Goal: Book appointment/travel/reservation

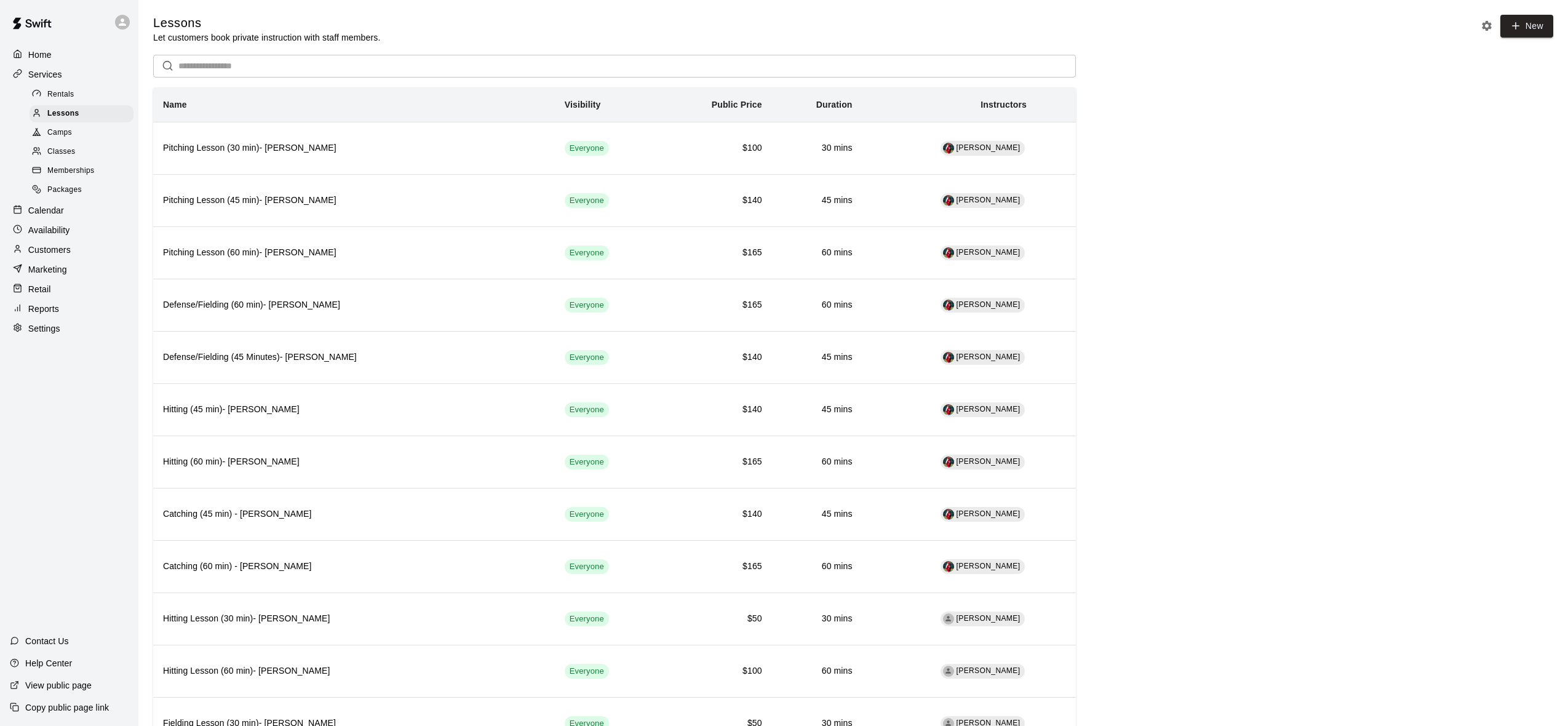
scroll to position [940, 0]
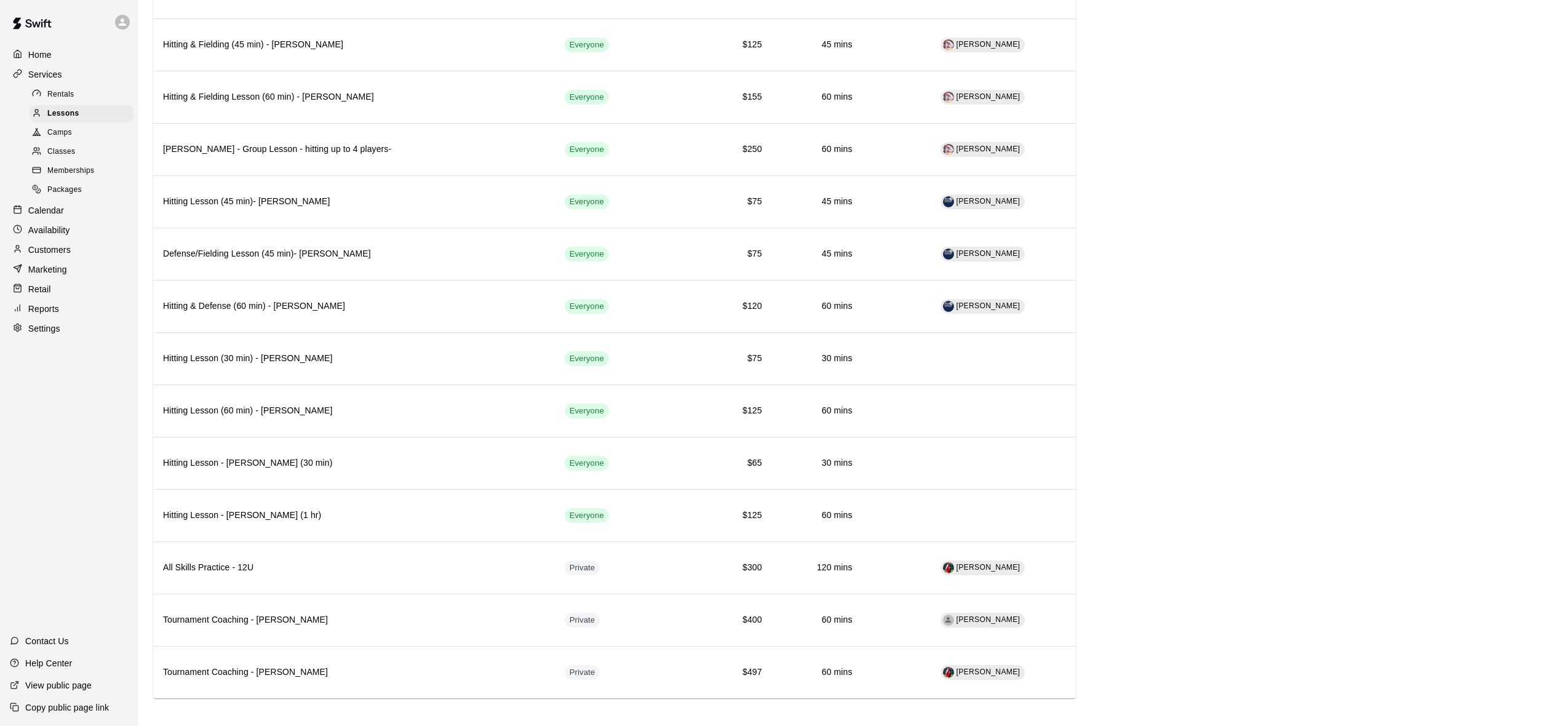
click at [55, 74] on p "Services" at bounding box center [44, 74] width 34 height 12
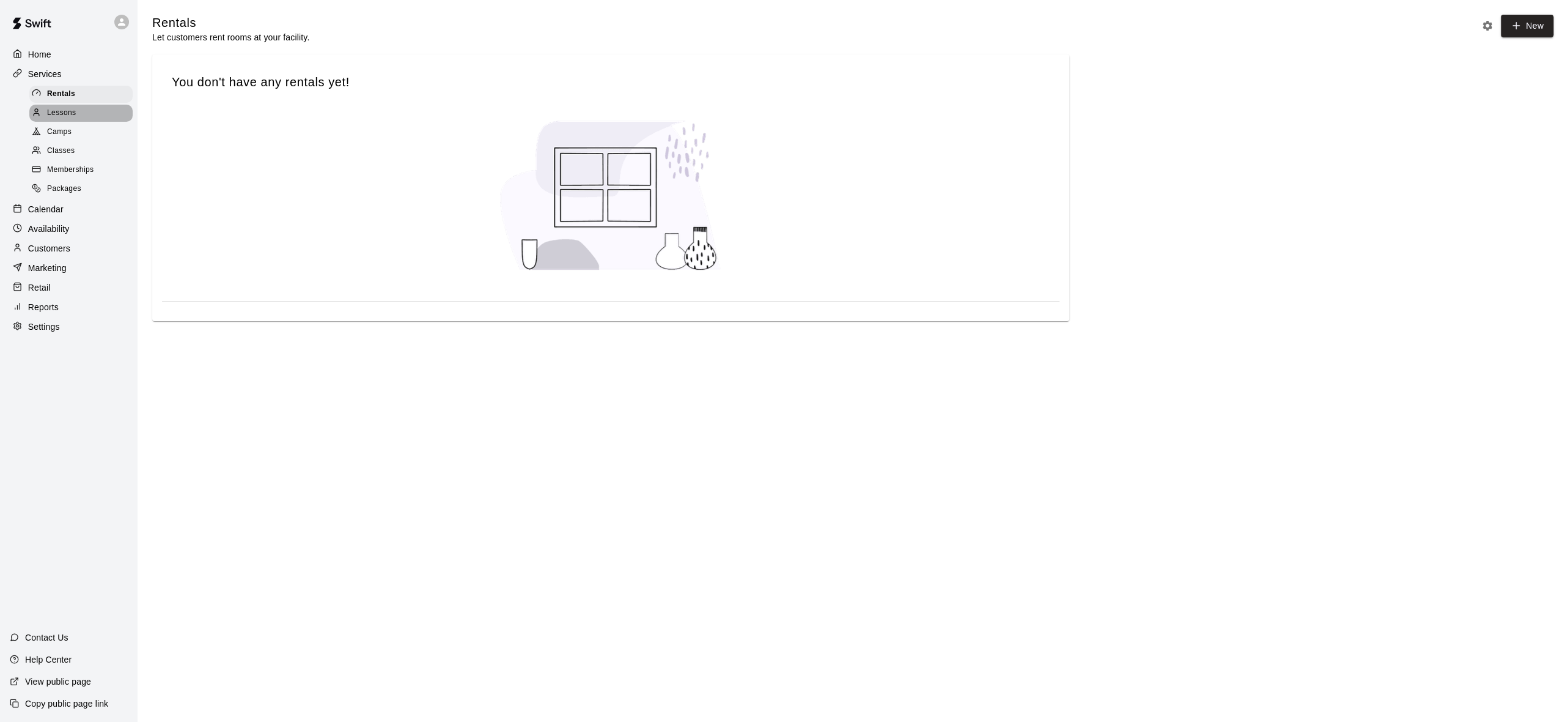
click at [63, 113] on span "Lessons" at bounding box center [61, 113] width 29 height 12
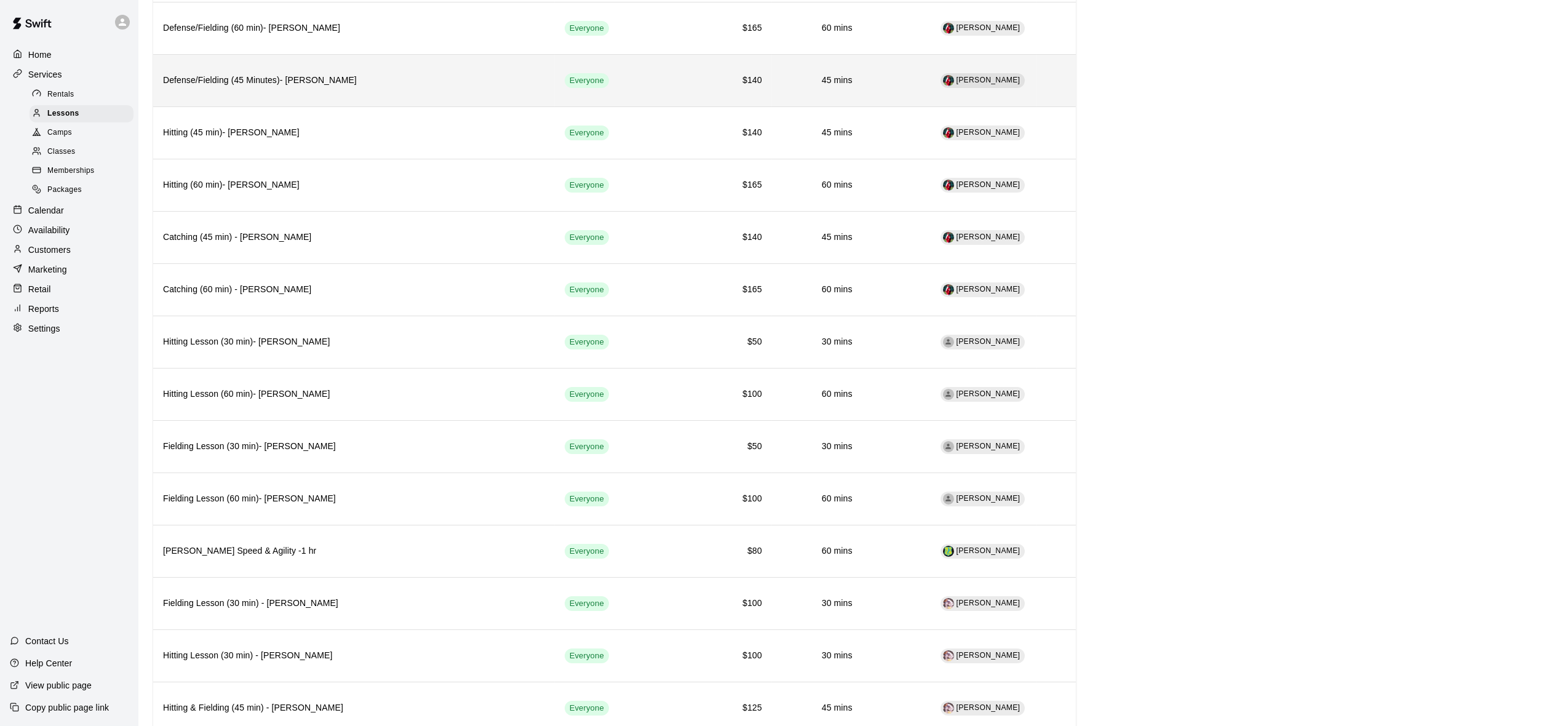
scroll to position [17, 0]
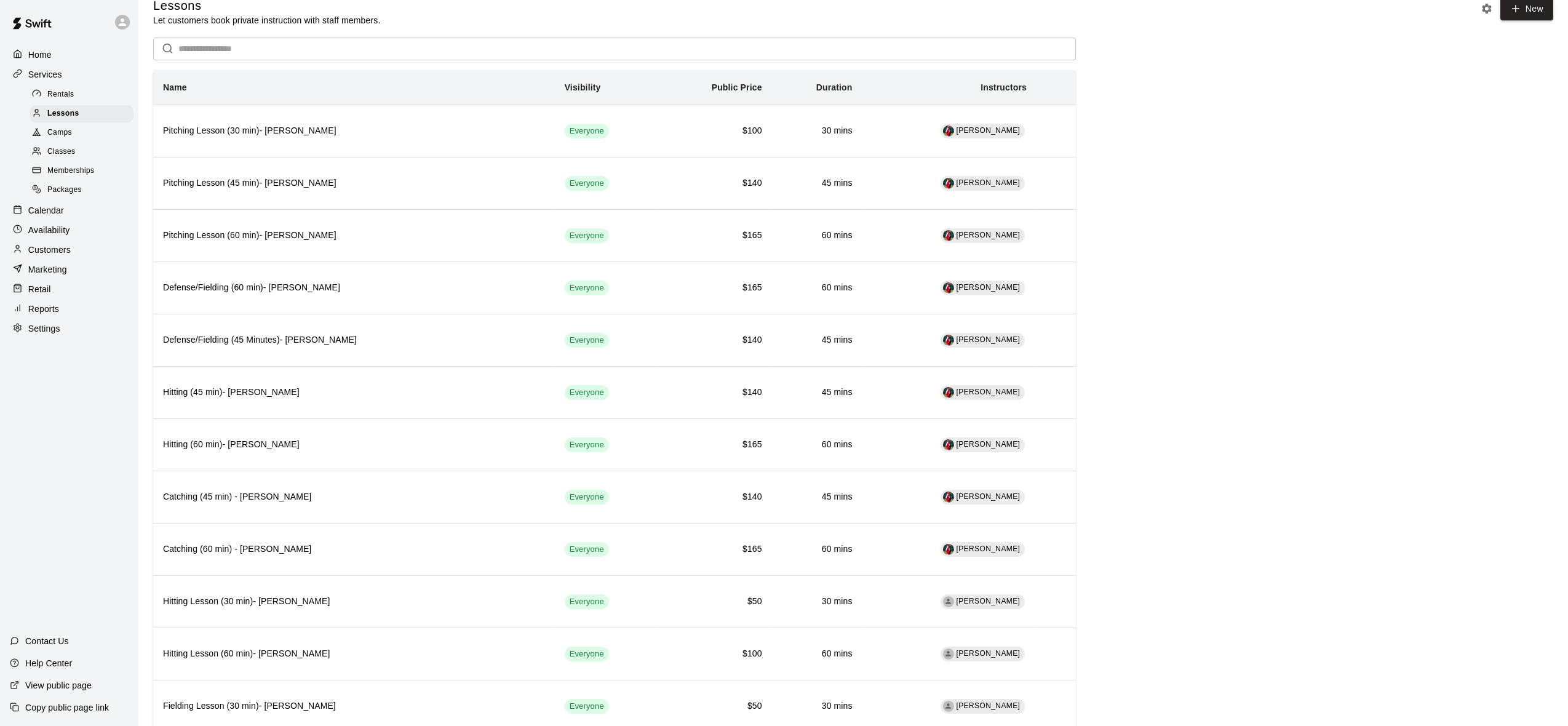
click at [46, 82] on div "Services" at bounding box center [70, 75] width 119 height 19
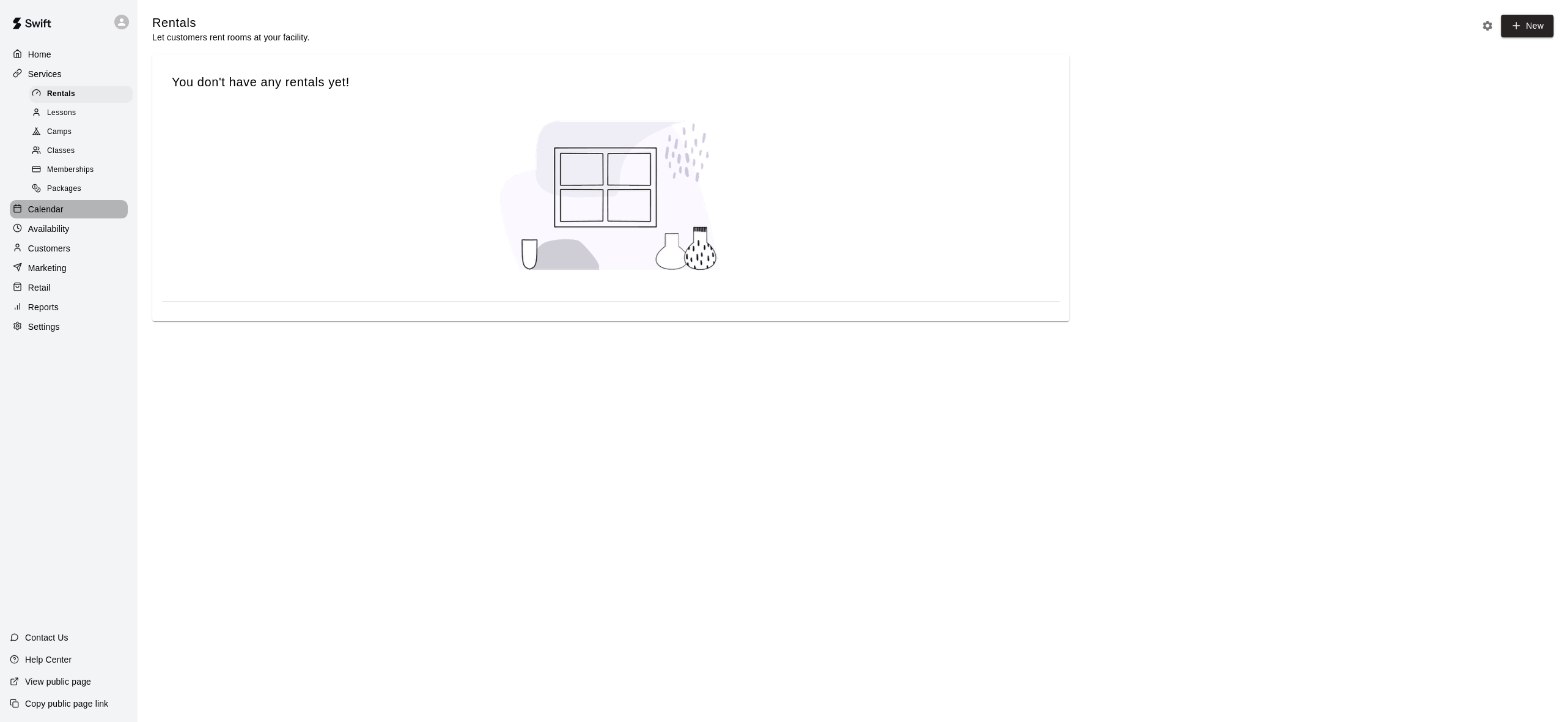
click at [56, 215] on p "Calendar" at bounding box center [46, 209] width 36 height 12
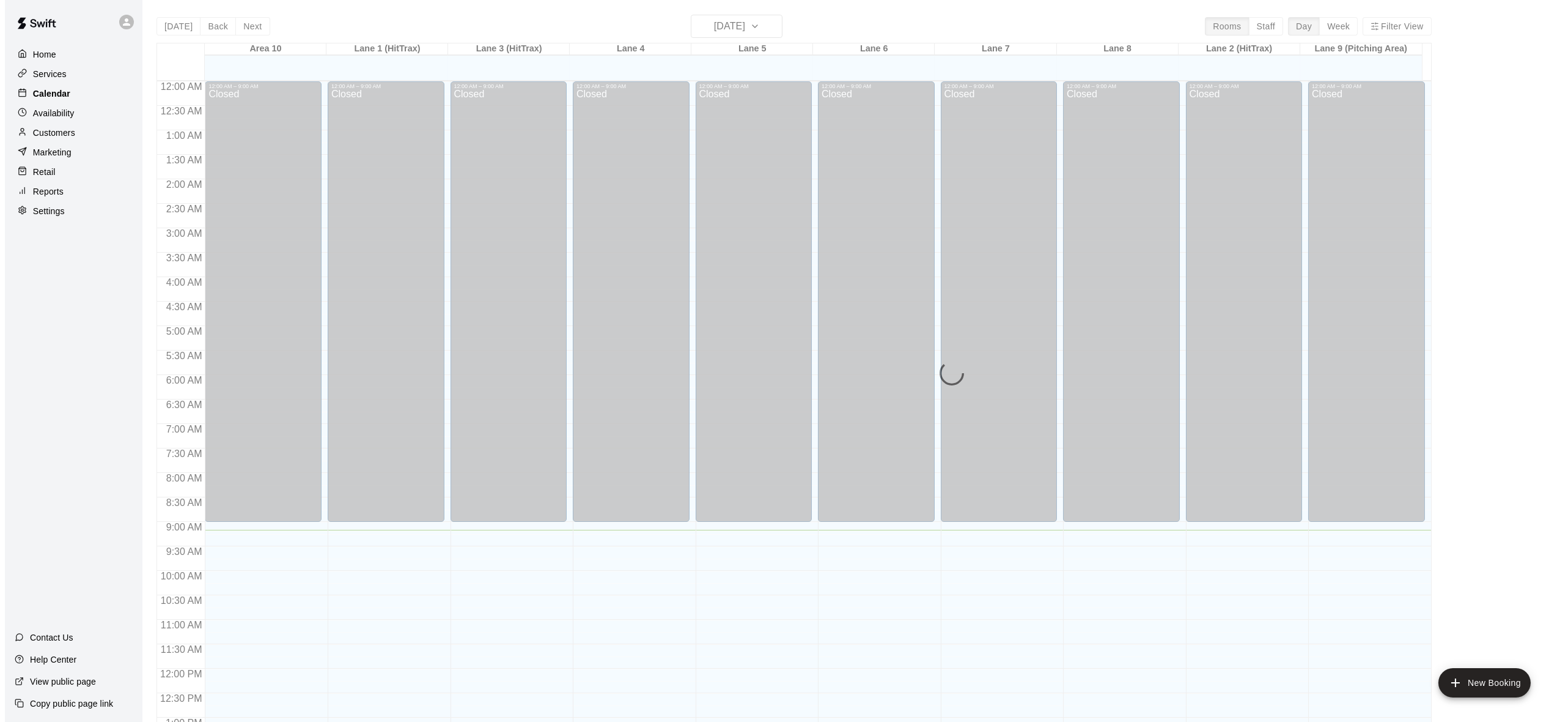
scroll to position [448, 0]
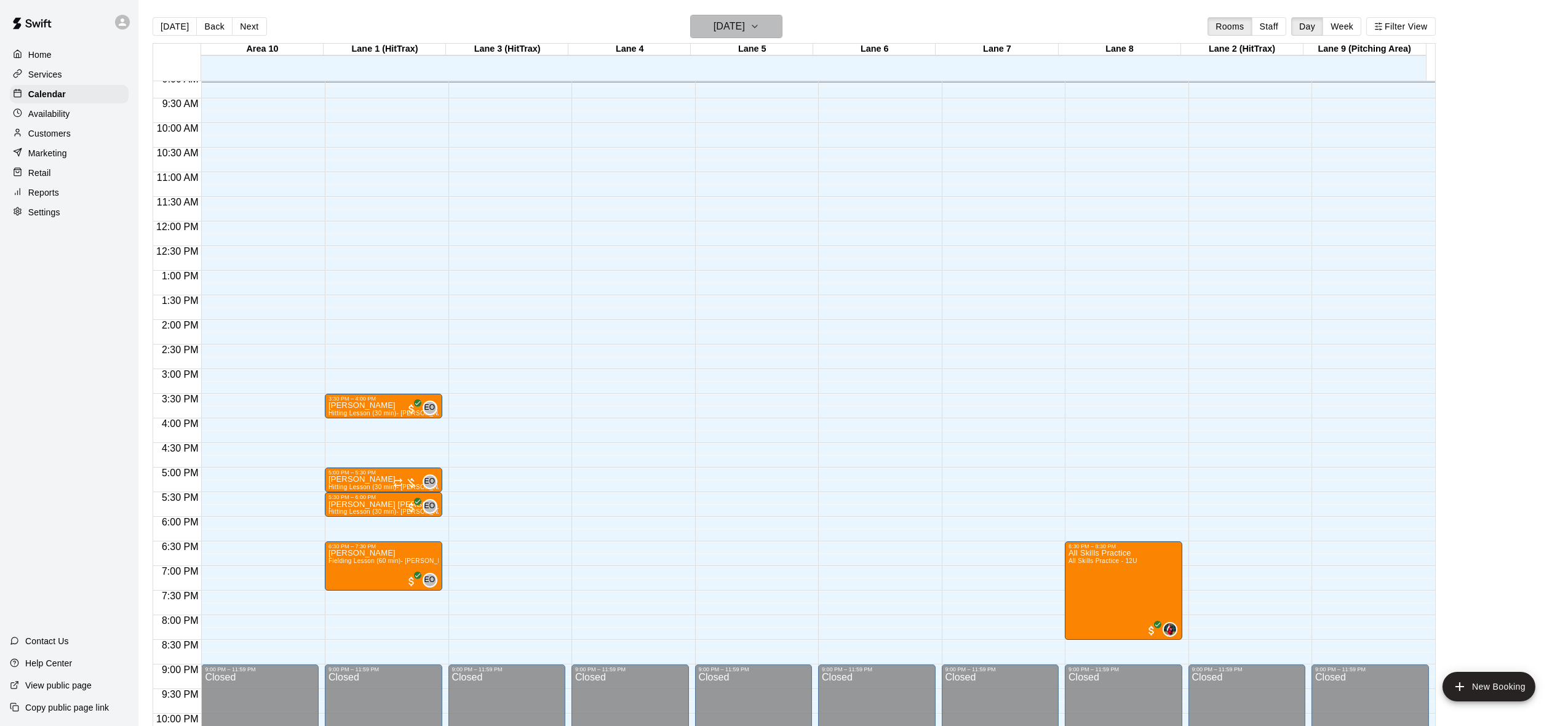
click at [760, 32] on icon "button" at bounding box center [755, 27] width 10 height 15
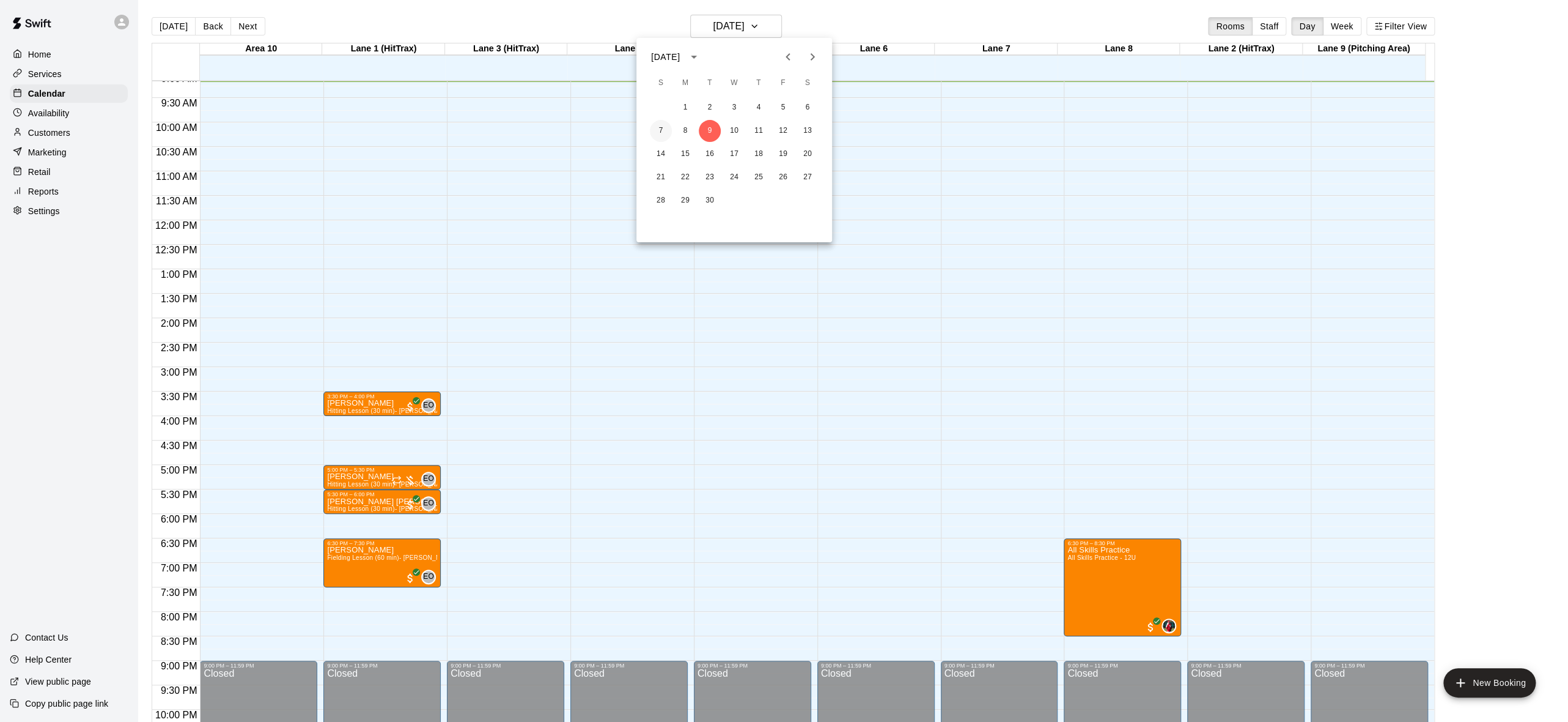
click at [658, 130] on button "7" at bounding box center [660, 130] width 22 height 22
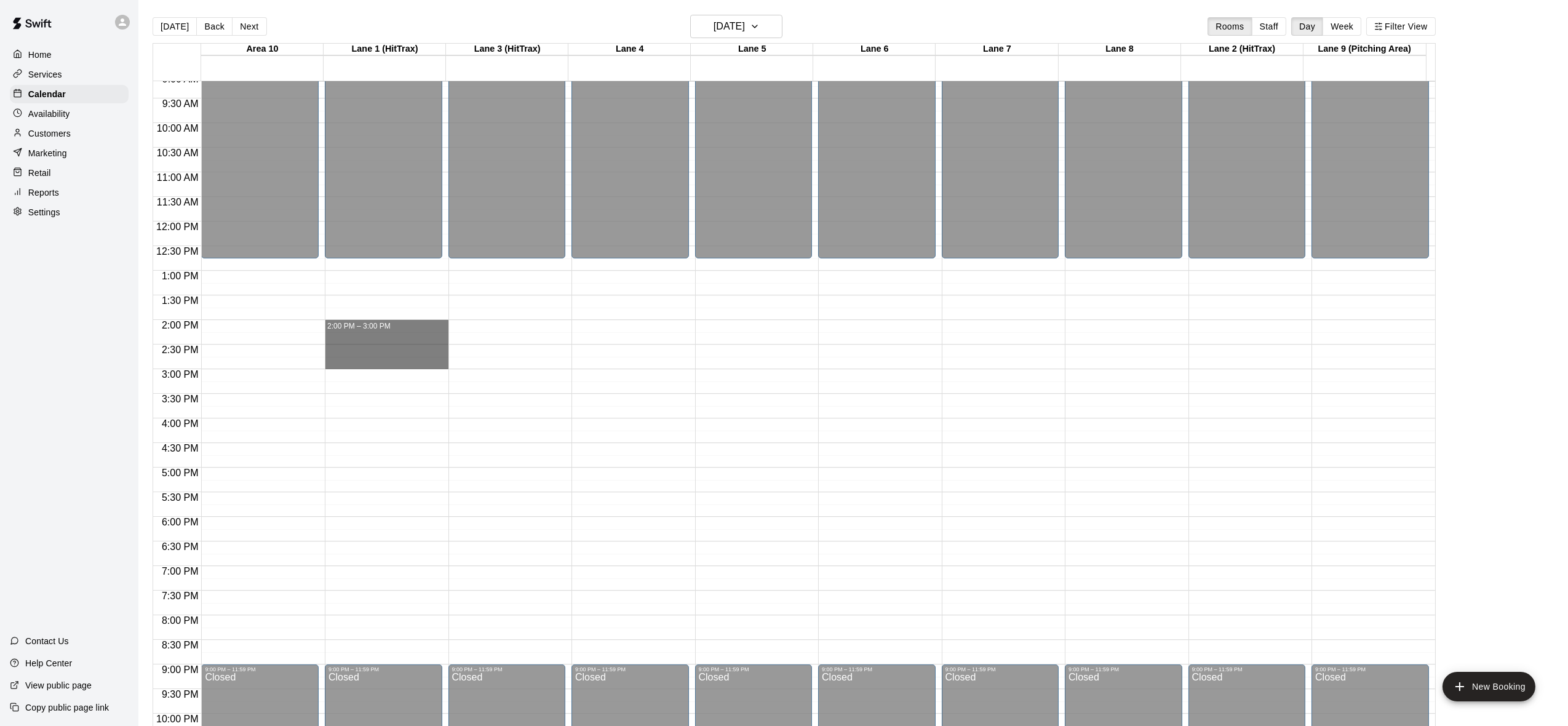
drag, startPoint x: 358, startPoint y: 320, endPoint x: 365, endPoint y: 358, distance: 38.6
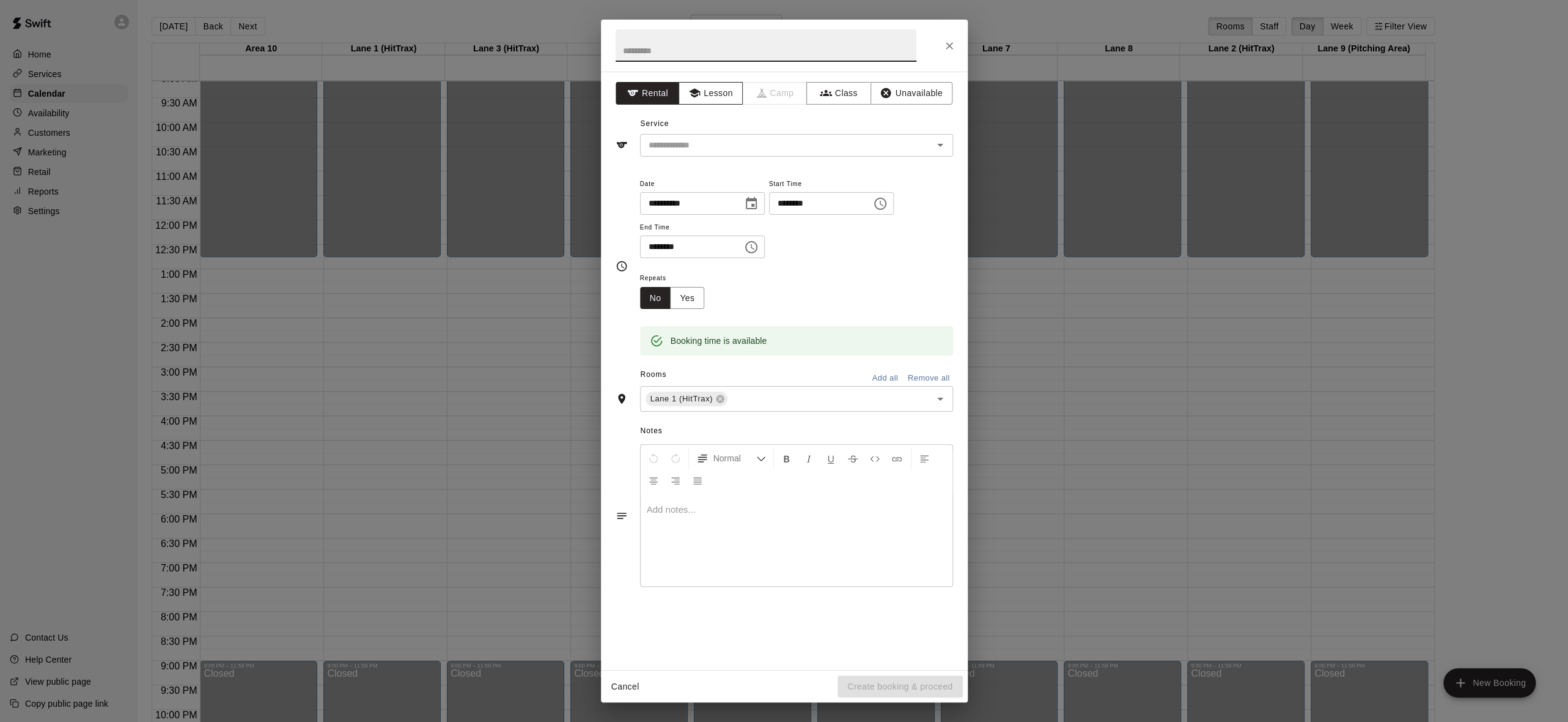
click at [709, 98] on button "Lesson" at bounding box center [711, 93] width 64 height 23
click at [943, 145] on icon "Open" at bounding box center [940, 145] width 15 height 15
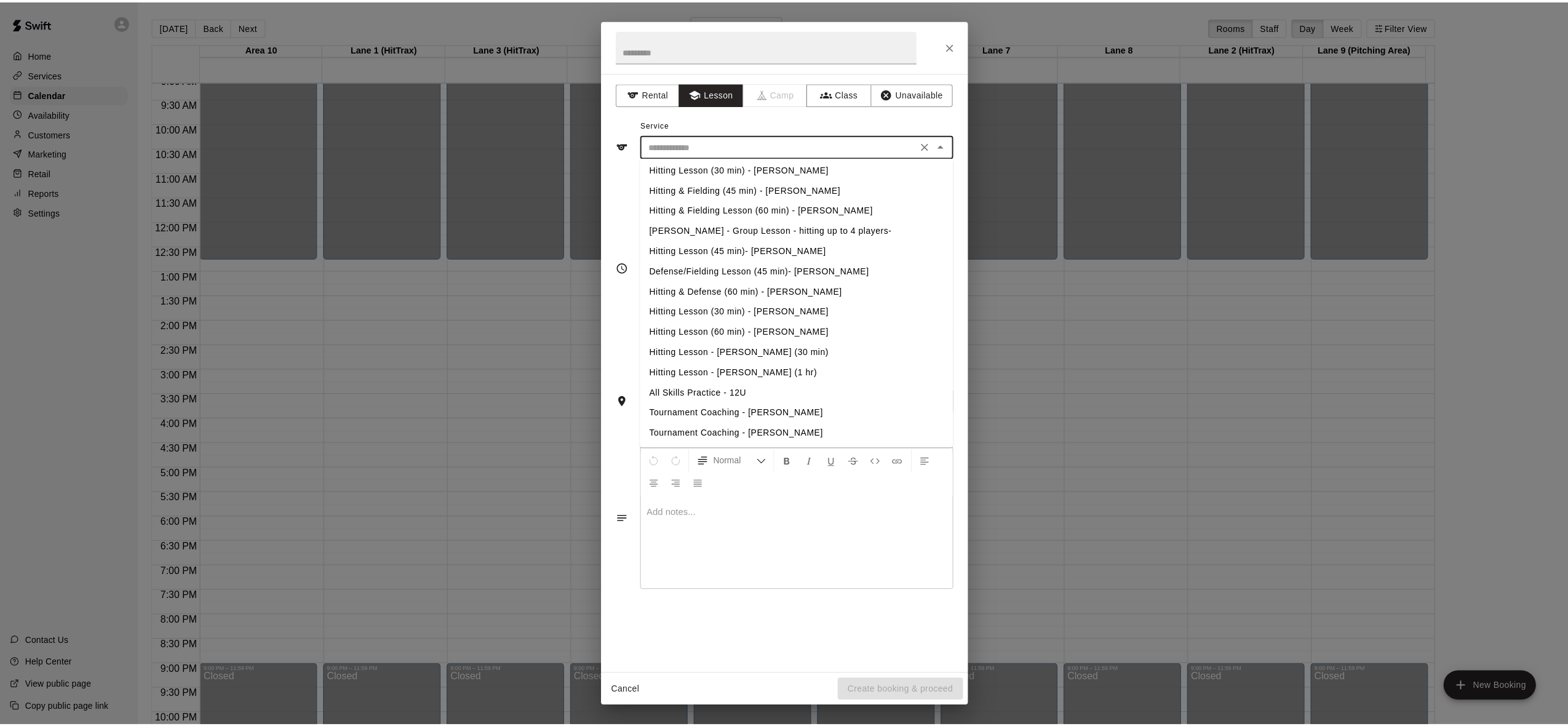
scroll to position [307, 0]
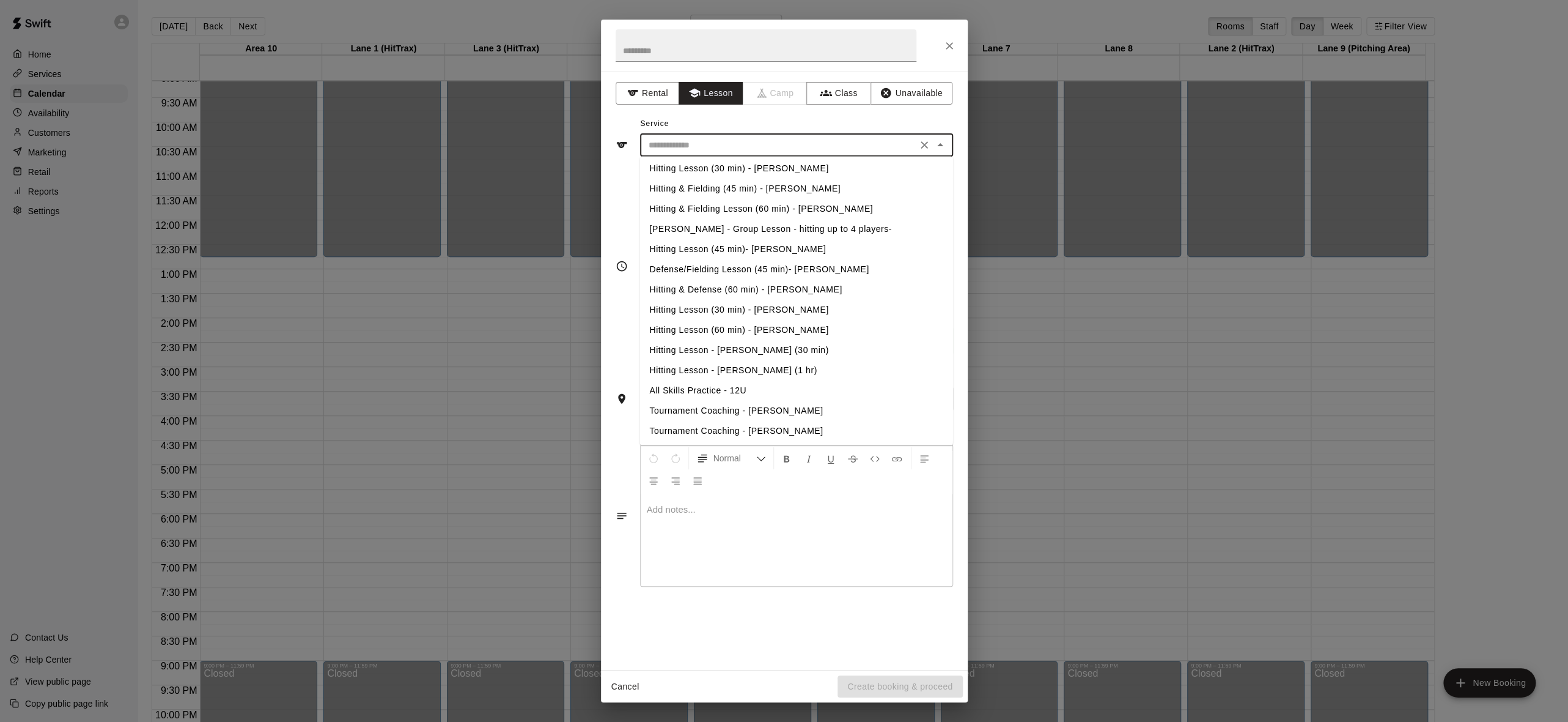
click at [762, 407] on li "Tournament Coaching - [PERSON_NAME]" at bounding box center [796, 411] width 313 height 20
type input "**********"
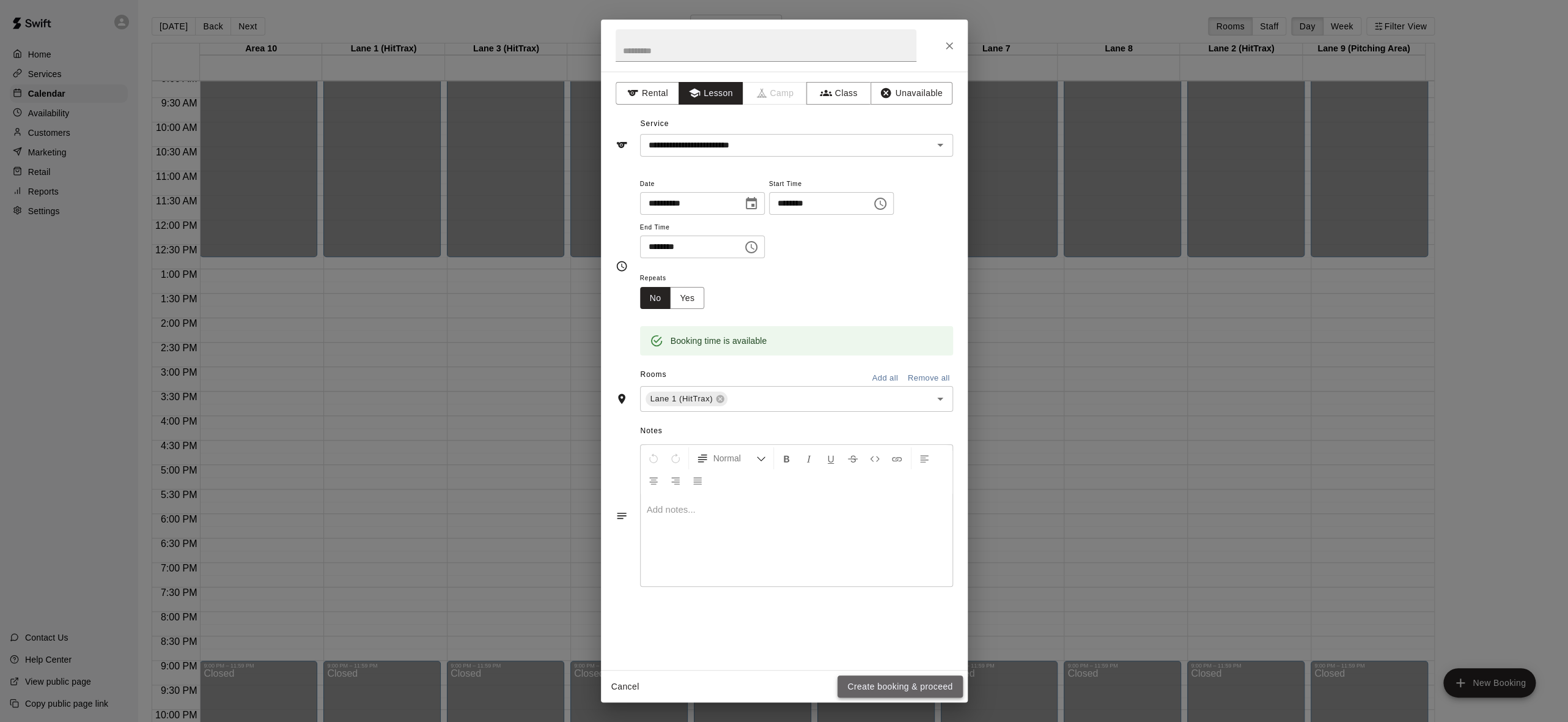
click at [901, 684] on button "Create booking & proceed" at bounding box center [900, 686] width 125 height 23
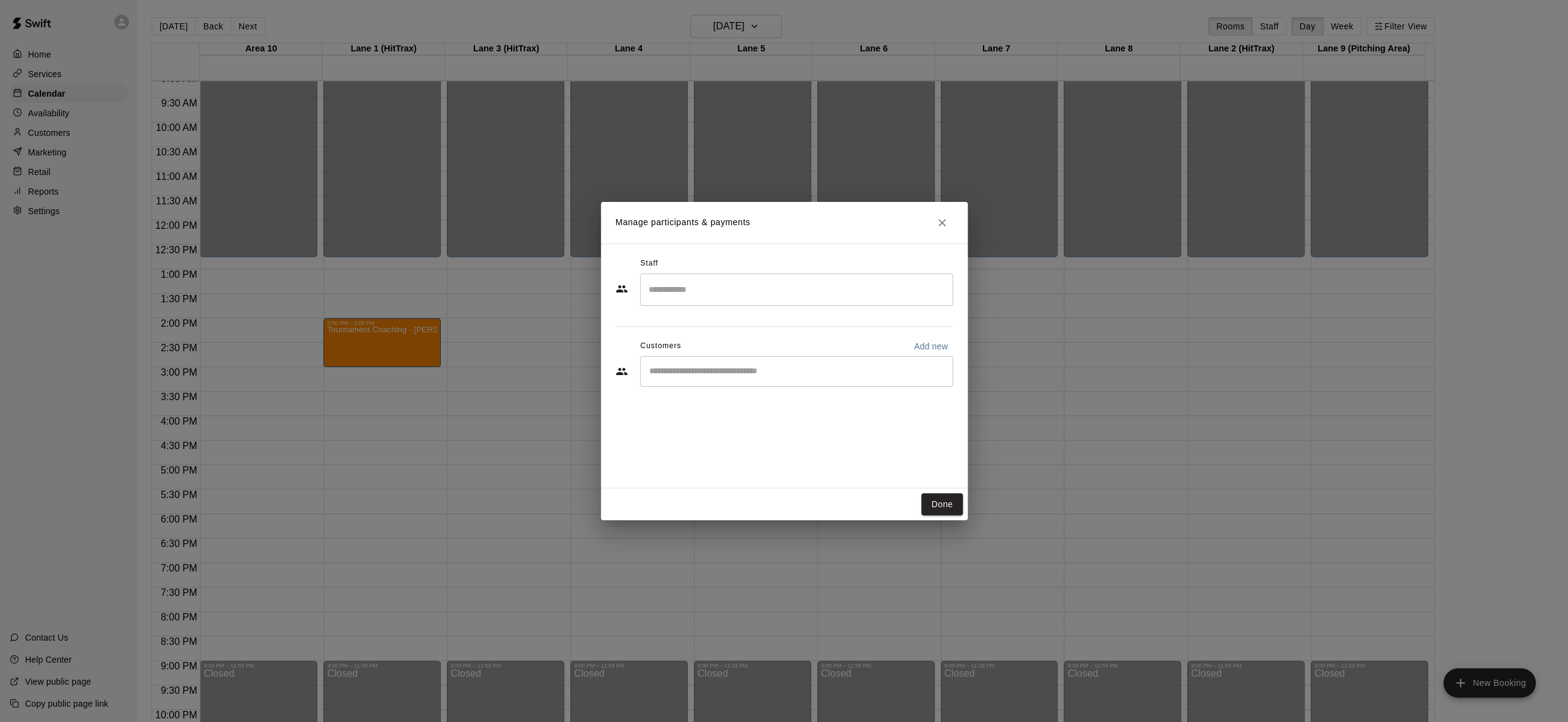
click at [811, 292] on input "Search staff" at bounding box center [796, 289] width 302 height 21
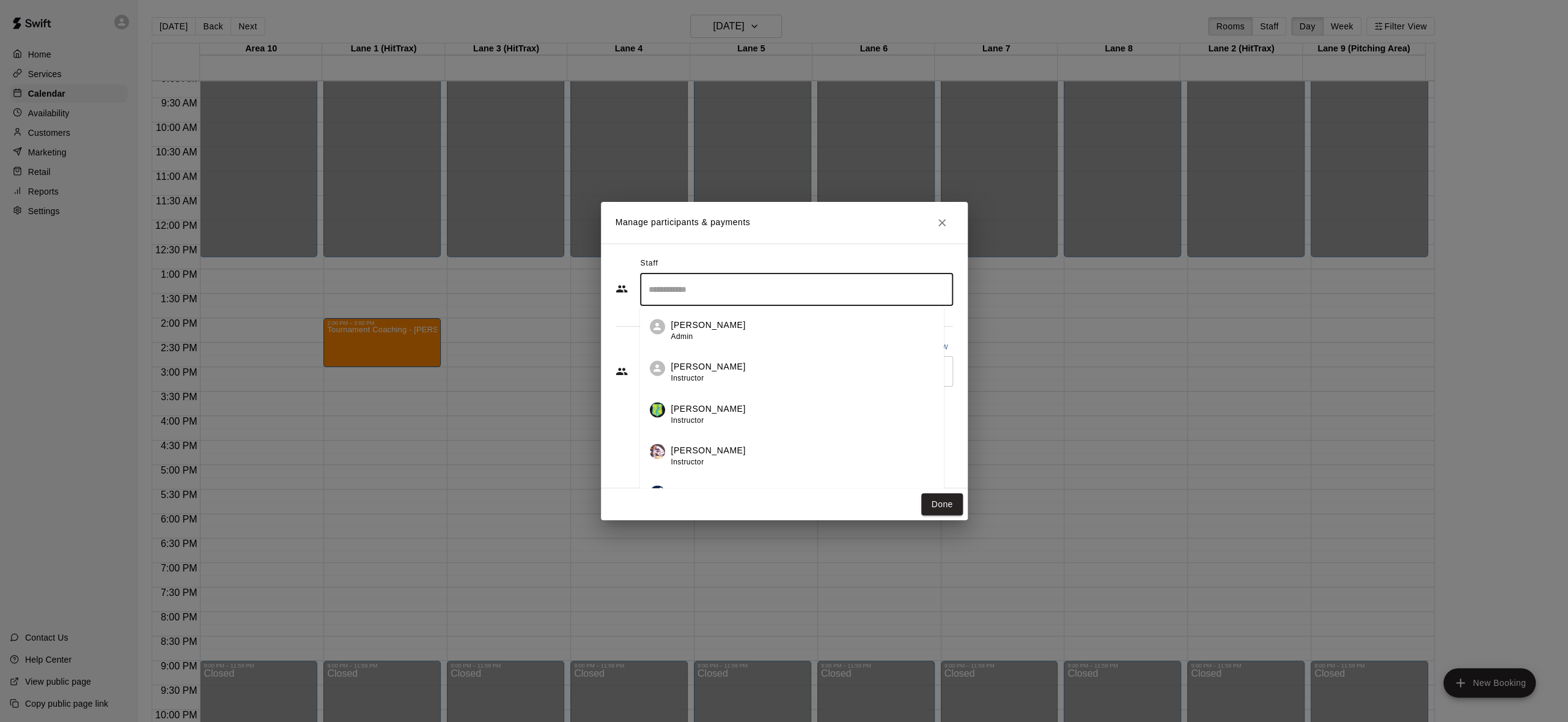
click at [772, 371] on div "[PERSON_NAME] Instructor" at bounding box center [802, 372] width 263 height 24
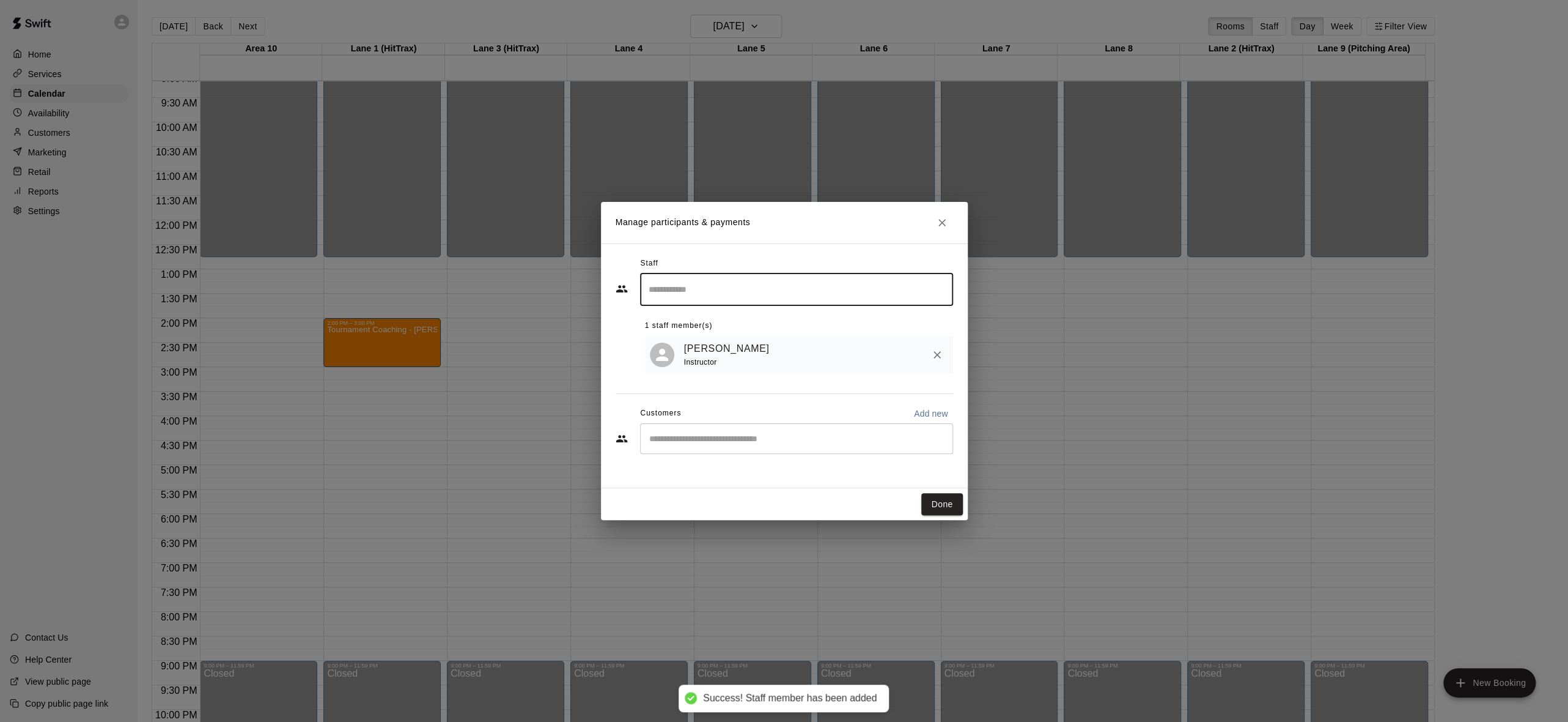
click at [737, 431] on div "​" at bounding box center [796, 438] width 313 height 31
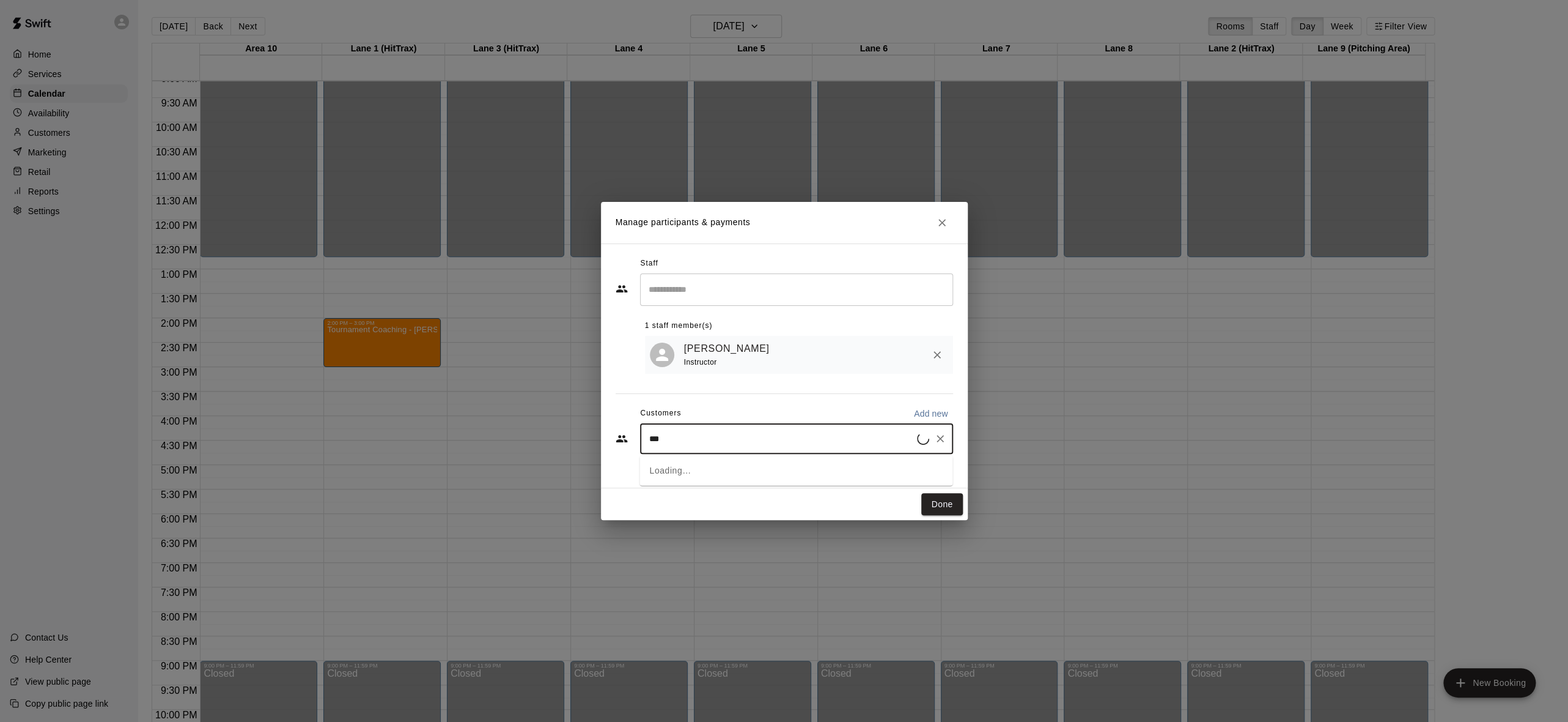
type input "****"
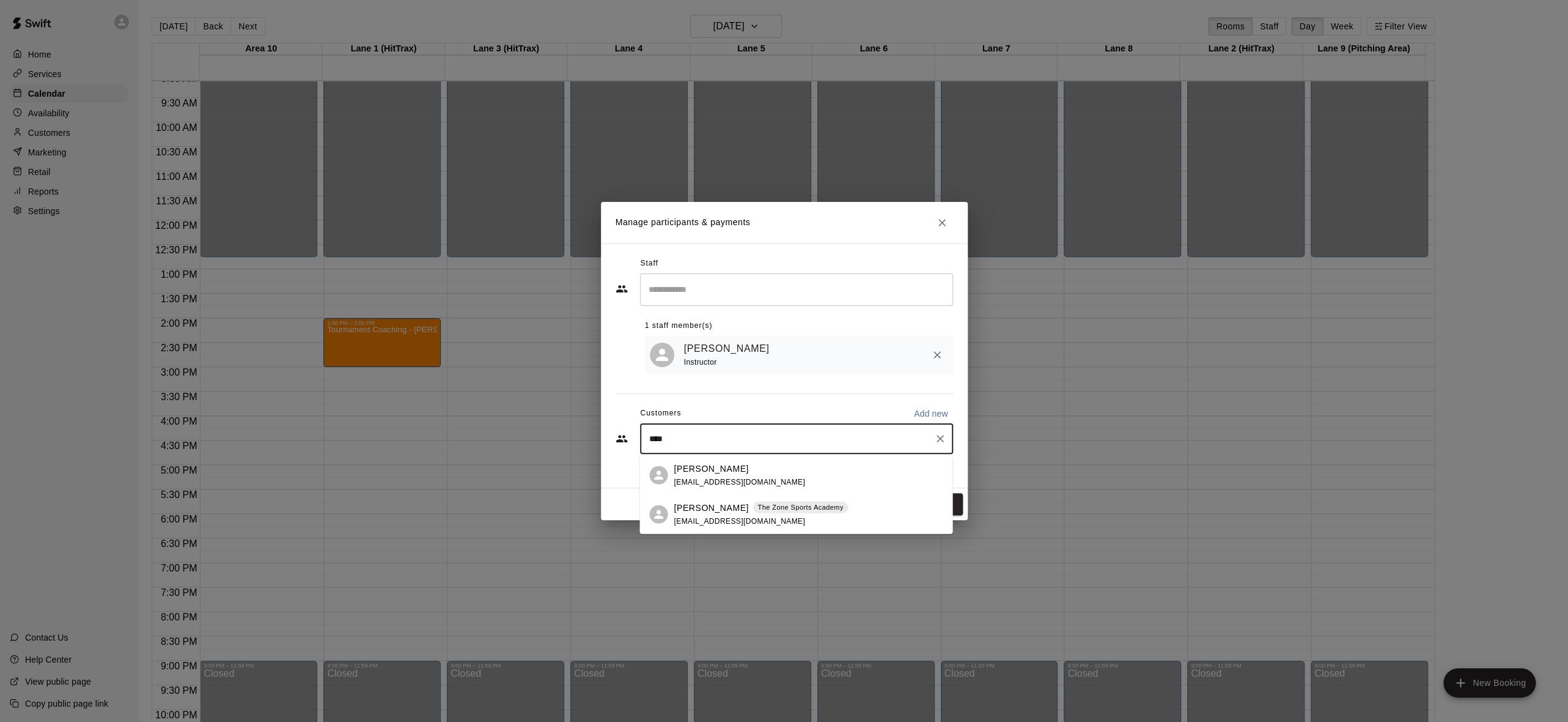
click at [737, 472] on p "[PERSON_NAME]" at bounding box center [711, 468] width 75 height 13
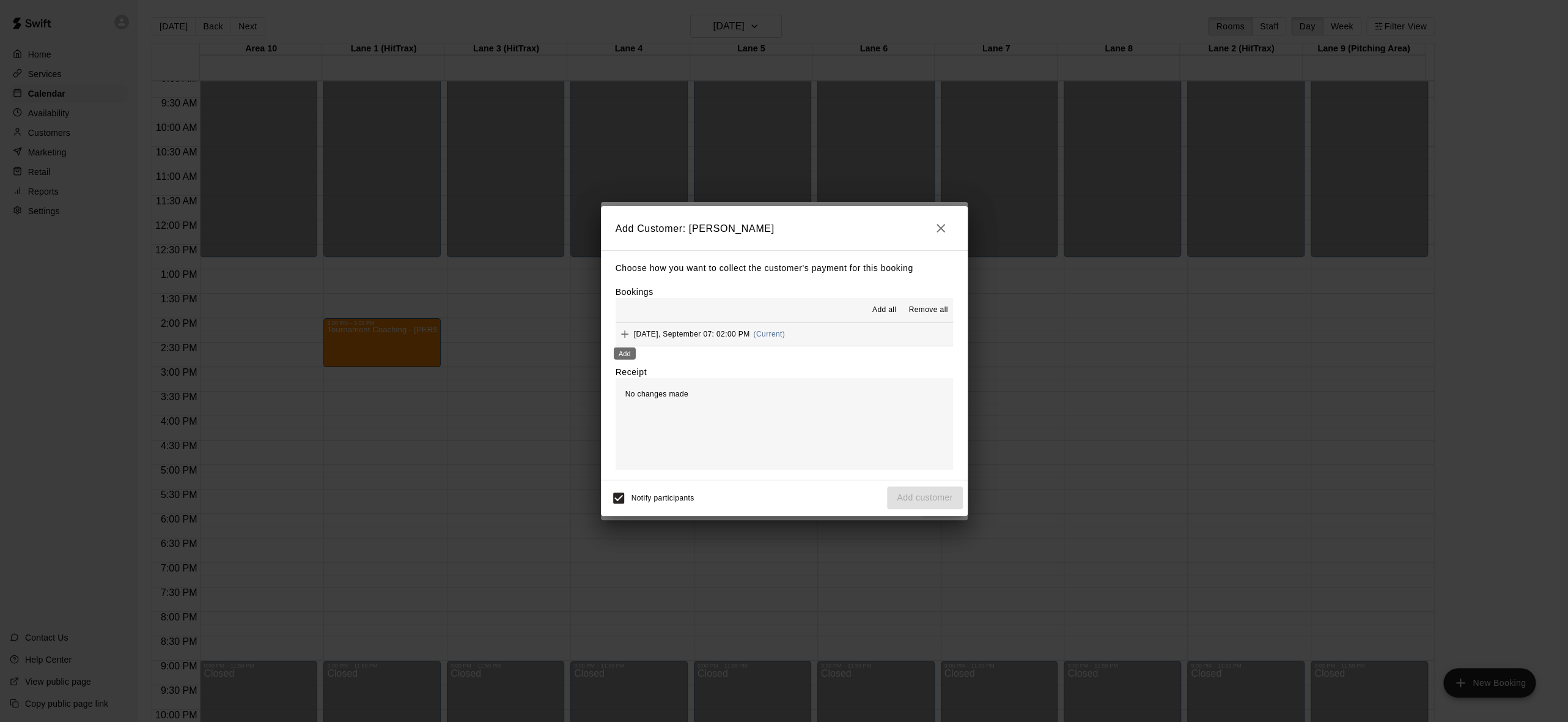
click at [621, 335] on icon "Add" at bounding box center [625, 334] width 7 height 7
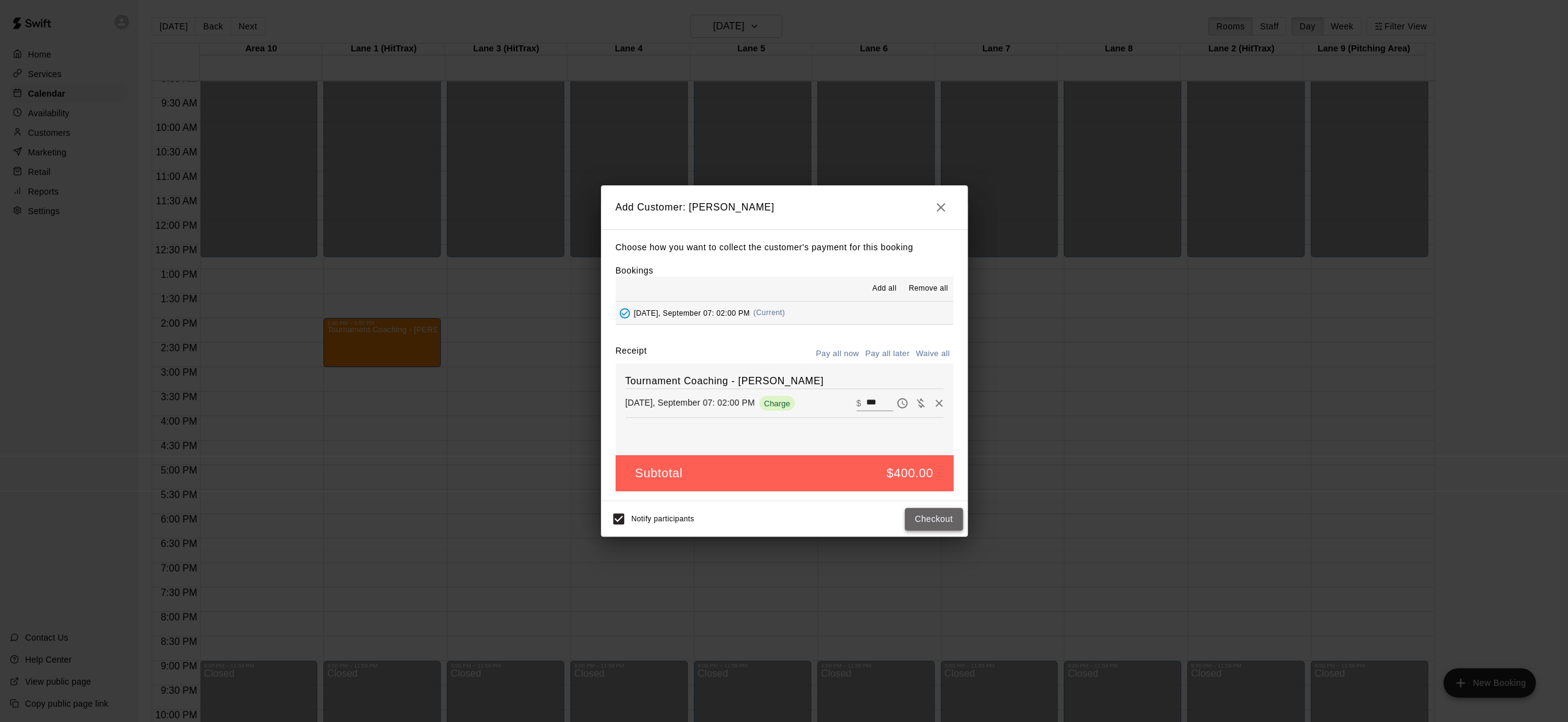
click at [918, 518] on button "Checkout" at bounding box center [933, 519] width 58 height 23
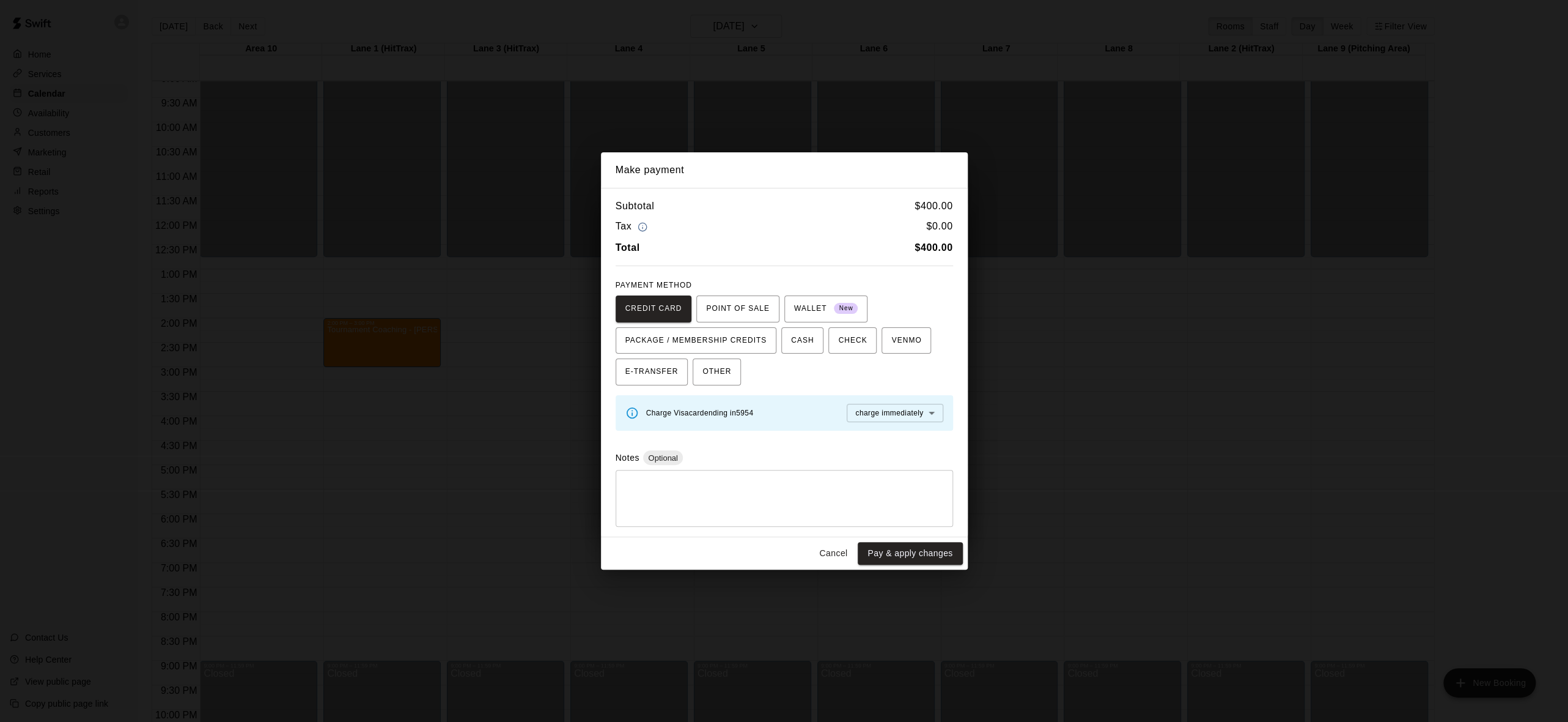
click at [918, 518] on div "* ​" at bounding box center [784, 498] width 338 height 57
click at [914, 552] on button "Pay & apply changes" at bounding box center [910, 553] width 105 height 23
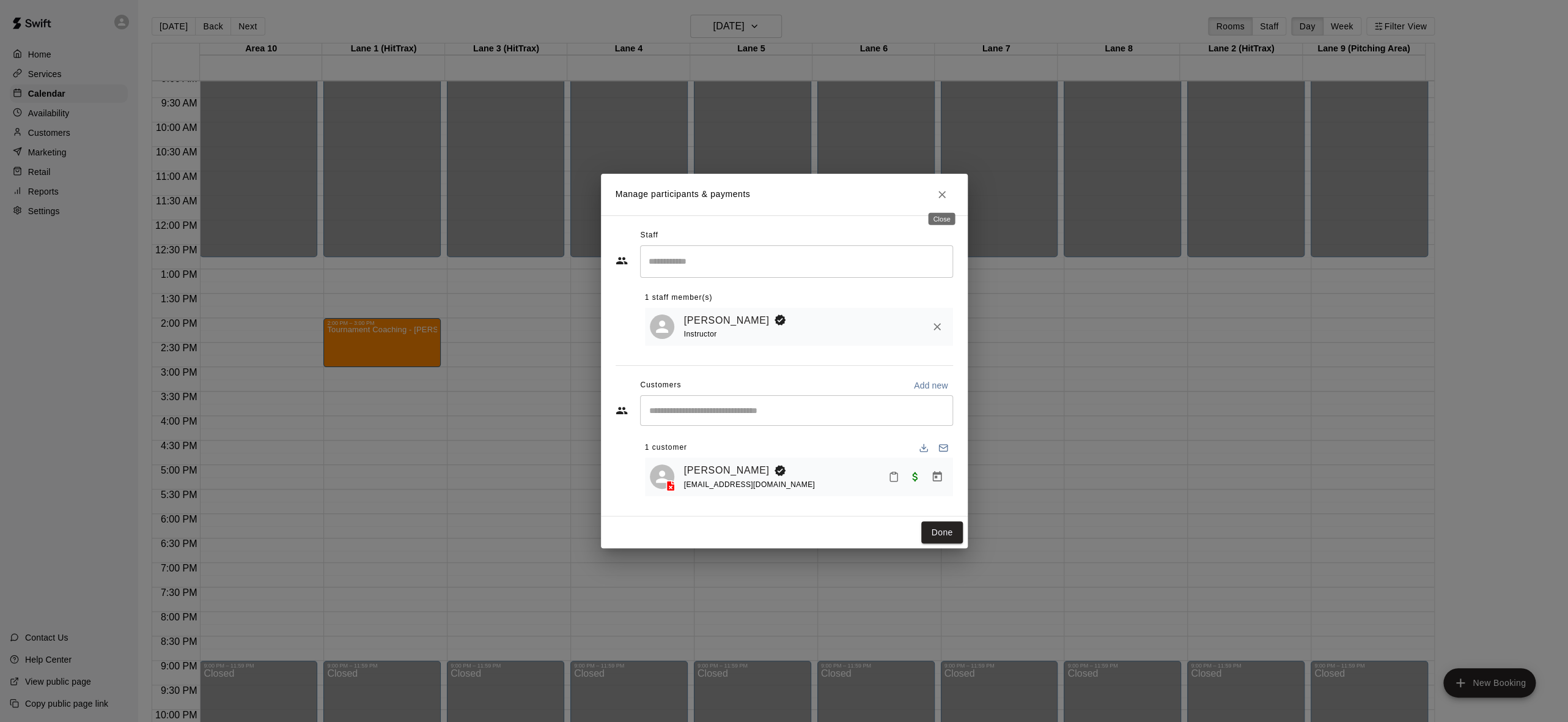
click at [943, 193] on icon "Close" at bounding box center [942, 194] width 12 height 12
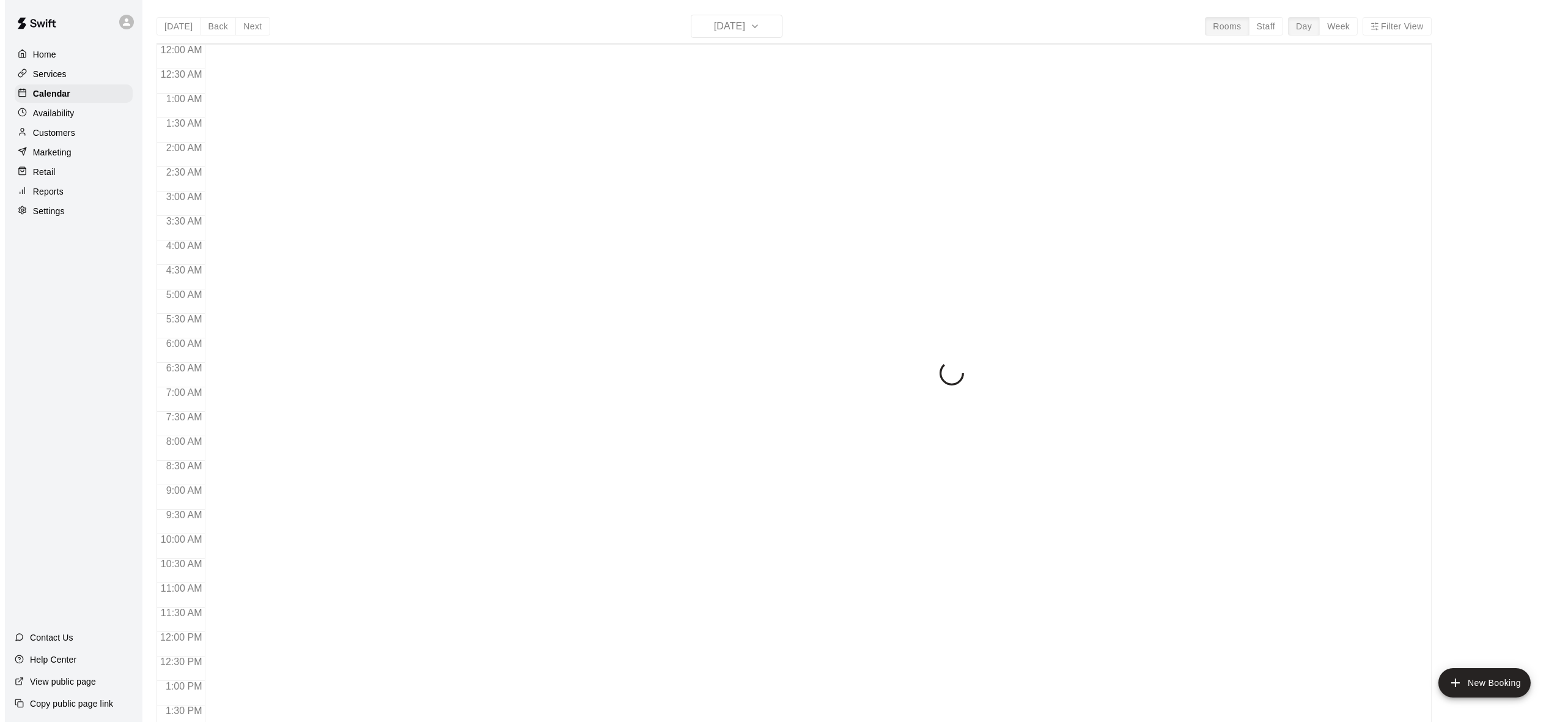
scroll to position [450, 0]
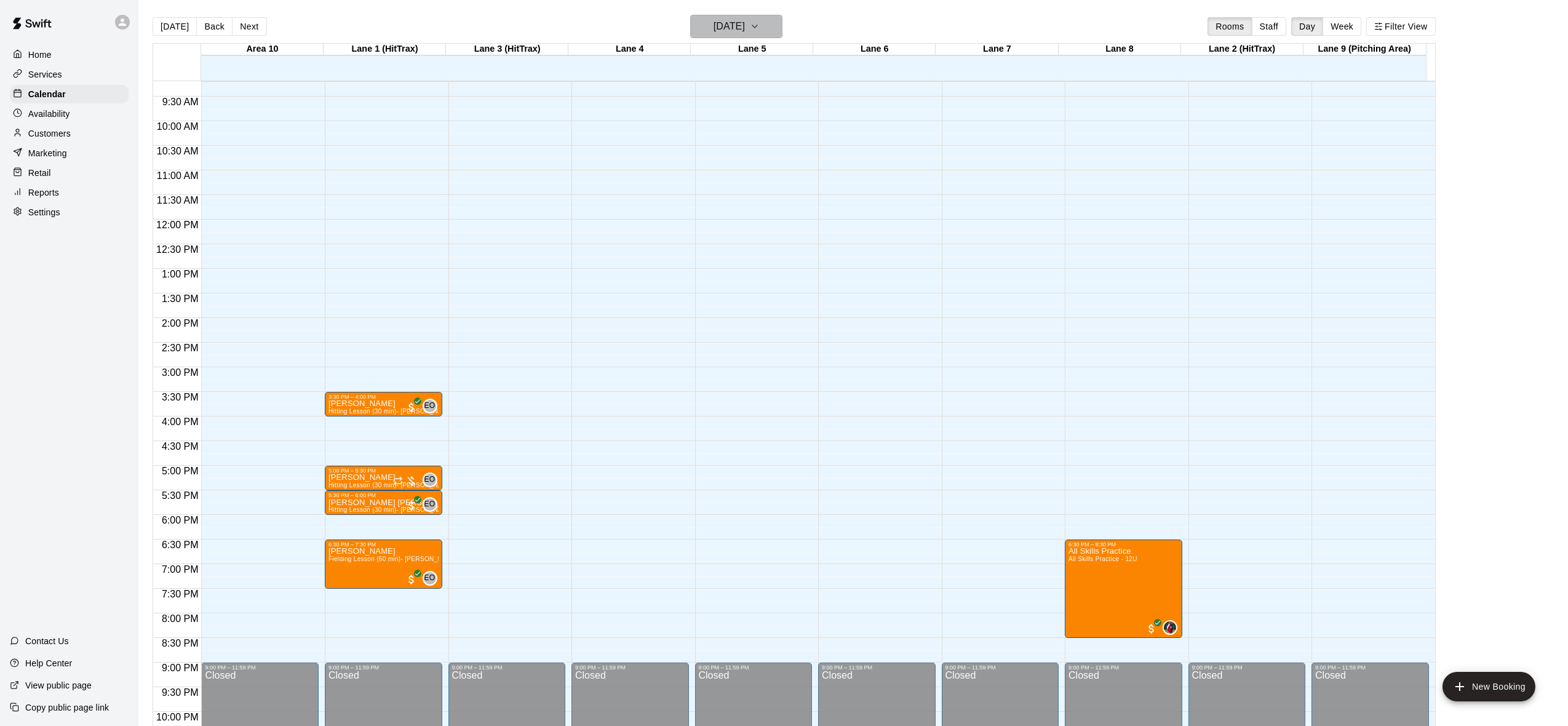
click at [760, 32] on icon "button" at bounding box center [755, 27] width 10 height 15
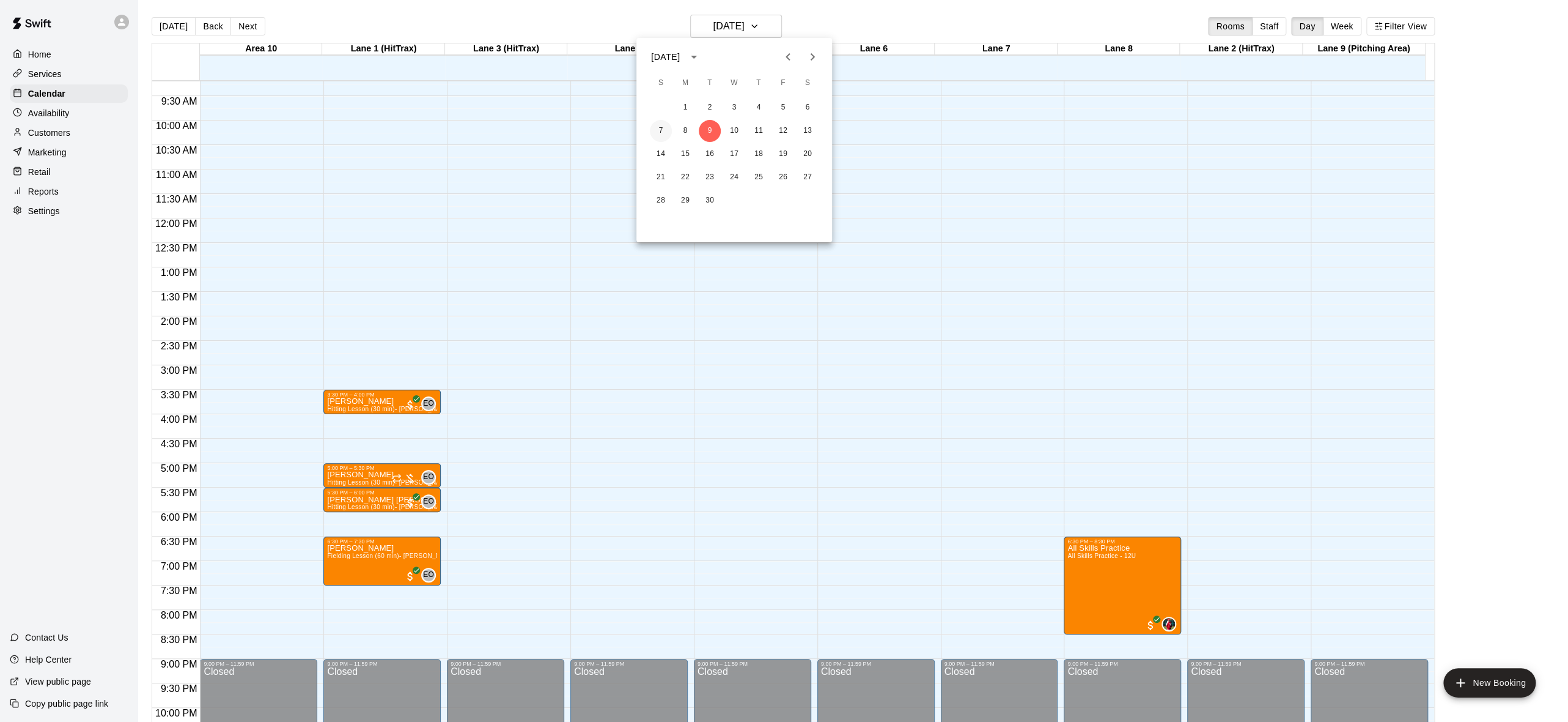
click at [656, 128] on button "7" at bounding box center [660, 130] width 22 height 22
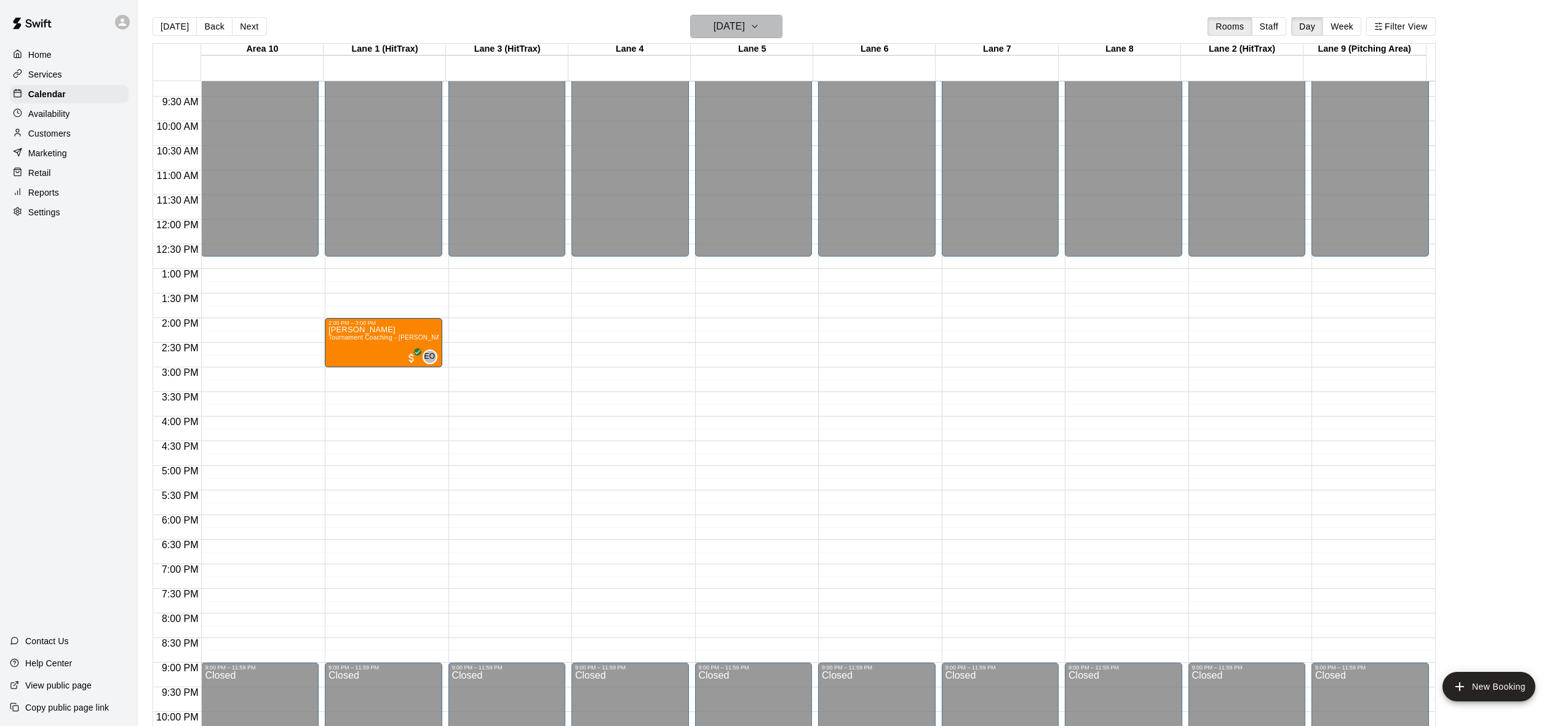
click at [760, 24] on icon "button" at bounding box center [755, 27] width 10 height 15
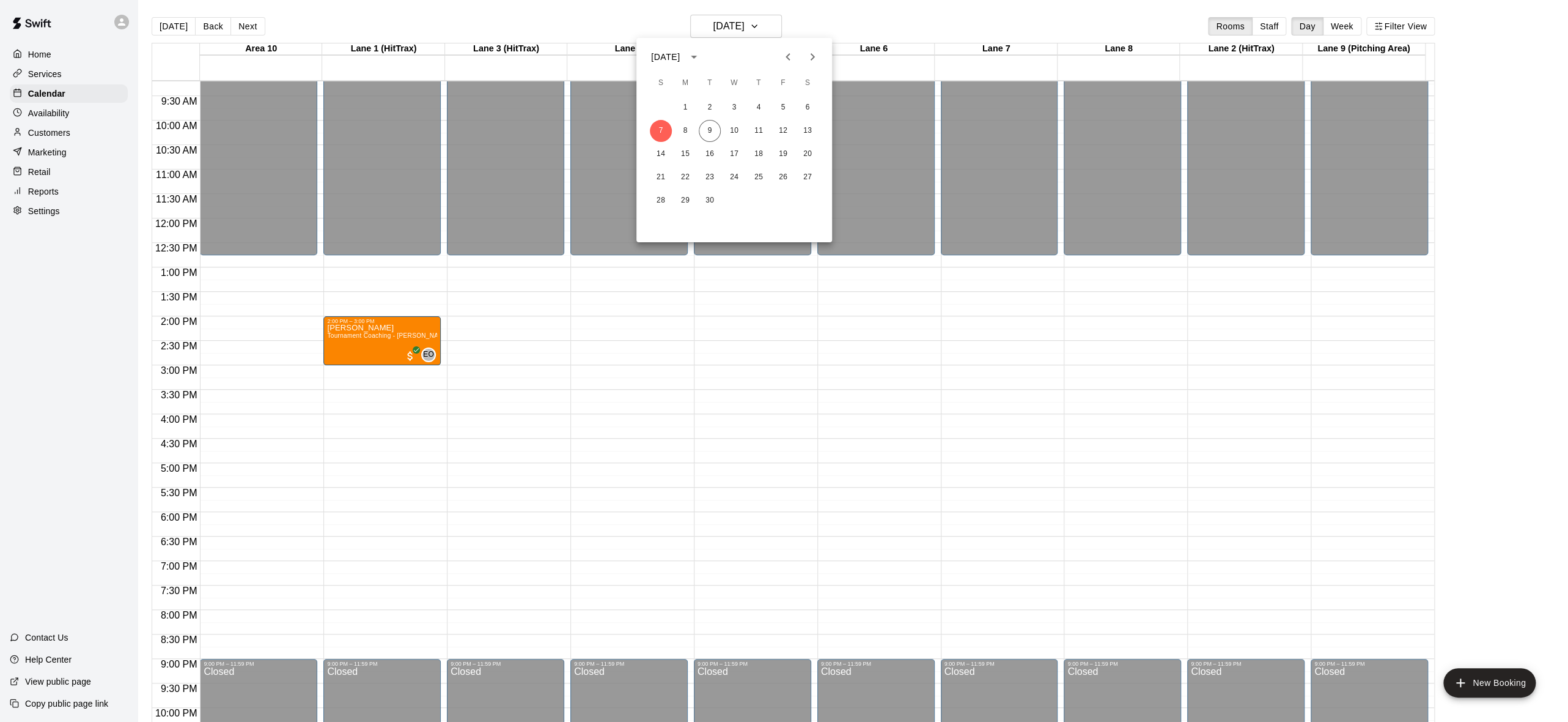
click at [608, 319] on div at bounding box center [784, 361] width 1568 height 722
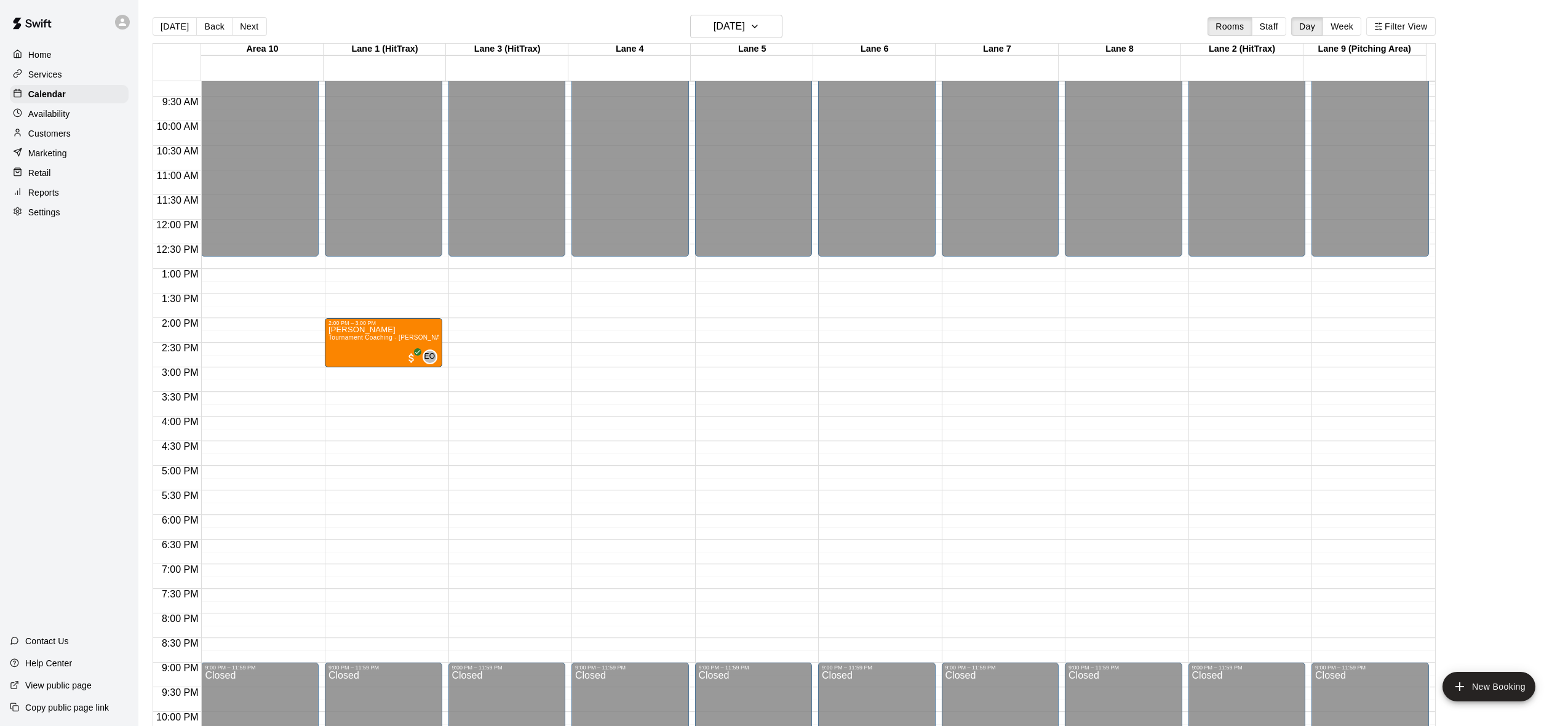
drag, startPoint x: 614, startPoint y: 328, endPoint x: 615, endPoint y: 337, distance: 9.1
click at [614, 333] on div "September 2025 S M T W T F S 1 2 3 4 5 6 7 8 9 10 11 12 13 14 15 16 17 18 19 20…" at bounding box center [784, 363] width 1568 height 726
click at [617, 343] on body "Home Services Calendar Availability Customers Marketing Retail Reports Settings…" at bounding box center [784, 373] width 1568 height 745
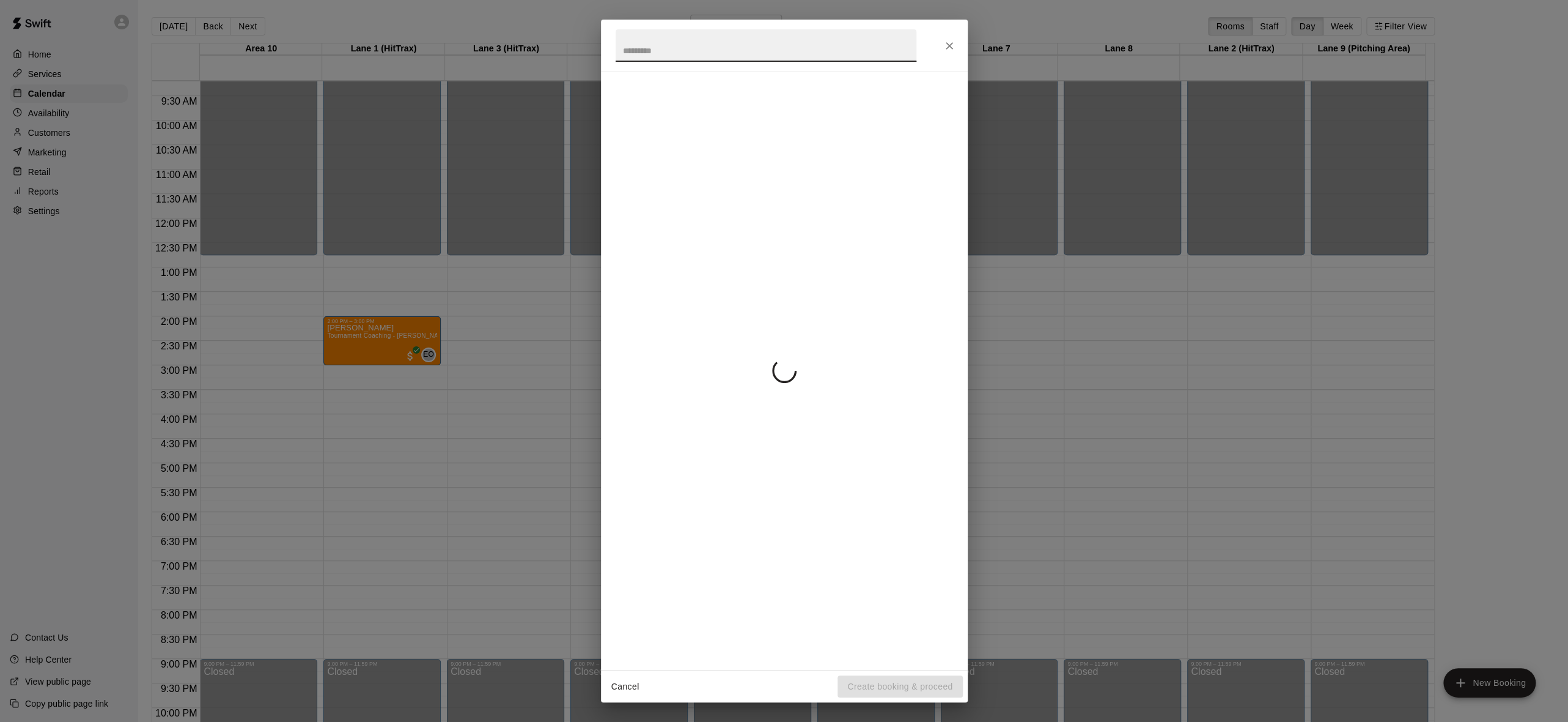
click at [613, 341] on div at bounding box center [784, 370] width 367 height 598
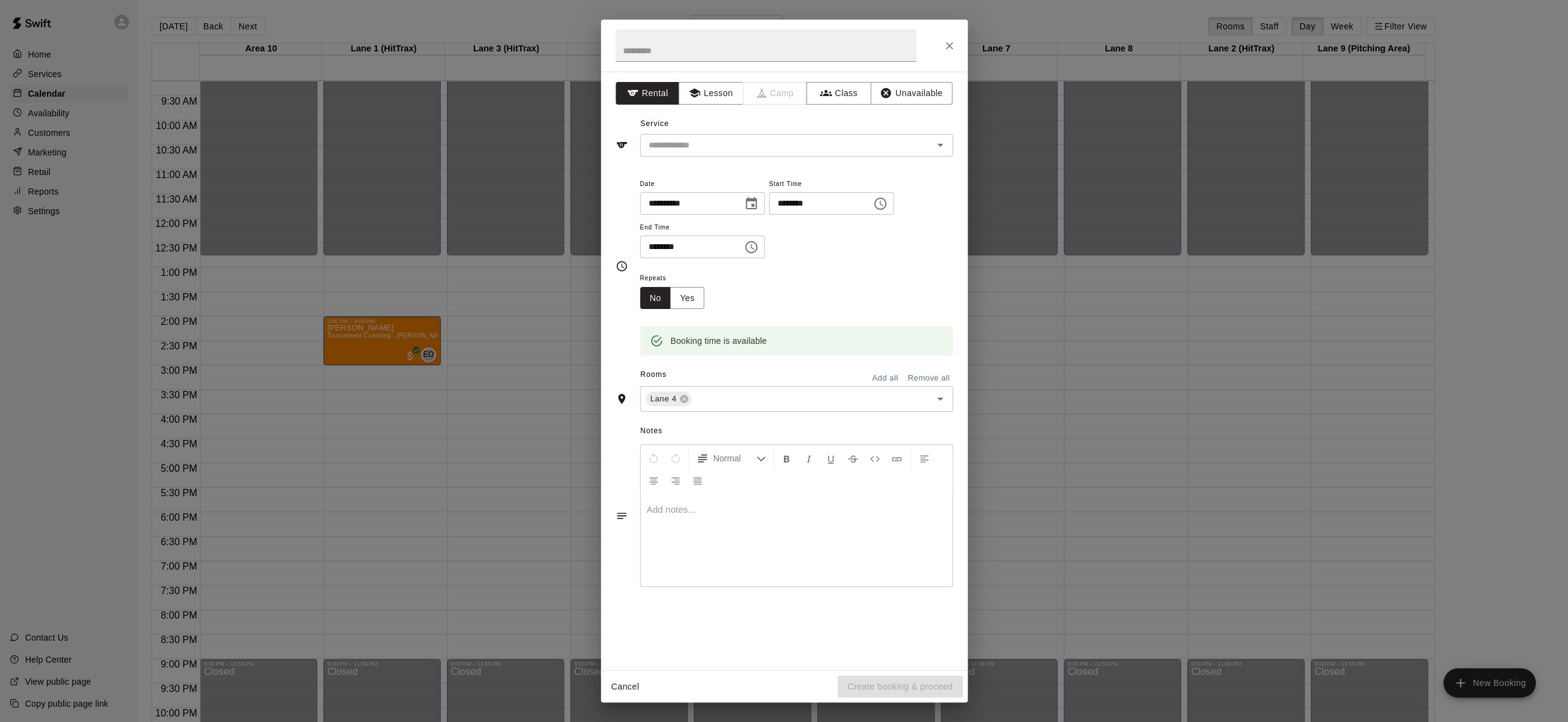
drag, startPoint x: 613, startPoint y: 341, endPoint x: 810, endPoint y: 270, distance: 209.4
click at [810, 270] on div "**********" at bounding box center [796, 266] width 313 height 180
drag, startPoint x: 810, startPoint y: 270, endPoint x: 835, endPoint y: 272, distance: 25.1
click at [835, 272] on div "Repeats No Yes" at bounding box center [796, 289] width 313 height 38
click at [888, 207] on icon "Choose time, selected time is 2:15 PM" at bounding box center [880, 203] width 15 height 15
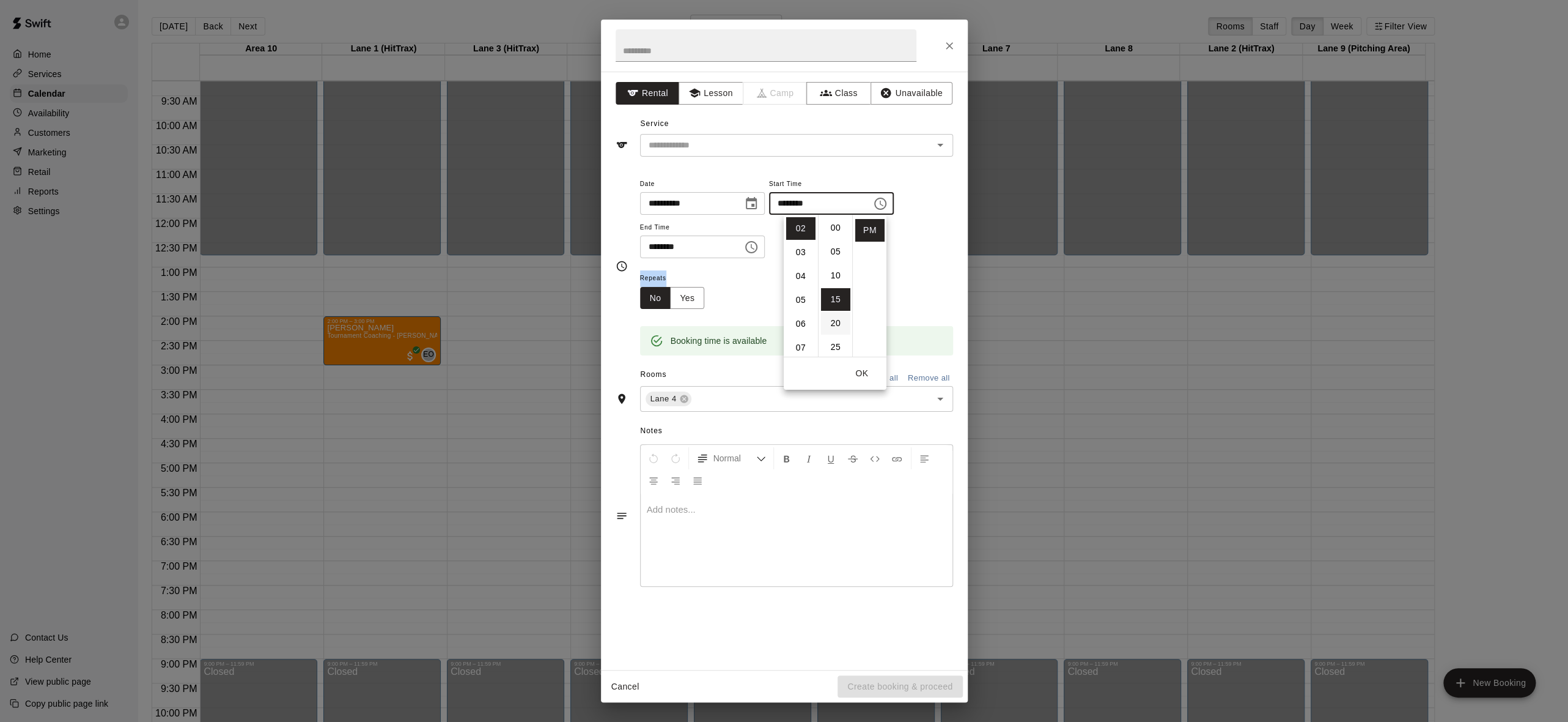
scroll to position [0, 0]
click at [831, 235] on li "00" at bounding box center [836, 229] width 29 height 23
type input "********"
click at [759, 246] on icon "Choose time, selected time is 2:30 PM" at bounding box center [751, 247] width 15 height 15
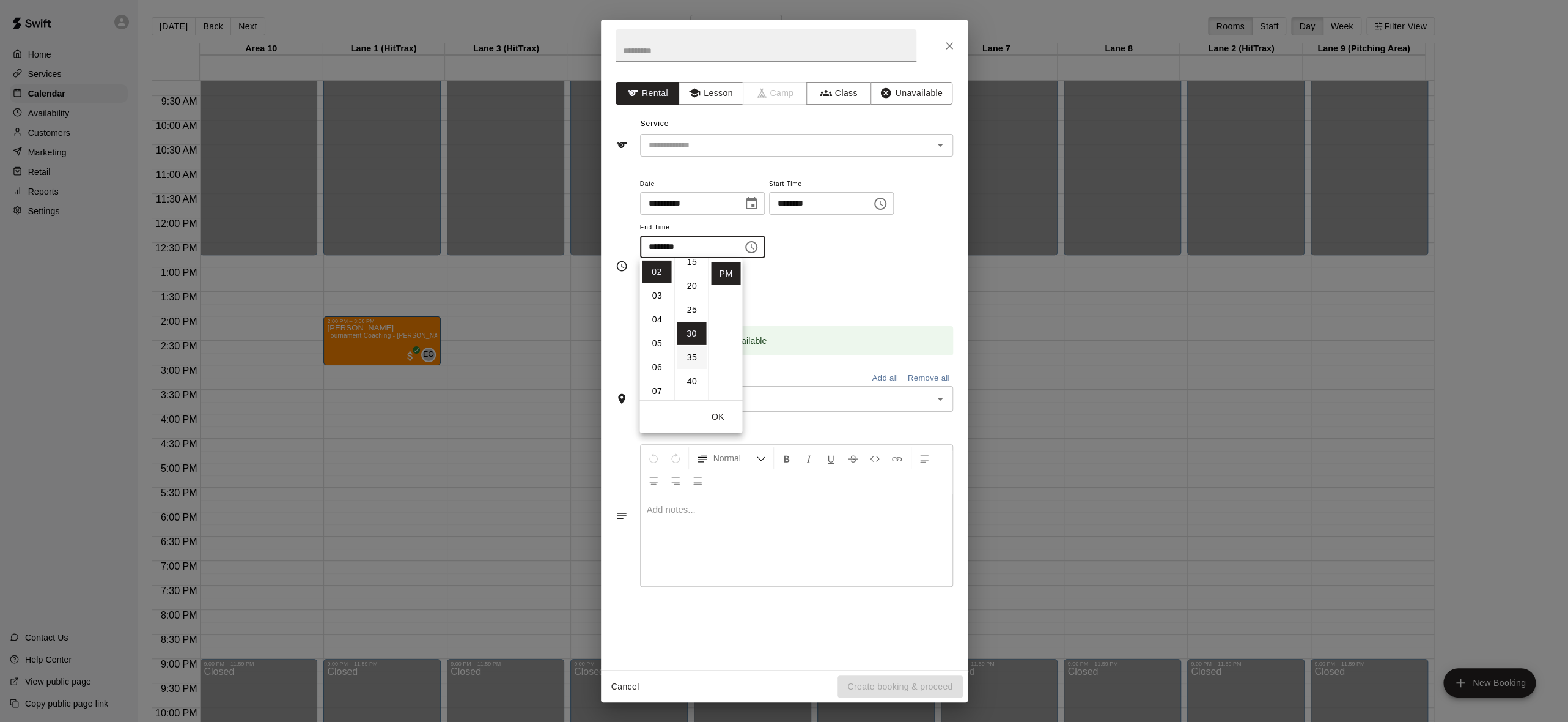
scroll to position [20, 0]
click at [656, 296] on li "03" at bounding box center [656, 296] width 29 height 23
click at [694, 271] on li "00" at bounding box center [691, 272] width 29 height 23
type input "********"
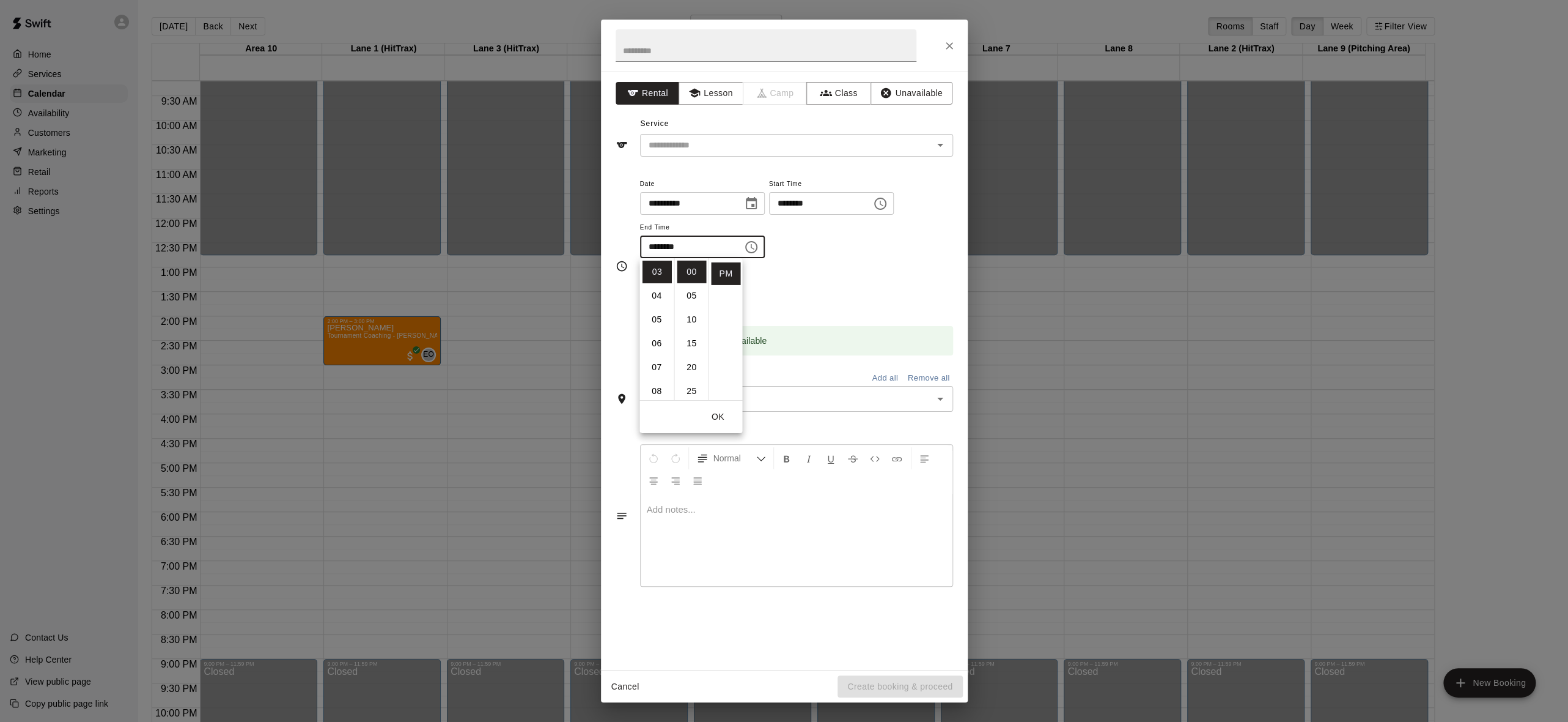
click at [813, 254] on div "**********" at bounding box center [796, 217] width 313 height 83
click at [933, 155] on div "​" at bounding box center [796, 145] width 313 height 23
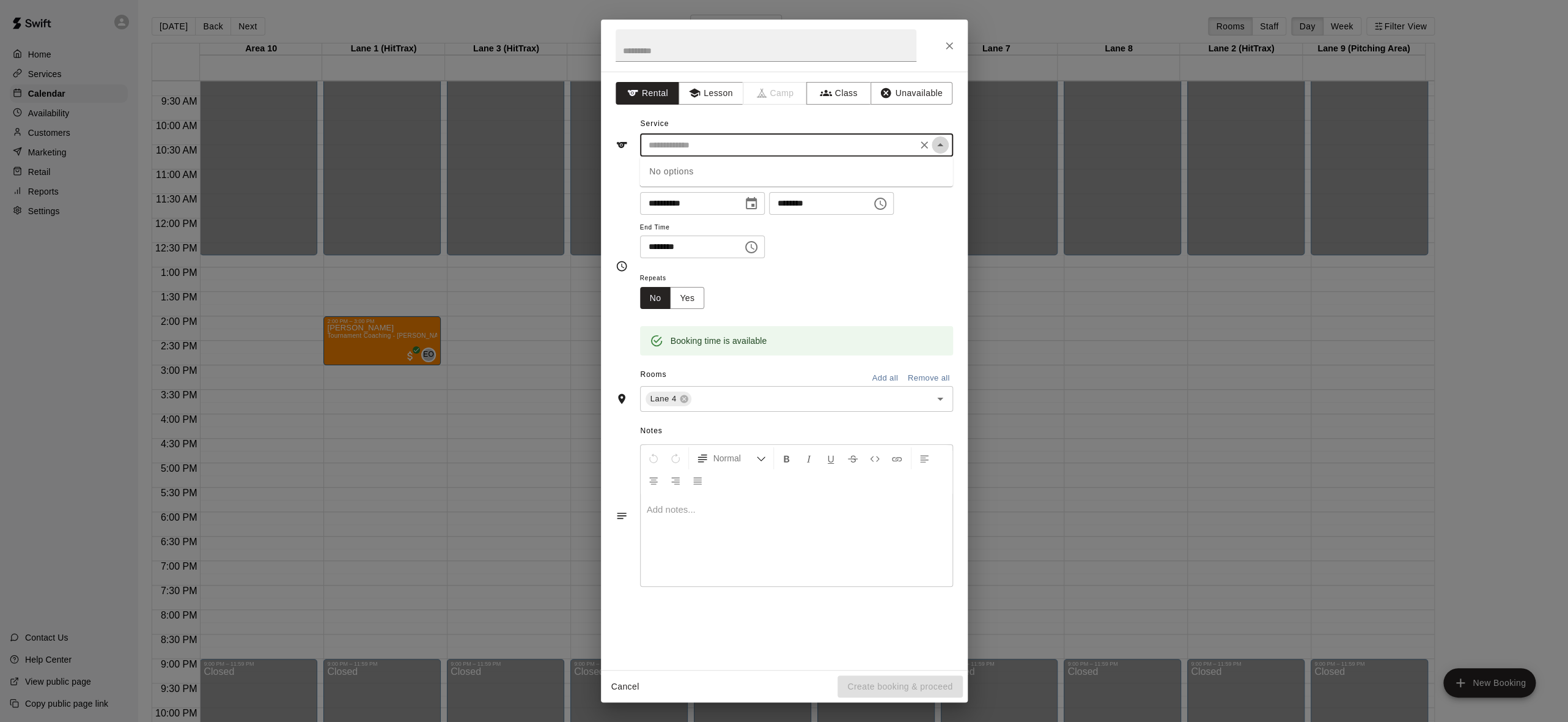
click at [943, 143] on icon "Close" at bounding box center [940, 145] width 15 height 15
click at [943, 142] on icon "Close" at bounding box center [940, 145] width 15 height 15
click at [731, 100] on button "Lesson" at bounding box center [711, 93] width 64 height 23
click at [940, 141] on icon "Open" at bounding box center [940, 145] width 15 height 15
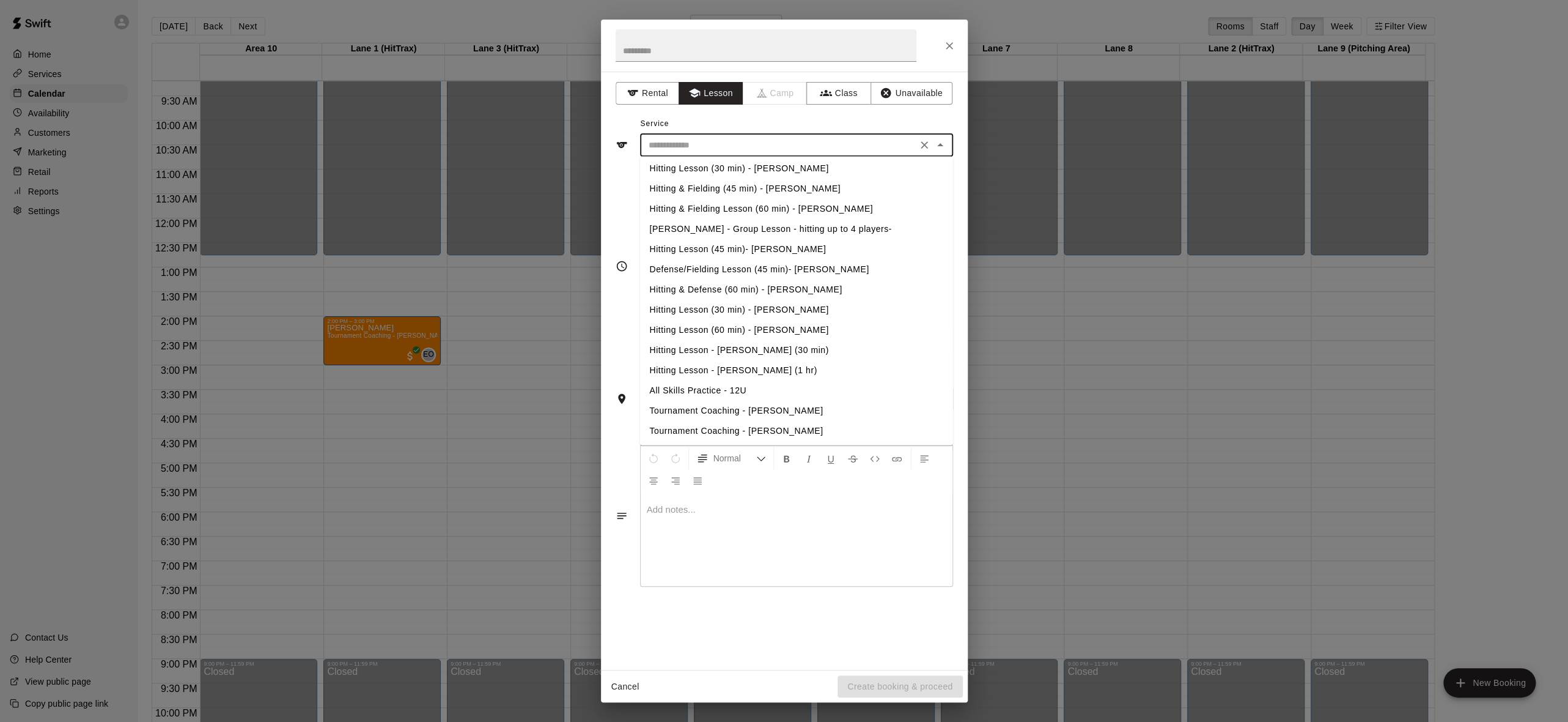
scroll to position [306, 0]
click at [752, 430] on li "Tournament Coaching - [PERSON_NAME]" at bounding box center [796, 430] width 313 height 20
type input "**********"
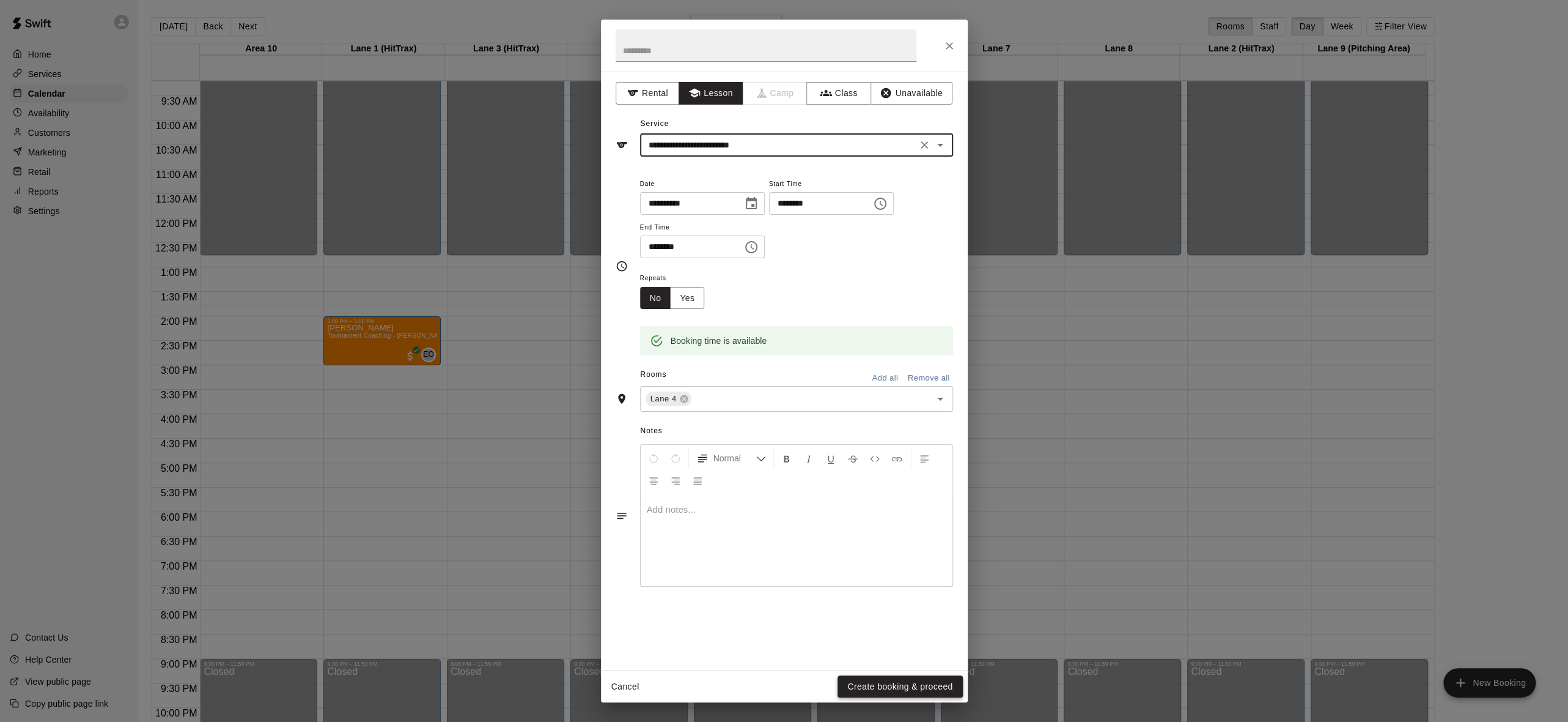
click at [863, 682] on button "Create booking & proceed" at bounding box center [900, 686] width 125 height 23
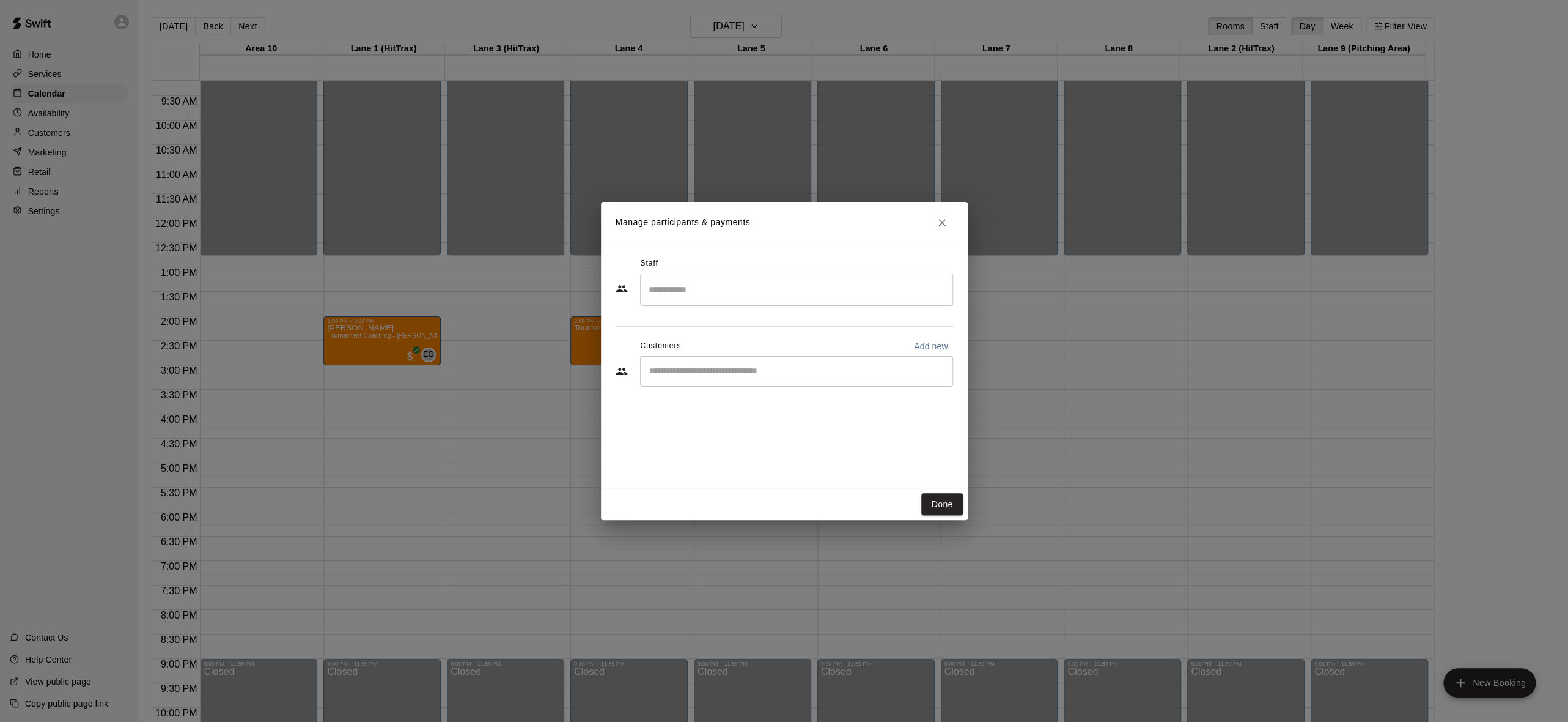
click at [771, 301] on div "​" at bounding box center [796, 289] width 313 height 32
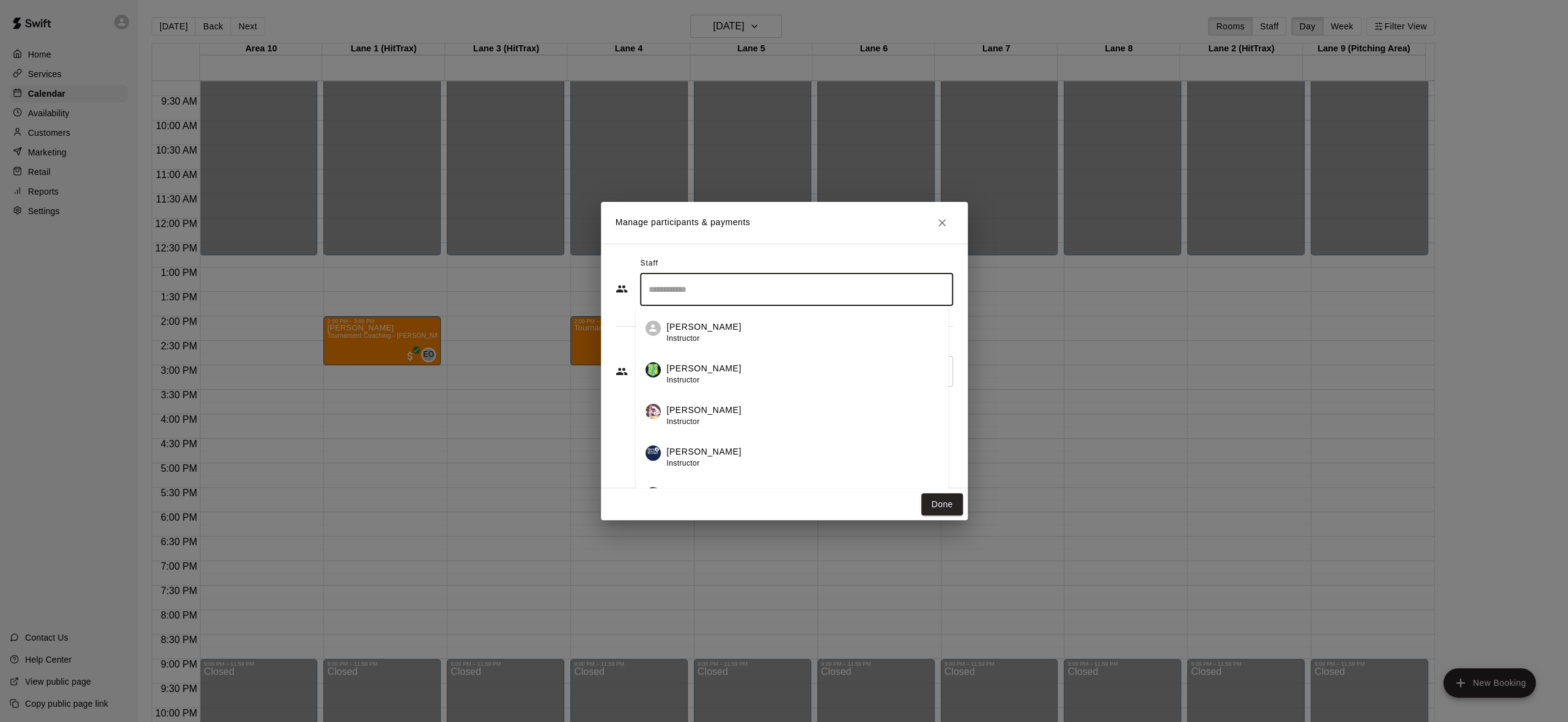
scroll to position [61, 0]
click at [722, 463] on li "Kyle Bunn Admin" at bounding box center [791, 475] width 313 height 41
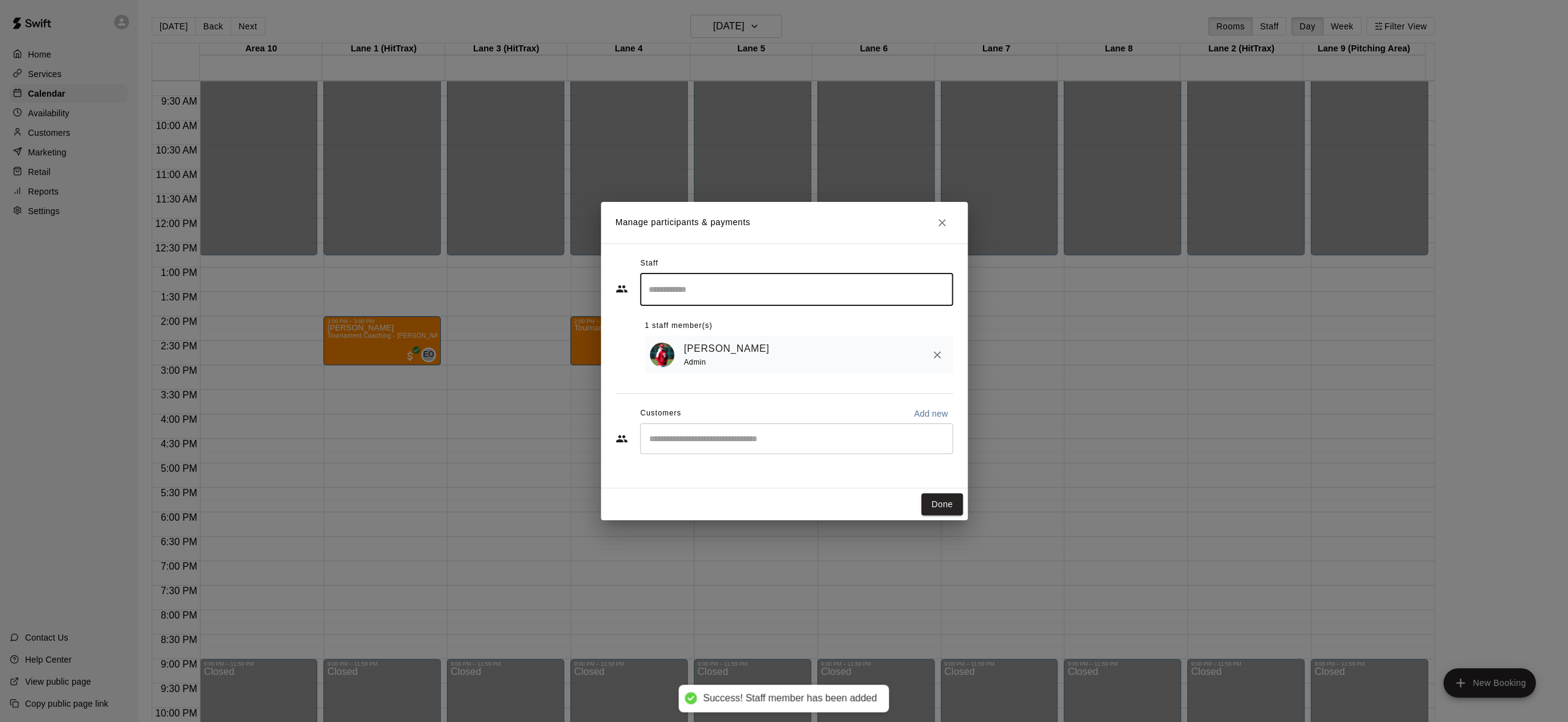
click at [779, 433] on div "​" at bounding box center [796, 438] width 313 height 31
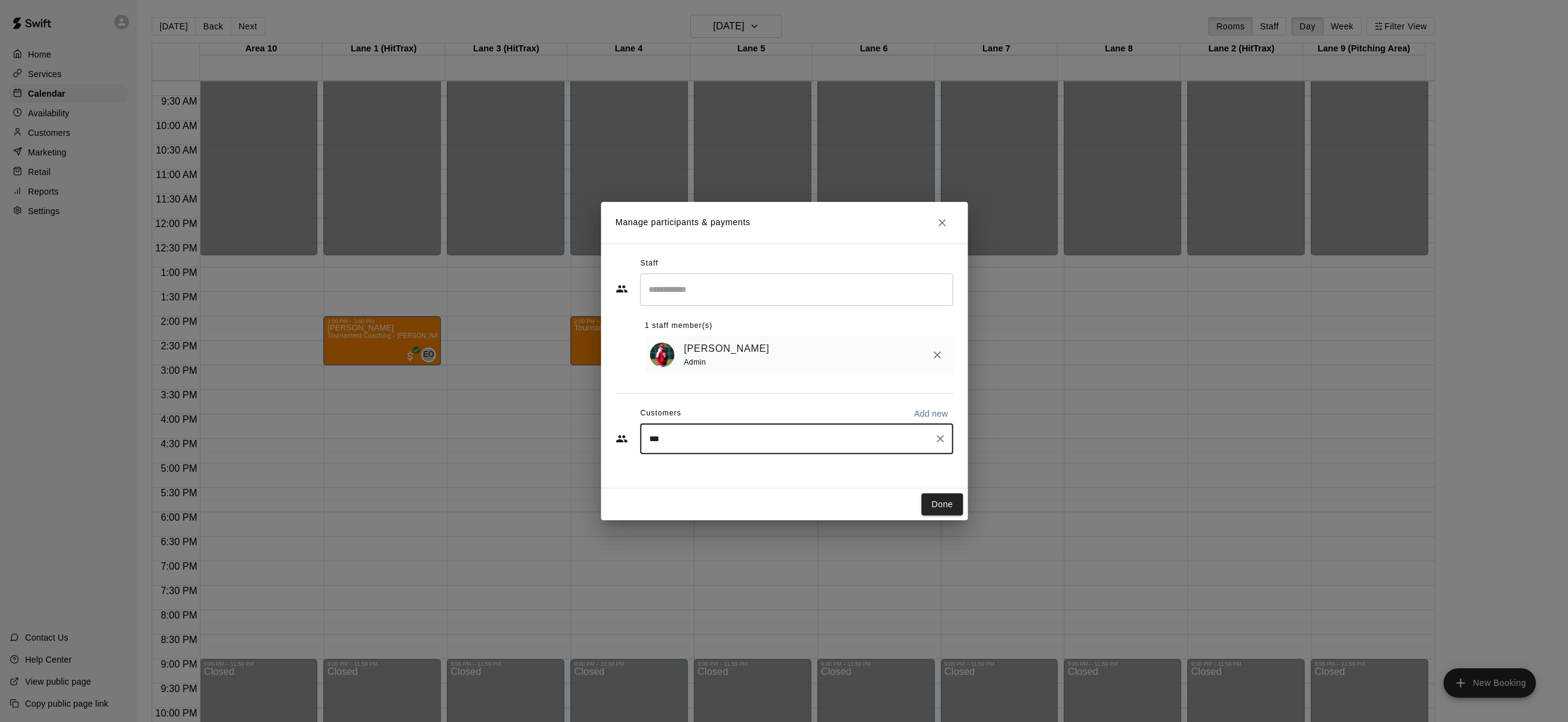
type input "****"
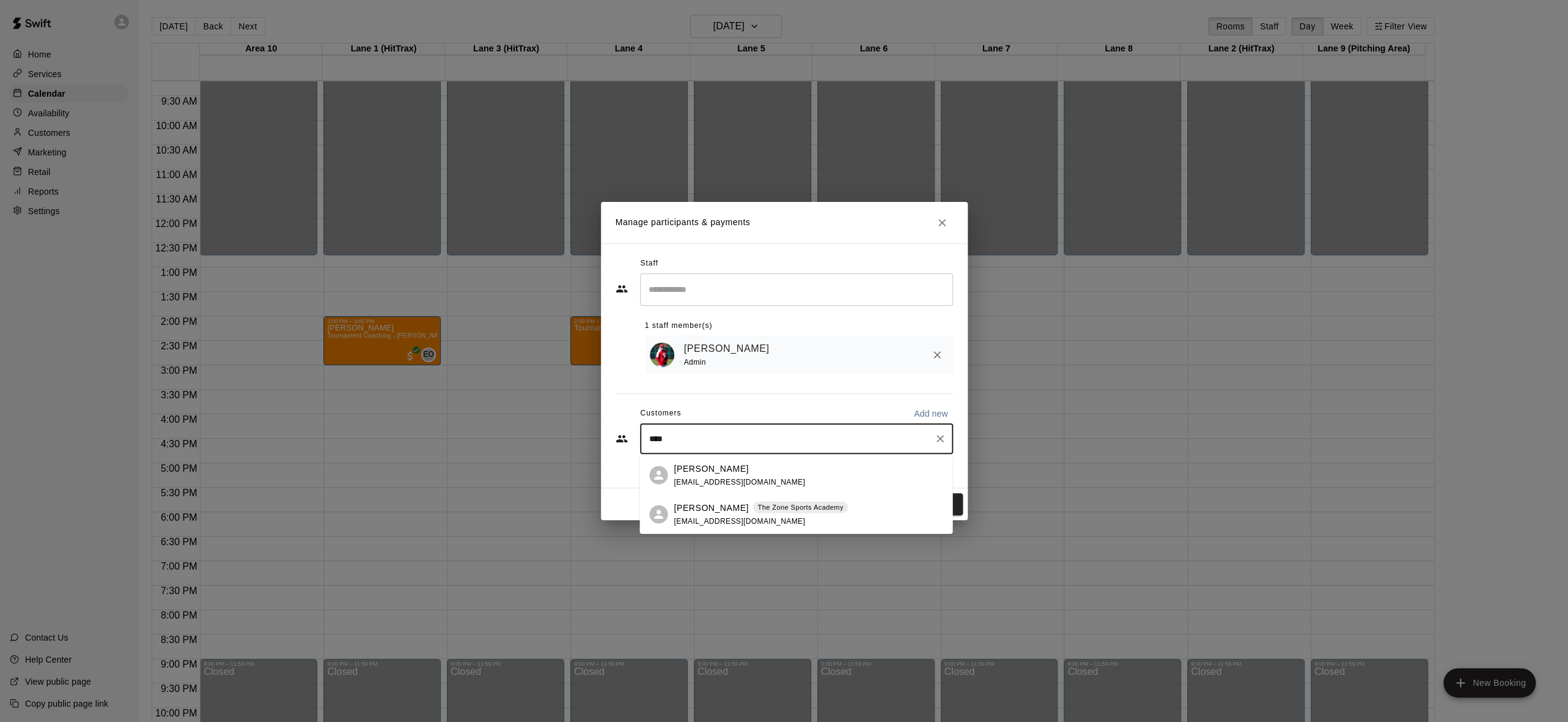
click at [722, 475] on div "Jeremy Hardwick storeitallmi@yahoo.com" at bounding box center [739, 475] width 132 height 26
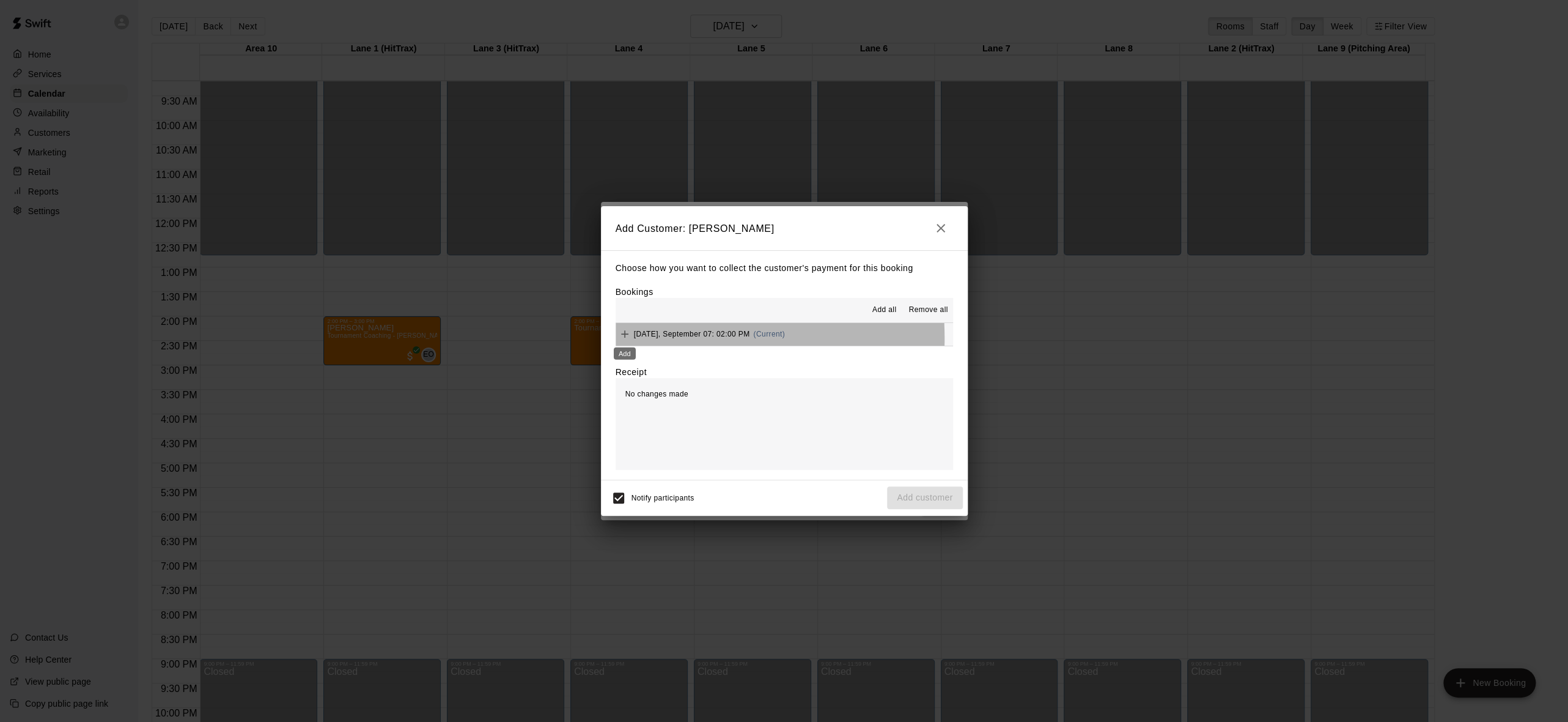
click at [625, 339] on div "Add" at bounding box center [625, 349] width 24 height 22
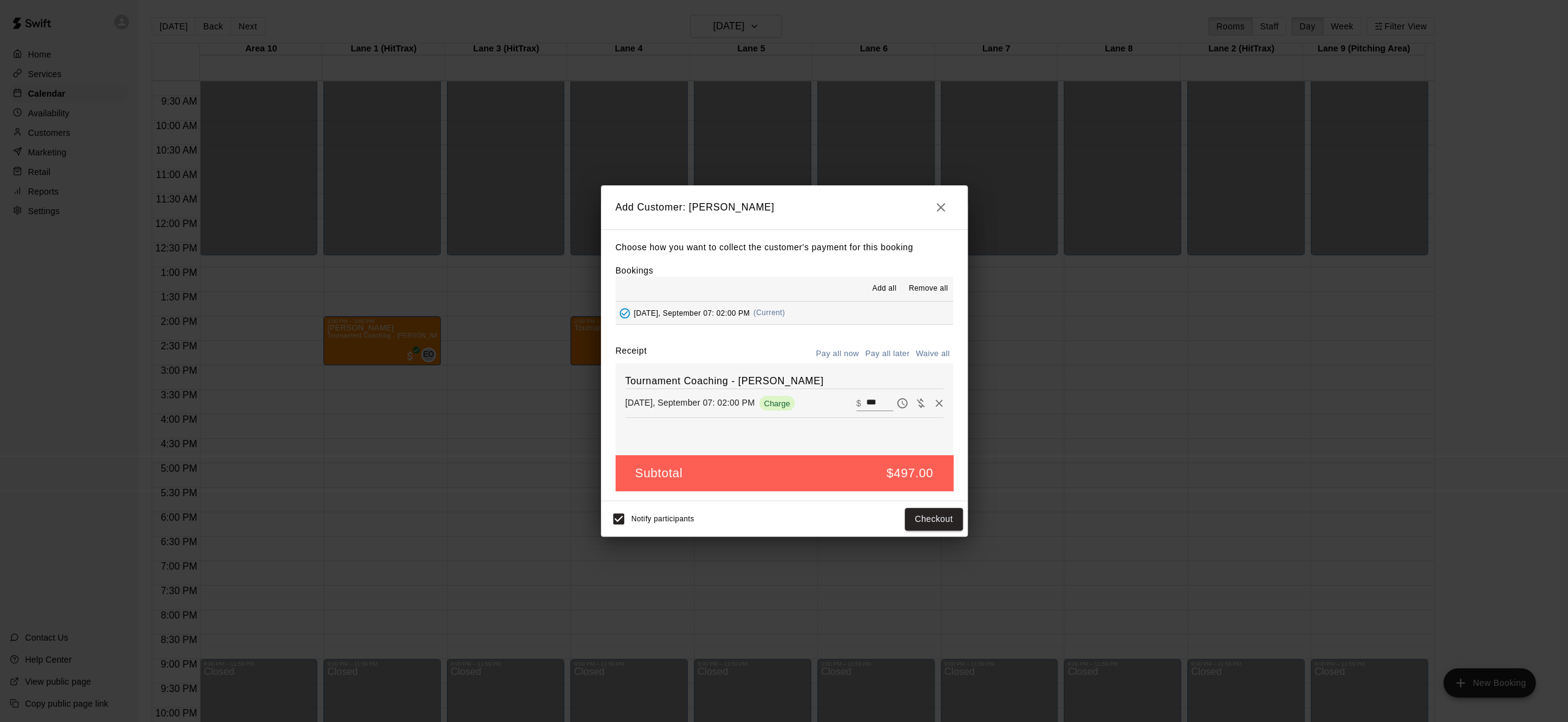
click at [874, 399] on input "***" at bounding box center [879, 403] width 27 height 16
click at [868, 396] on input "***" at bounding box center [879, 403] width 27 height 16
click at [866, 396] on input "***" at bounding box center [879, 403] width 27 height 16
click at [871, 400] on input "***" at bounding box center [879, 403] width 27 height 16
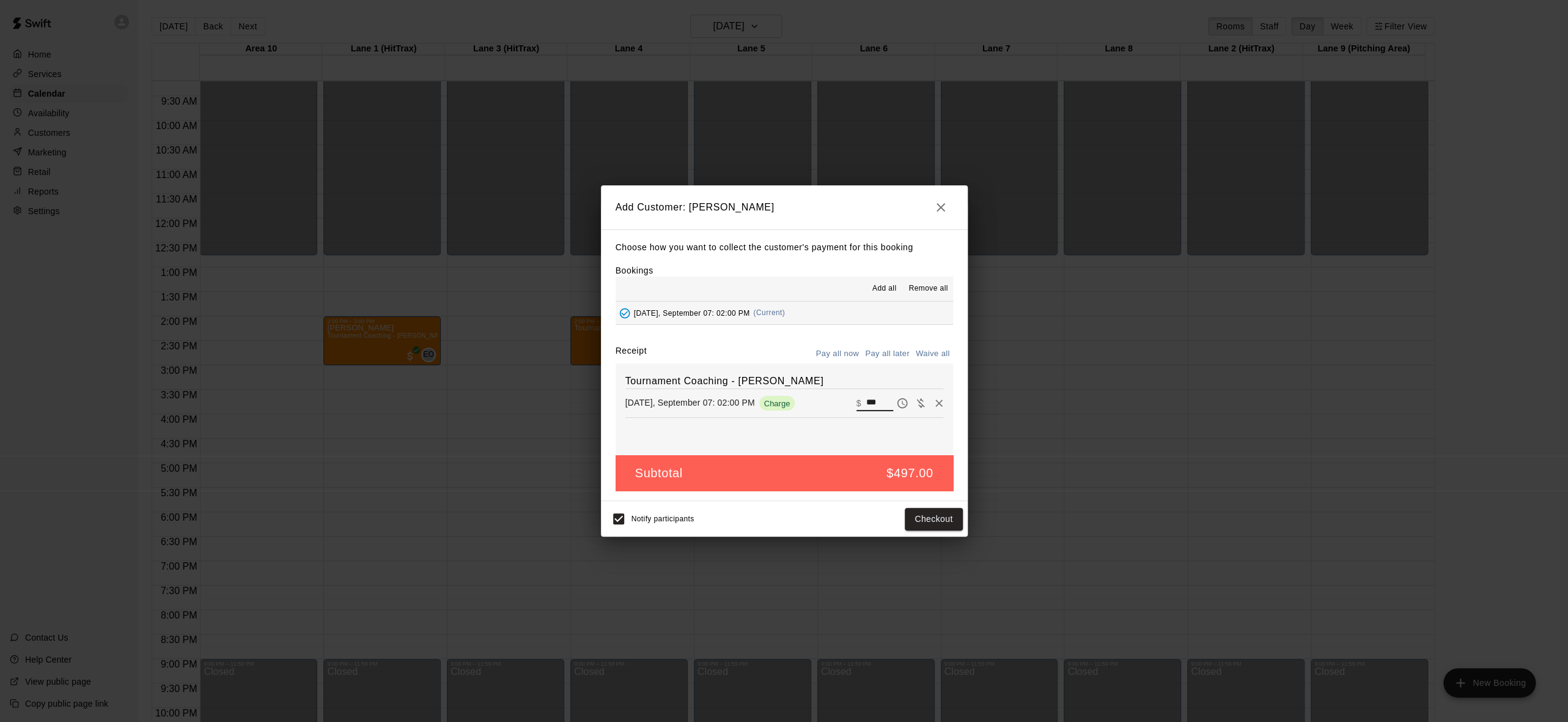
drag, startPoint x: 871, startPoint y: 400, endPoint x: 864, endPoint y: 400, distance: 7.0
click at [868, 400] on input "***" at bounding box center [879, 403] width 27 height 16
type input "***"
click at [920, 520] on button "Checkout" at bounding box center [933, 519] width 58 height 23
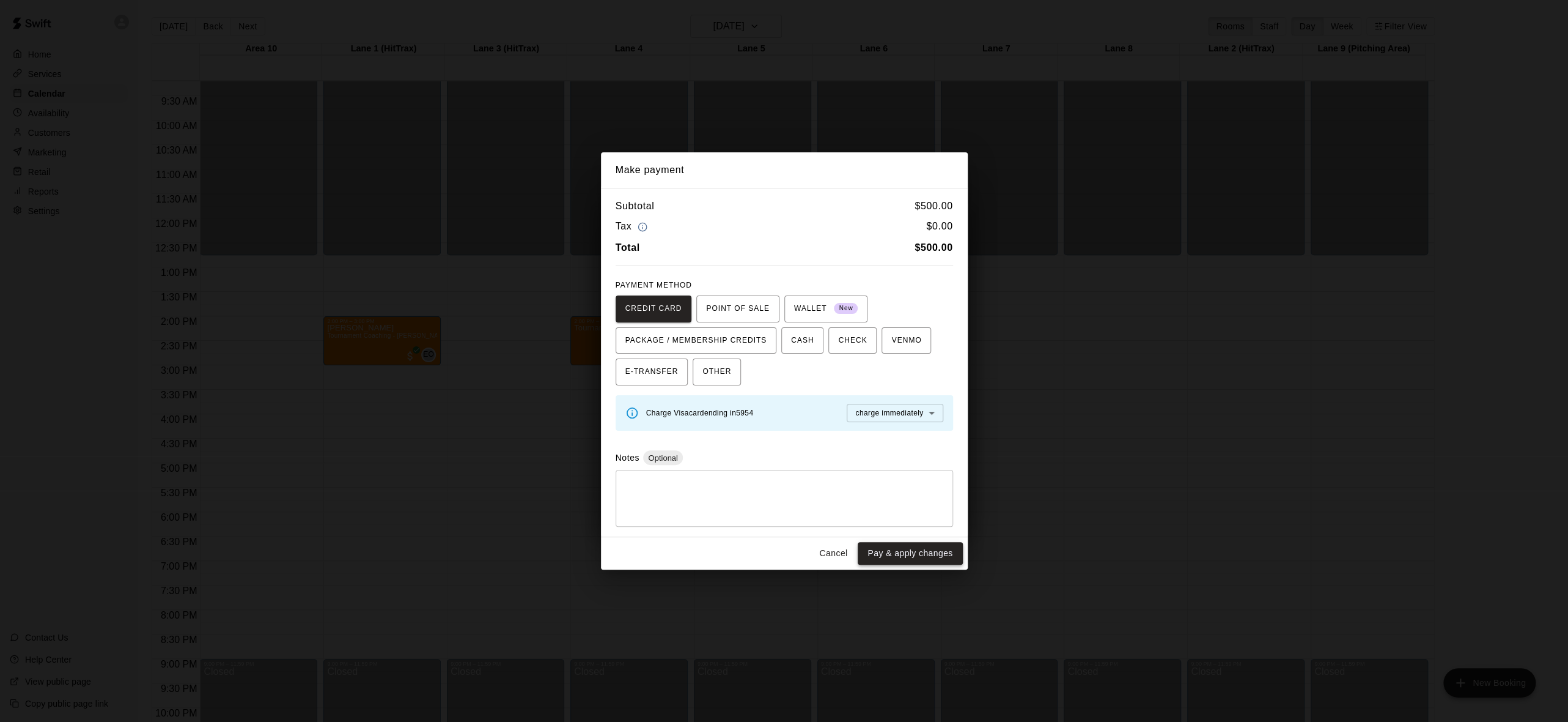
click at [920, 555] on button "Pay & apply changes" at bounding box center [910, 553] width 105 height 23
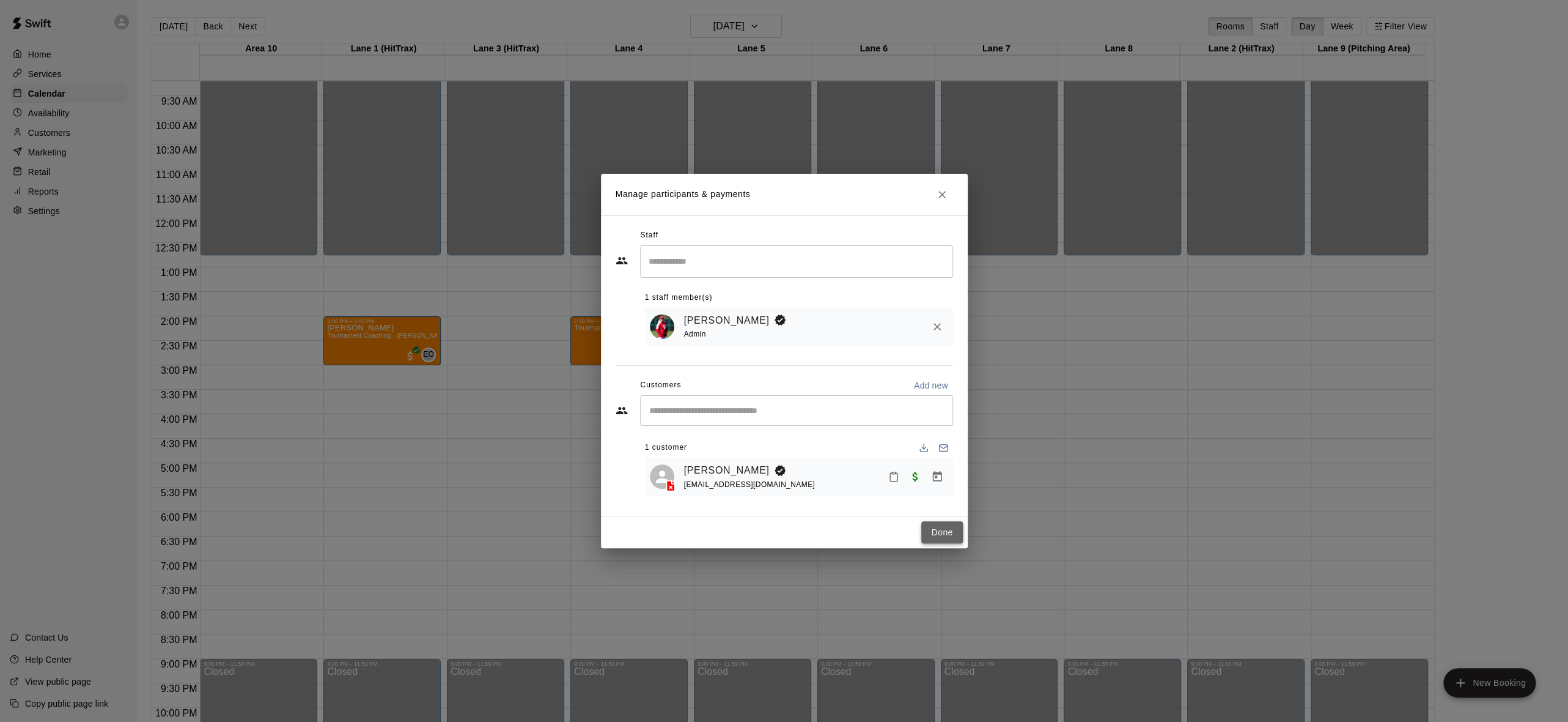
click at [940, 540] on button "Done" at bounding box center [941, 532] width 41 height 23
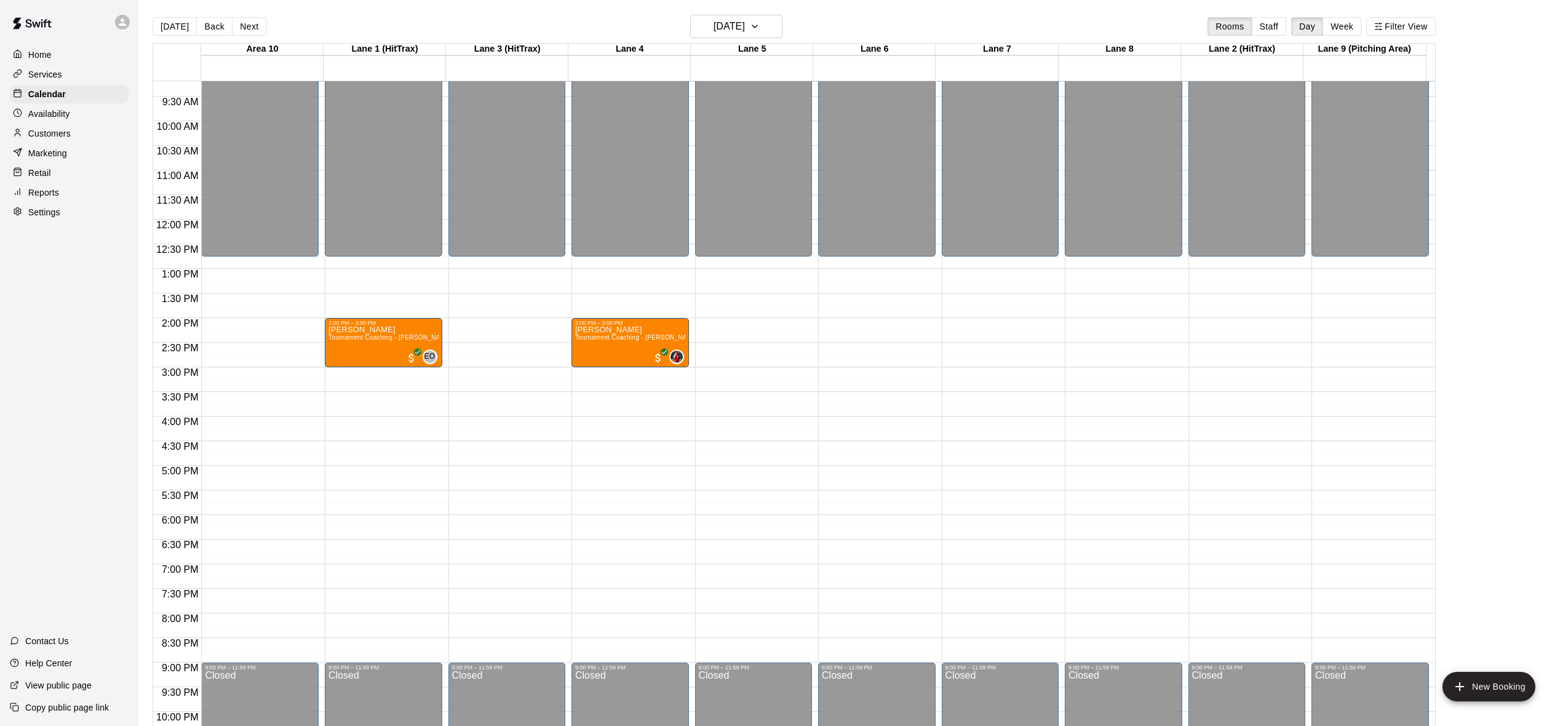
click at [61, 196] on div "Reports" at bounding box center [70, 193] width 119 height 19
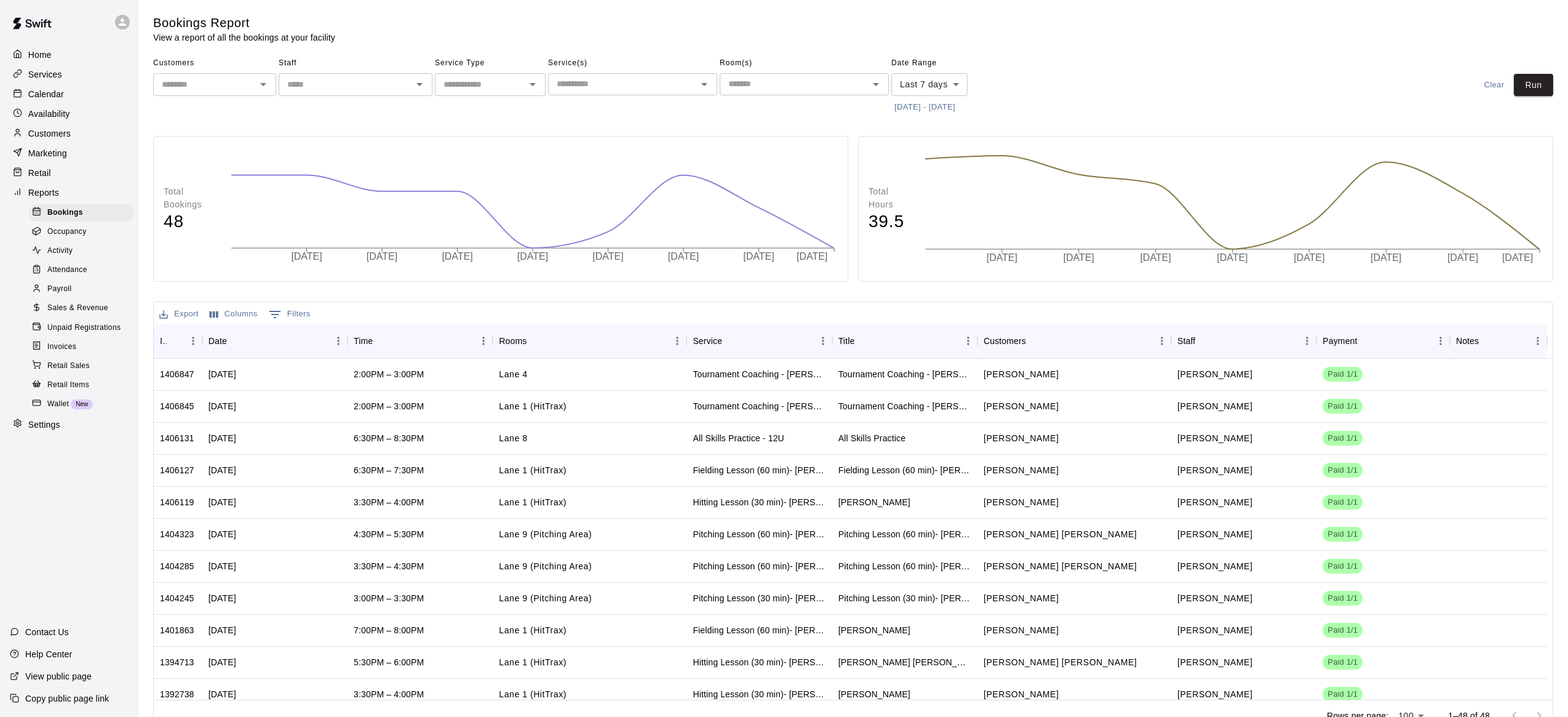
click at [67, 295] on span "Payroll" at bounding box center [59, 289] width 24 height 12
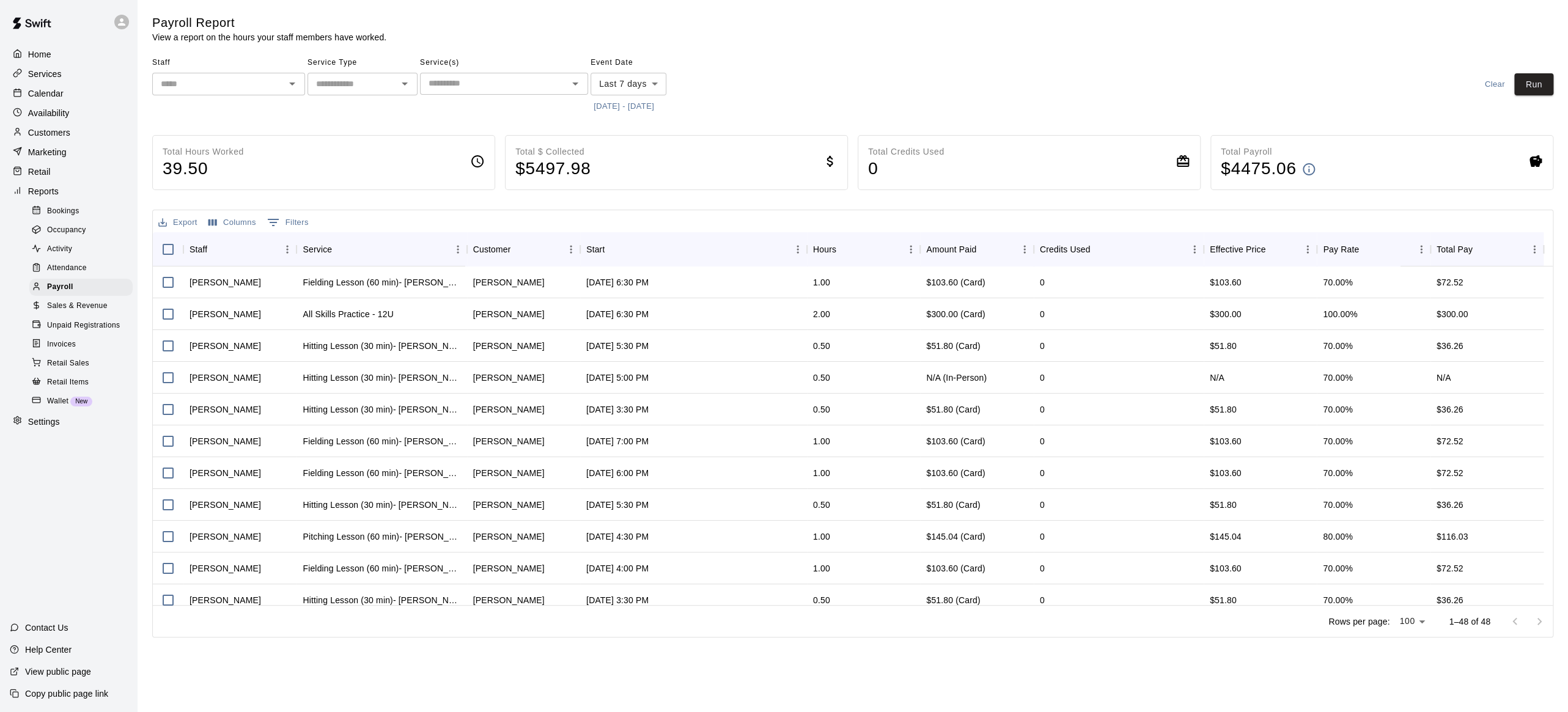
click at [284, 84] on button "Open" at bounding box center [292, 84] width 17 height 17
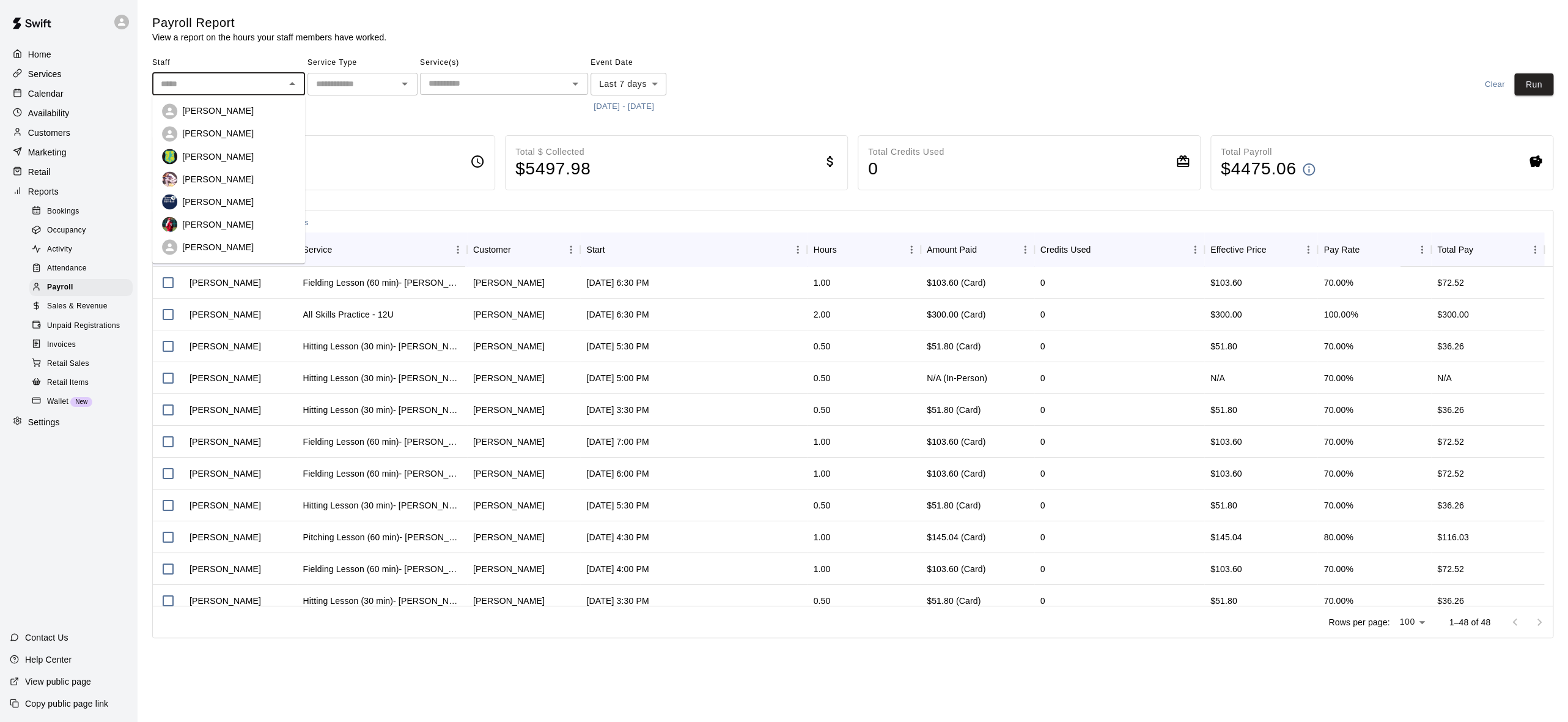
click at [318, 118] on main "Payroll Report View a report on the hours your staff members have worked. Staff…" at bounding box center [853, 326] width 1401 height 623
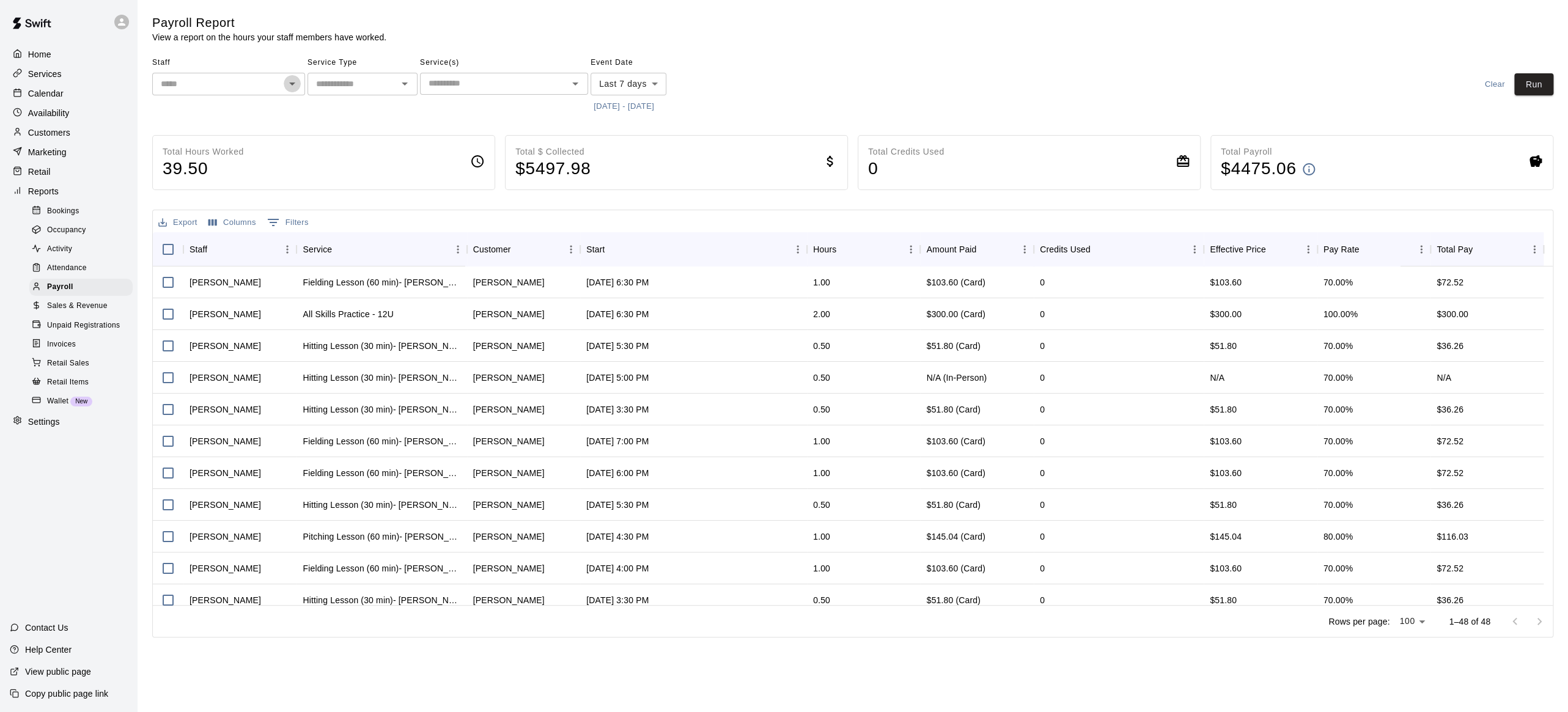
click at [295, 76] on icon "Open" at bounding box center [292, 83] width 15 height 15
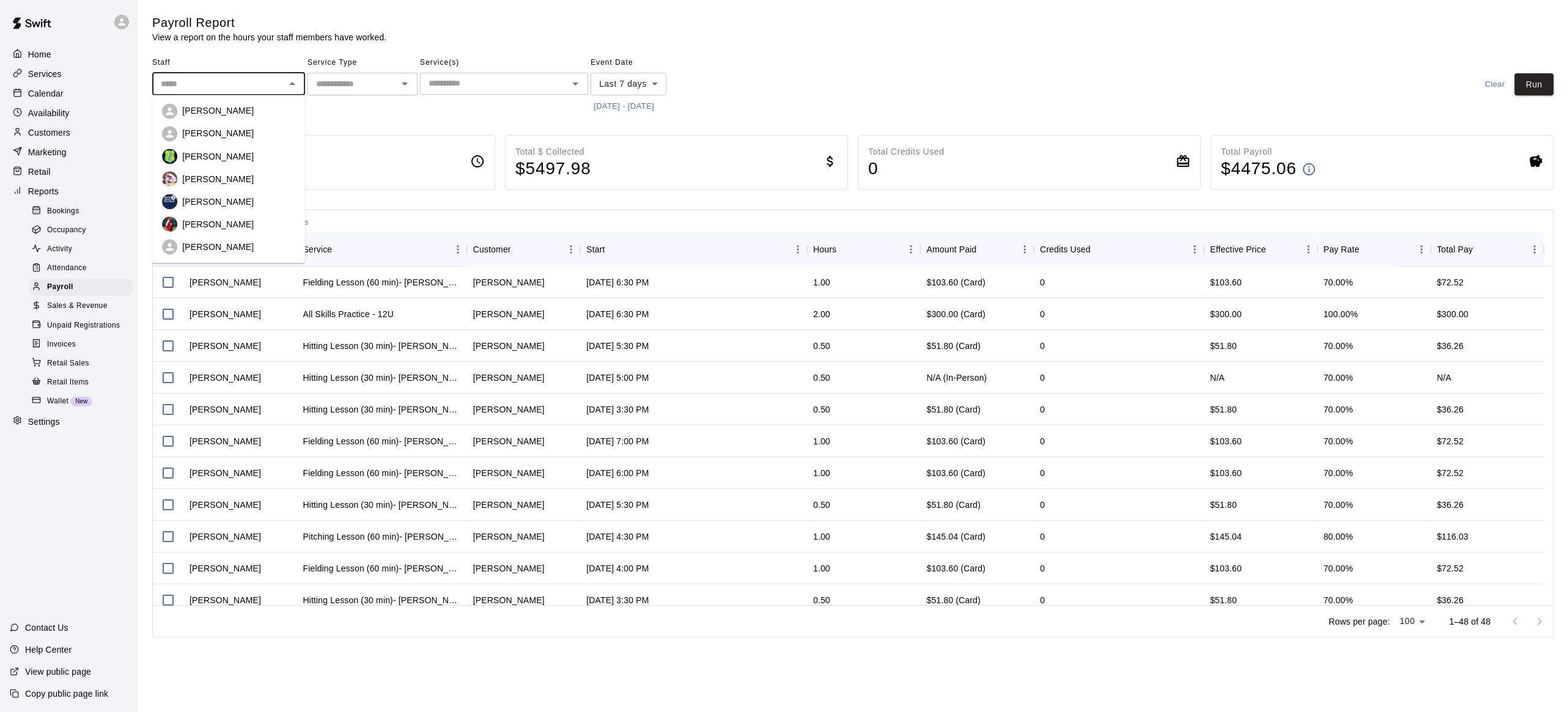
click at [377, 135] on div "Total Hours Worked 39.50 Total $ Collected $ 5497.98 Total Credits Used 0 Total…" at bounding box center [853, 162] width 1401 height 55
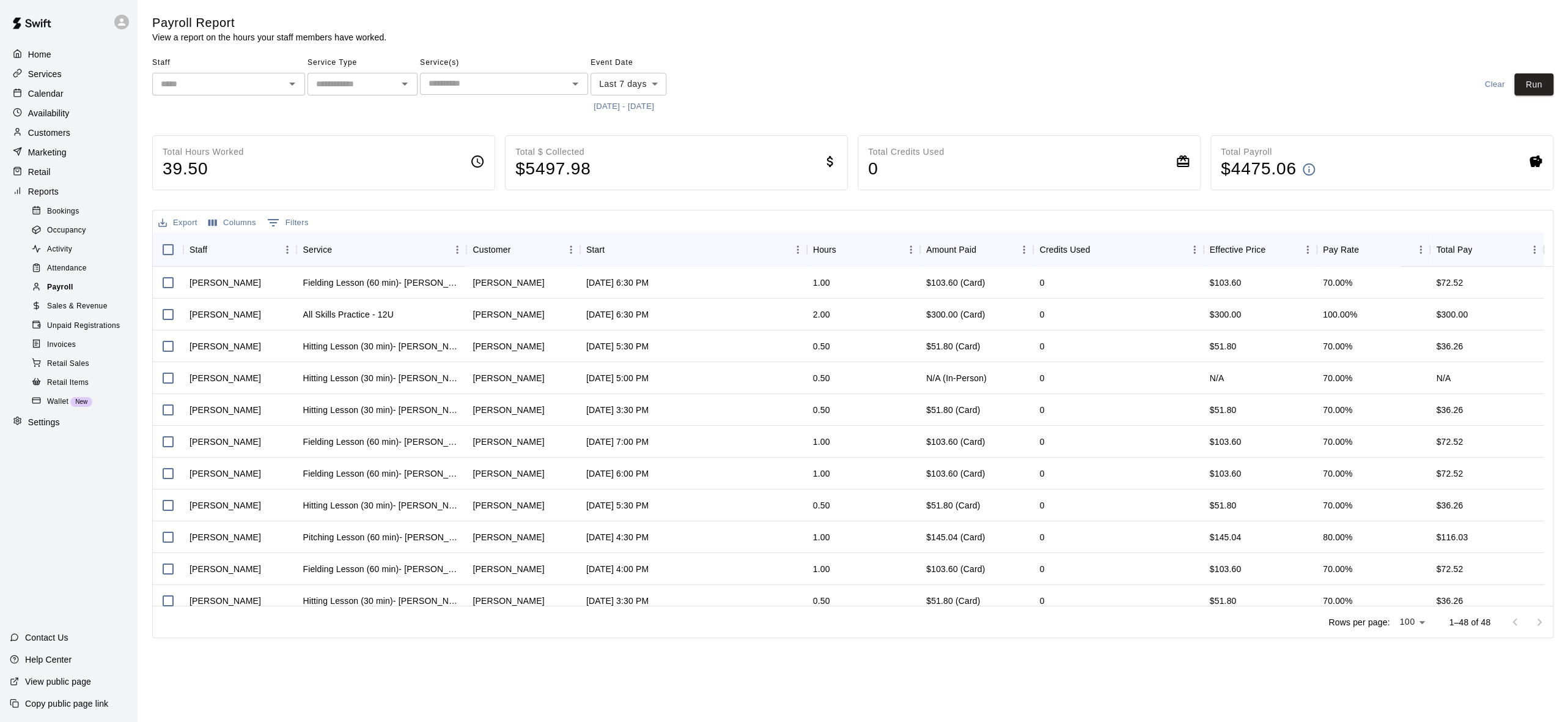
click at [50, 294] on span "Payroll" at bounding box center [60, 287] width 26 height 12
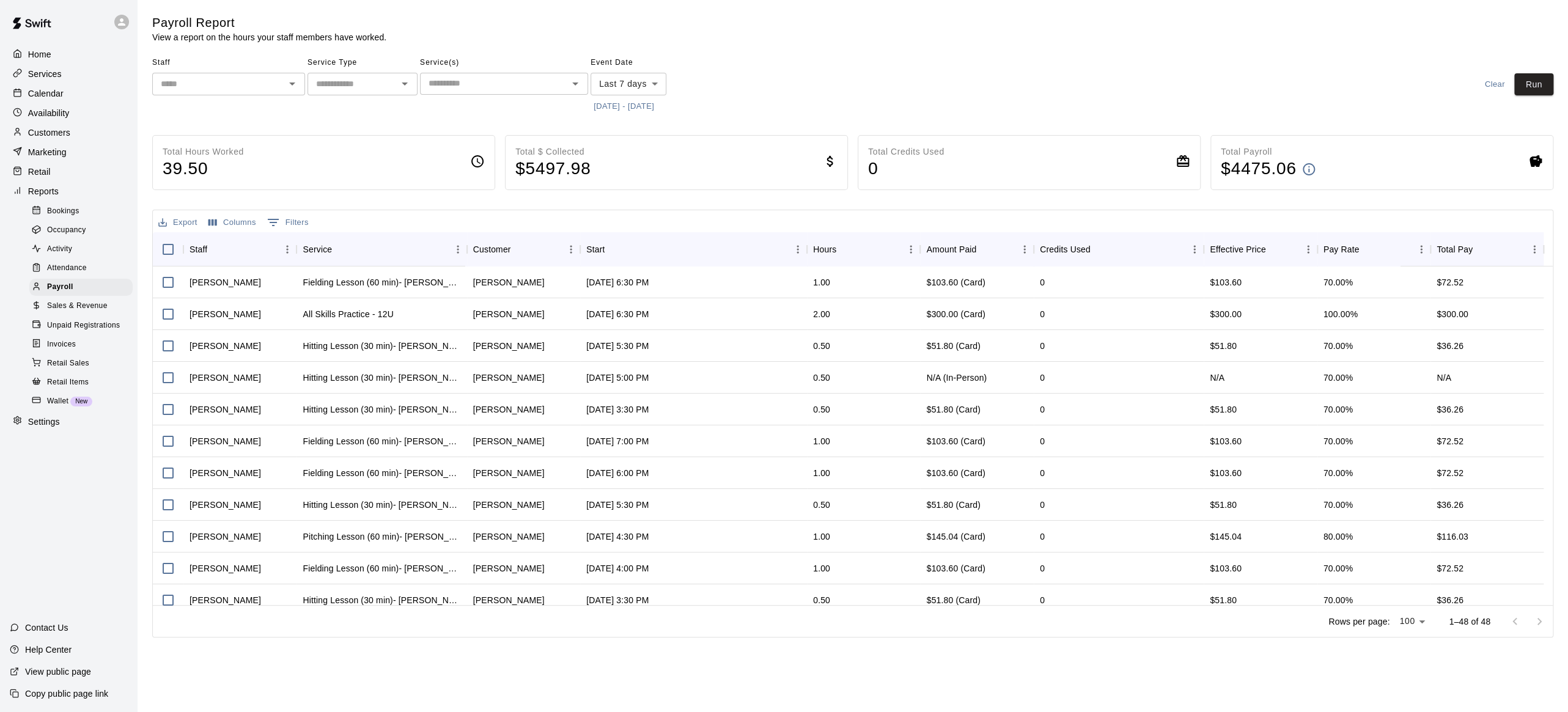
click at [291, 85] on icon "Open" at bounding box center [292, 83] width 15 height 15
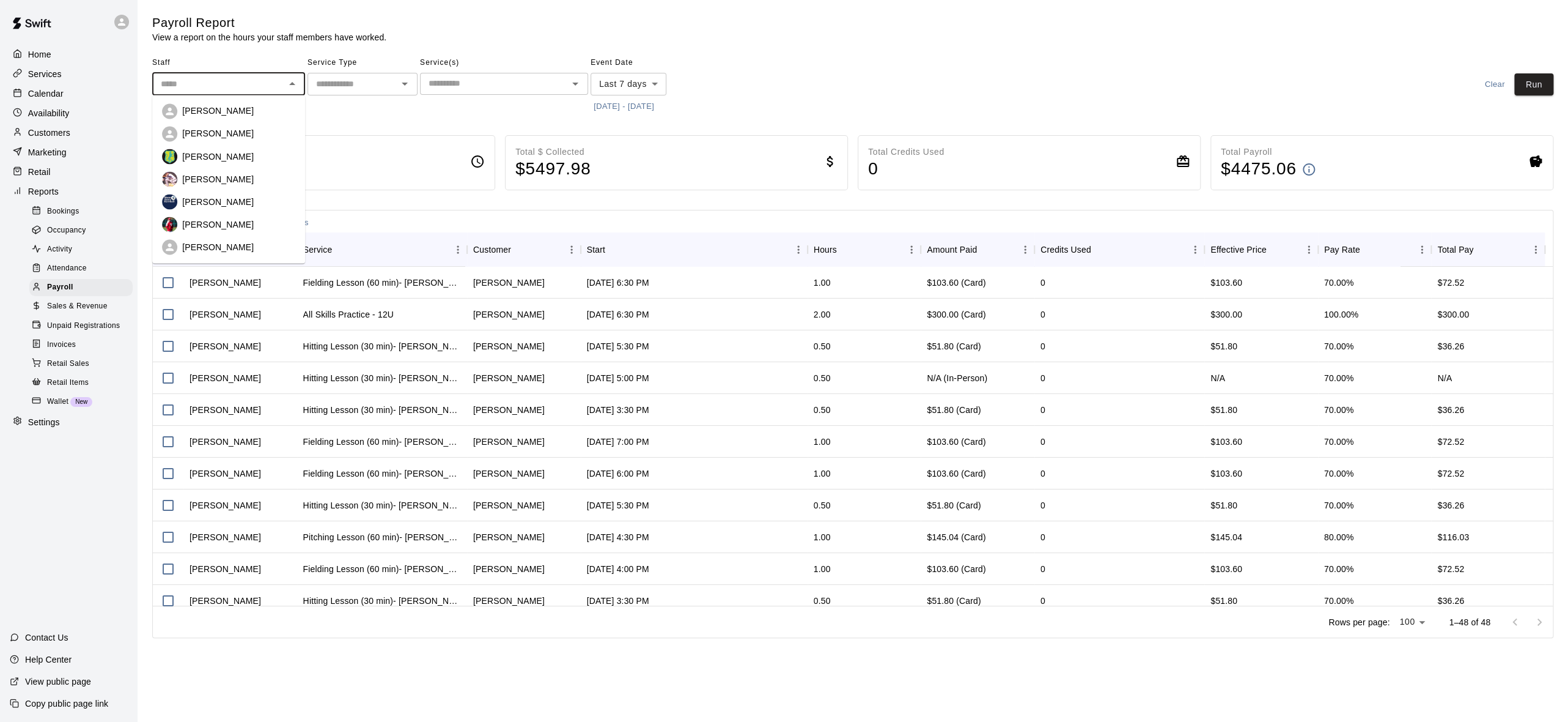
click at [231, 213] on li "[PERSON_NAME]" at bounding box center [229, 225] width 153 height 23
type input "*********"
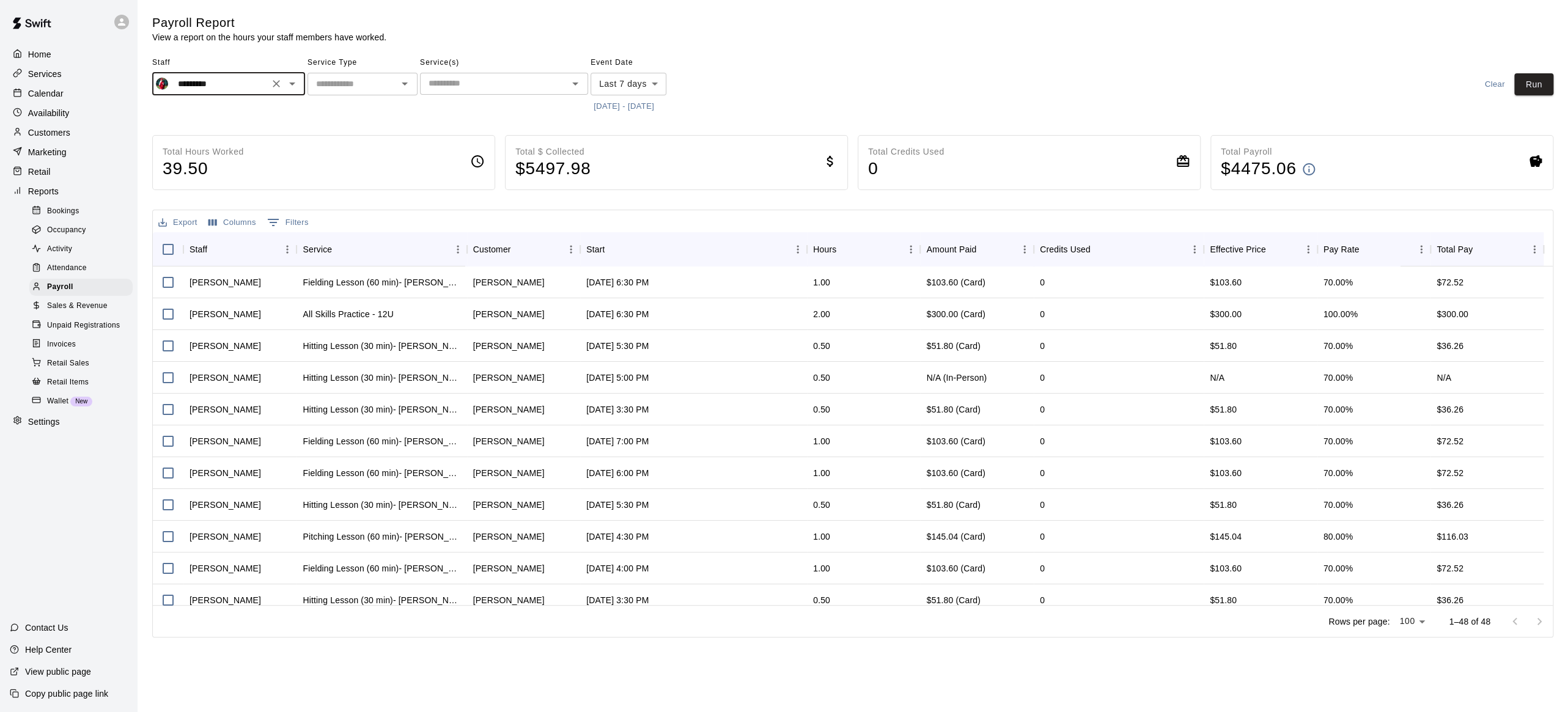
click at [623, 105] on button "9/2/2025 - 9/9/2025" at bounding box center [624, 106] width 67 height 19
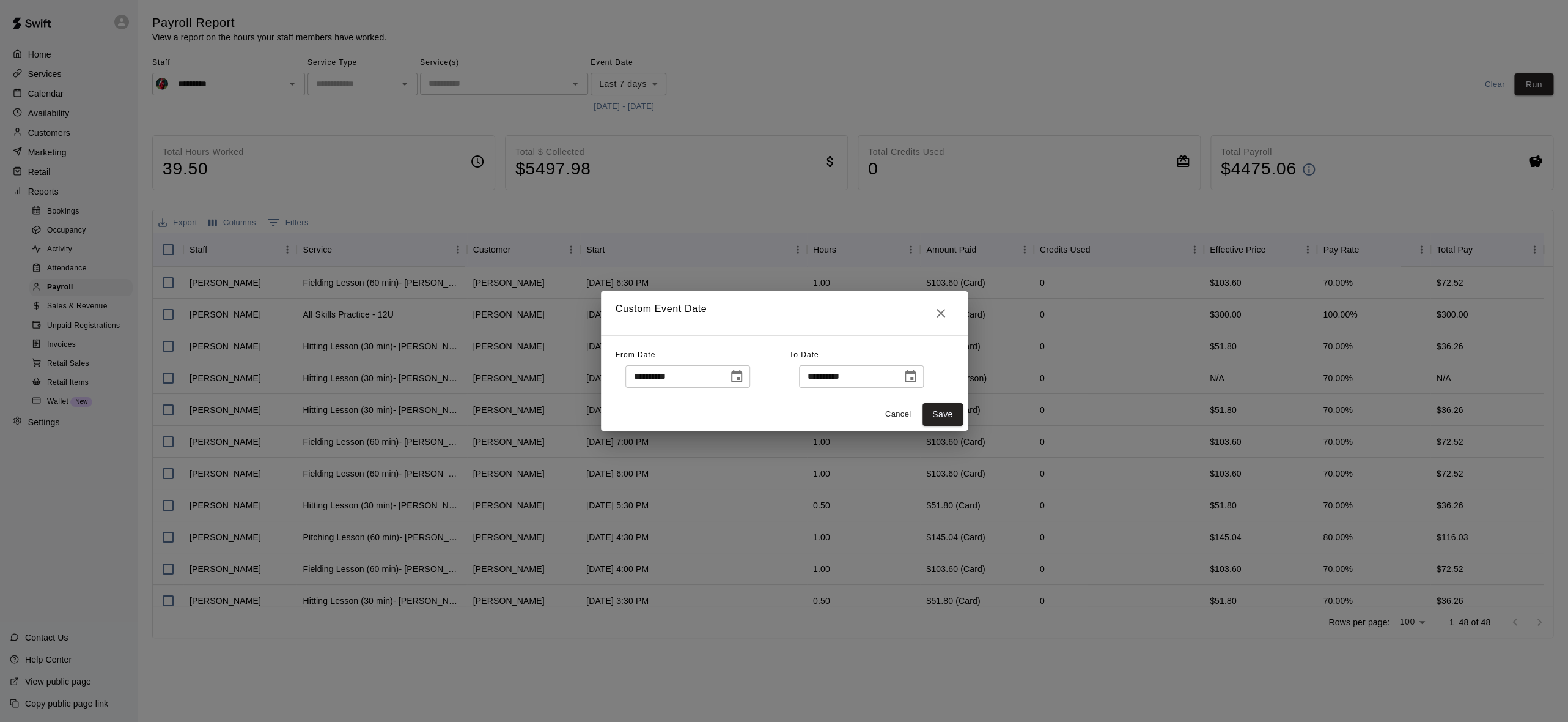
click at [742, 376] on icon "Choose date, selected date is Sep 2, 2025" at bounding box center [736, 376] width 11 height 12
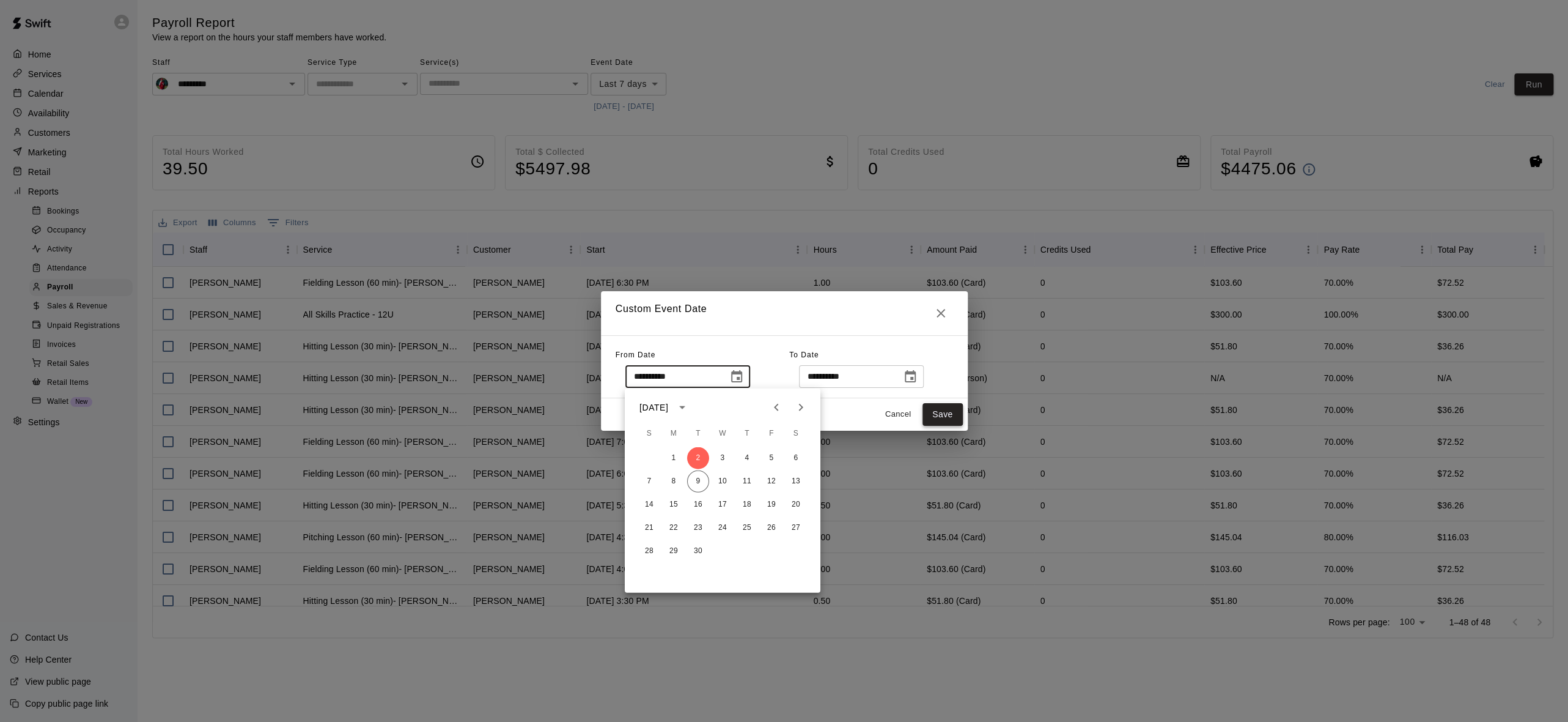
click at [933, 416] on button "Save" at bounding box center [943, 415] width 41 height 23
type input "******"
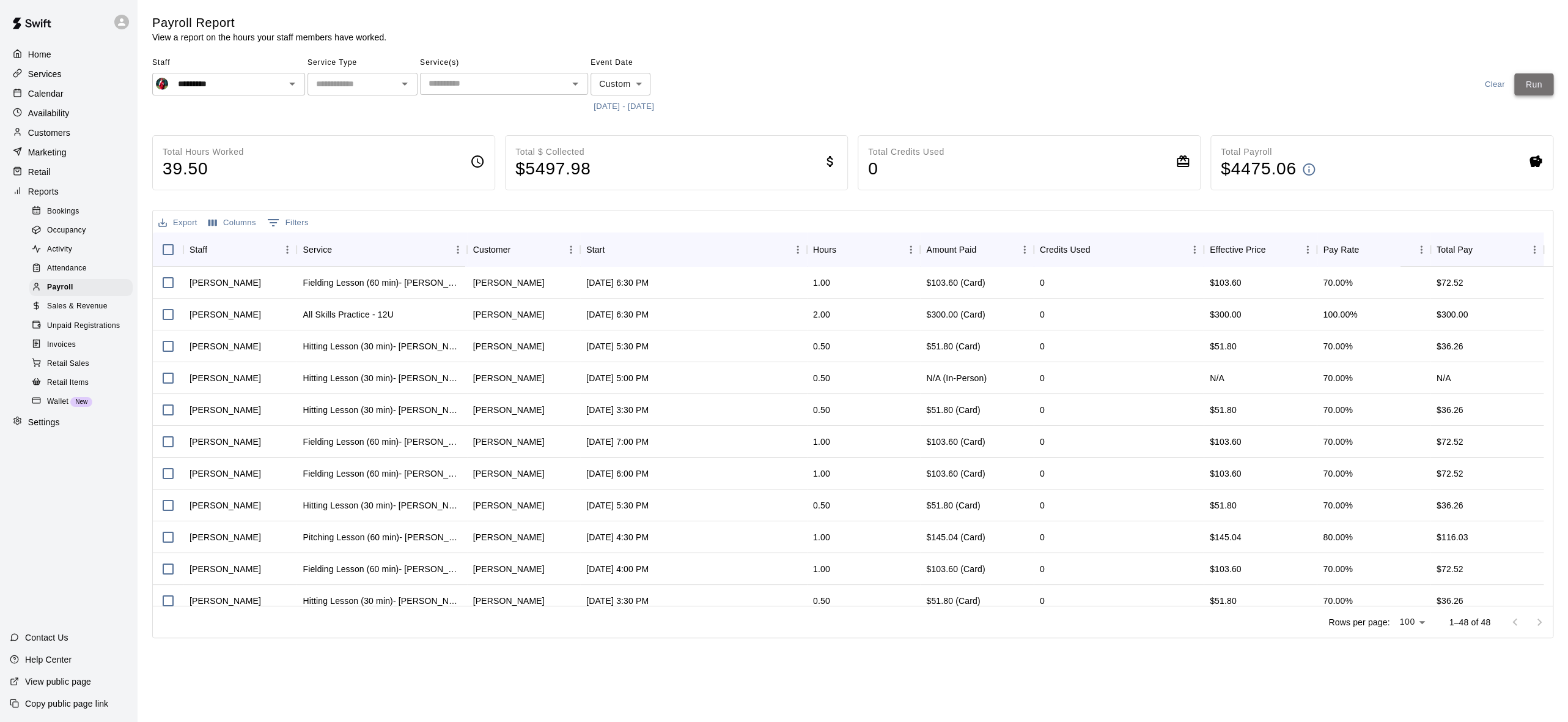
click at [1521, 84] on button "Run" at bounding box center [1534, 85] width 39 height 23
click at [654, 100] on button "9/2/2025 - 9/9/2025" at bounding box center [624, 106] width 67 height 19
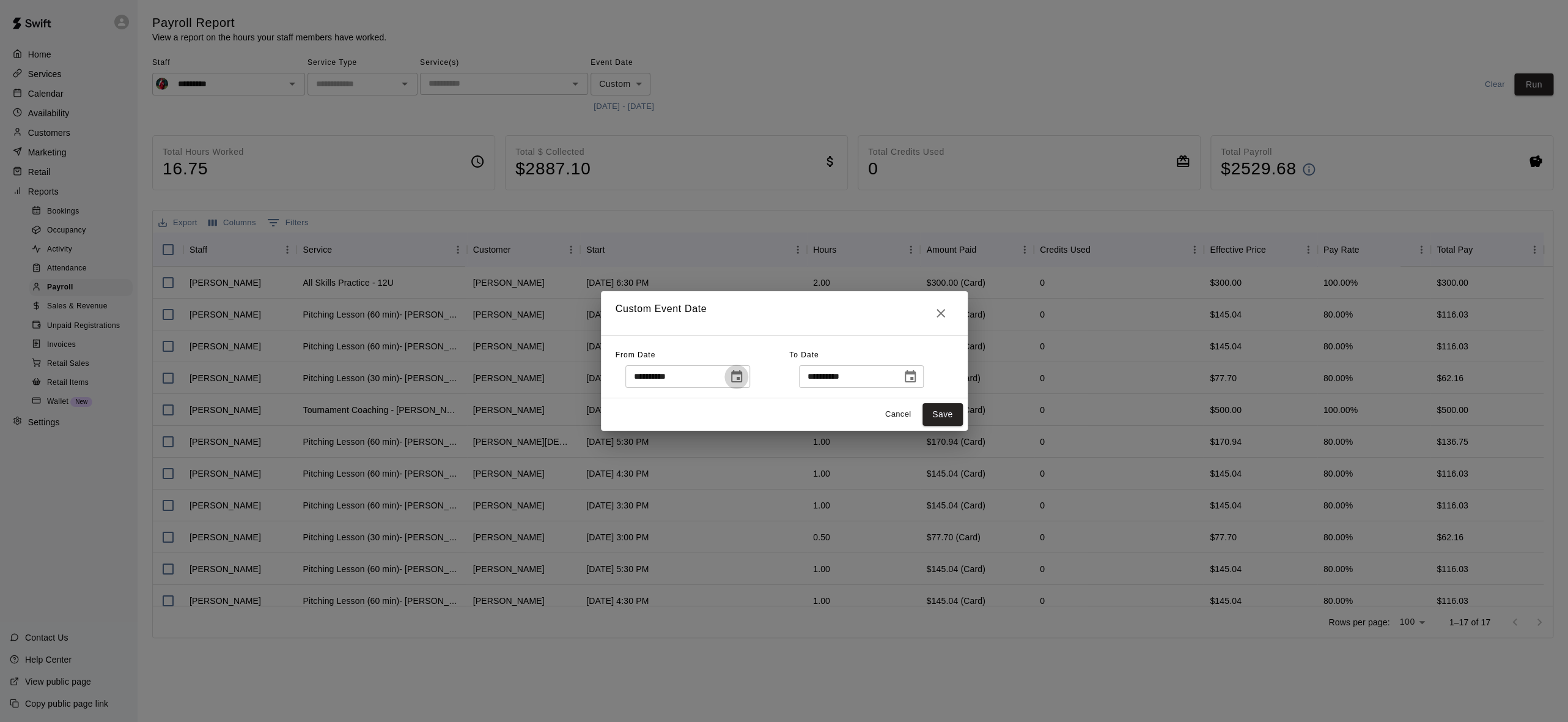
click at [742, 373] on icon "Choose date, selected date is Sep 2, 2025" at bounding box center [736, 376] width 11 height 12
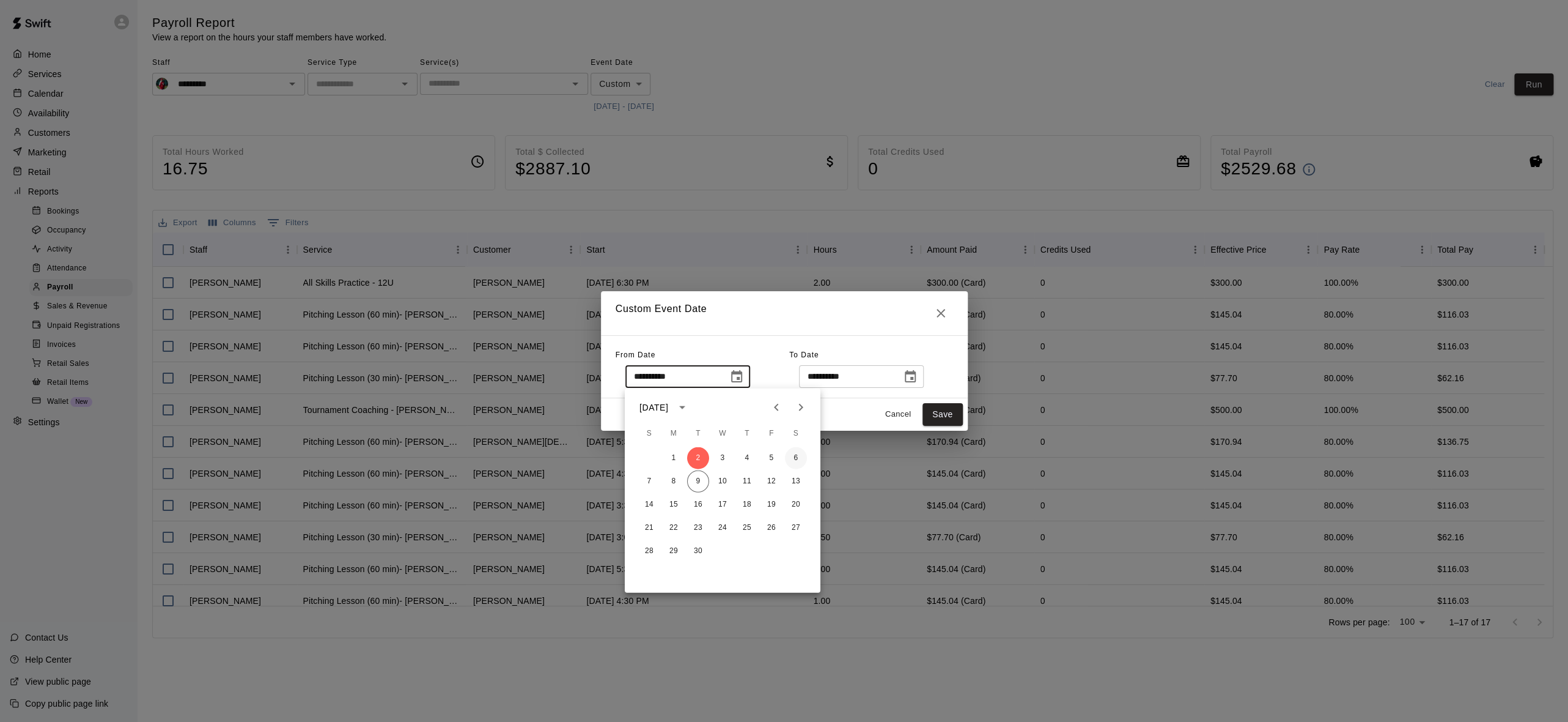
click at [792, 454] on button "6" at bounding box center [796, 458] width 22 height 22
type input "**********"
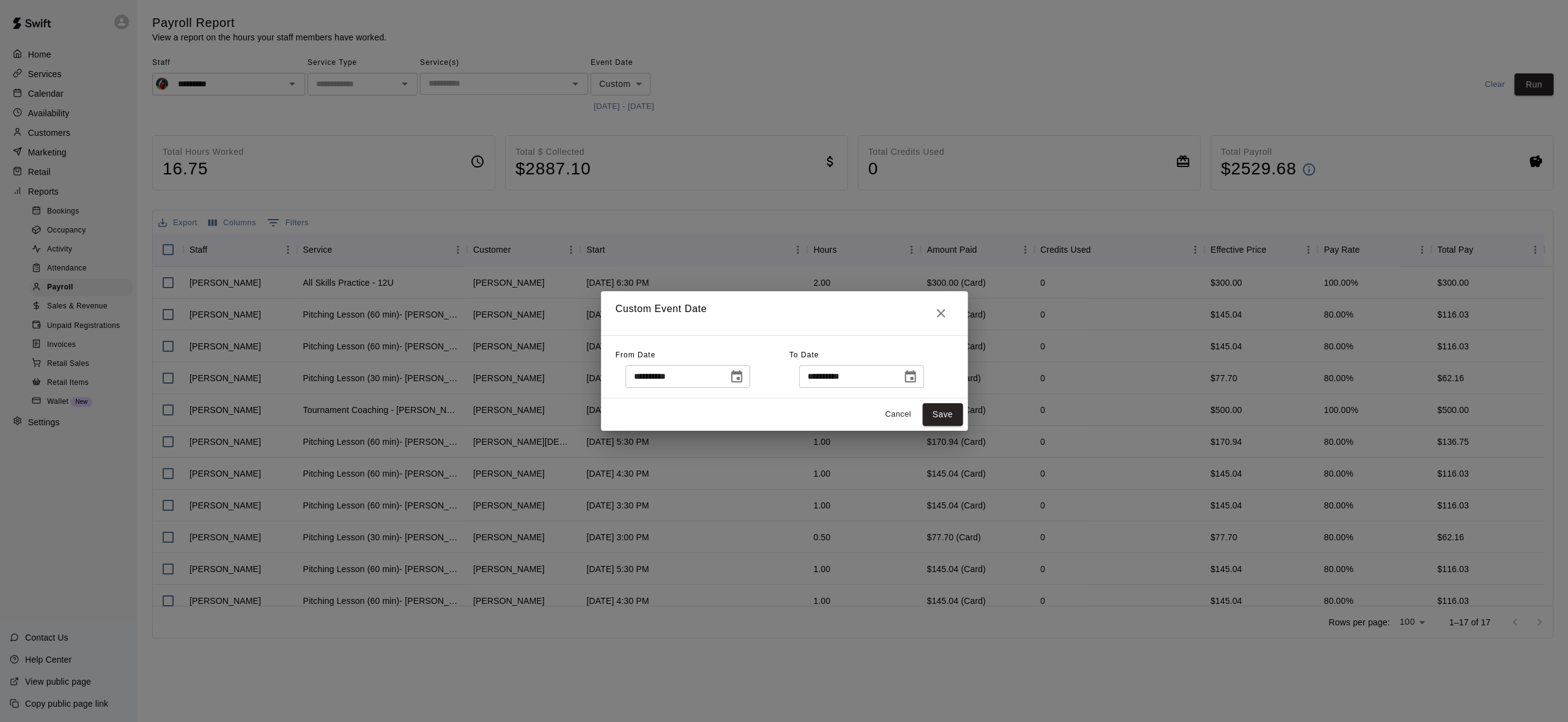
click at [918, 379] on icon "Choose date, selected date is Sep 9, 2025" at bounding box center [910, 376] width 15 height 15
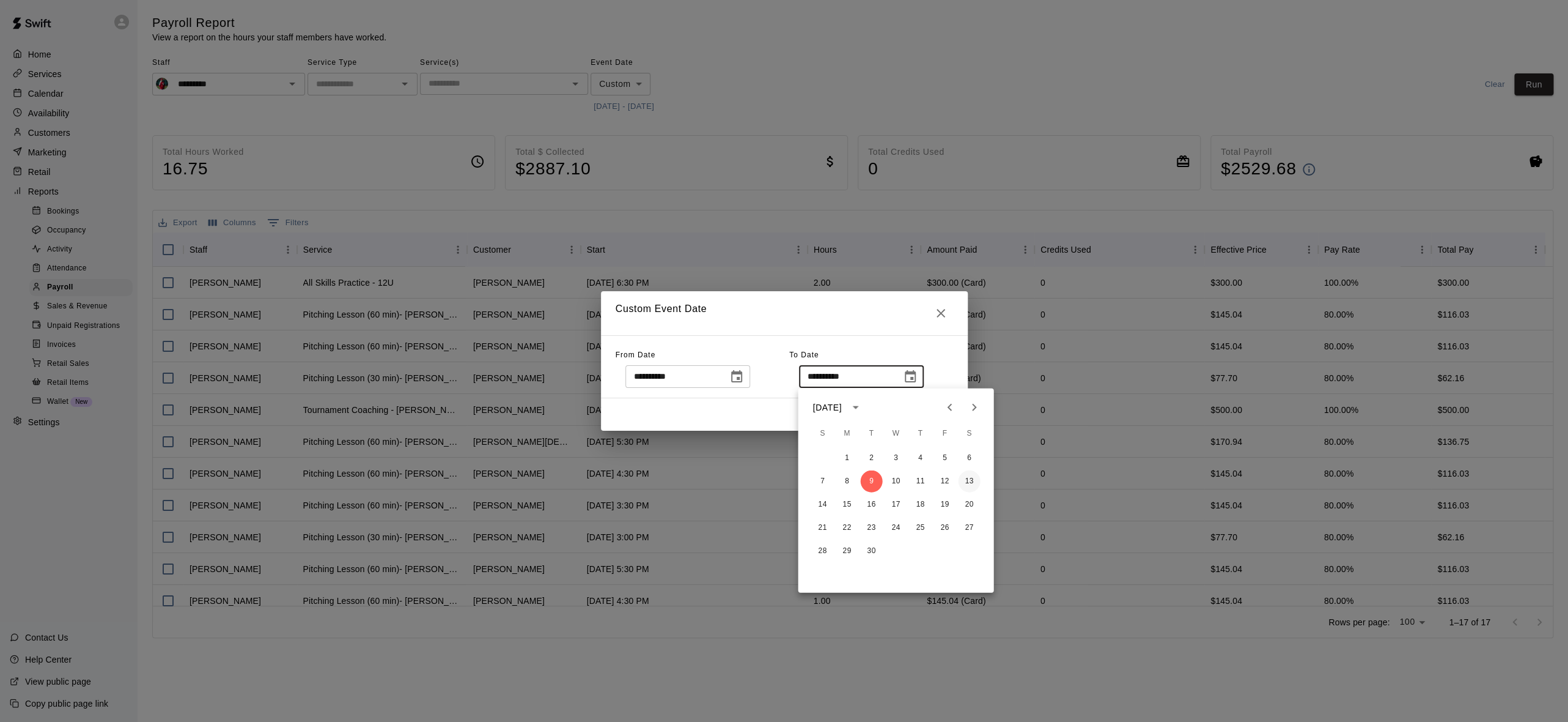
click at [974, 481] on button "13" at bounding box center [969, 481] width 22 height 22
type input "**********"
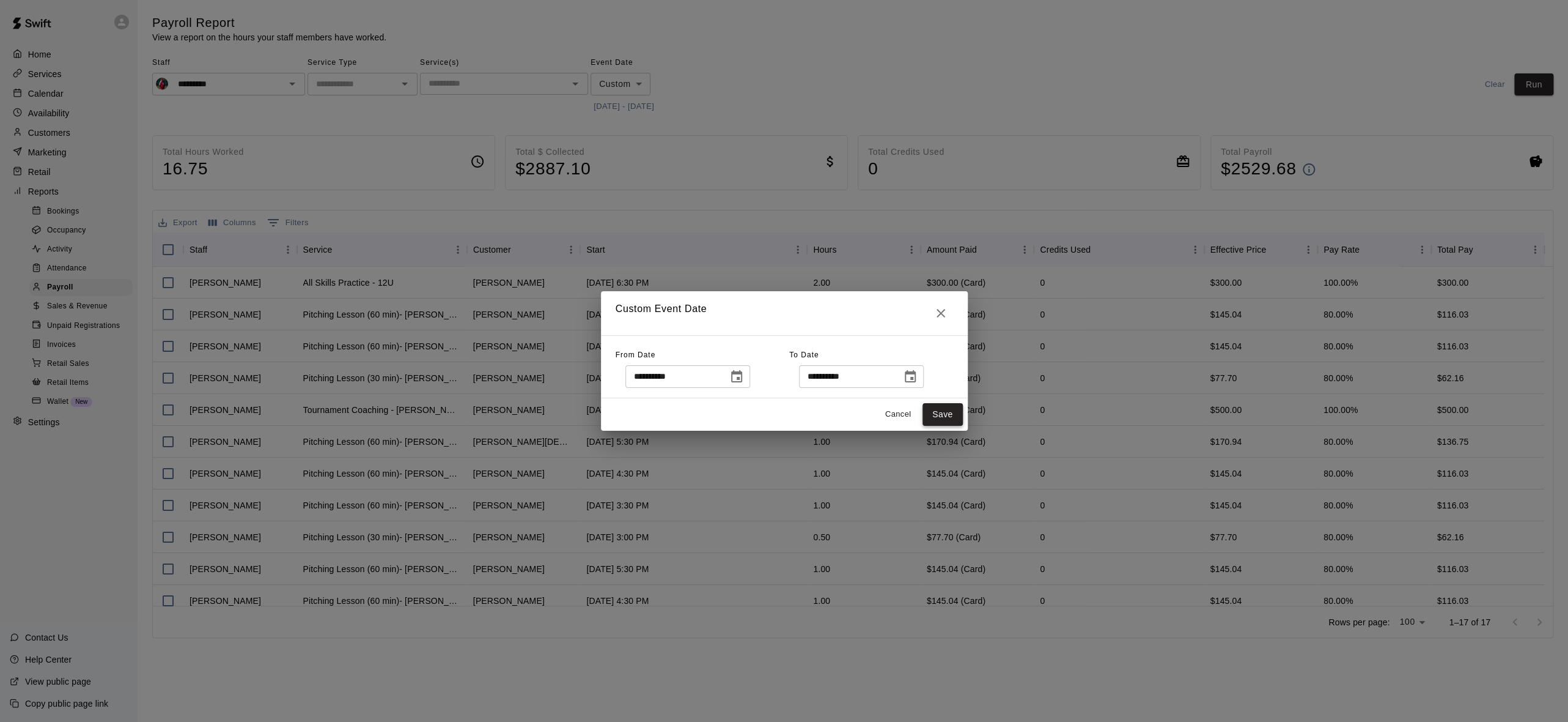
click at [951, 422] on button "Save" at bounding box center [943, 415] width 41 height 23
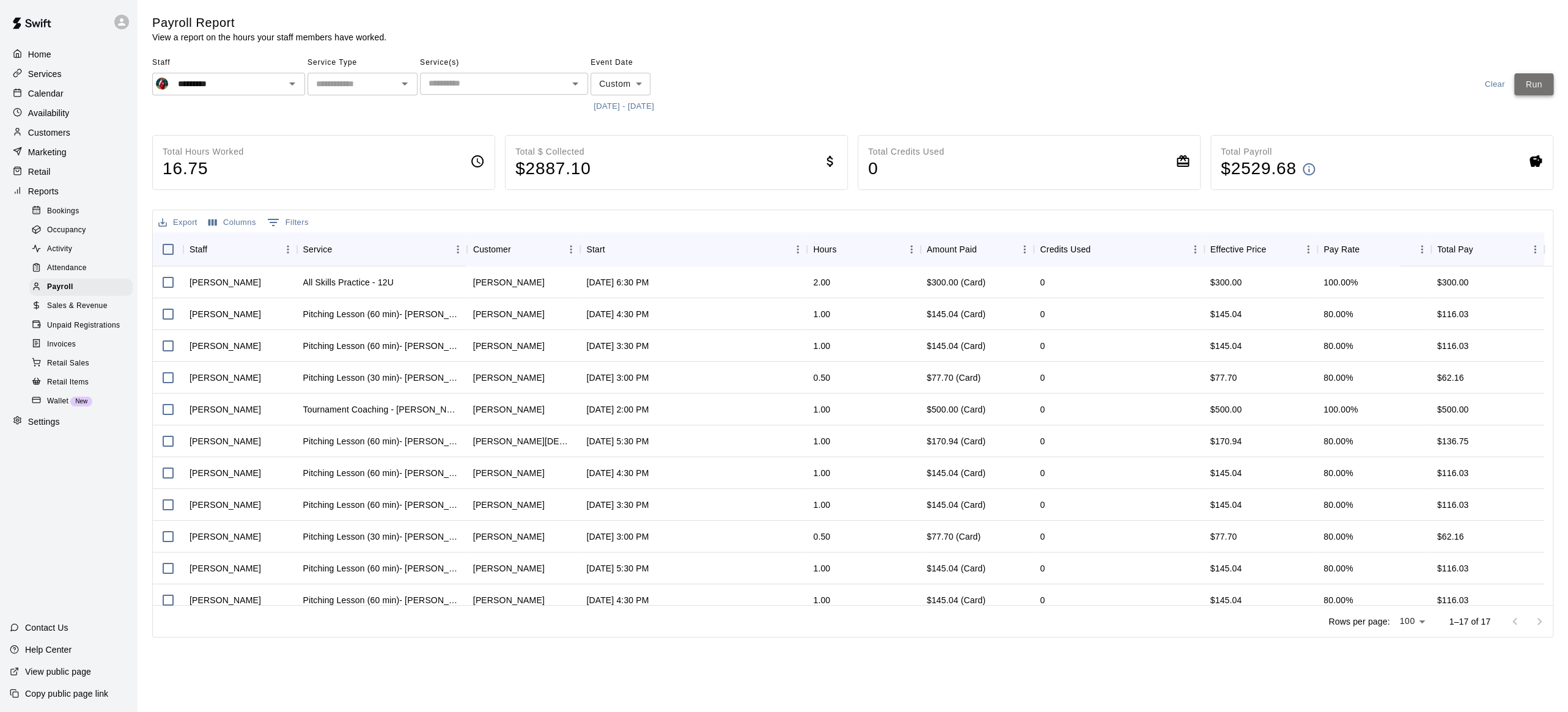
click at [1517, 84] on button "Run" at bounding box center [1534, 85] width 39 height 23
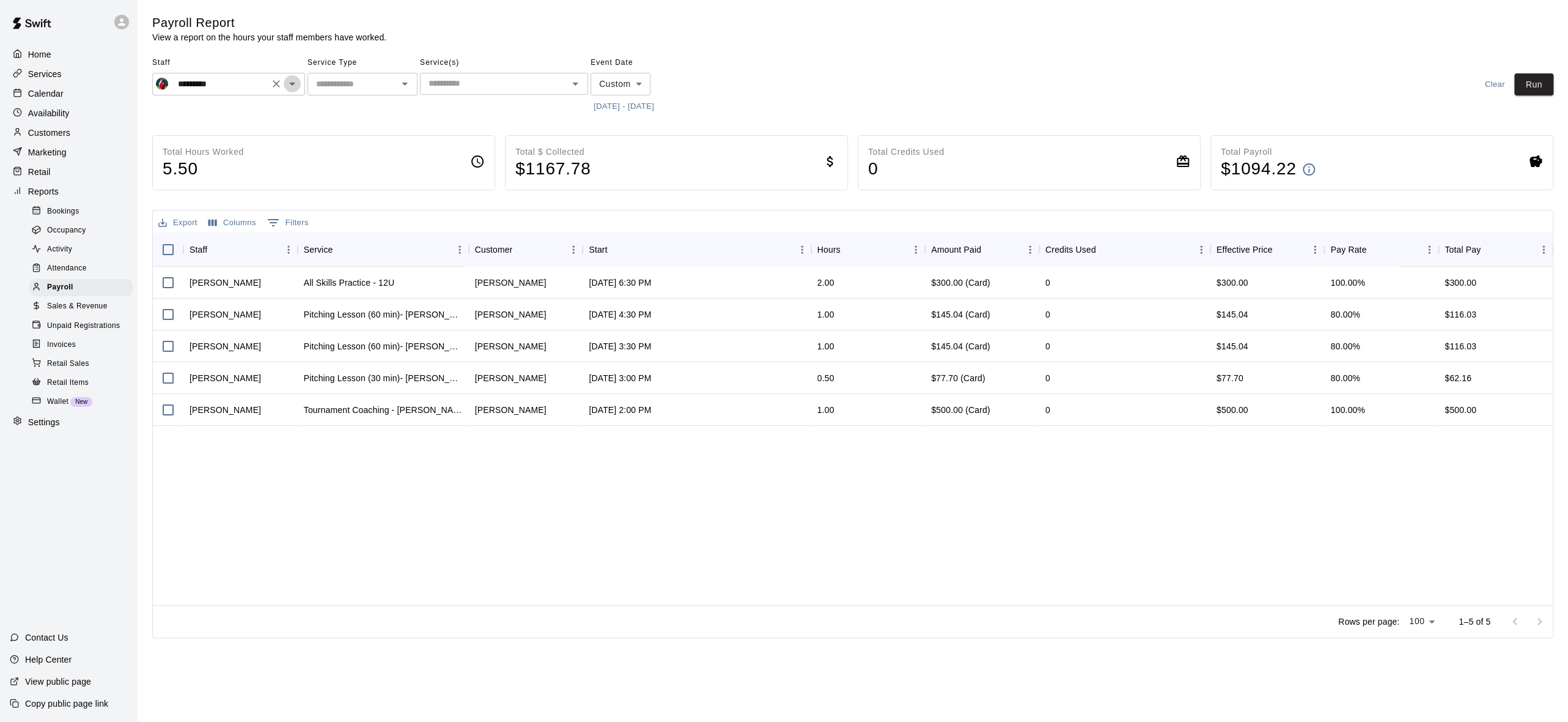
click at [291, 80] on icon "Open" at bounding box center [292, 83] width 15 height 15
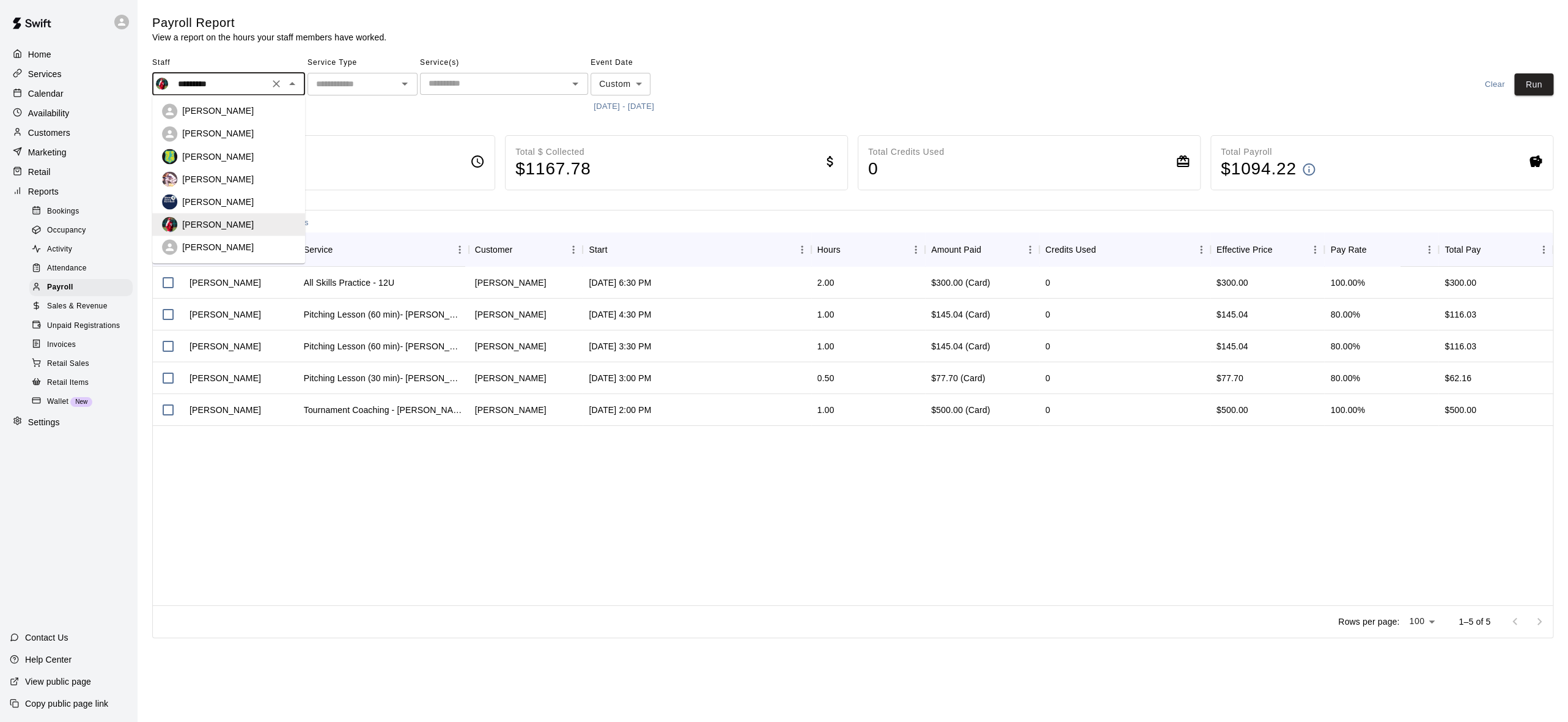
click at [231, 155] on div "[PERSON_NAME]" at bounding box center [239, 156] width 113 height 12
click at [231, 155] on p "Total Hours Worked" at bounding box center [203, 152] width 81 height 13
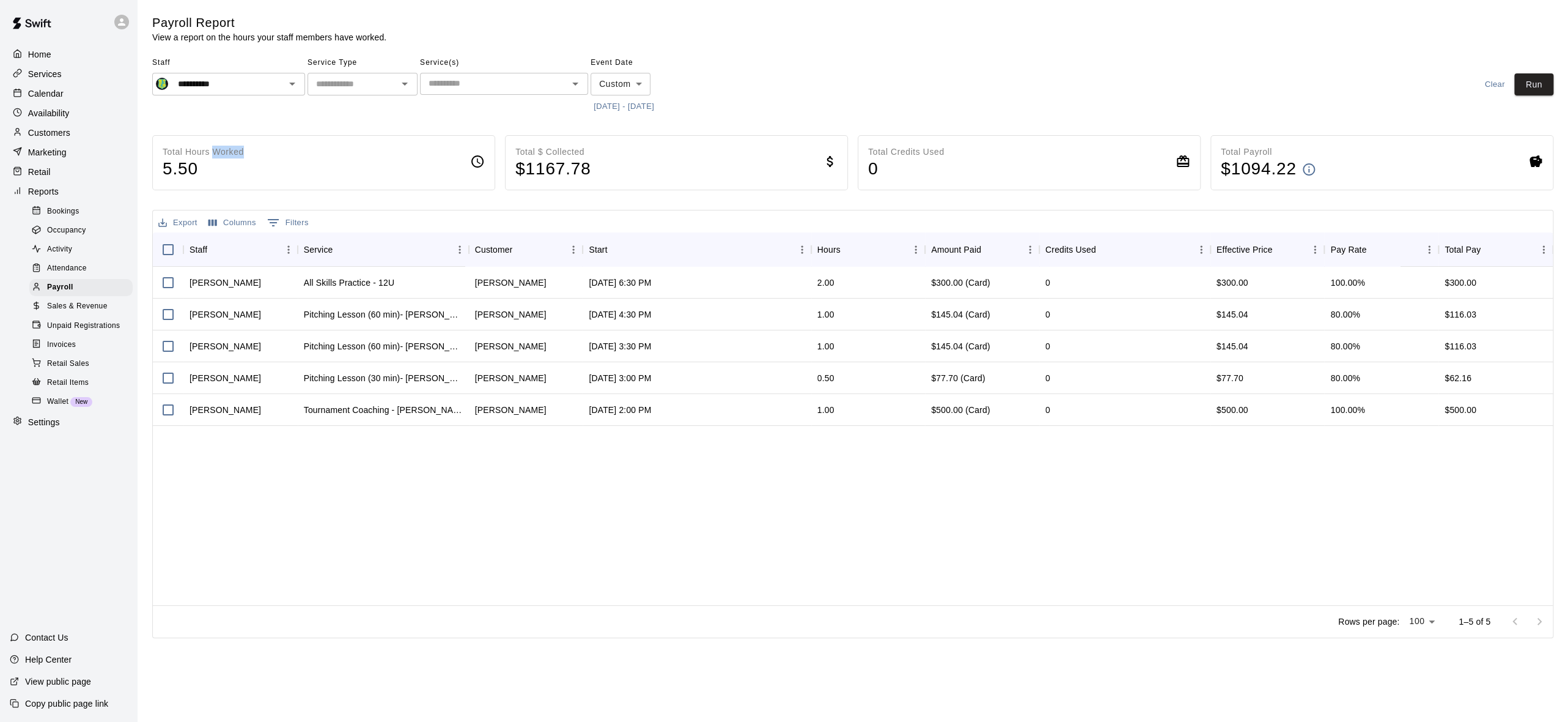
drag, startPoint x: 231, startPoint y: 155, endPoint x: 368, endPoint y: 125, distance: 140.2
click at [368, 125] on main "**********" at bounding box center [853, 326] width 1401 height 623
click at [288, 85] on icon "Open" at bounding box center [292, 83] width 15 height 15
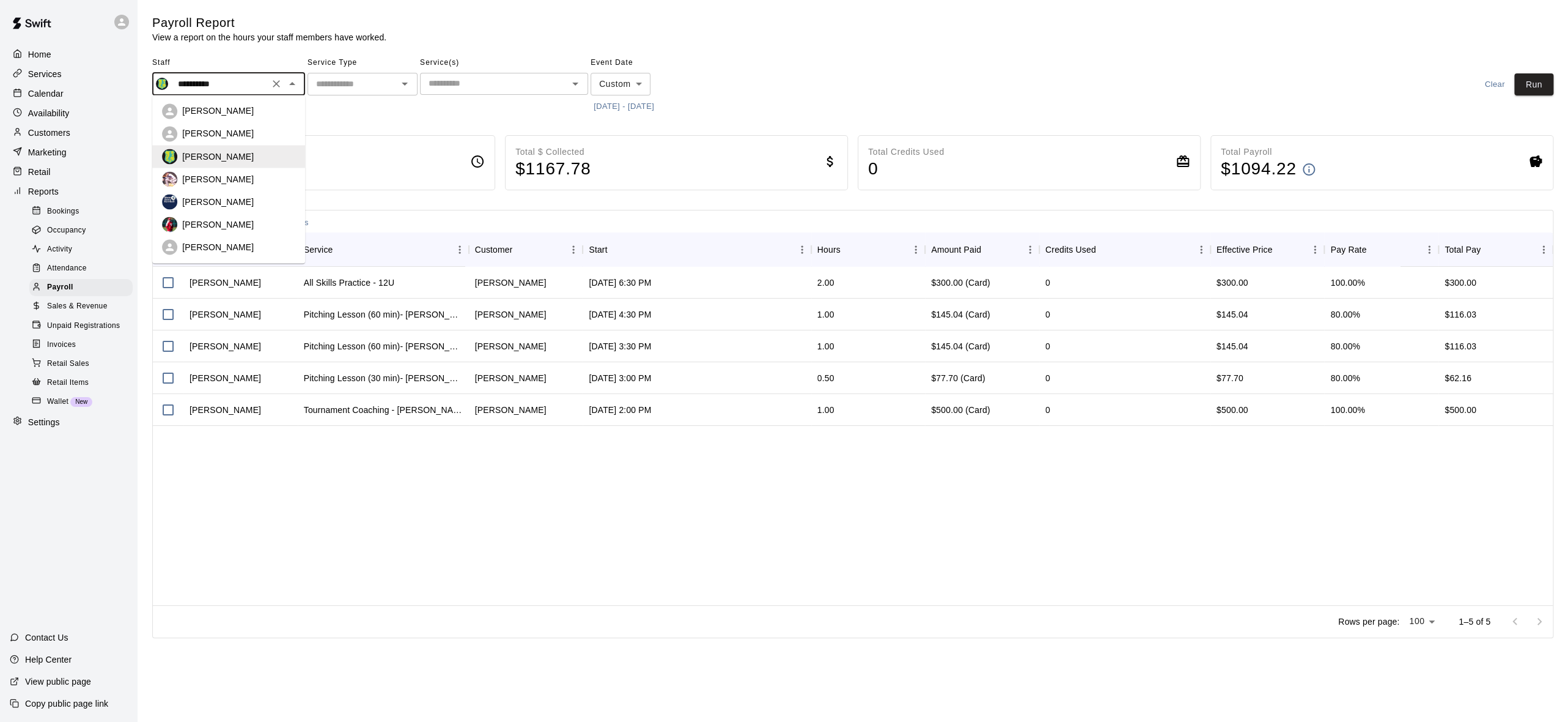
click at [248, 123] on li "[PERSON_NAME]" at bounding box center [229, 134] width 153 height 23
type input "**********"
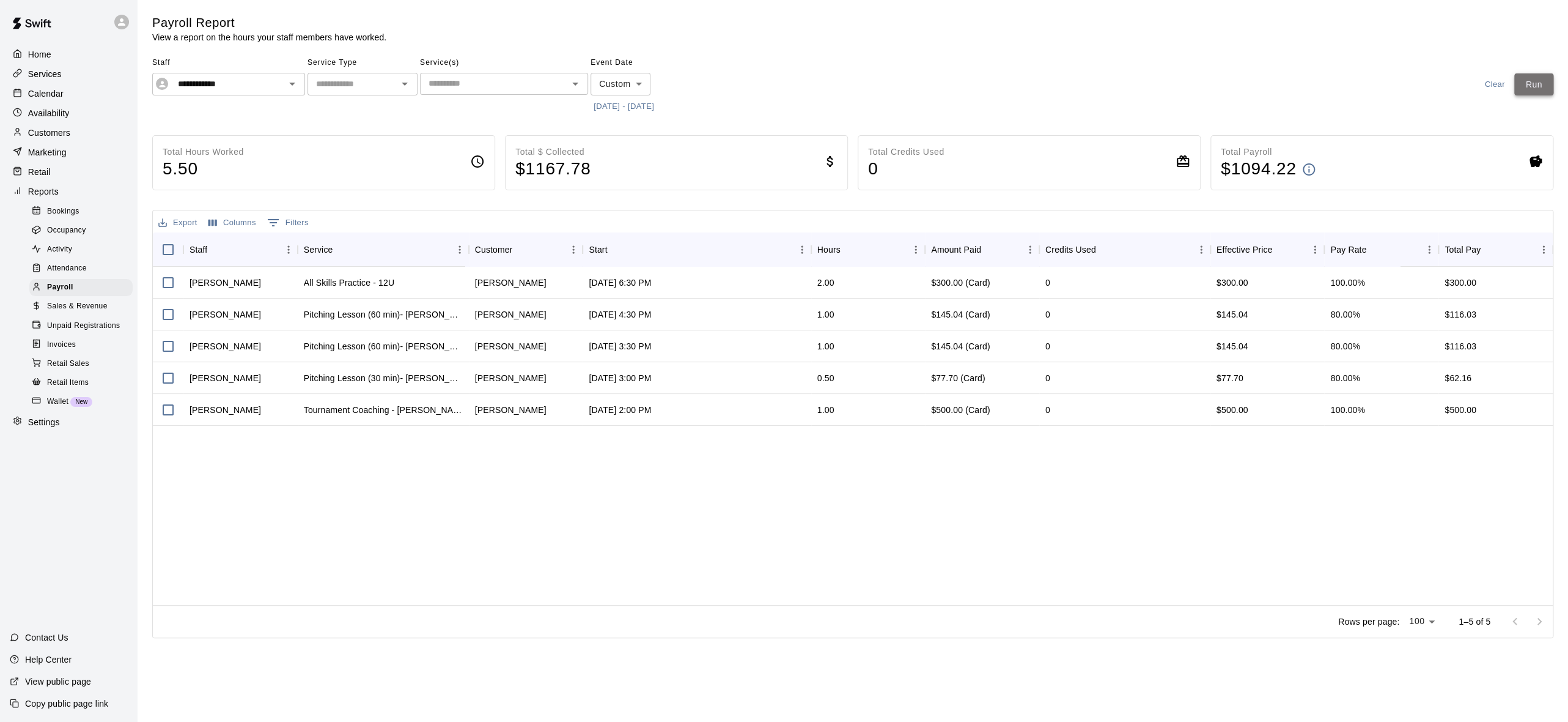
click at [1521, 79] on button "Run" at bounding box center [1534, 85] width 39 height 23
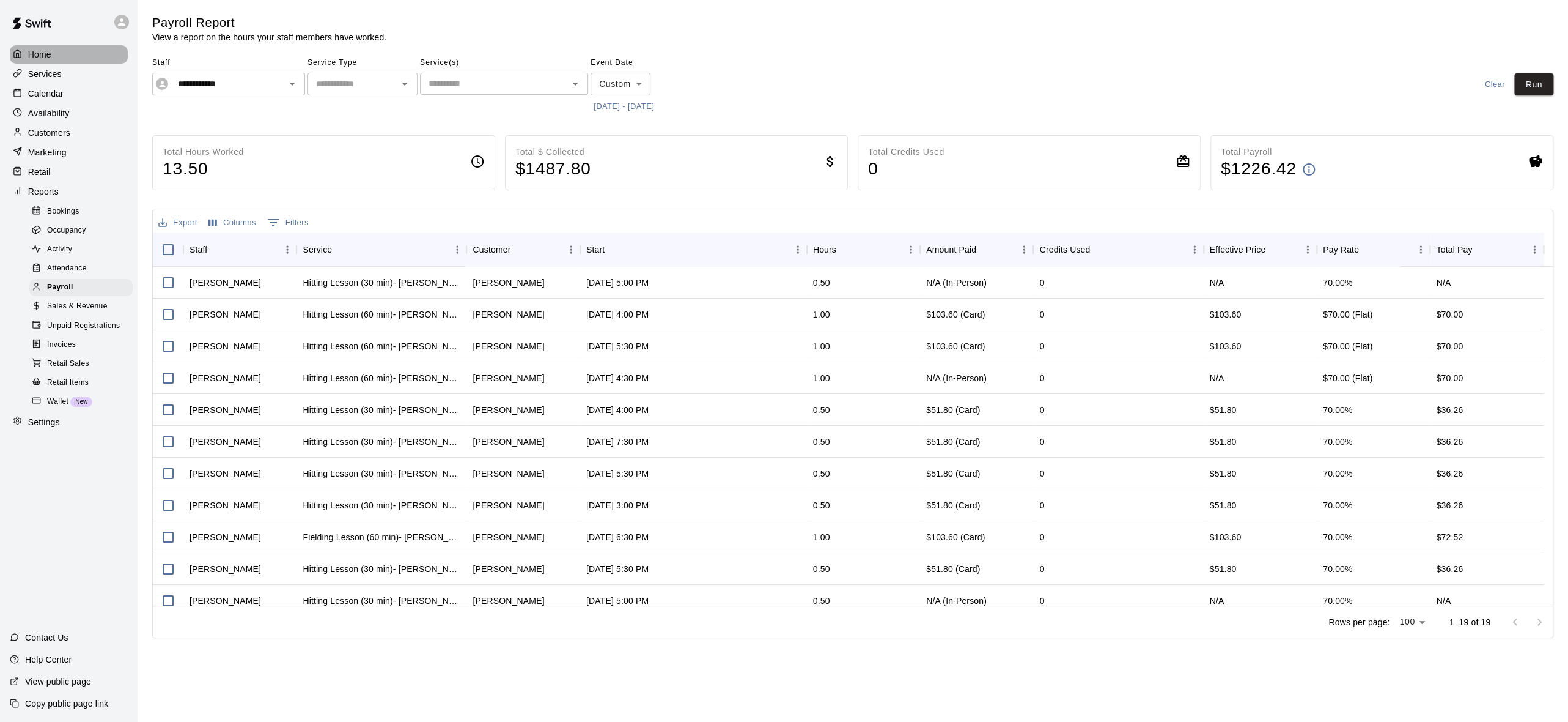
click at [66, 54] on div "Home" at bounding box center [69, 55] width 118 height 19
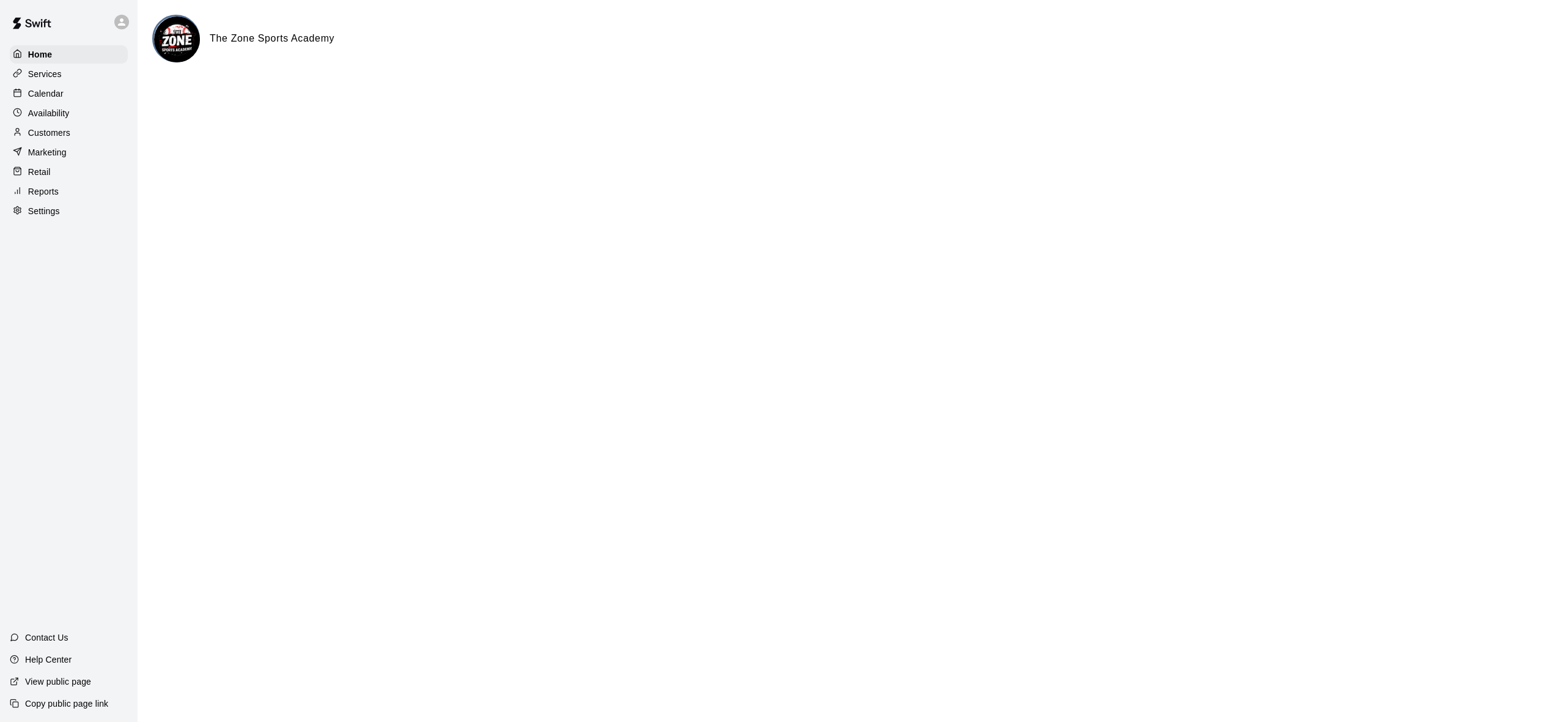
click at [53, 121] on div "Availability" at bounding box center [69, 113] width 118 height 19
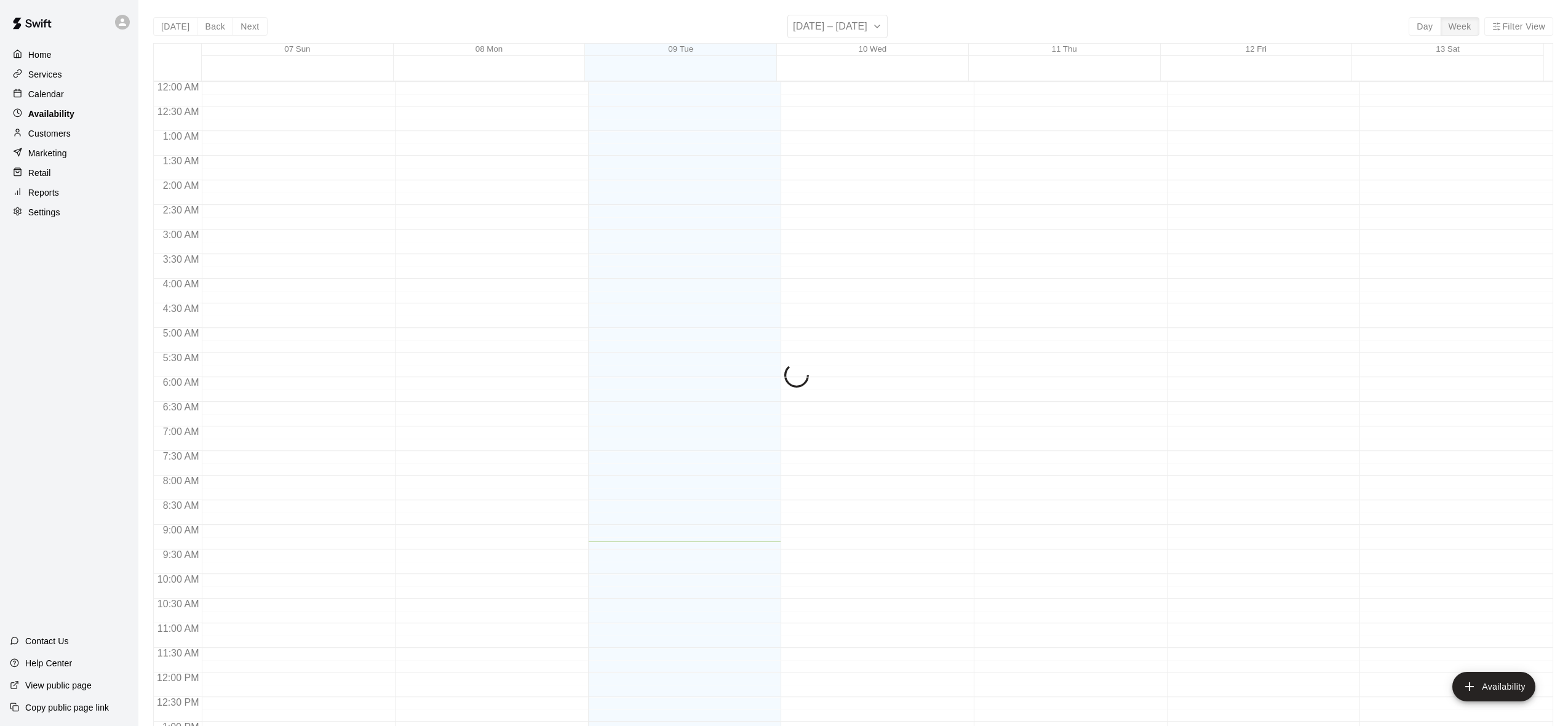
scroll to position [459, 0]
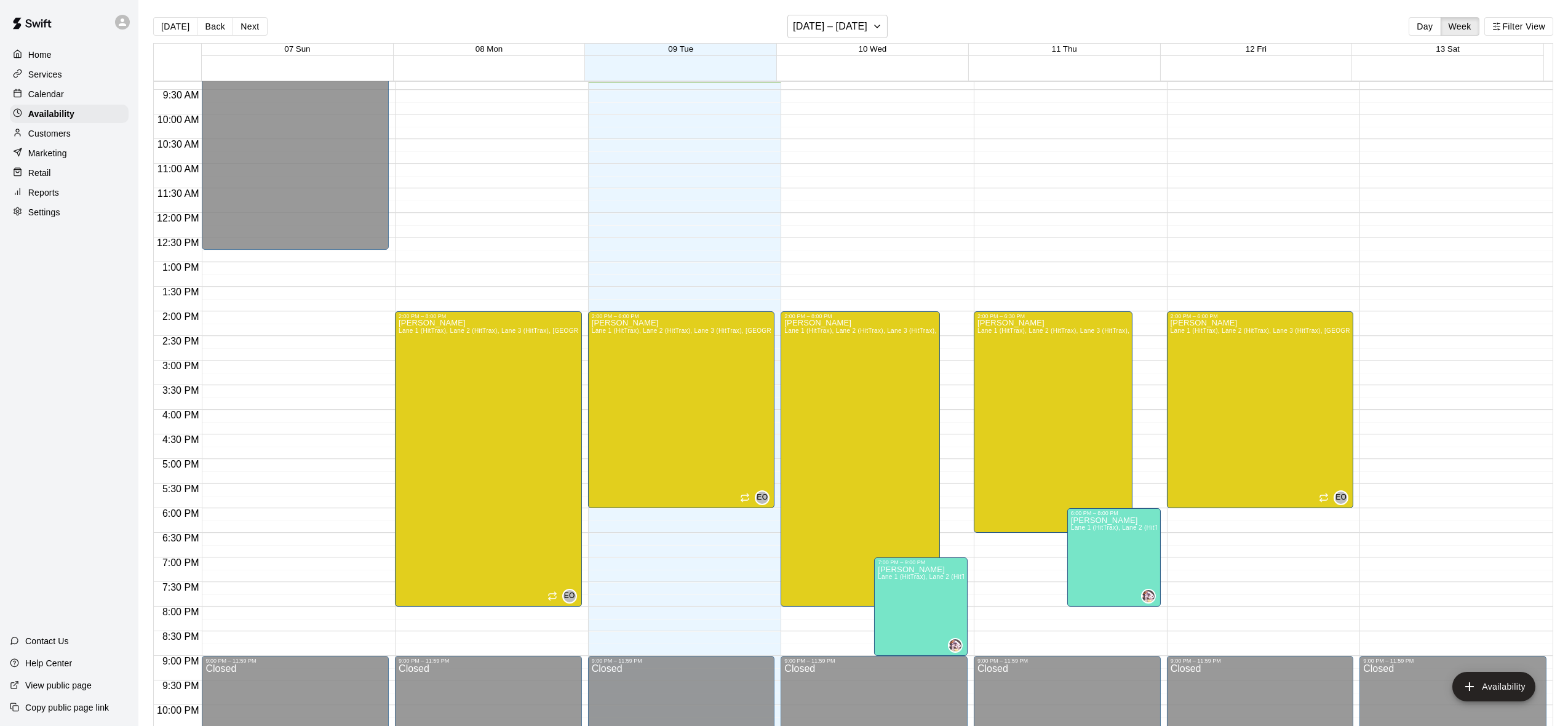
click at [44, 63] on div "Home" at bounding box center [70, 55] width 119 height 19
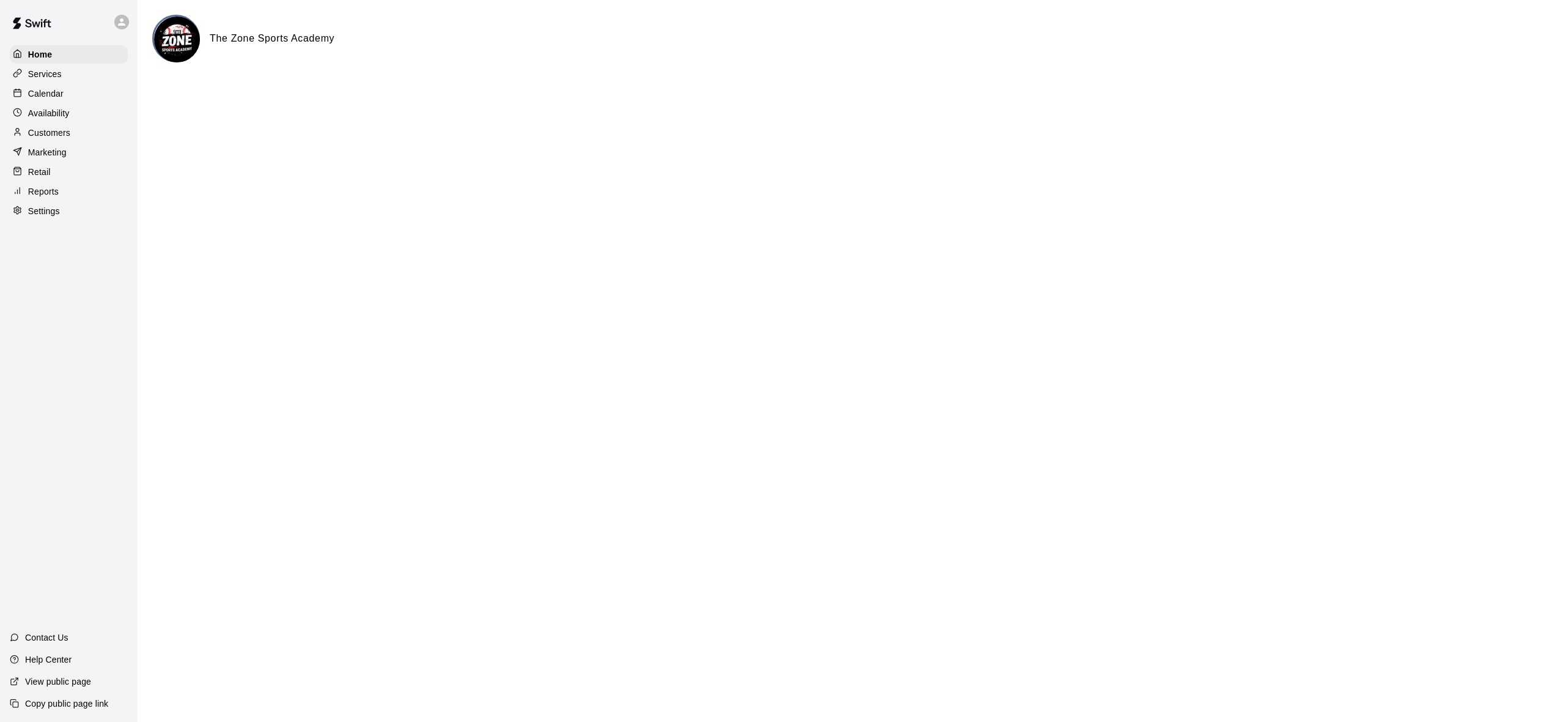
click at [77, 108] on div "Availability" at bounding box center [69, 113] width 118 height 19
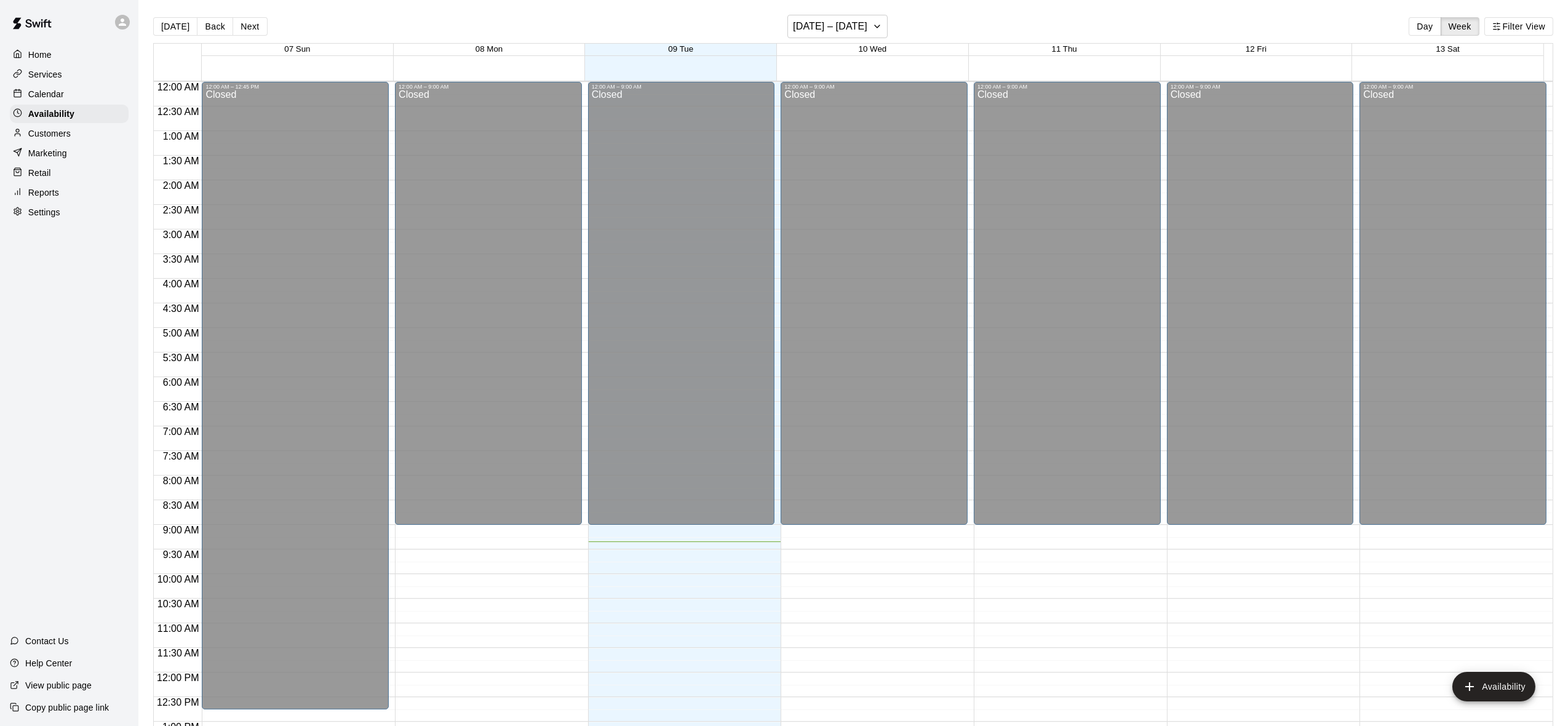
scroll to position [459, 0]
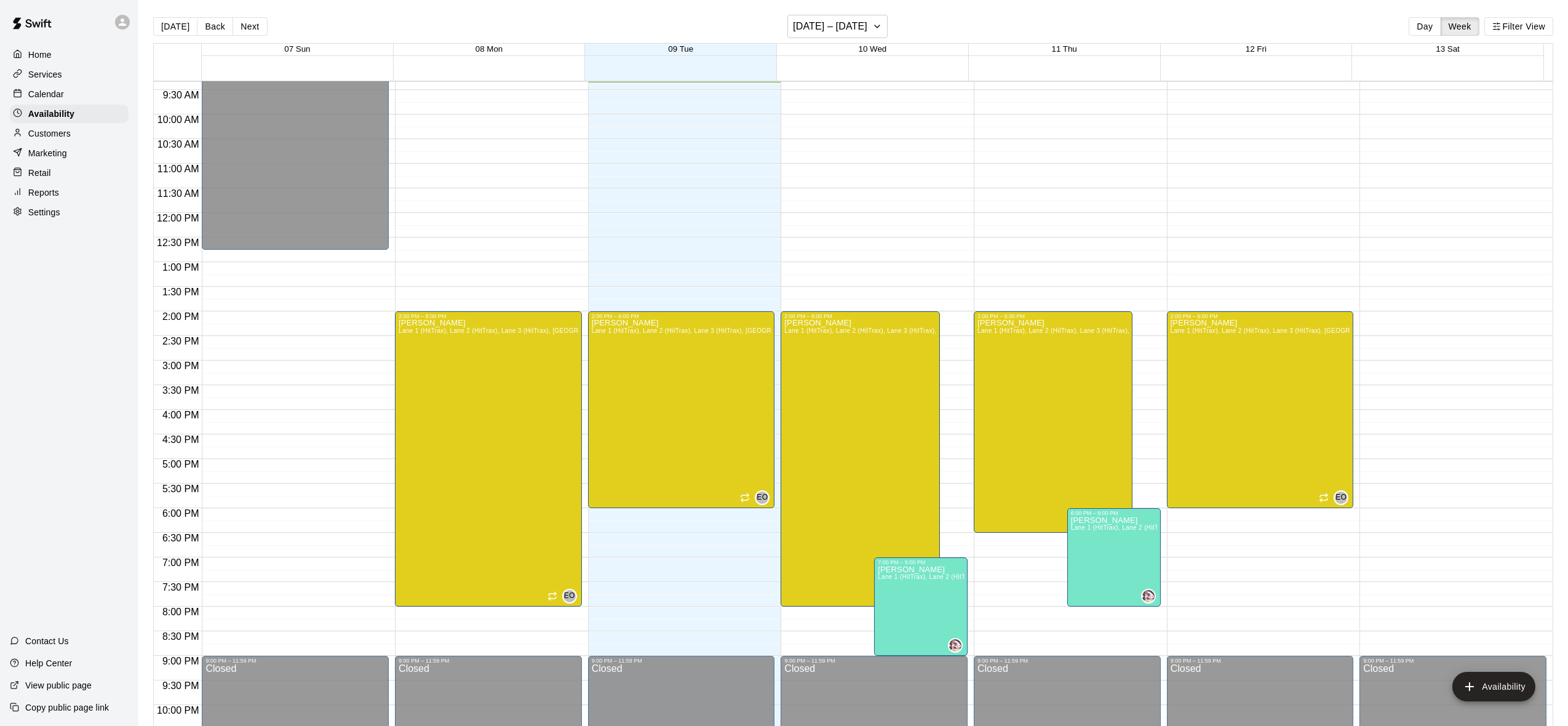
click at [63, 97] on p "Calendar" at bounding box center [46, 94] width 36 height 12
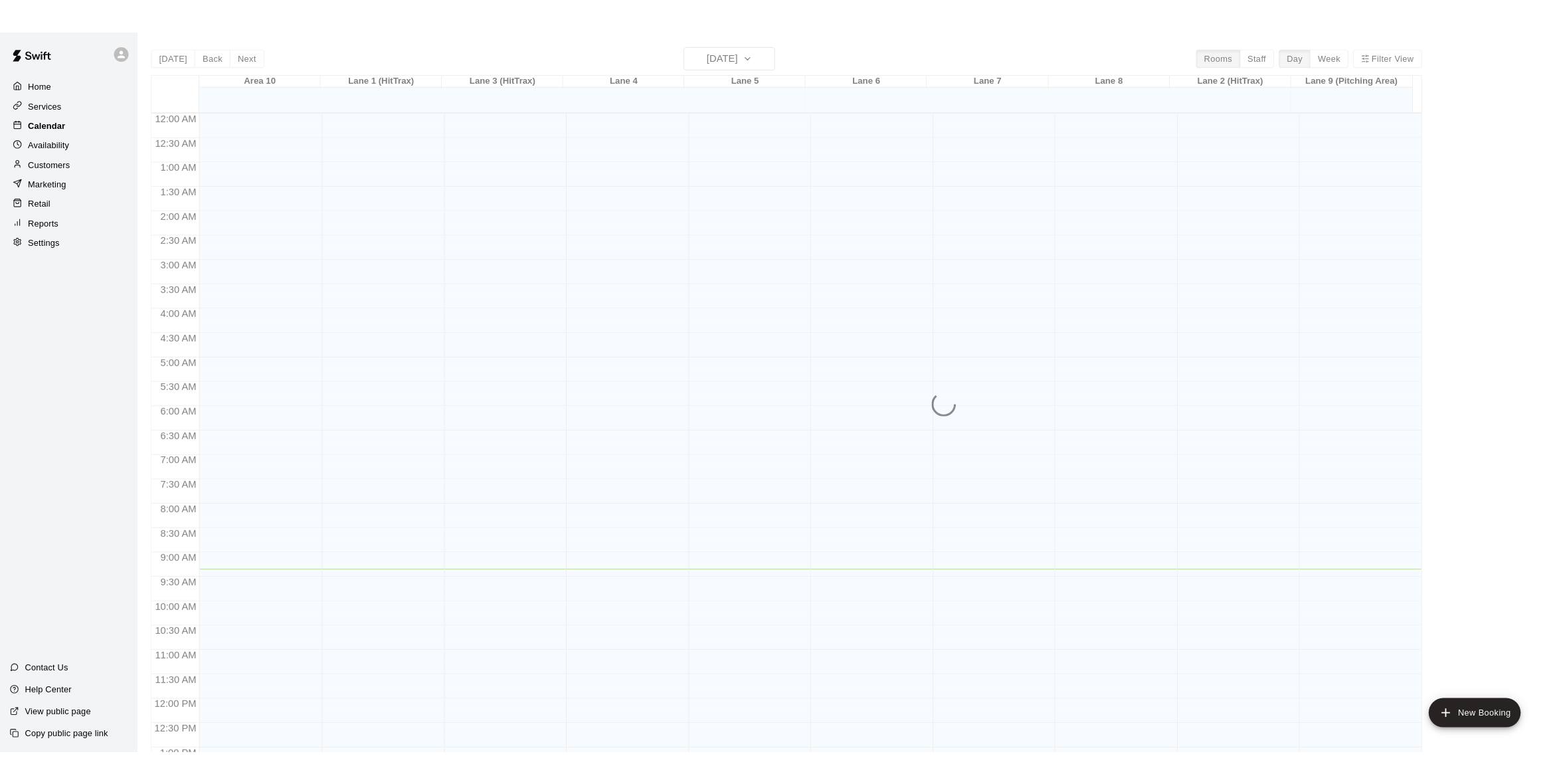
scroll to position [496, 0]
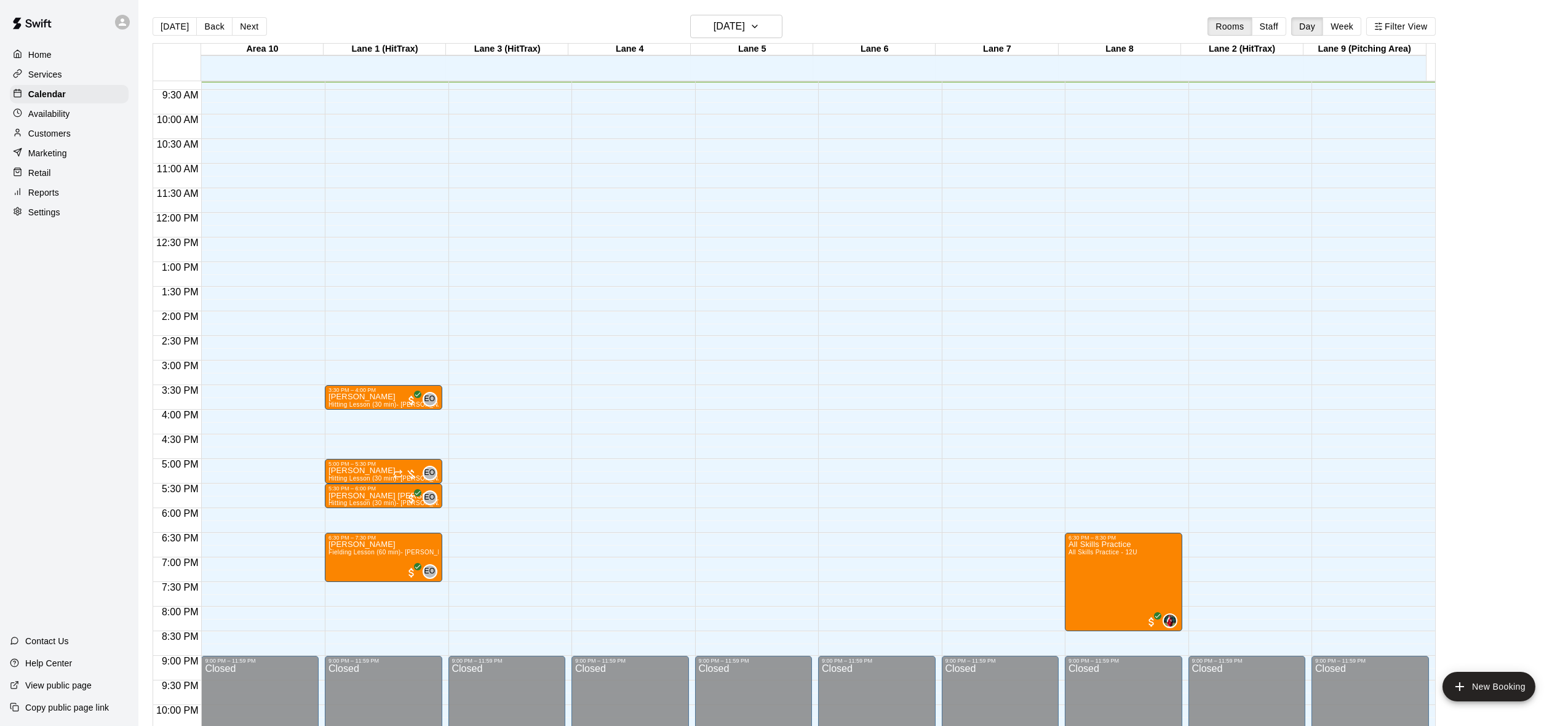
click at [67, 125] on div "Home Services Calendar Availability Customers Marketing Retail Reports Settings" at bounding box center [69, 133] width 138 height 178
click at [67, 131] on p "Customers" at bounding box center [49, 133] width 42 height 12
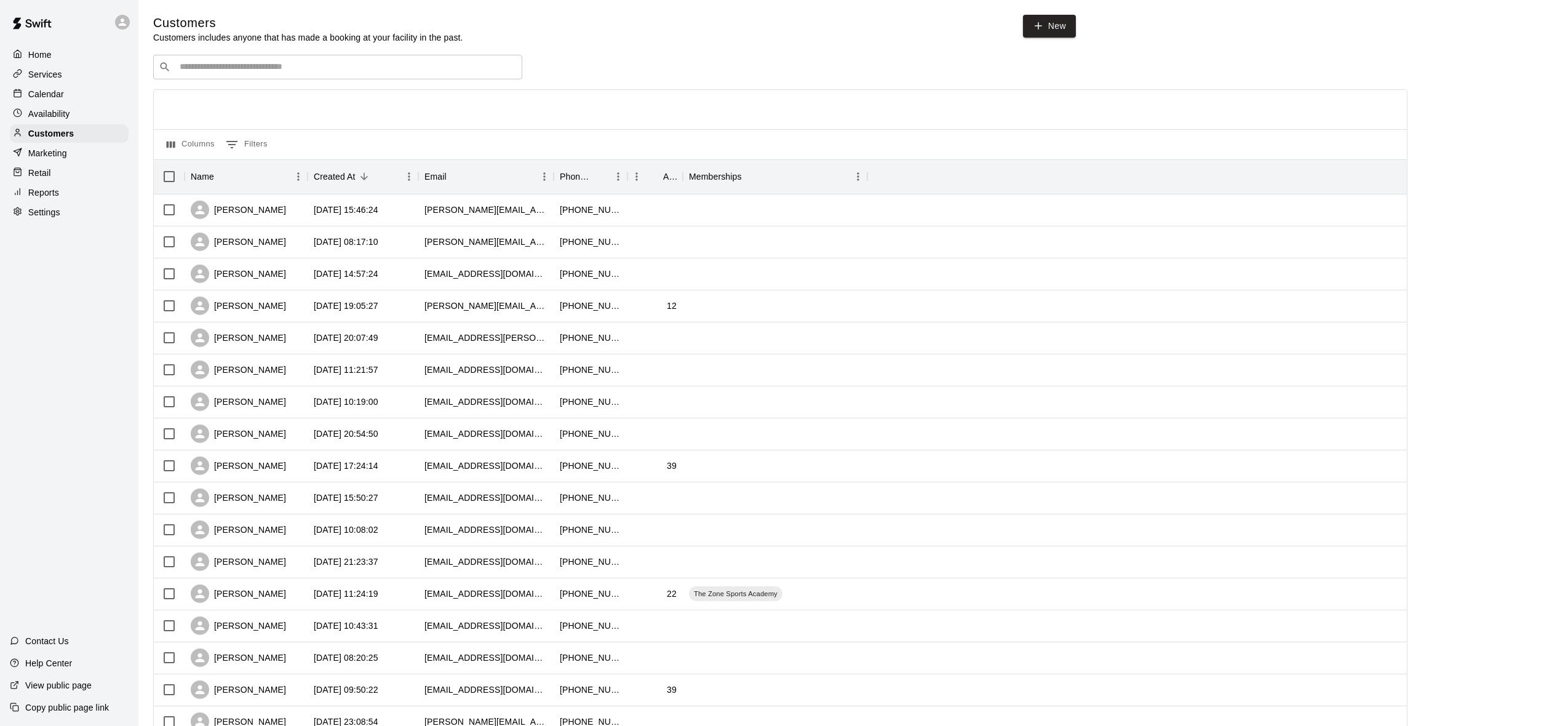
click at [45, 56] on p "Home" at bounding box center [39, 54] width 24 height 12
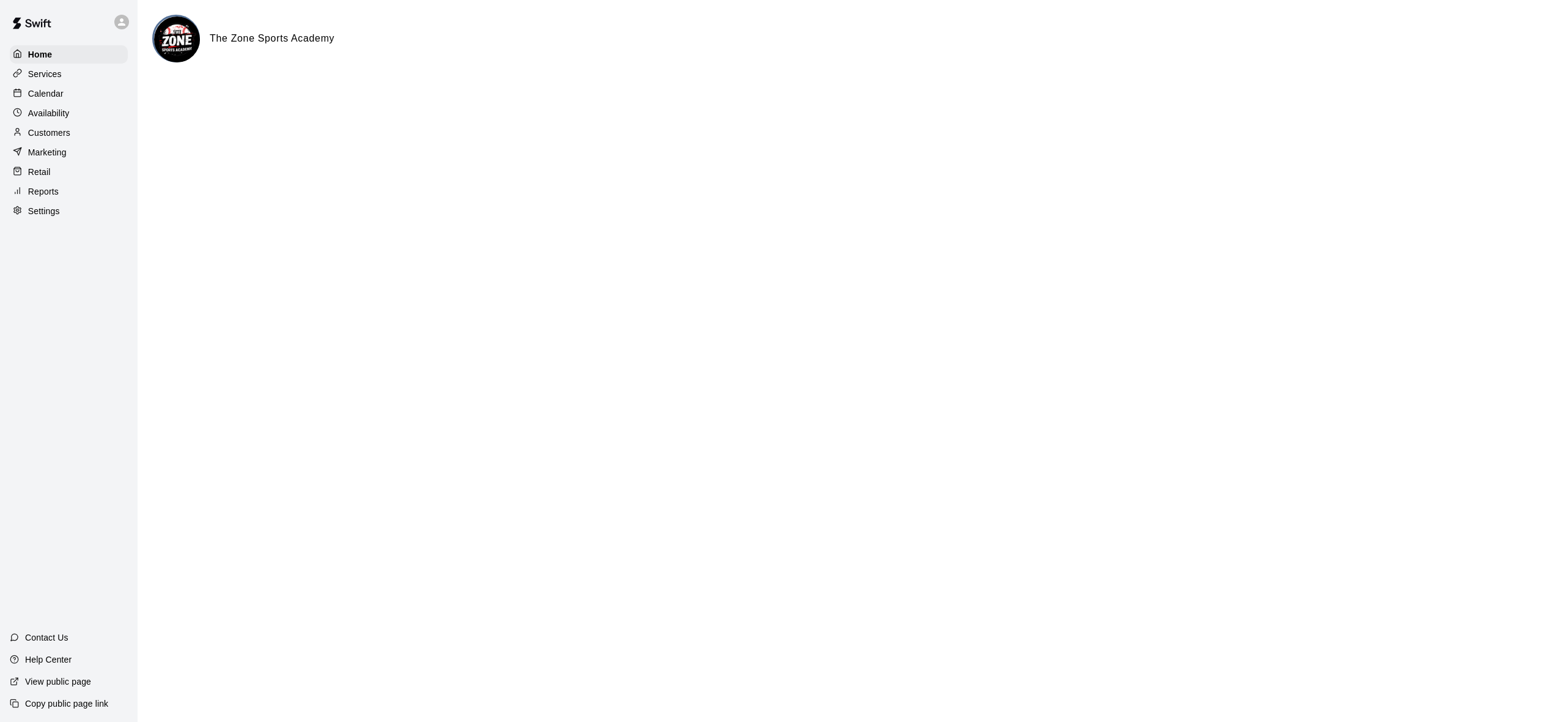
drag, startPoint x: 1562, startPoint y: 259, endPoint x: 1522, endPoint y: 259, distance: 40.0
click at [1522, 98] on html "Home Services Calendar Availability Customers Marketing Retail Reports Settings…" at bounding box center [784, 48] width 1568 height 98
click at [1526, 98] on html "Home Services Calendar Availability Customers Marketing Retail Reports Settings…" at bounding box center [784, 48] width 1568 height 98
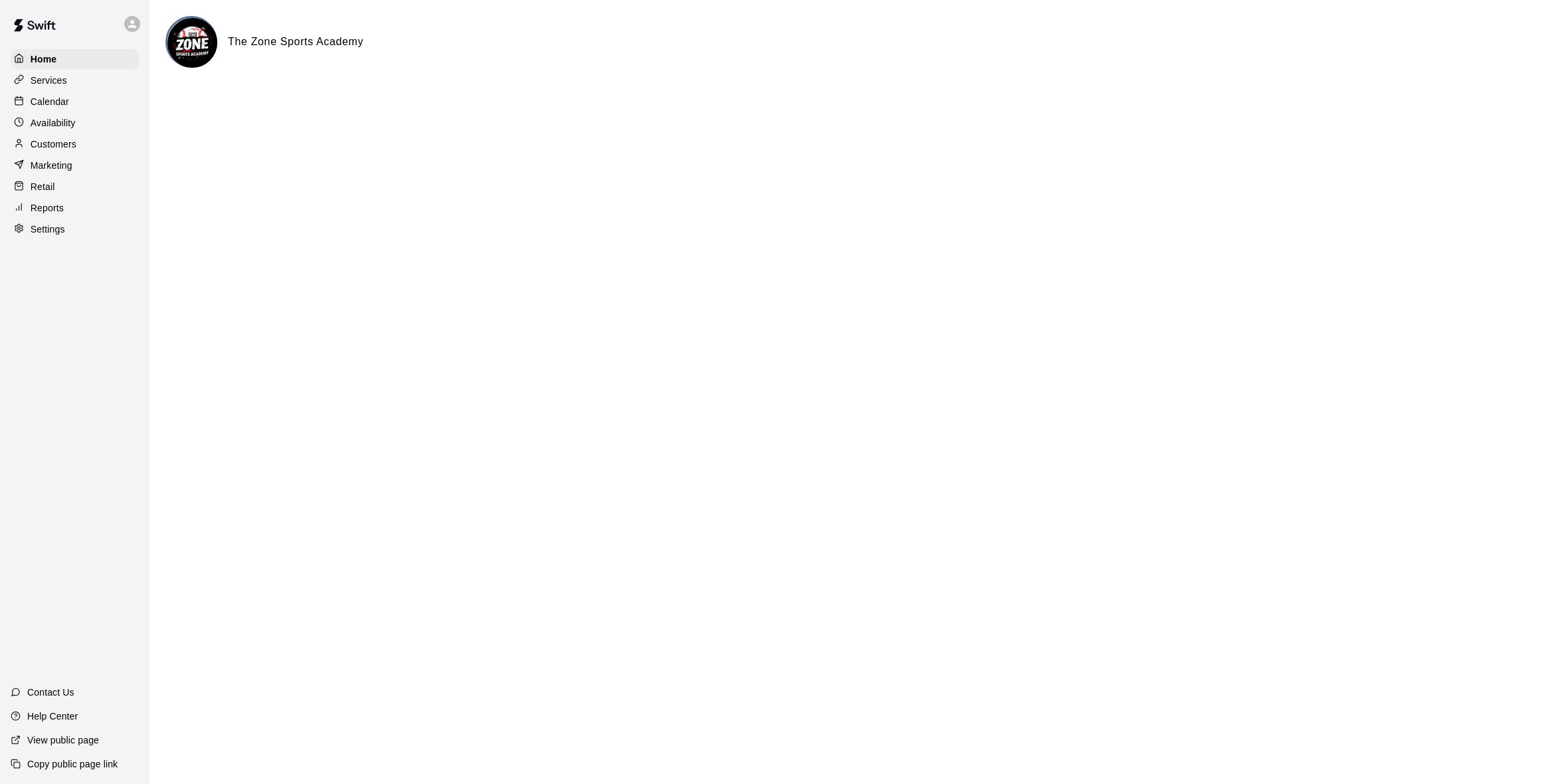
click at [34, 98] on p "Calendar" at bounding box center [50, 101] width 39 height 13
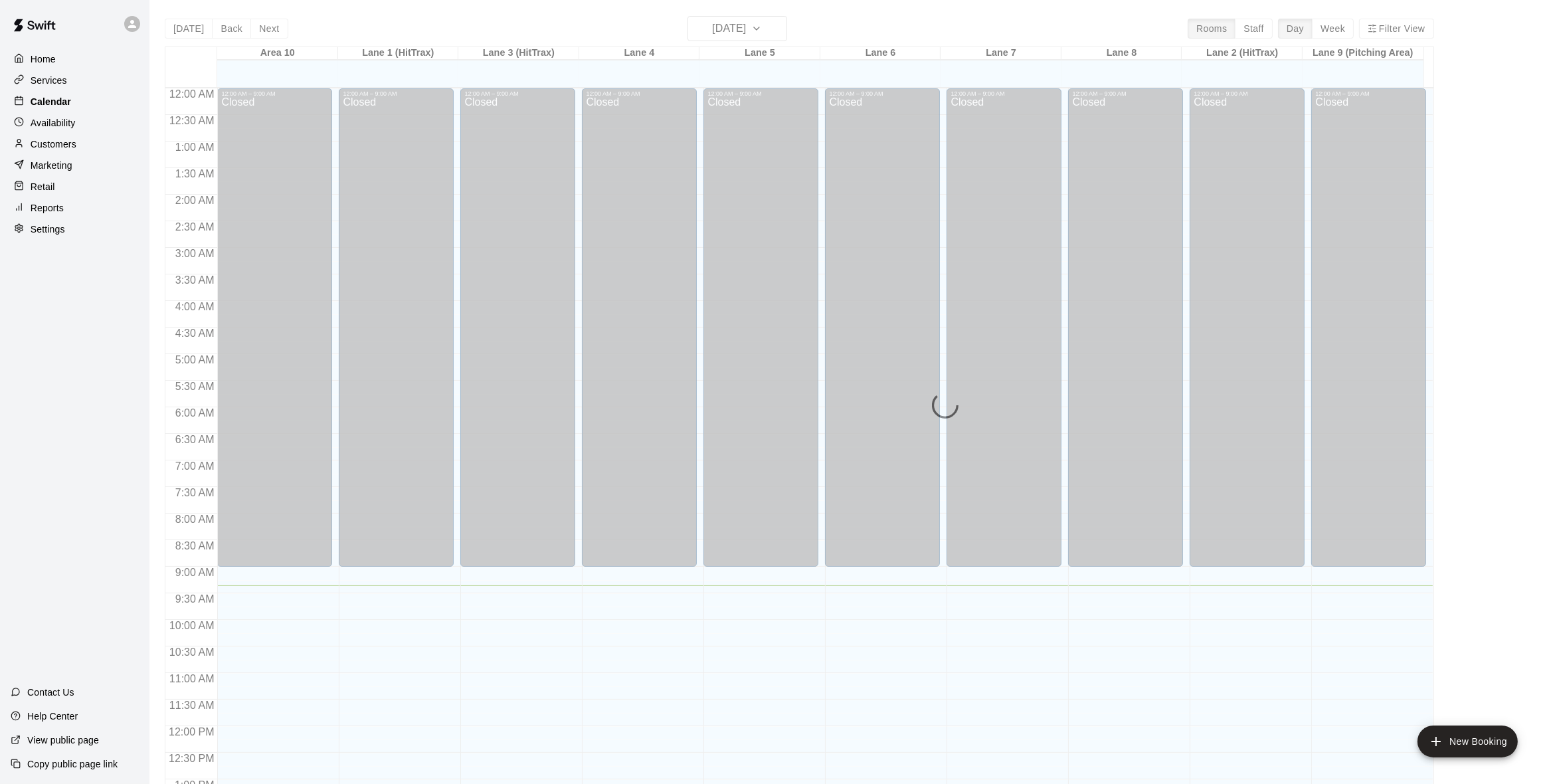
scroll to position [497, 0]
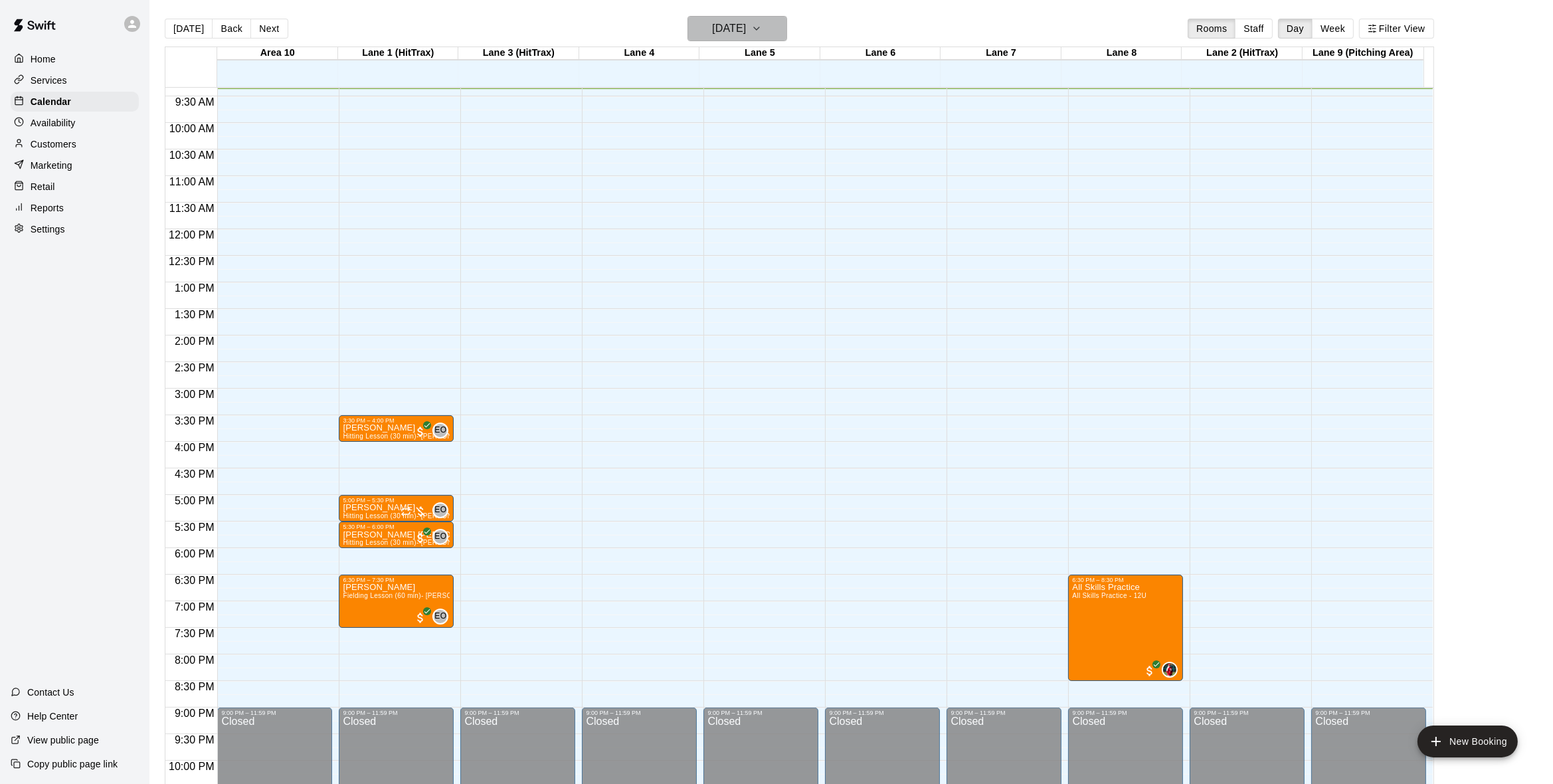
click at [762, 26] on icon "button" at bounding box center [757, 29] width 11 height 16
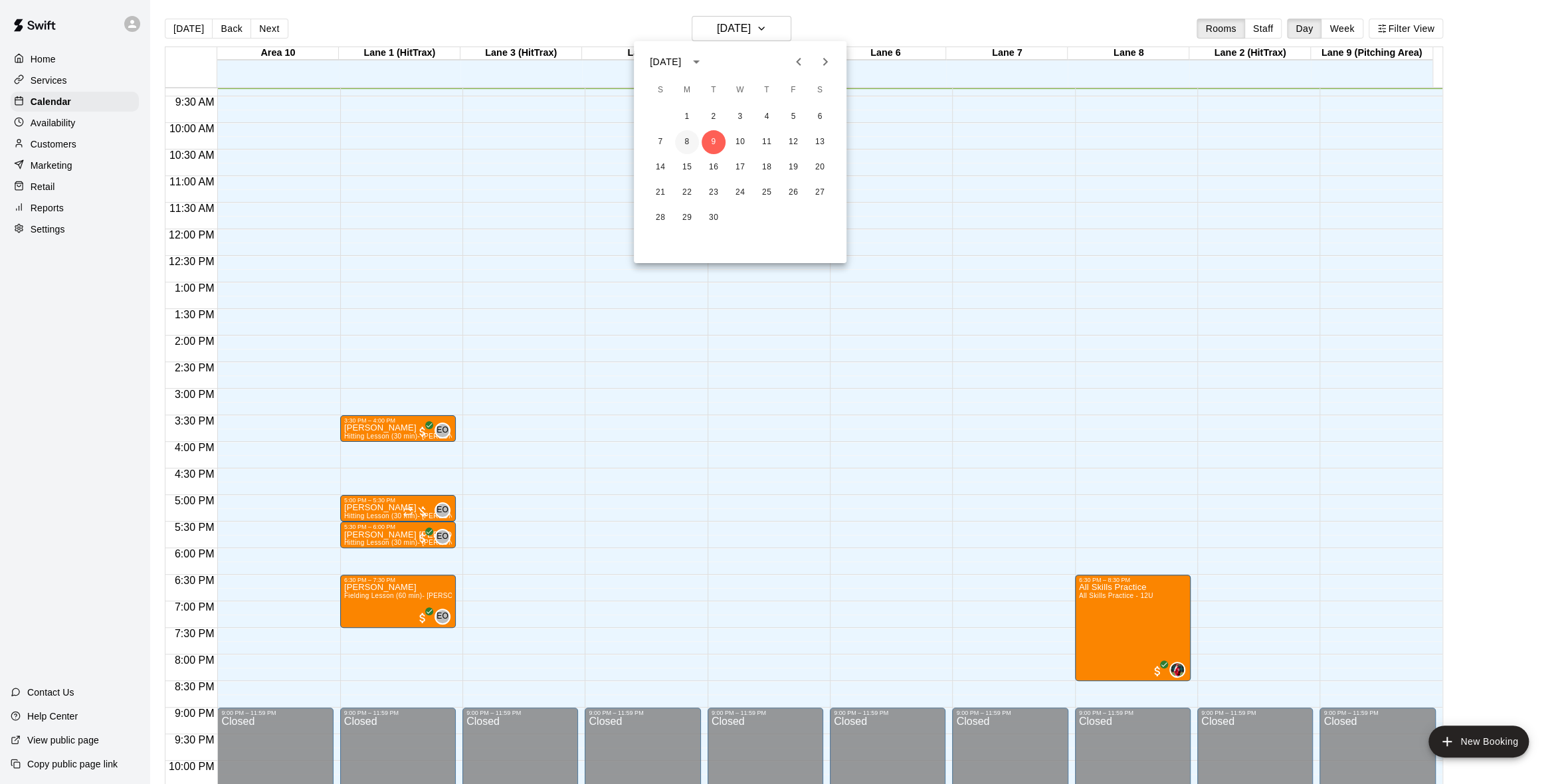
click at [691, 140] on button "8" at bounding box center [687, 142] width 24 height 24
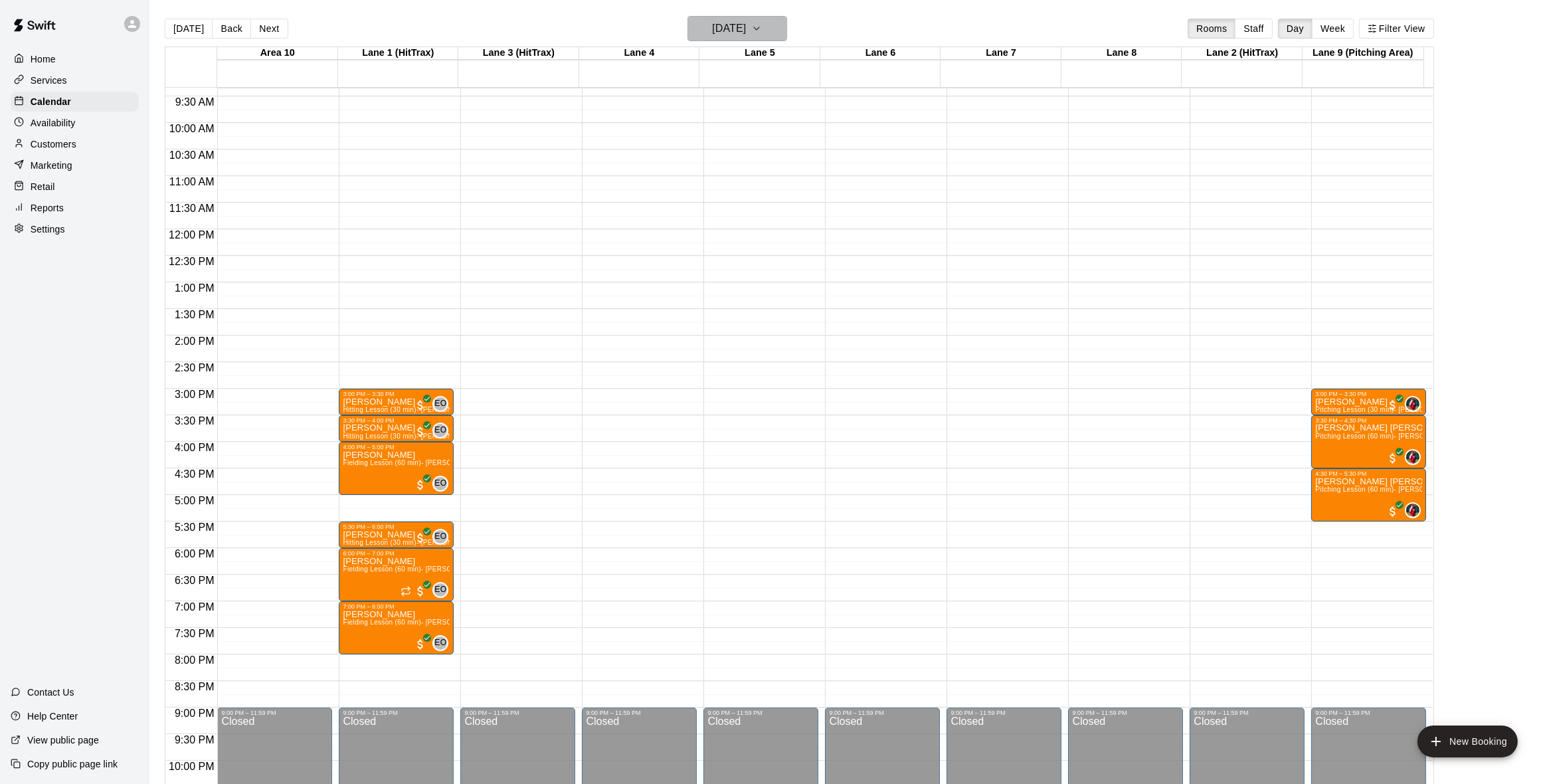
click at [762, 30] on icon "button" at bounding box center [757, 29] width 11 height 16
click at [667, 138] on button "7" at bounding box center [660, 142] width 24 height 24
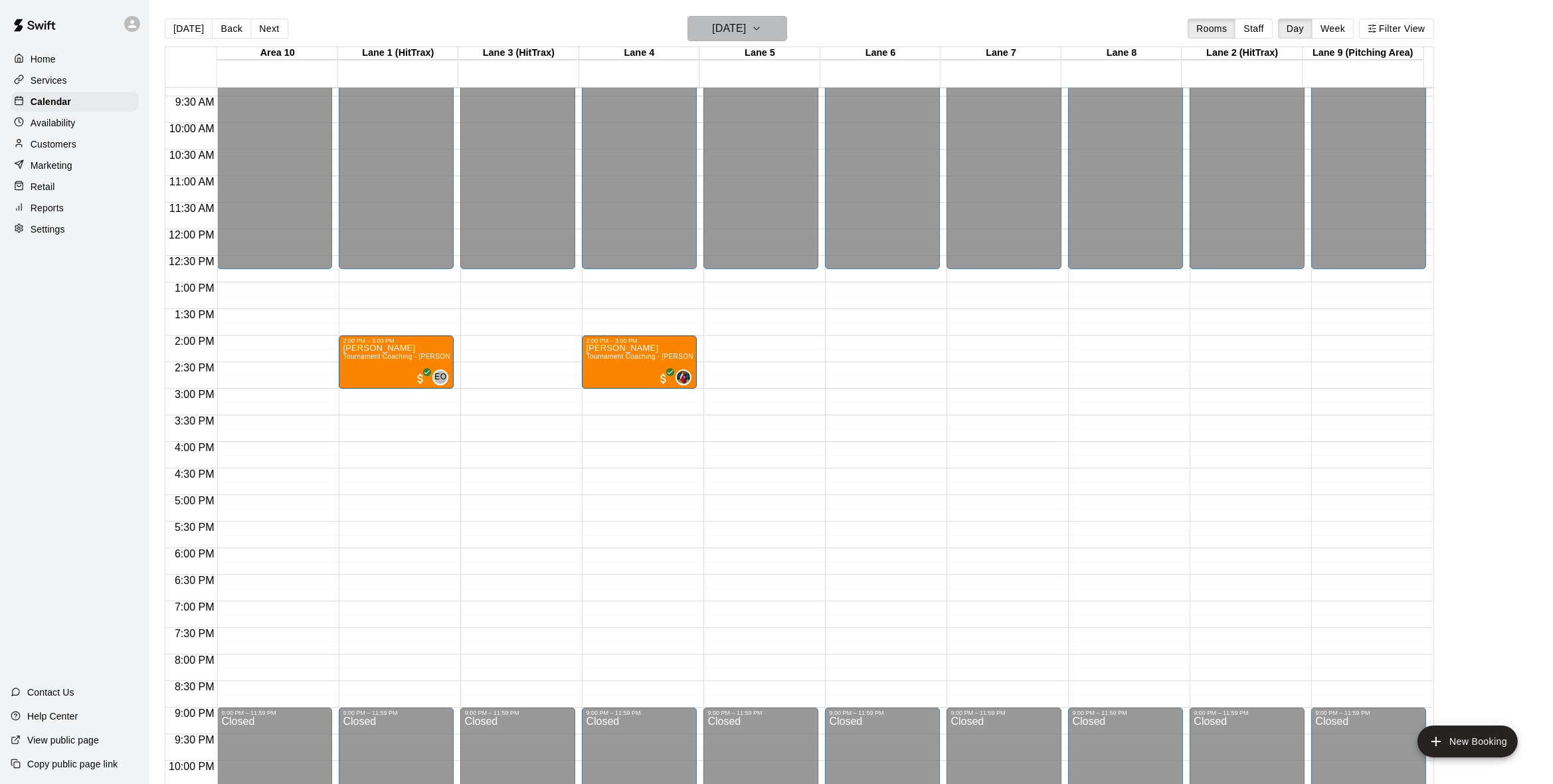
click at [762, 31] on icon "button" at bounding box center [757, 29] width 11 height 16
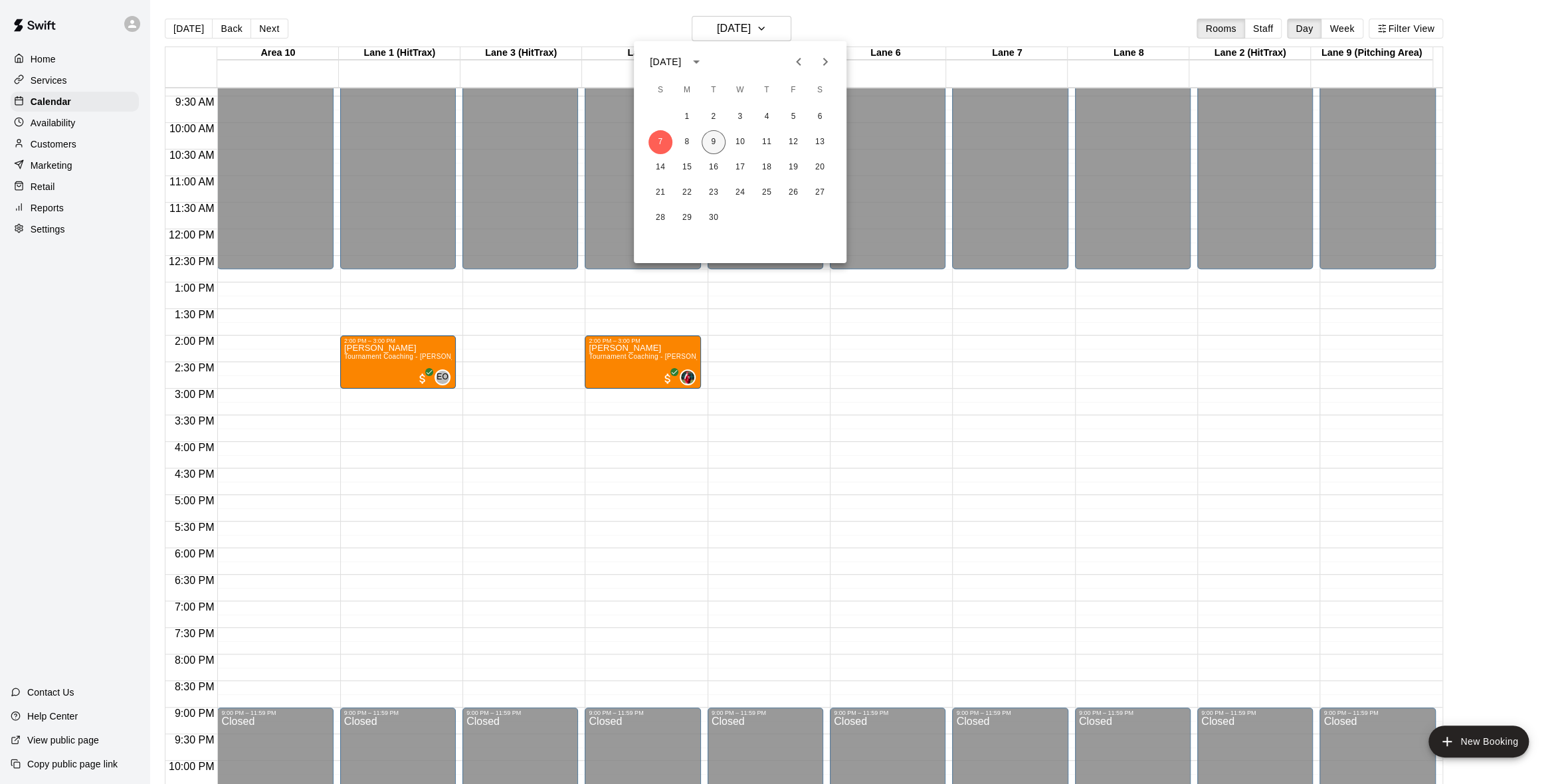
click at [708, 138] on button "9" at bounding box center [713, 142] width 24 height 24
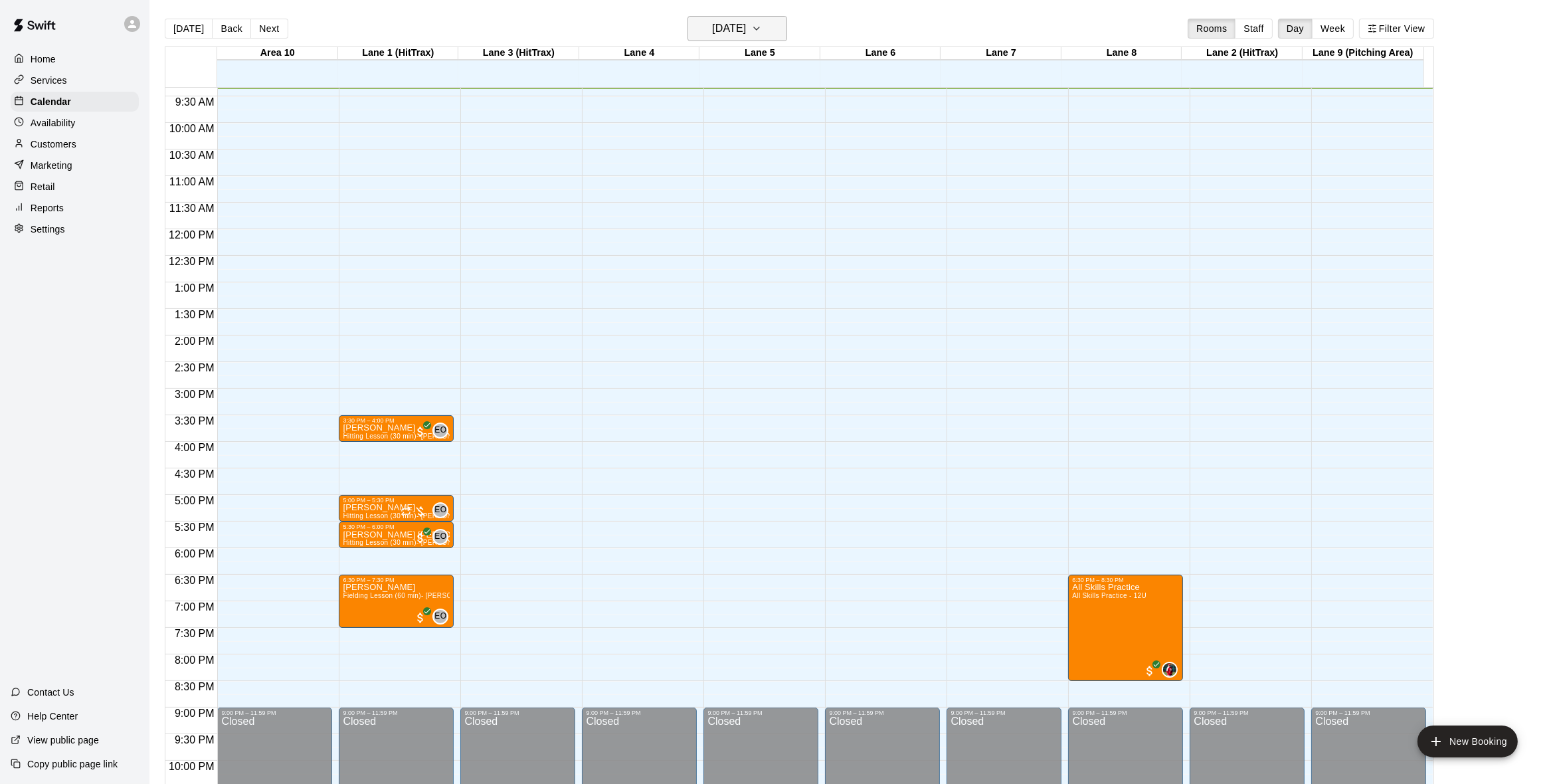
click at [772, 30] on button "[DATE]" at bounding box center [737, 29] width 100 height 26
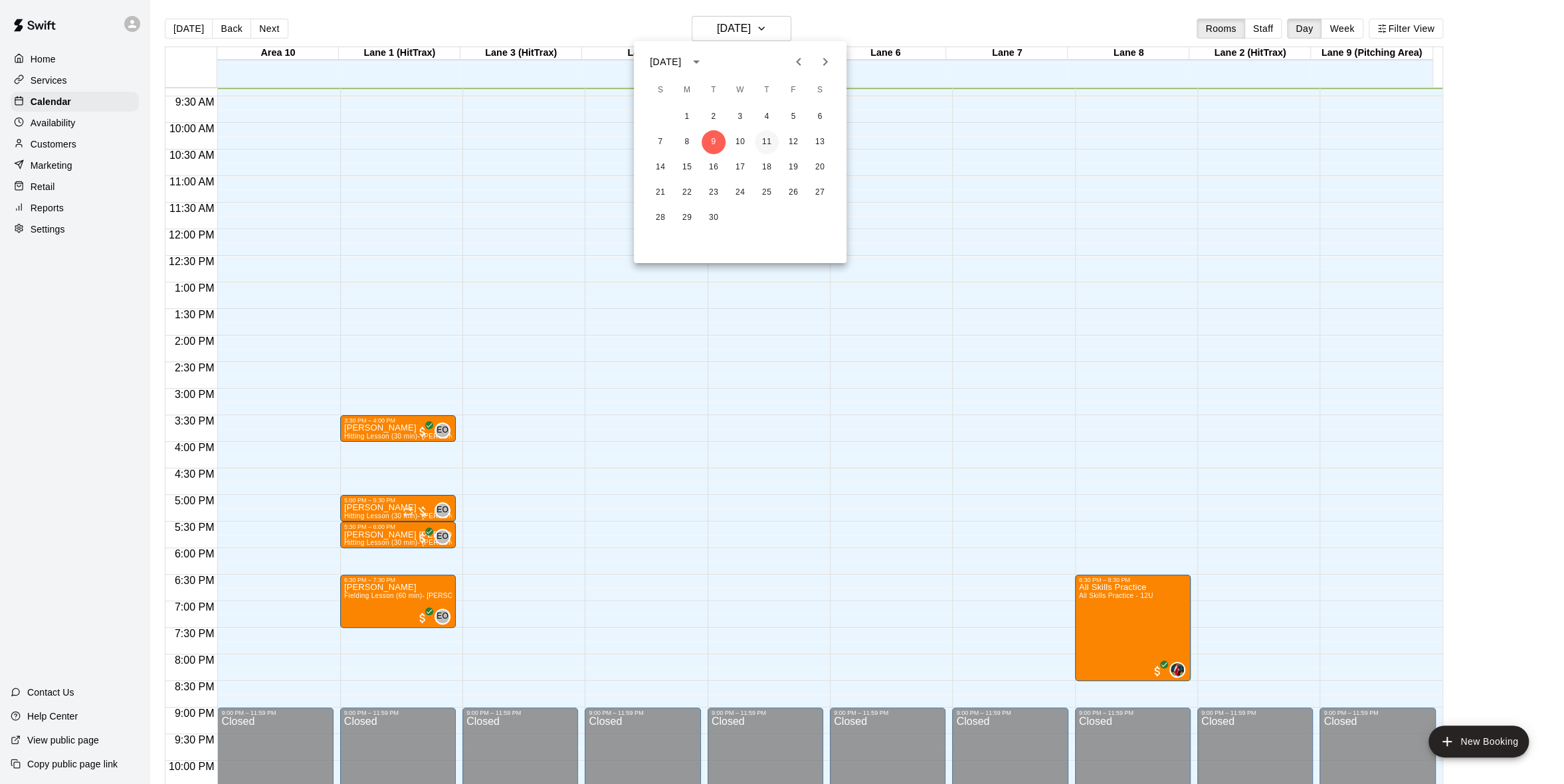
click at [773, 148] on button "11" at bounding box center [767, 142] width 24 height 24
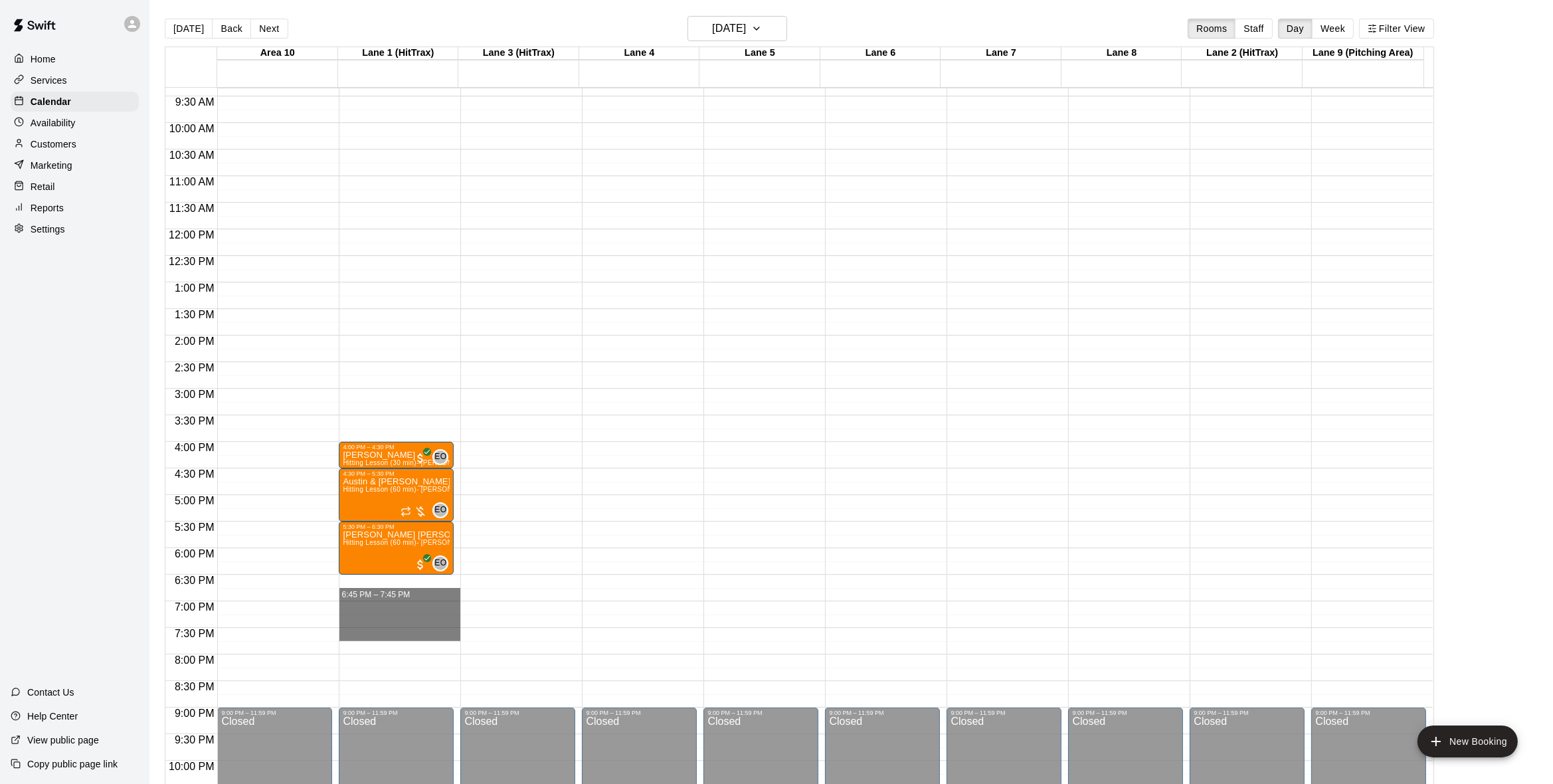
drag, startPoint x: 372, startPoint y: 597, endPoint x: 373, endPoint y: 630, distance: 33.0
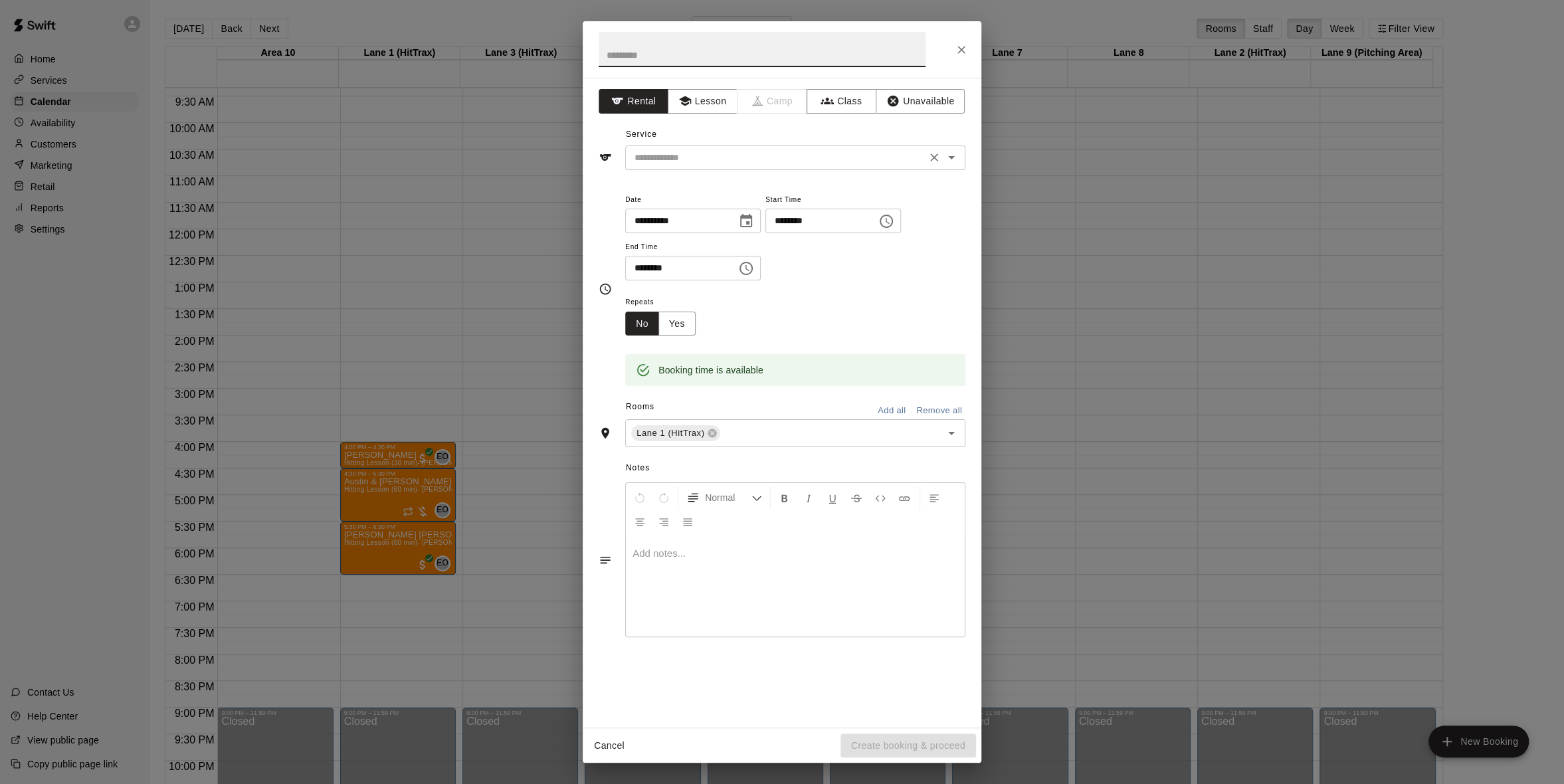
click at [944, 158] on icon "Open" at bounding box center [952, 157] width 16 height 16
click at [948, 164] on icon "Close" at bounding box center [952, 157] width 16 height 16
click at [952, 159] on icon "Open" at bounding box center [952, 157] width 16 height 16
click at [684, 105] on icon "button" at bounding box center [684, 101] width 12 height 10
click at [749, 165] on input "text" at bounding box center [776, 157] width 293 height 16
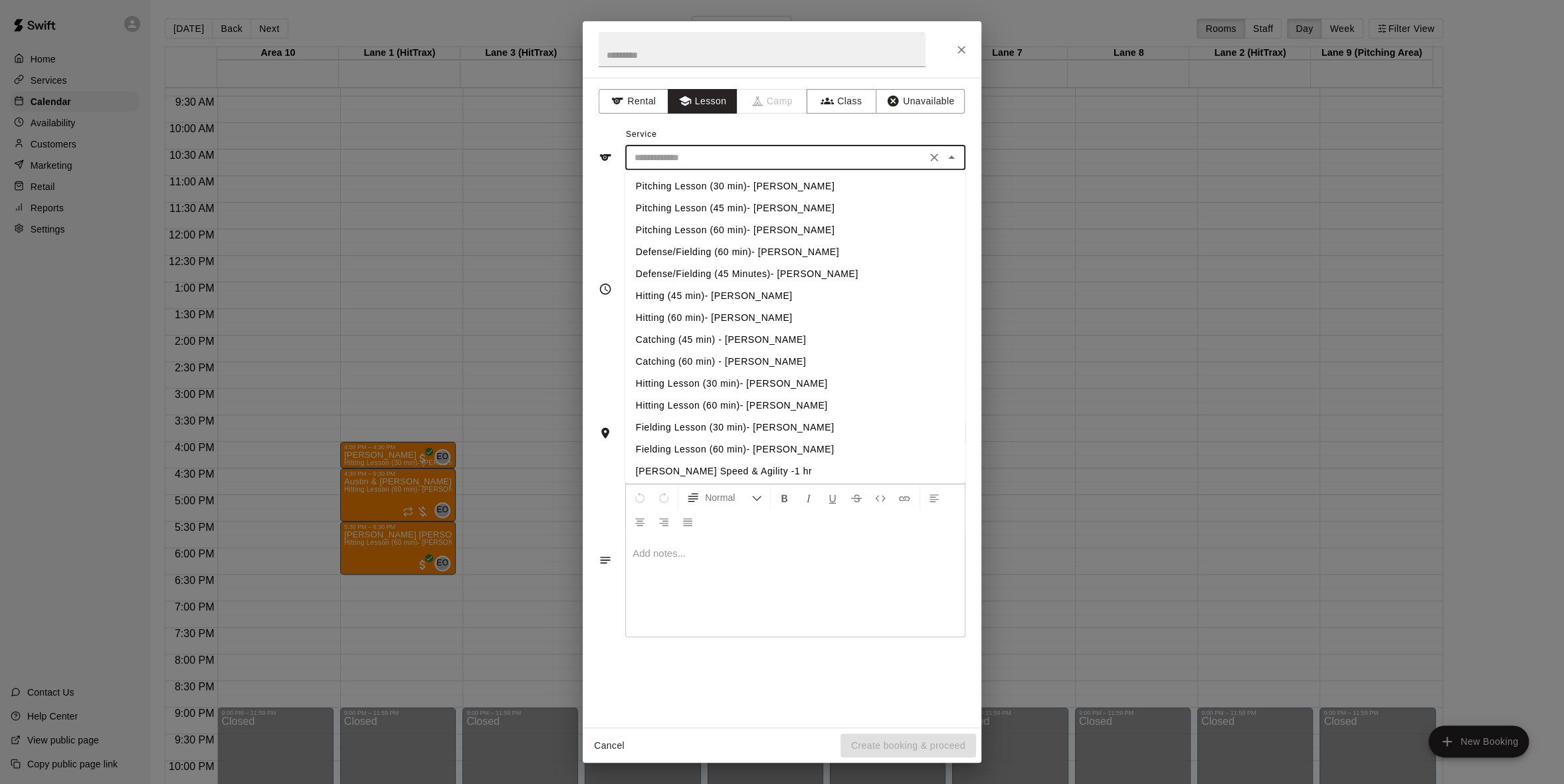
click at [778, 402] on li "Hitting Lesson (60 min)- [PERSON_NAME]" at bounding box center [795, 406] width 340 height 22
type input "**********"
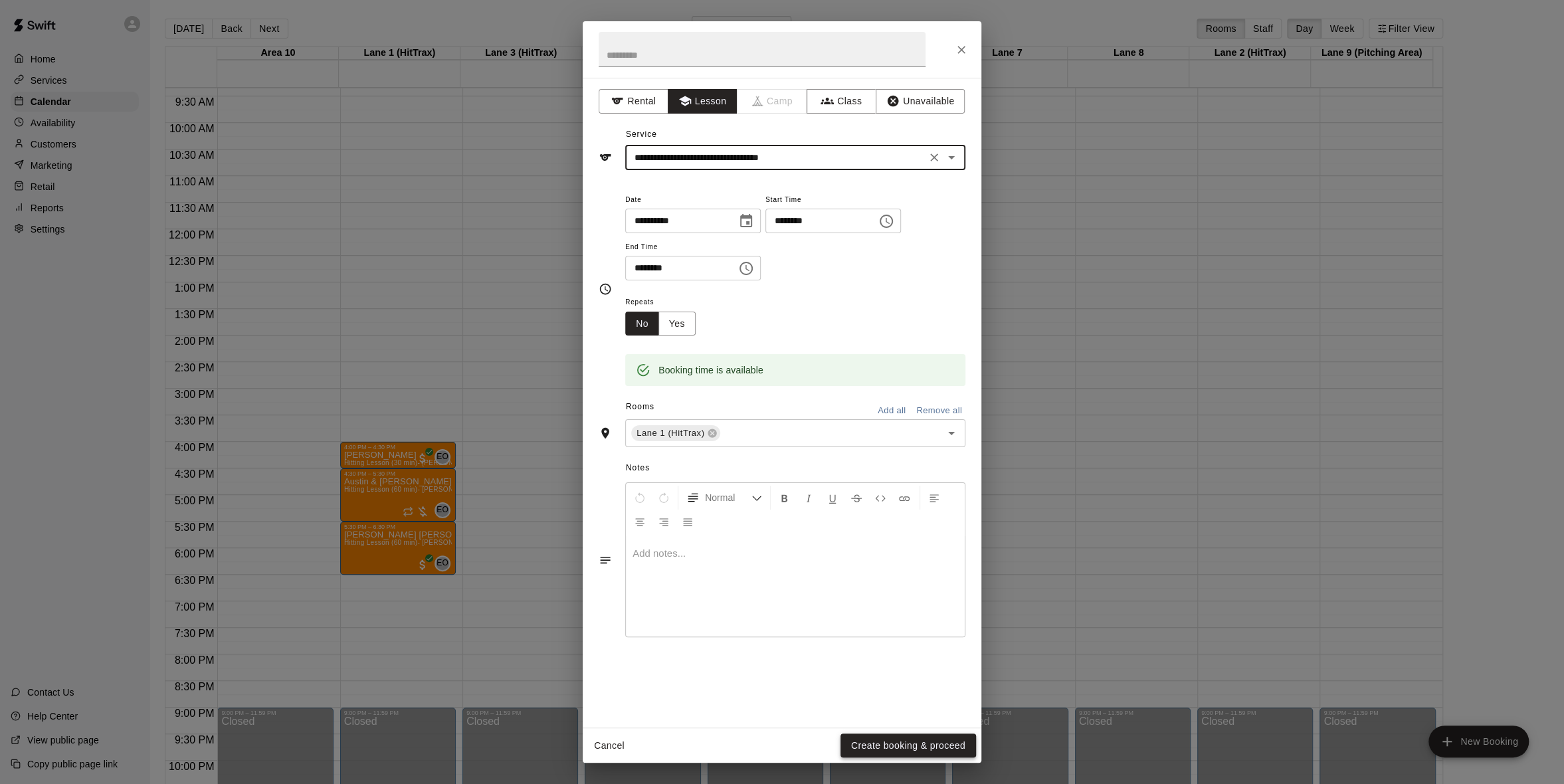
click at [874, 737] on button "Create booking & proceed" at bounding box center [908, 745] width 135 height 25
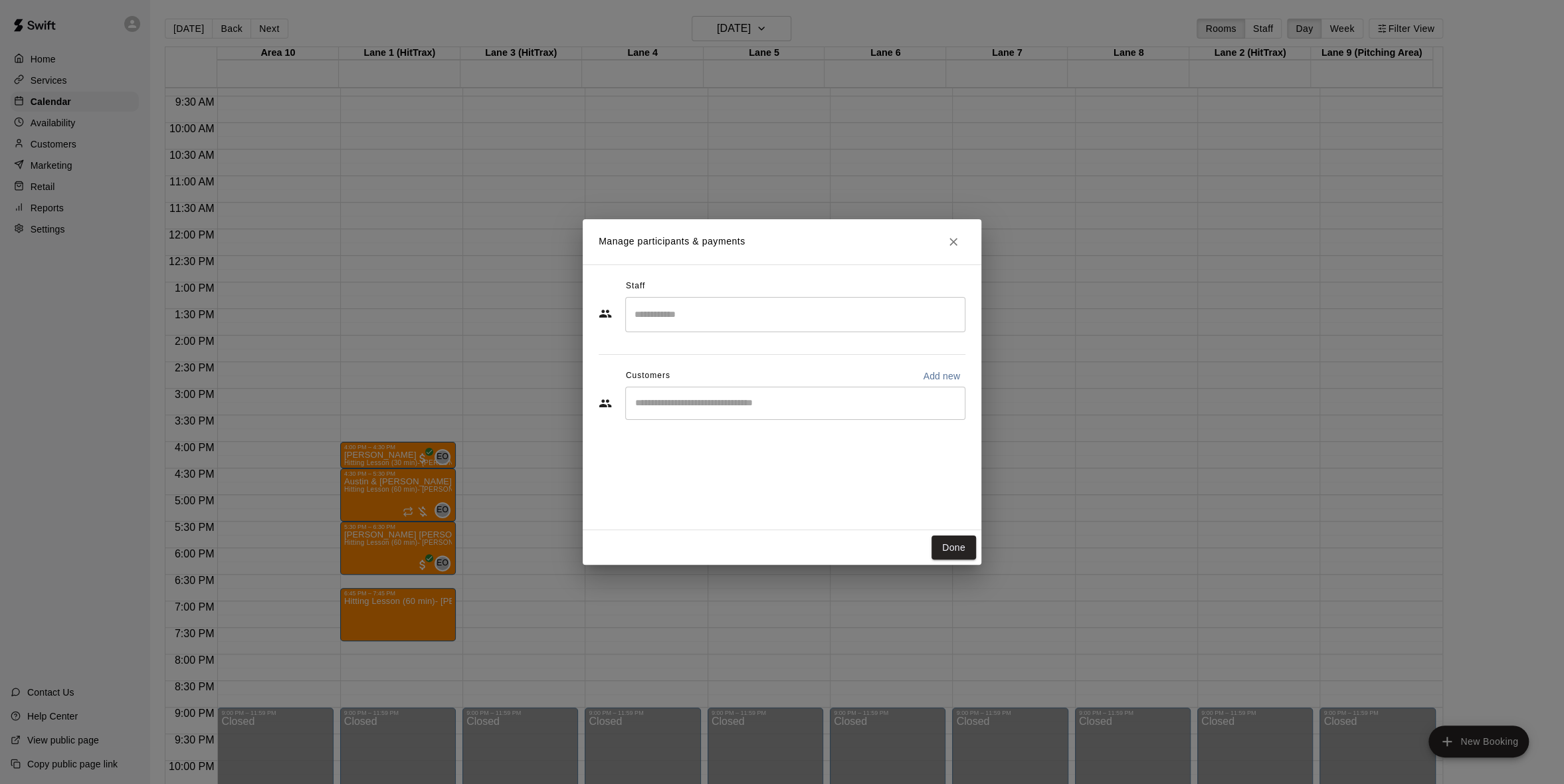
click at [757, 331] on div "​" at bounding box center [795, 314] width 340 height 35
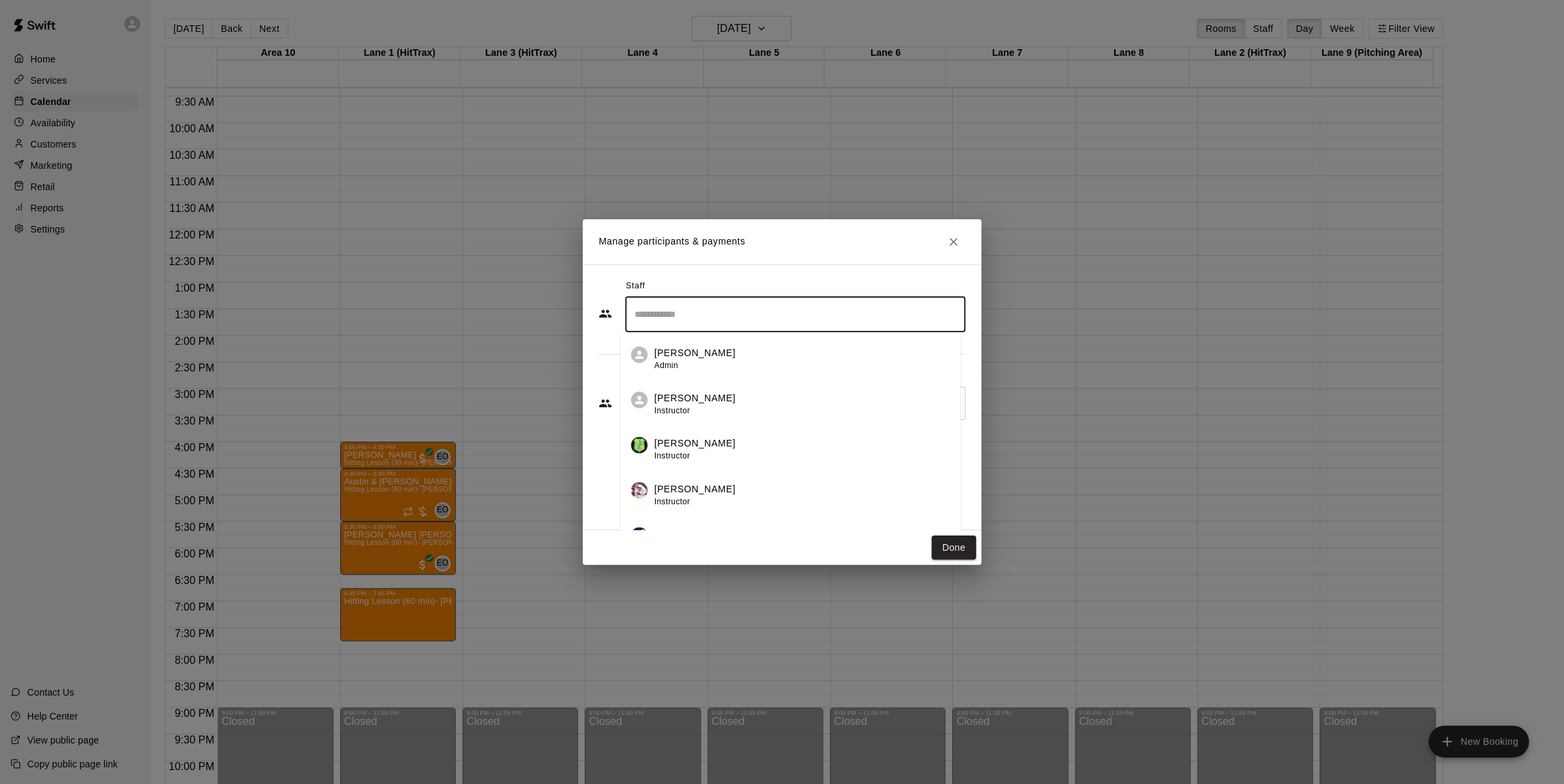
click at [757, 331] on div "​" at bounding box center [795, 314] width 340 height 35
click at [757, 331] on div "​" at bounding box center [782, 315] width 367 height 36
click at [756, 324] on input "Search staff" at bounding box center [795, 314] width 328 height 23
click at [732, 416] on div "[PERSON_NAME] Instructor" at bounding box center [801, 404] width 286 height 26
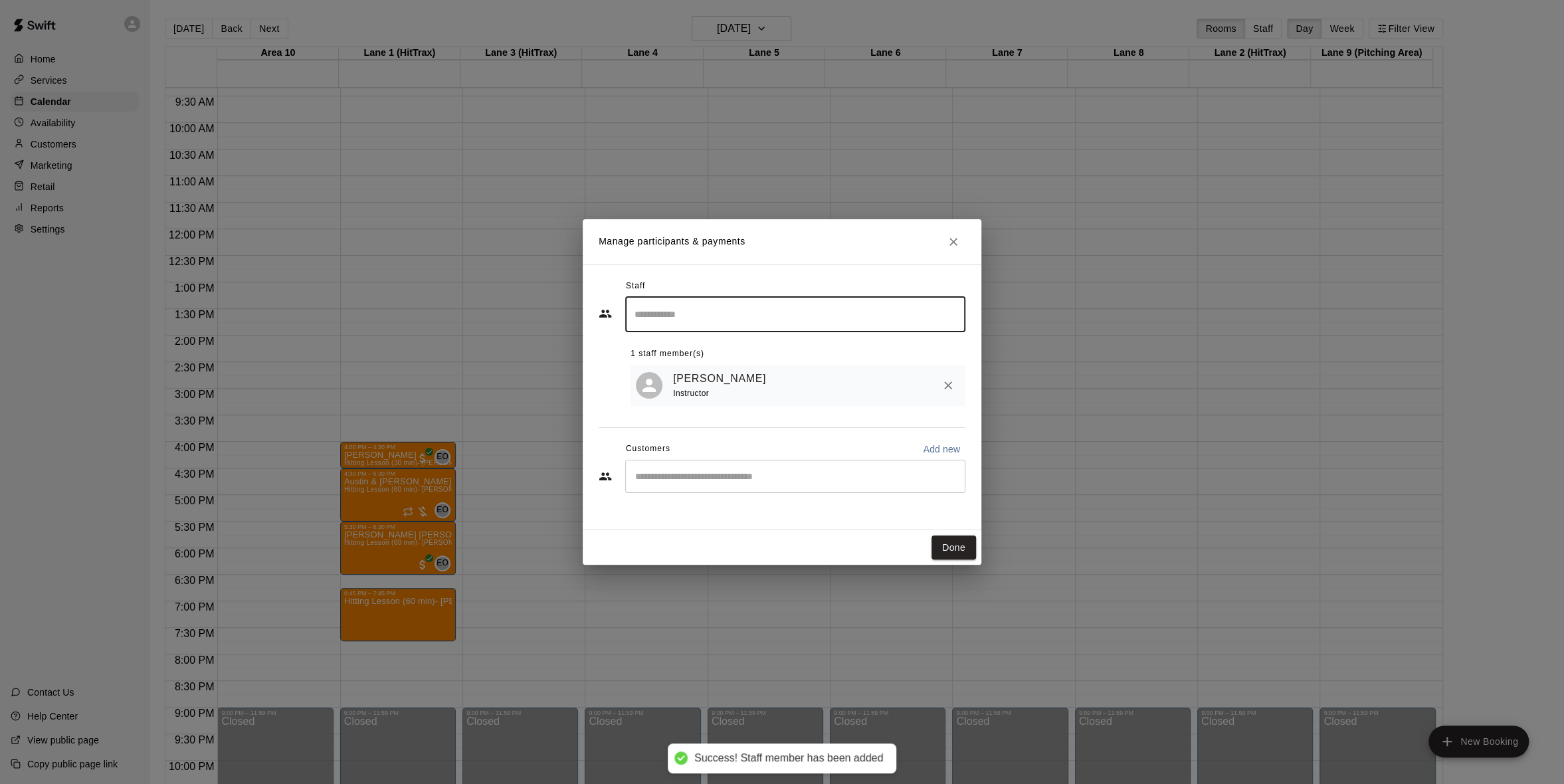
click at [720, 470] on div "​" at bounding box center [795, 476] width 340 height 33
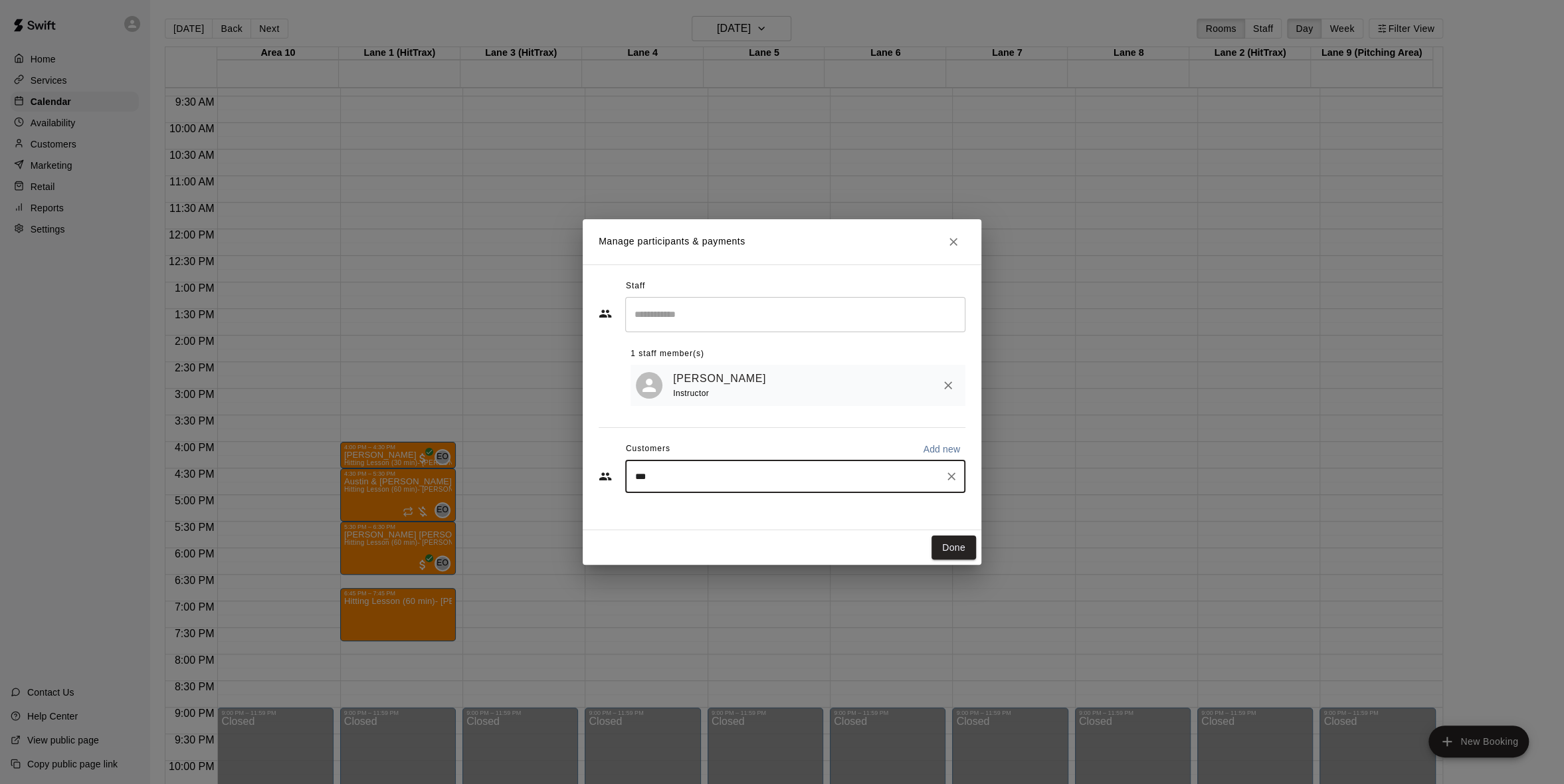
type input "****"
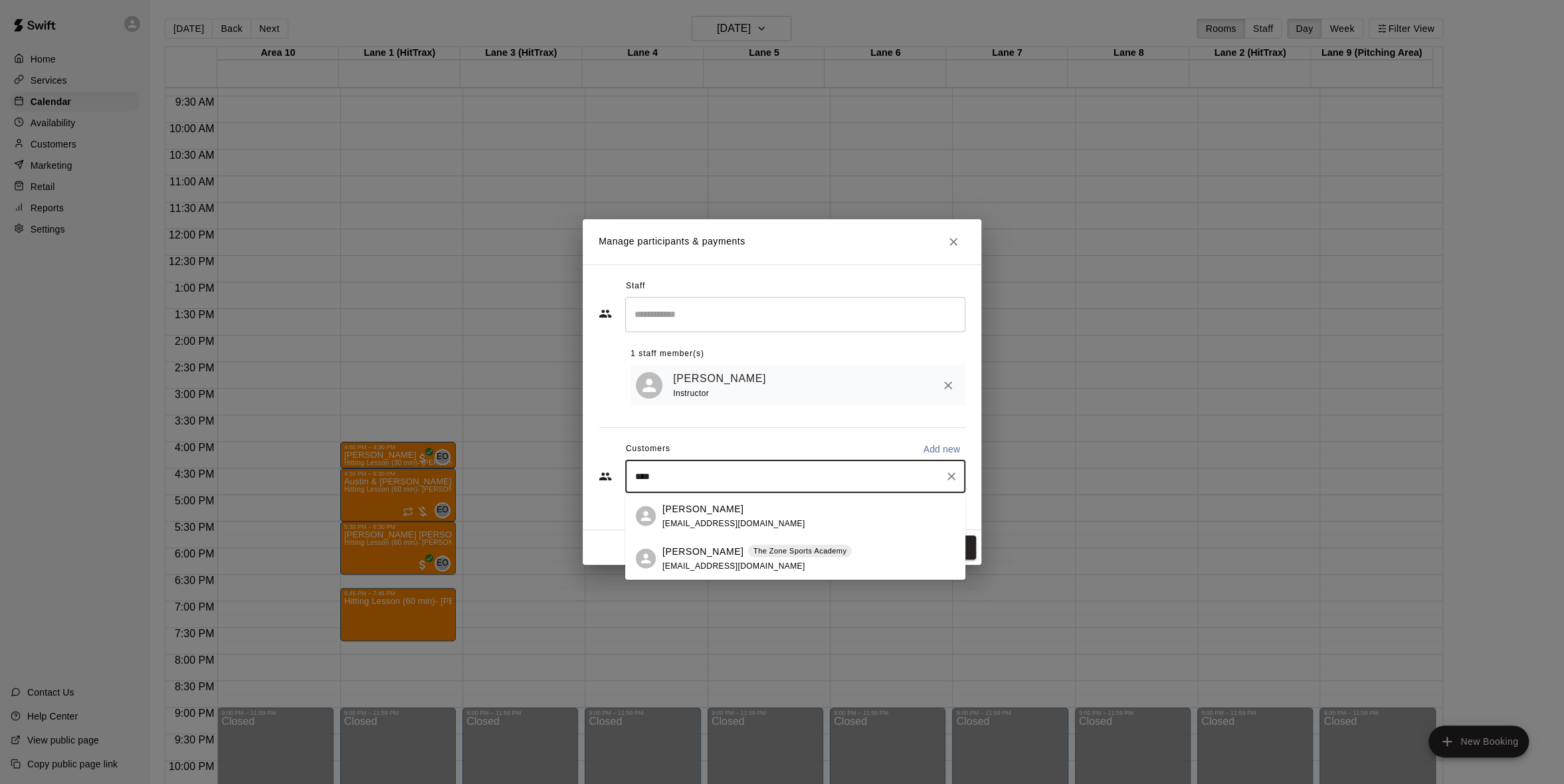
click at [700, 515] on div "Jeremy Hardwick storeitallmi@yahoo.com" at bounding box center [734, 515] width 143 height 29
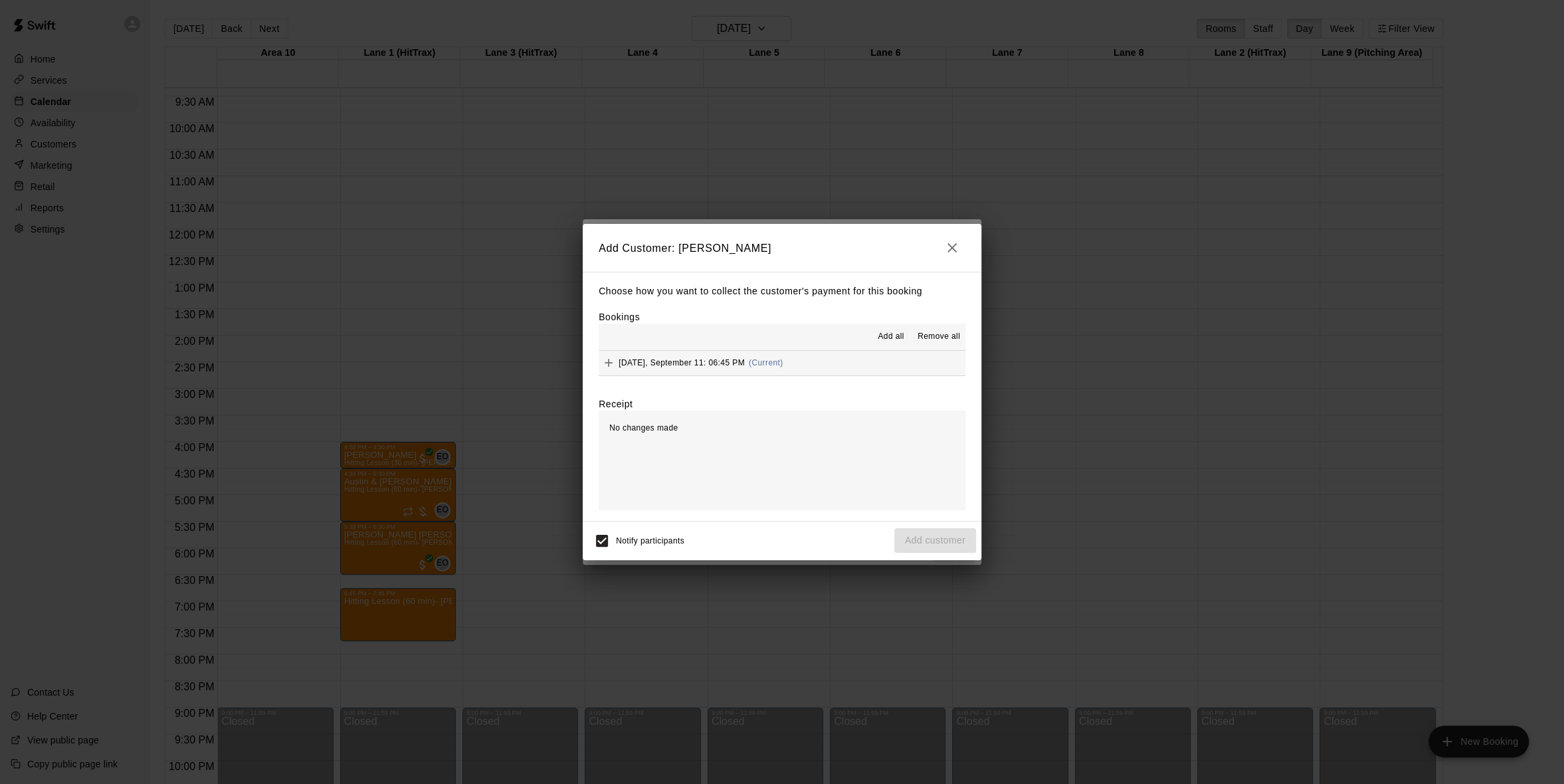
click at [612, 358] on icon "Add" at bounding box center [608, 362] width 13 height 13
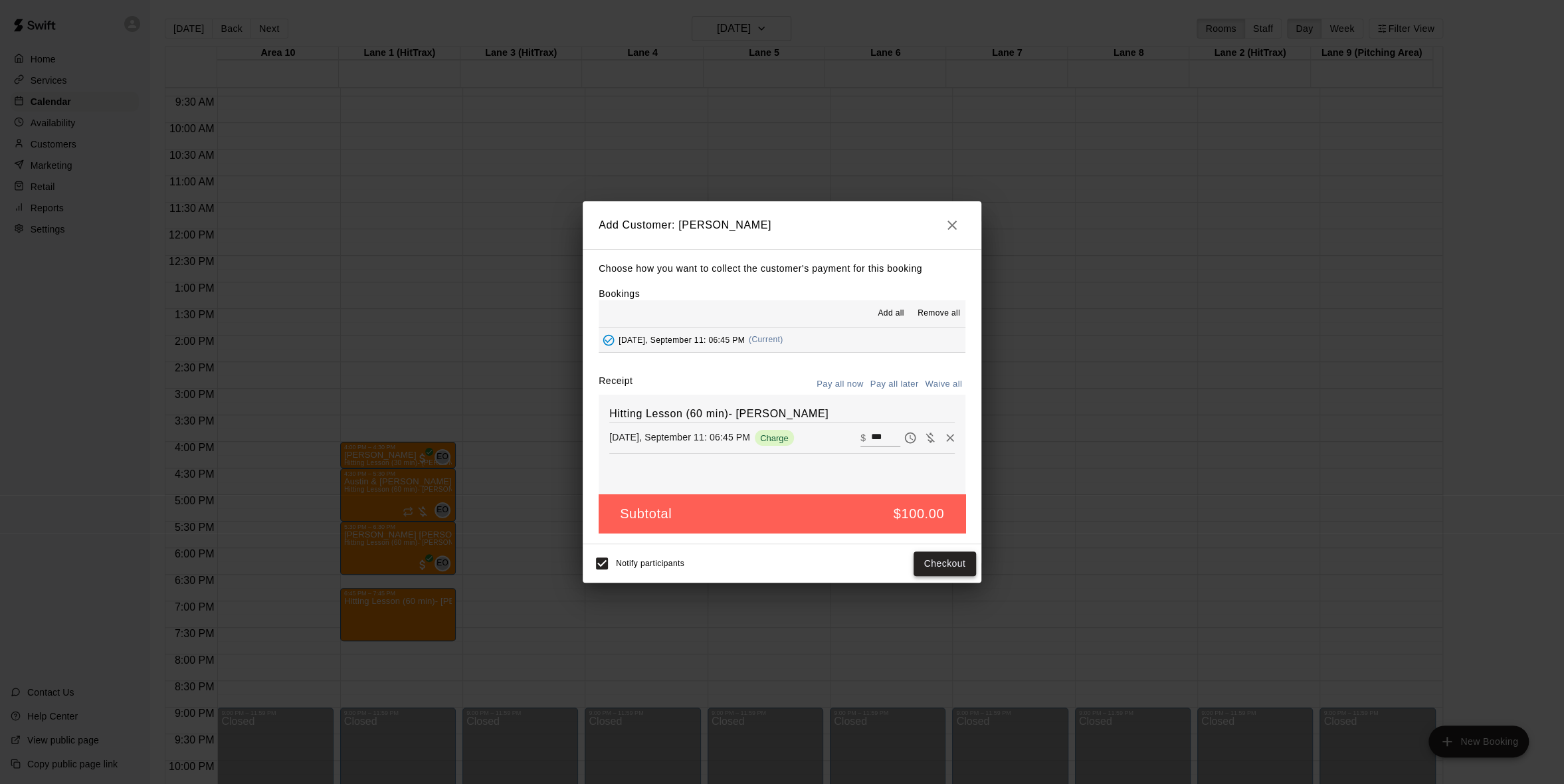
click at [936, 562] on button "Checkout" at bounding box center [945, 563] width 63 height 25
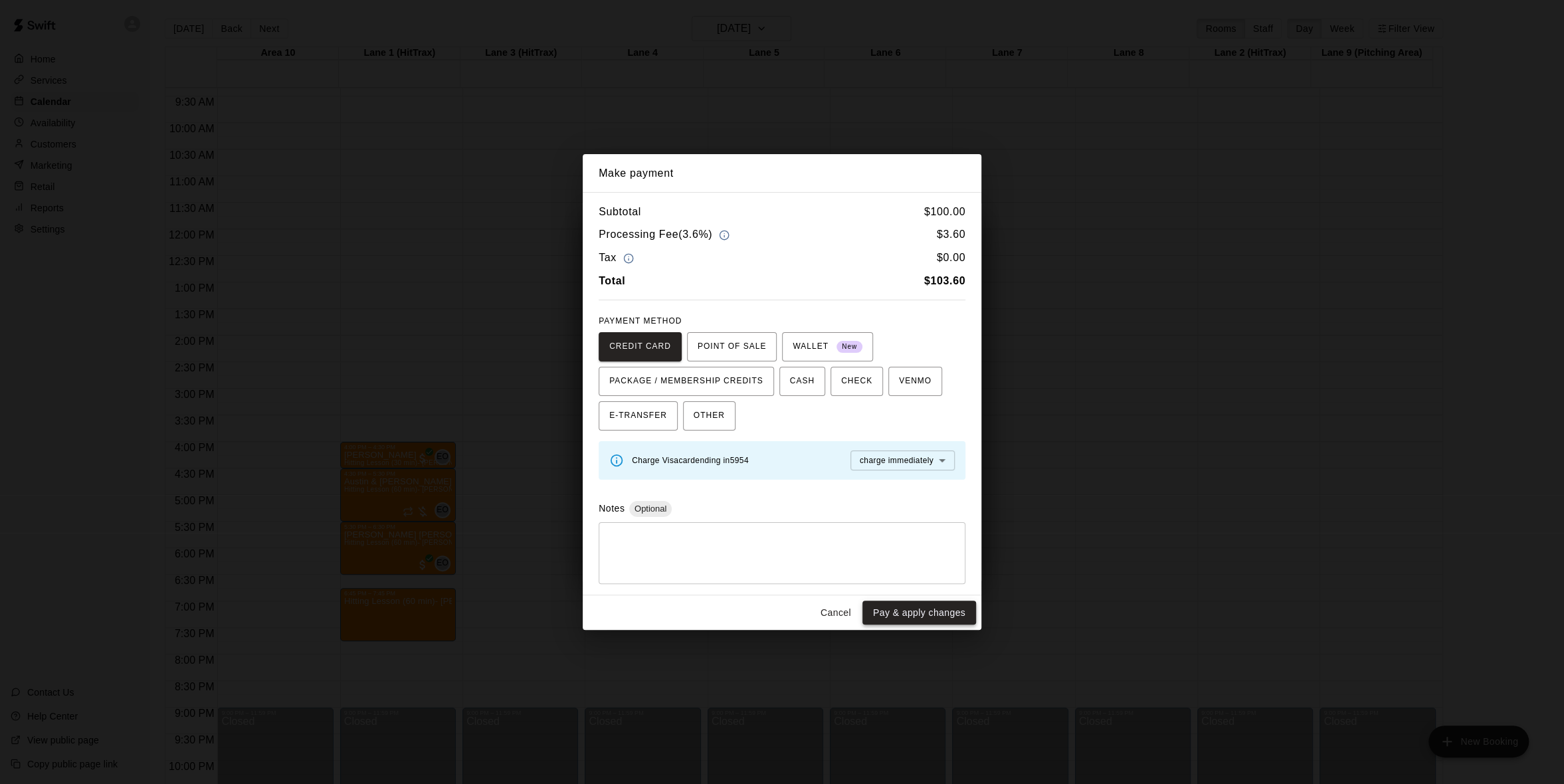
click at [935, 616] on button "Pay & apply changes" at bounding box center [919, 613] width 114 height 25
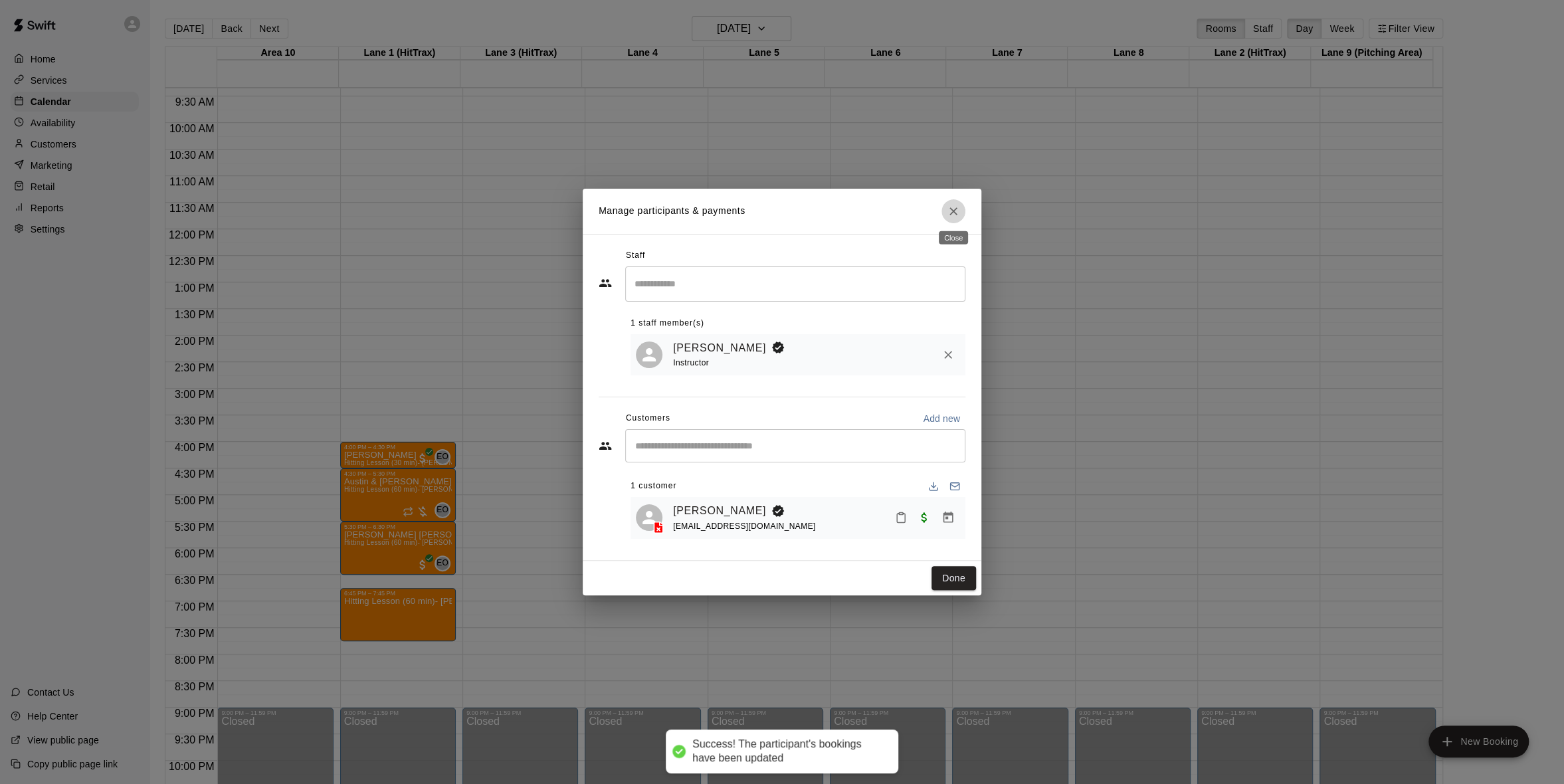
click at [948, 214] on icon "Close" at bounding box center [953, 211] width 13 height 13
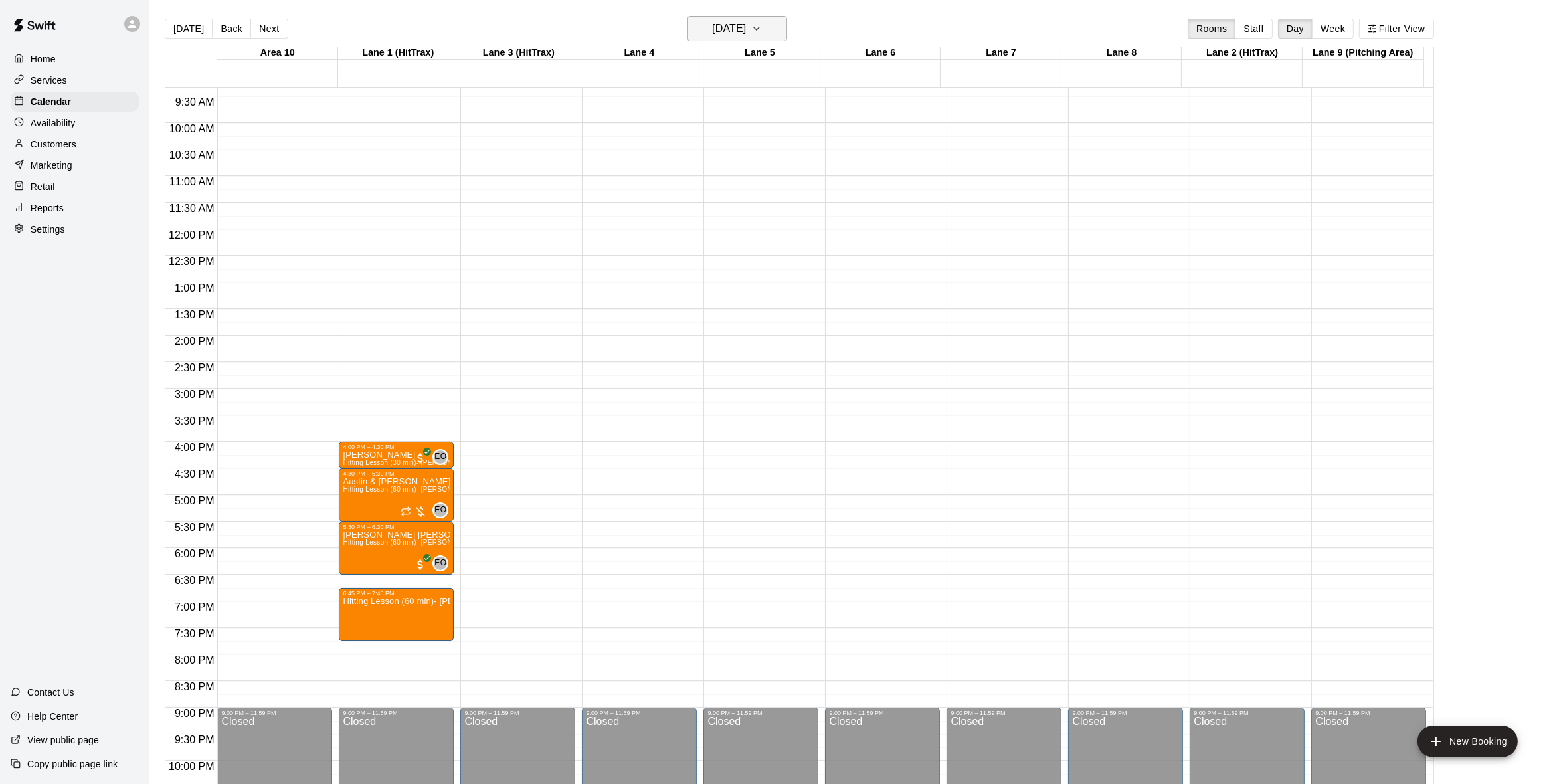
click at [762, 25] on icon "button" at bounding box center [757, 29] width 11 height 16
click at [691, 139] on button "8" at bounding box center [687, 142] width 24 height 24
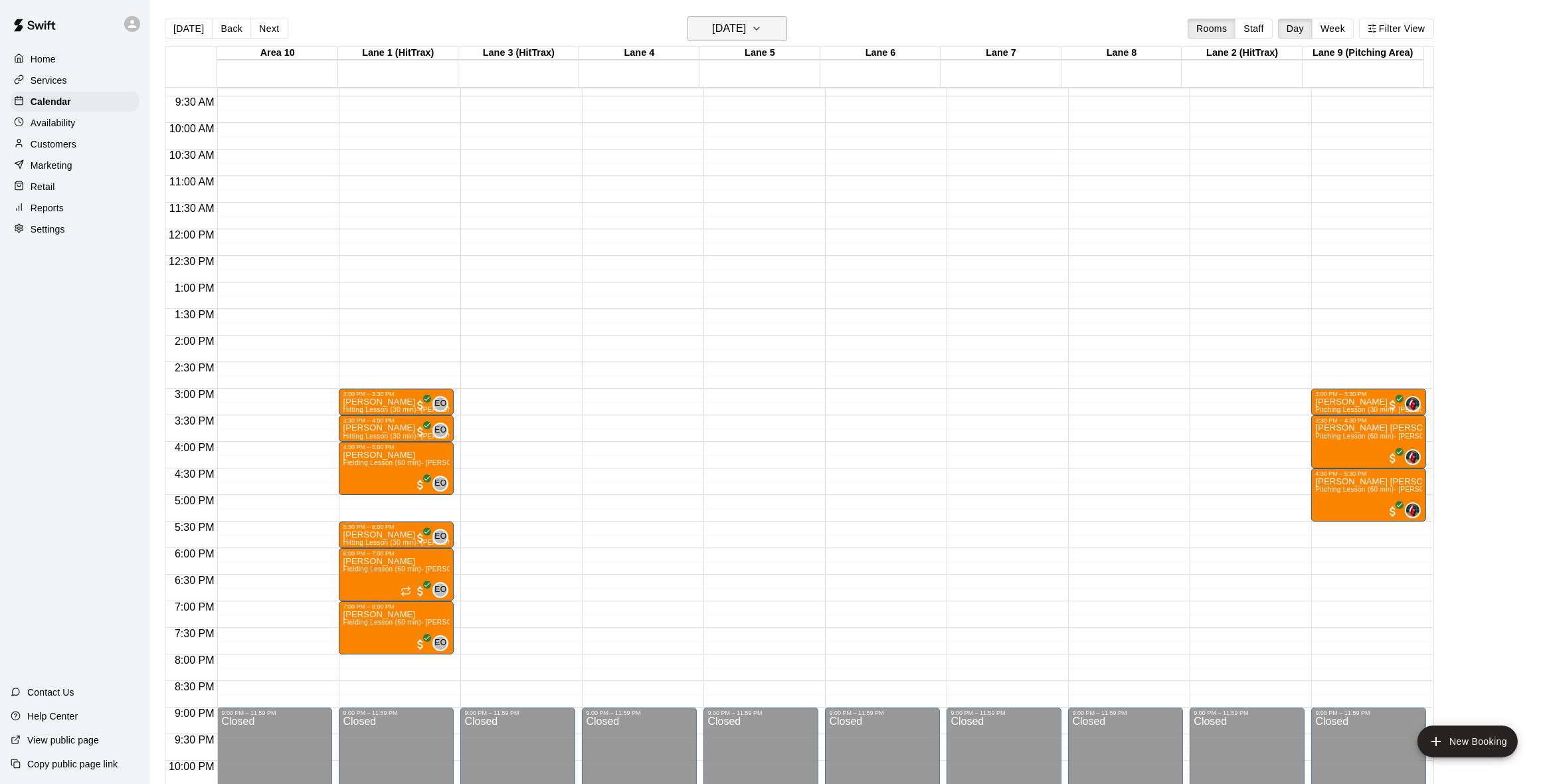
click at [762, 29] on icon "button" at bounding box center [757, 29] width 11 height 16
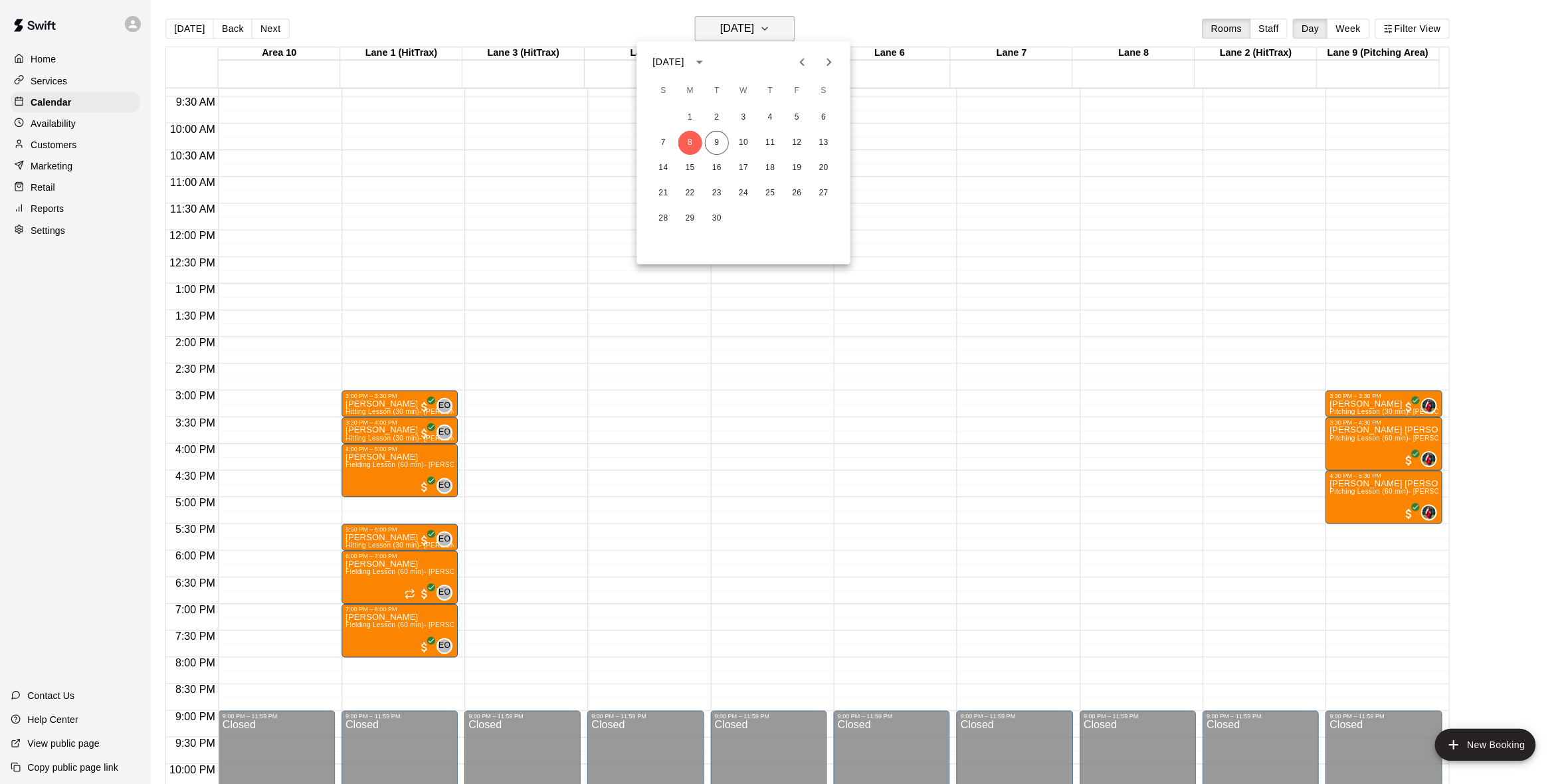
click at [776, 29] on div at bounding box center [782, 392] width 1564 height 784
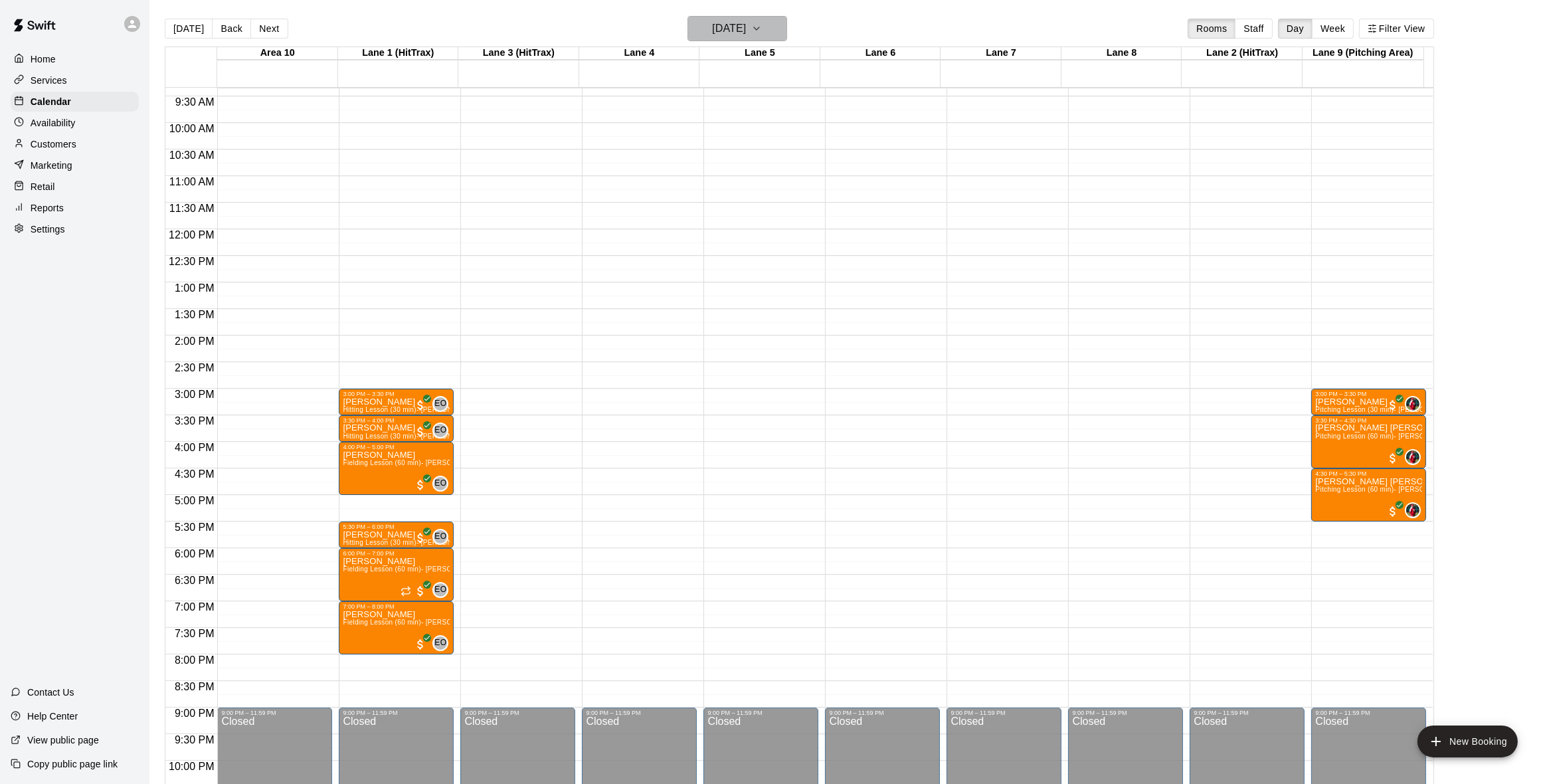
click at [762, 26] on icon "button" at bounding box center [757, 29] width 11 height 16
click at [717, 134] on button "9" at bounding box center [713, 142] width 24 height 24
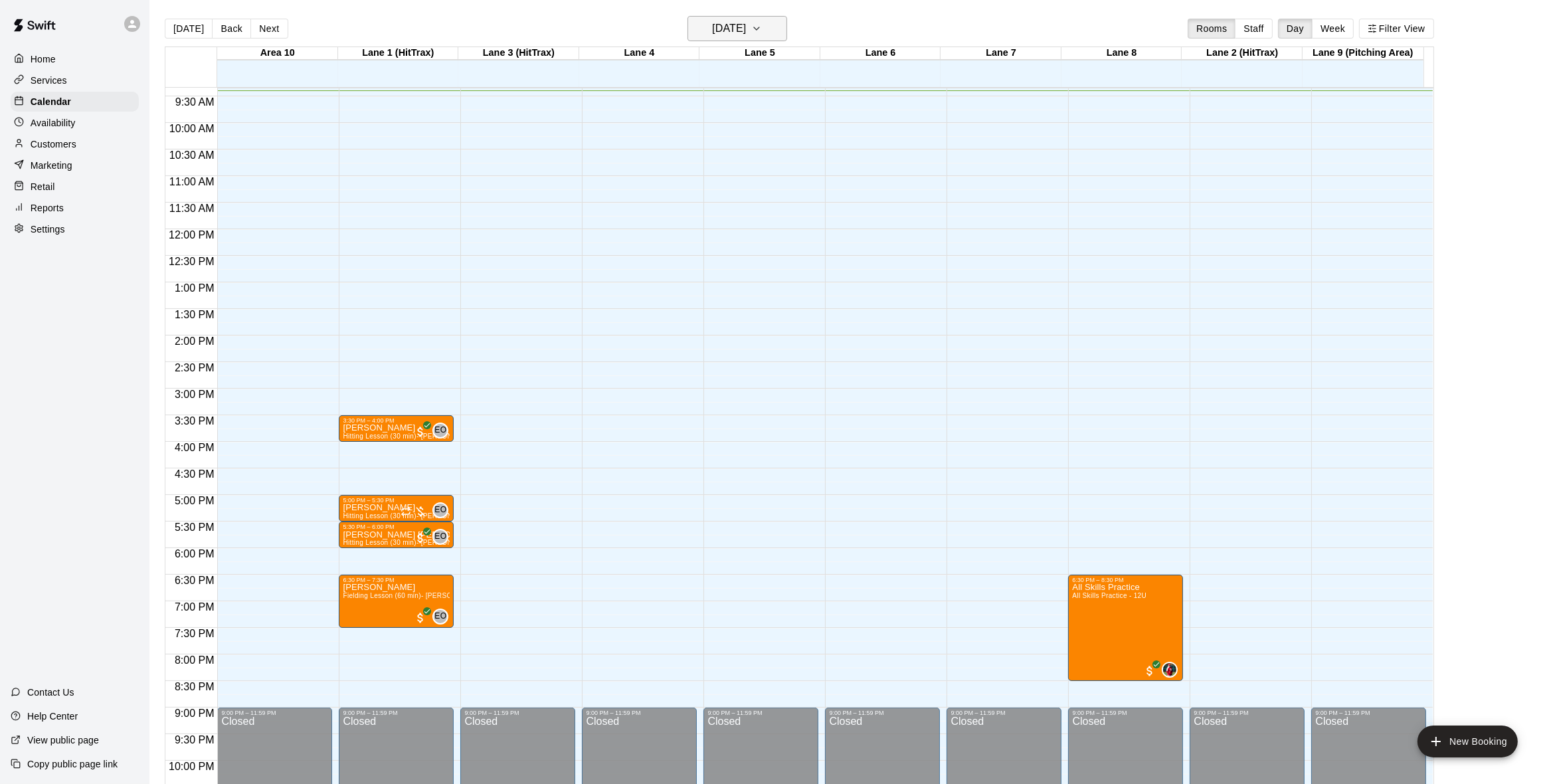
click at [762, 25] on icon "button" at bounding box center [757, 29] width 11 height 16
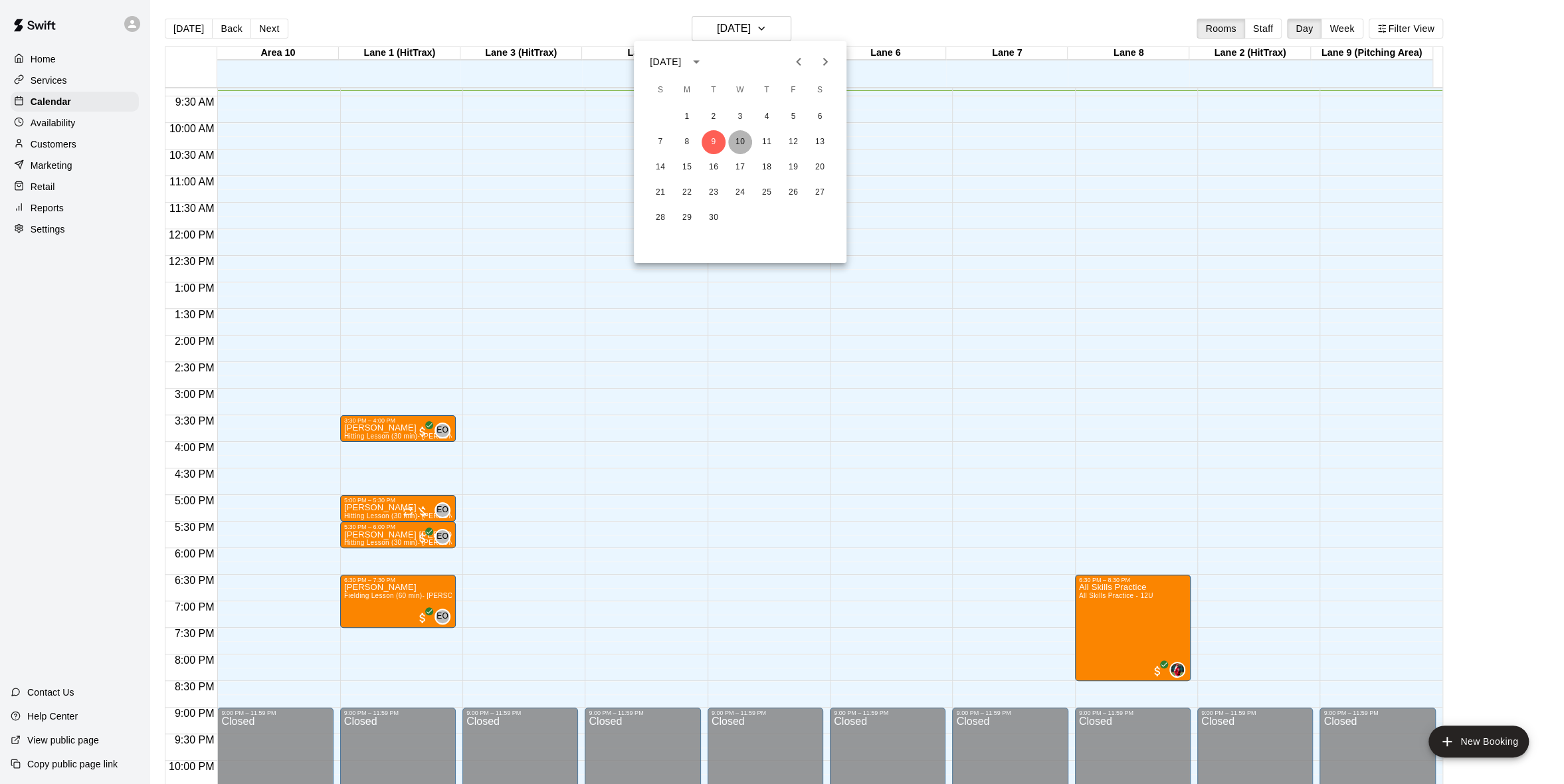
click at [746, 135] on button "10" at bounding box center [740, 142] width 24 height 24
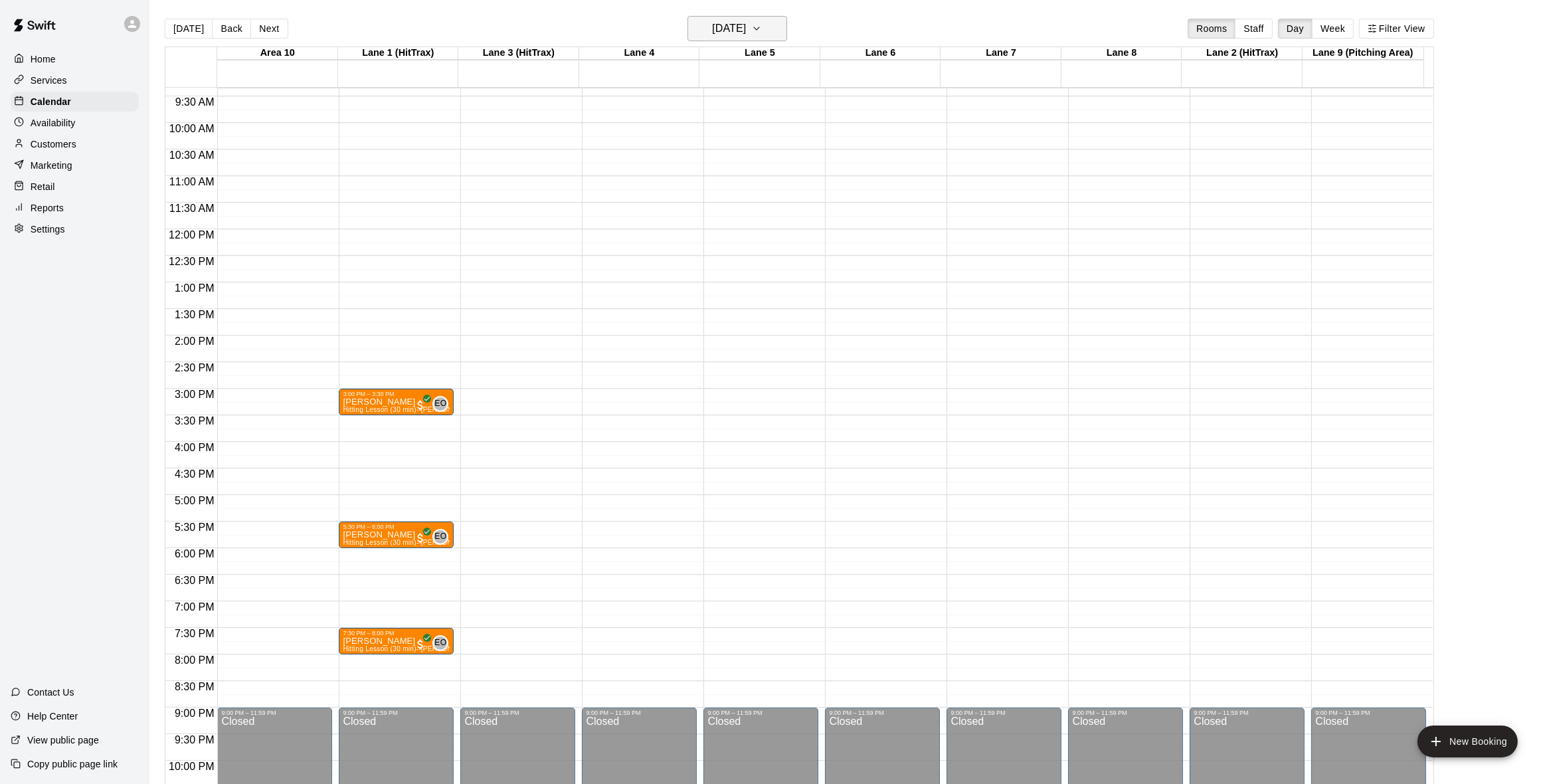
click at [762, 29] on icon "button" at bounding box center [757, 29] width 11 height 16
click at [764, 146] on button "11" at bounding box center [766, 142] width 24 height 24
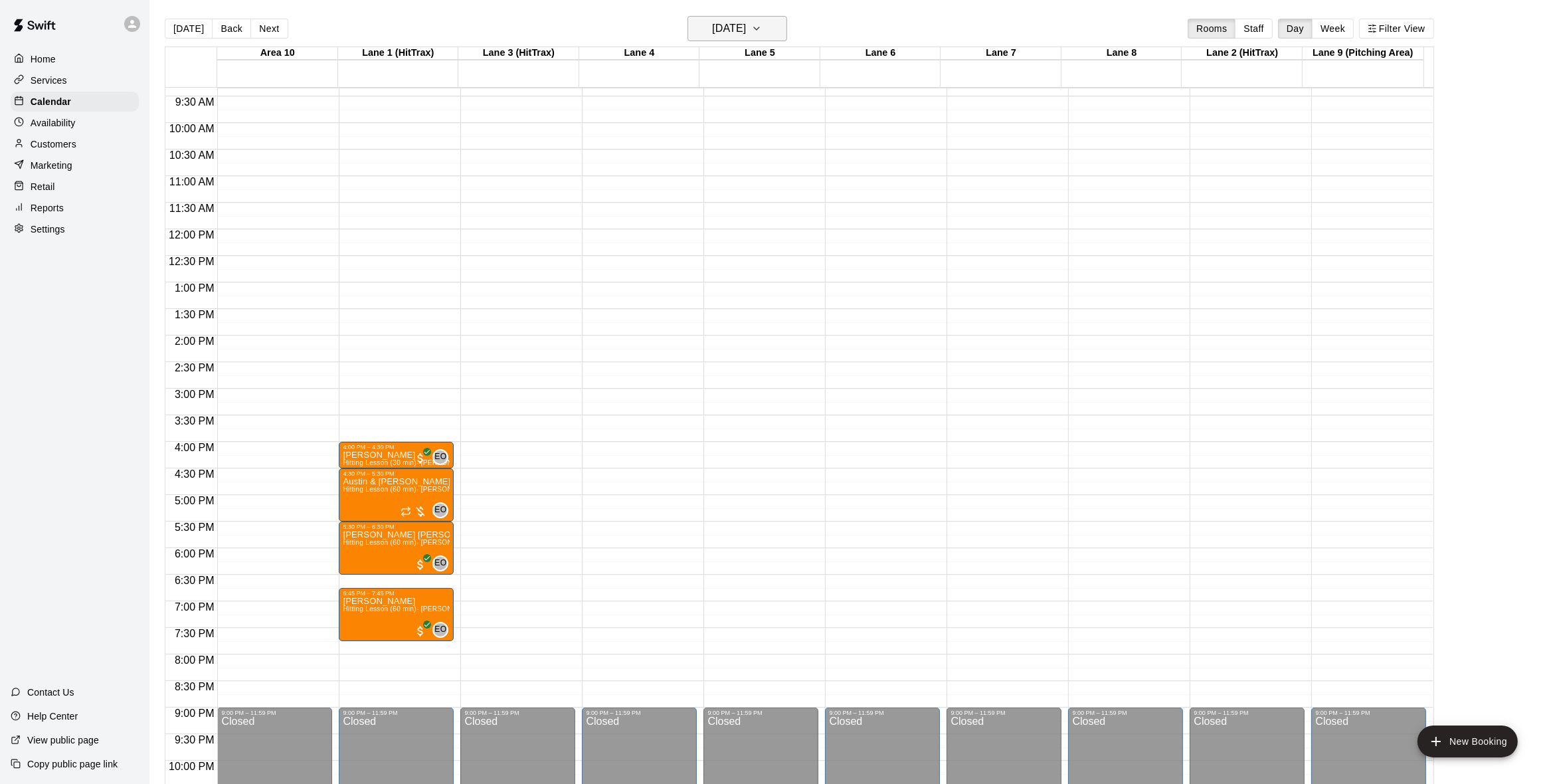
click at [762, 21] on icon "button" at bounding box center [757, 29] width 11 height 16
click at [787, 137] on button "12" at bounding box center [793, 142] width 24 height 24
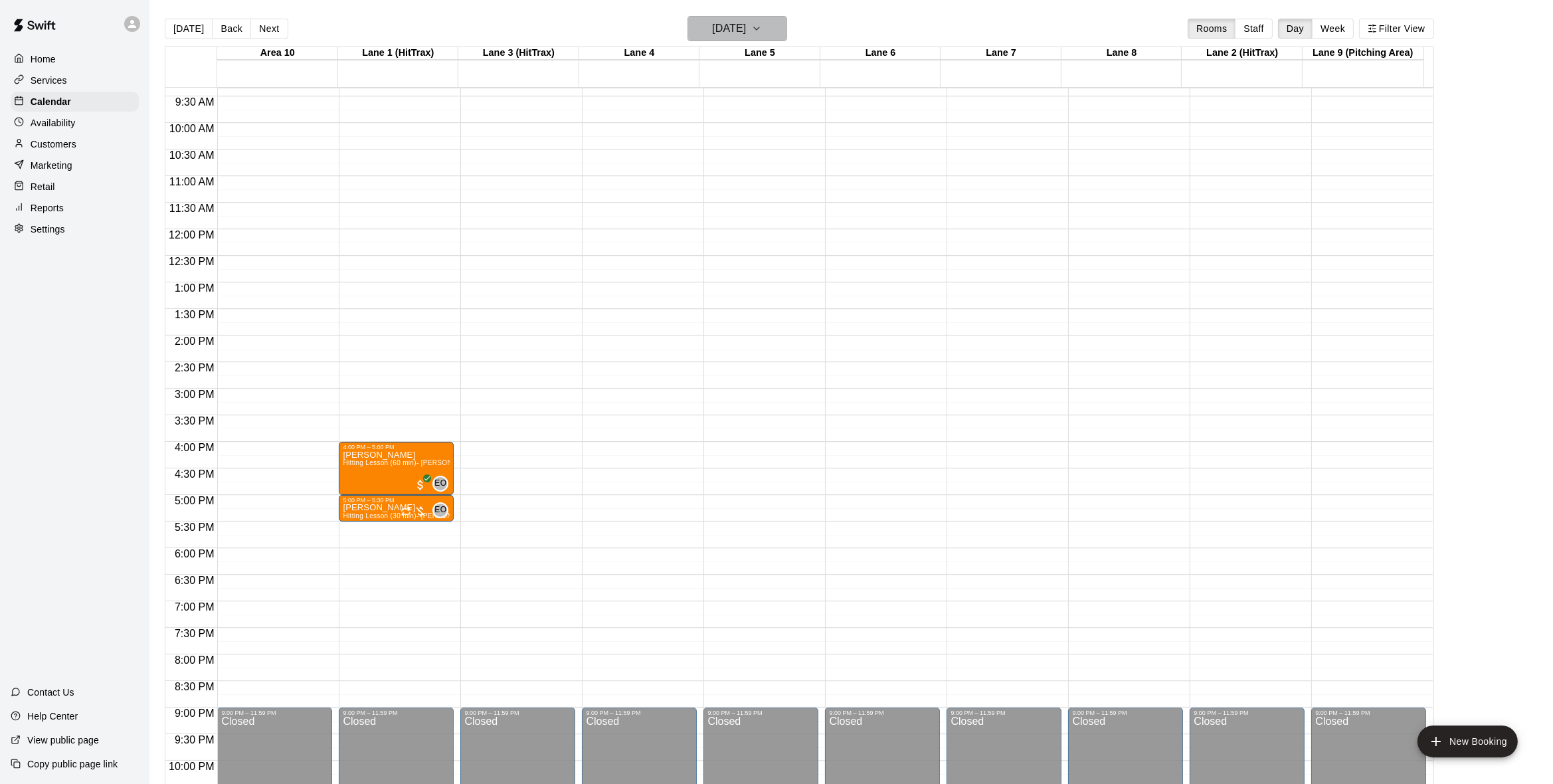
click at [762, 32] on icon "button" at bounding box center [757, 29] width 11 height 16
click at [766, 139] on button "11" at bounding box center [766, 142] width 24 height 24
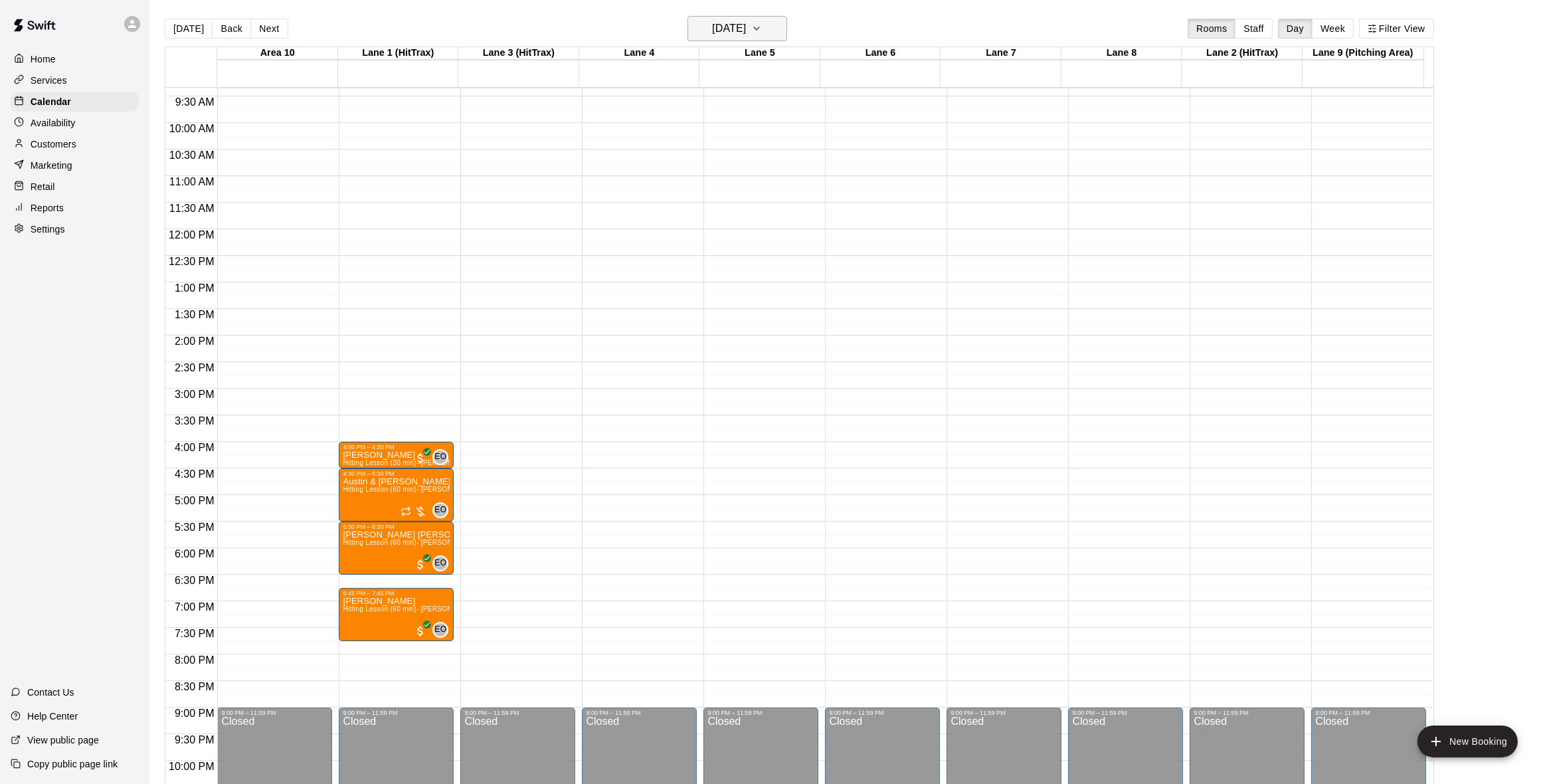
click at [762, 30] on icon "button" at bounding box center [757, 29] width 11 height 16
click at [713, 135] on button "9" at bounding box center [713, 142] width 24 height 24
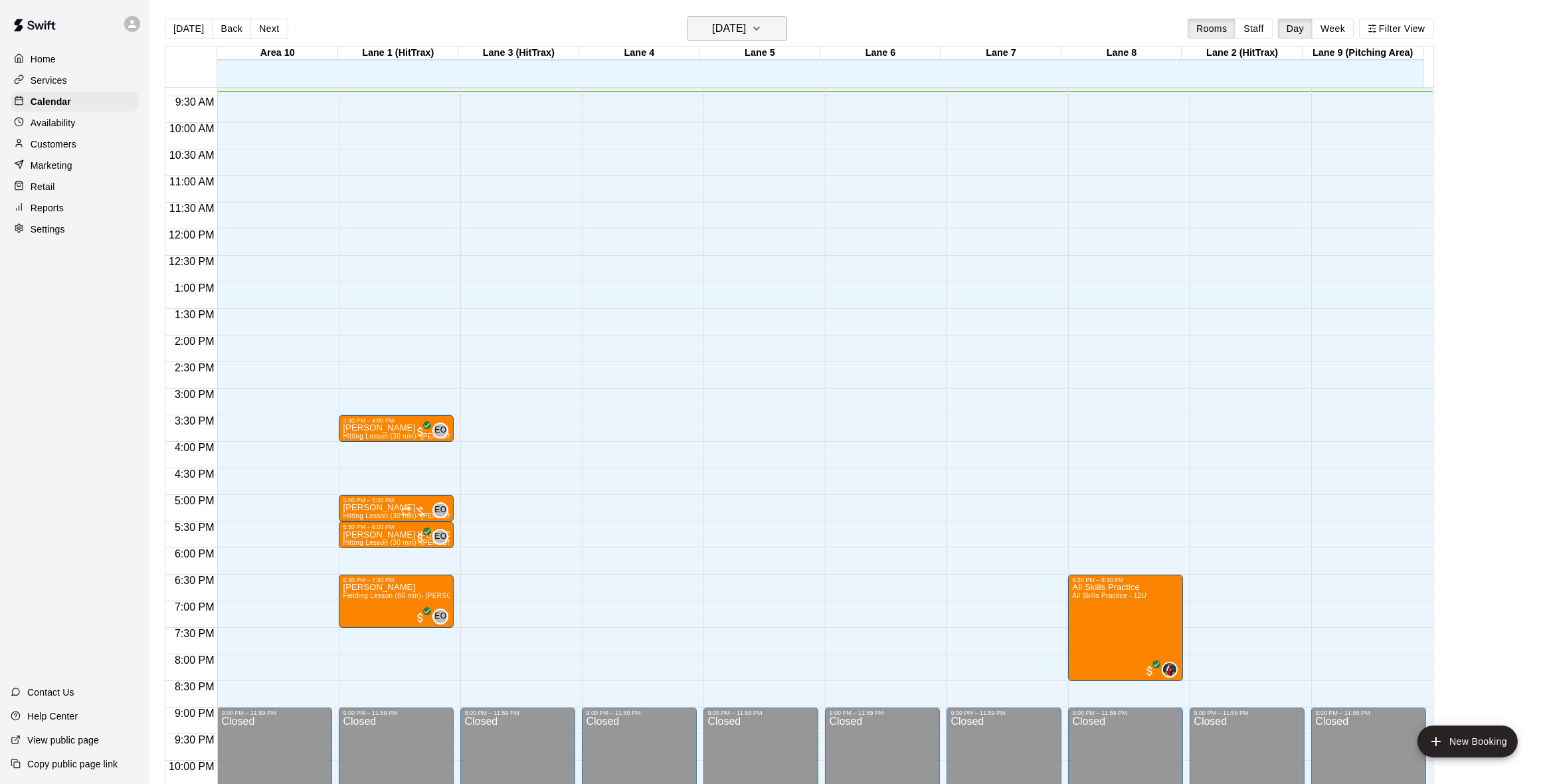
click at [759, 27] on icon "button" at bounding box center [756, 28] width 5 height 2
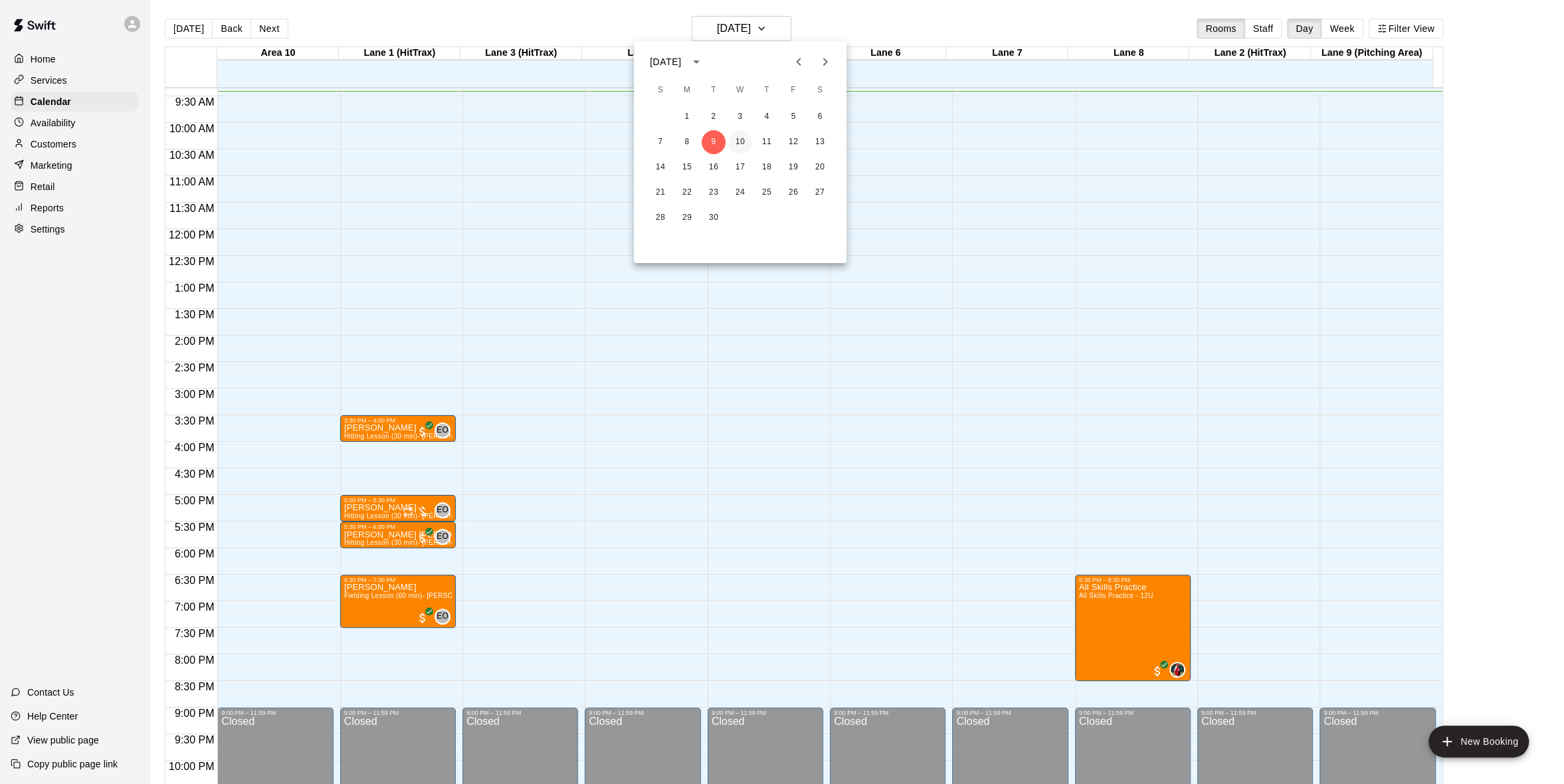
click at [733, 138] on button "10" at bounding box center [740, 142] width 24 height 24
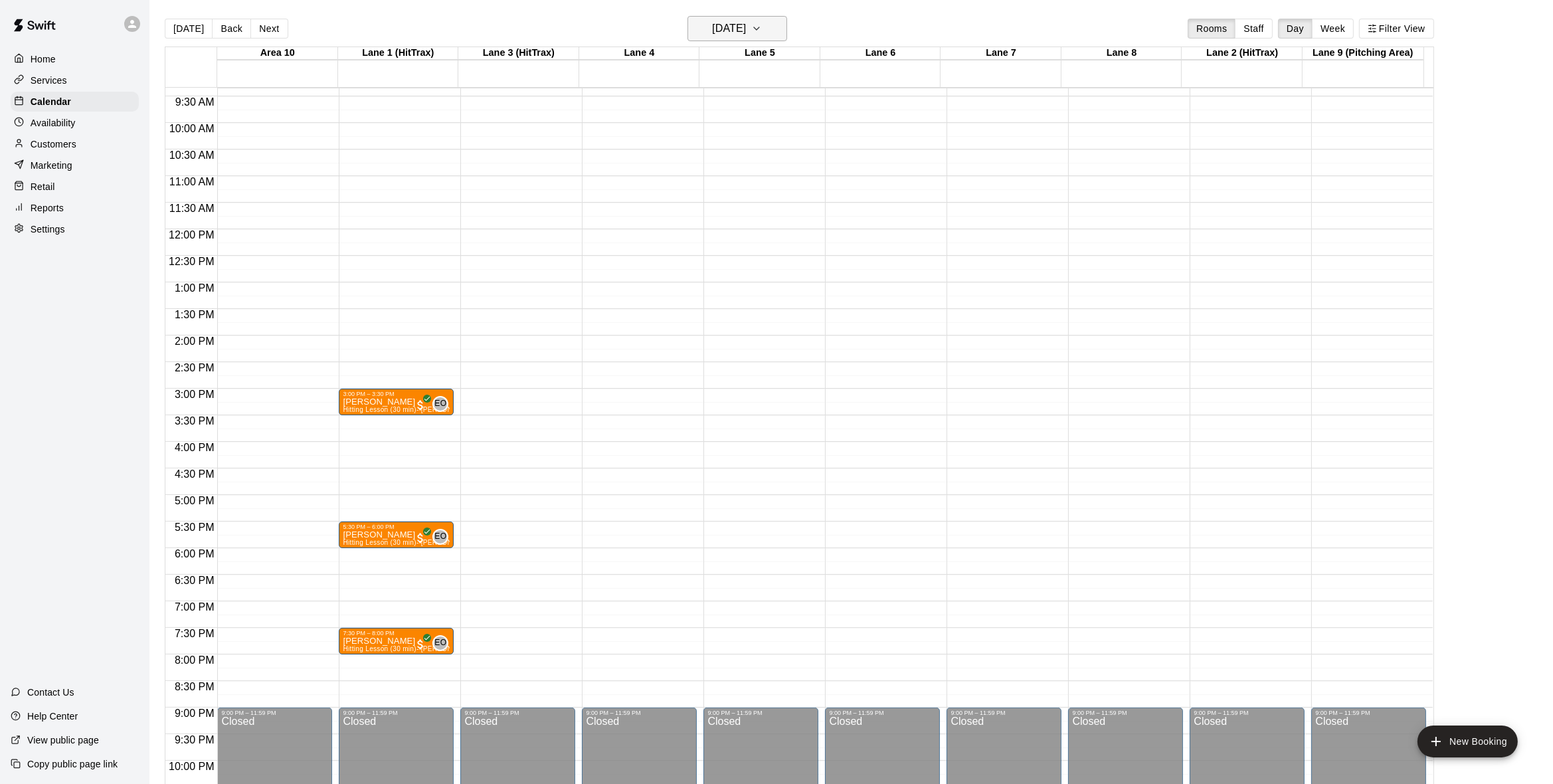
click at [762, 30] on icon "button" at bounding box center [757, 29] width 11 height 16
click at [770, 146] on button "11" at bounding box center [766, 142] width 24 height 24
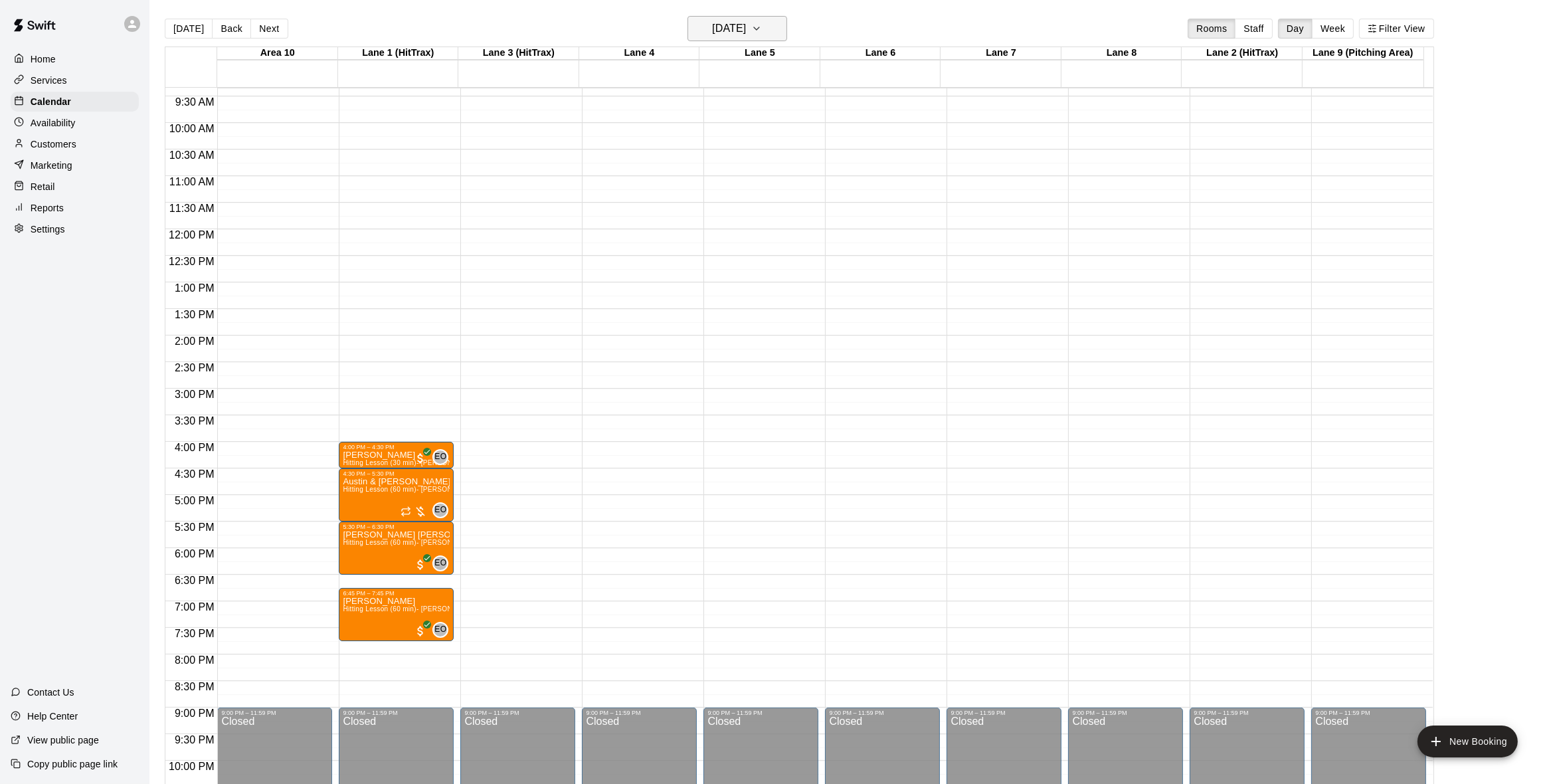
click at [762, 32] on icon "button" at bounding box center [757, 29] width 11 height 16
click at [794, 133] on button "12" at bounding box center [793, 142] width 24 height 24
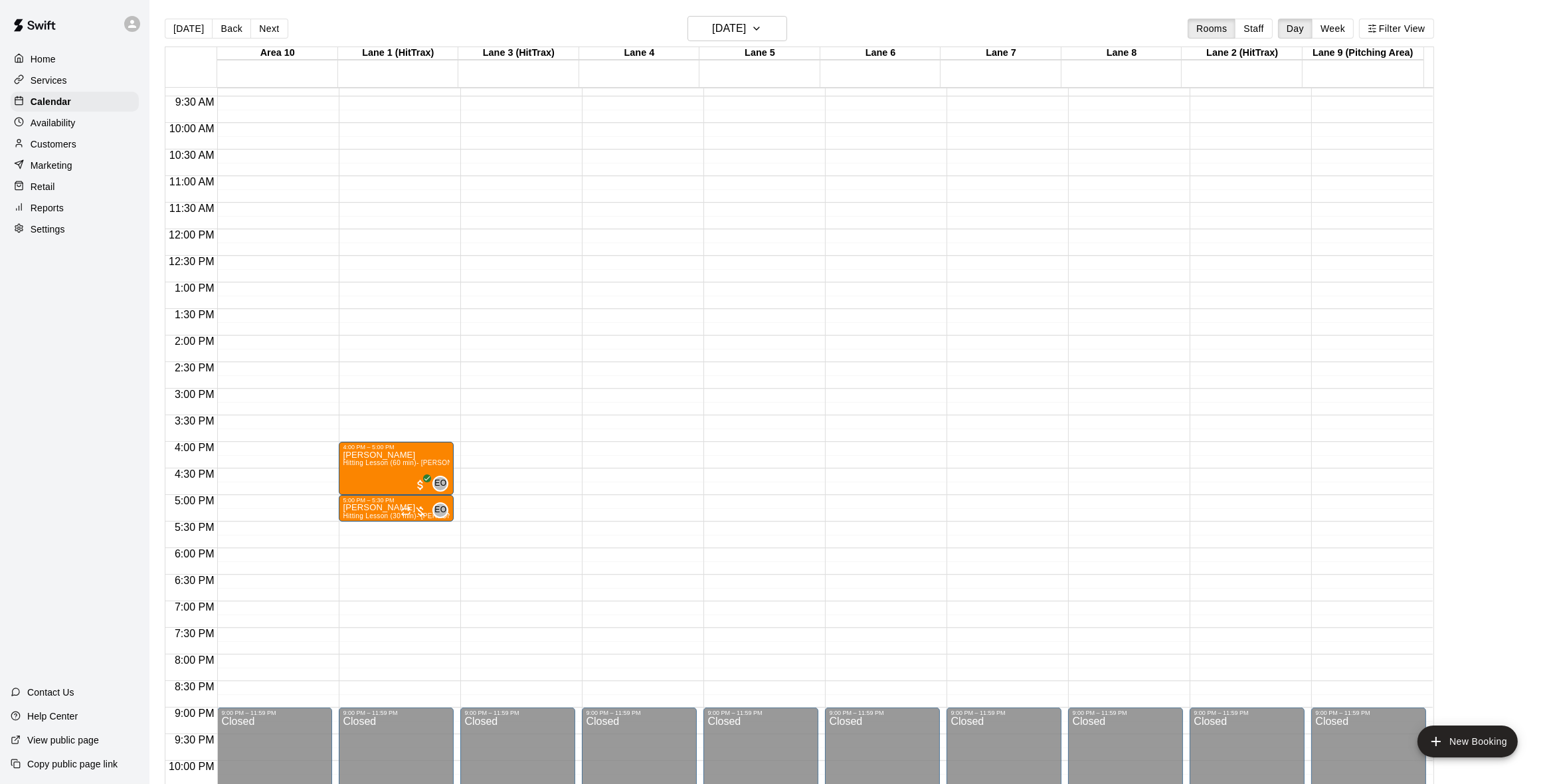
click at [54, 66] on p "Home" at bounding box center [43, 59] width 26 height 13
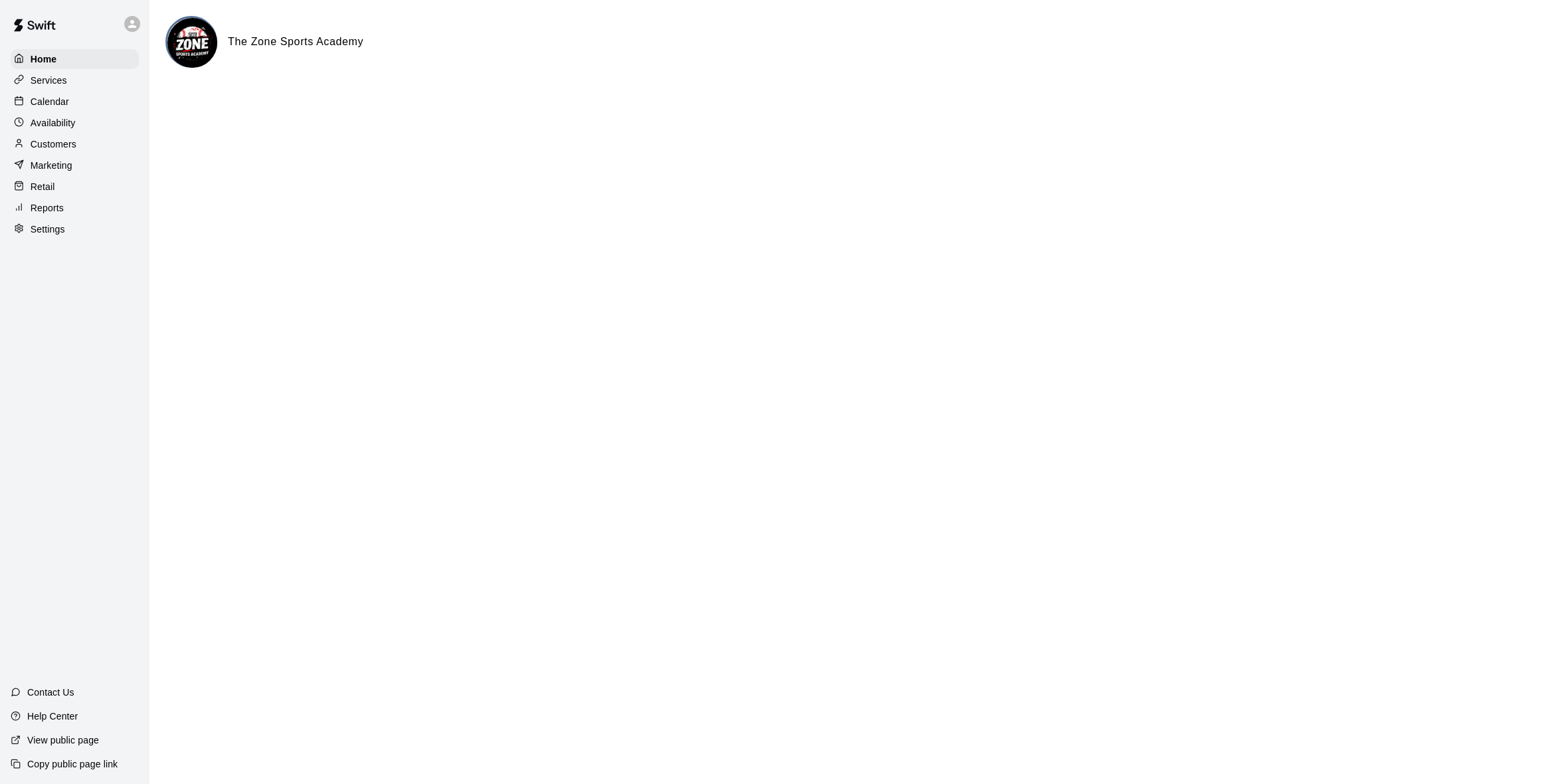
click at [48, 105] on p "Calendar" at bounding box center [50, 101] width 39 height 13
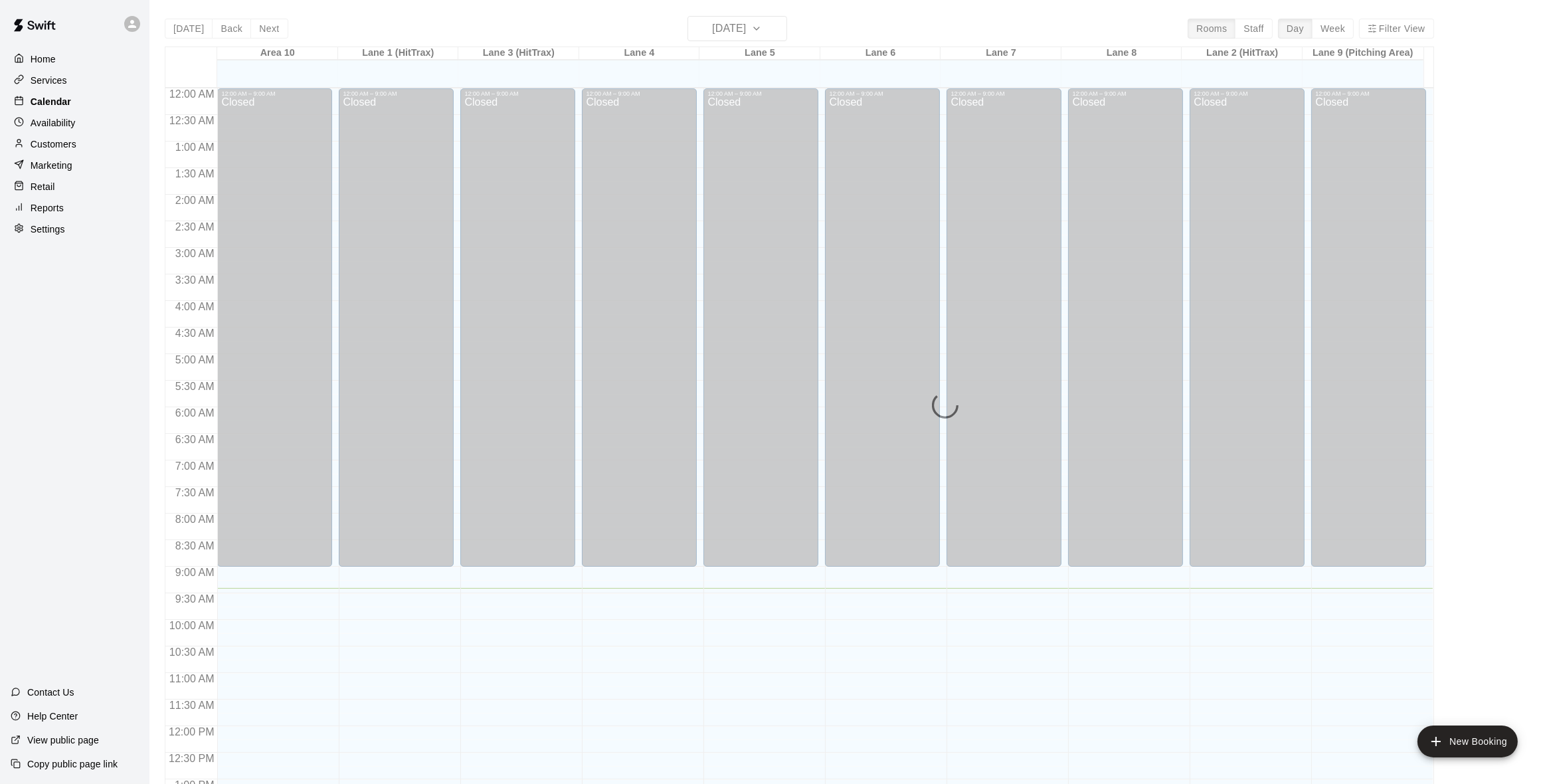
scroll to position [499, 0]
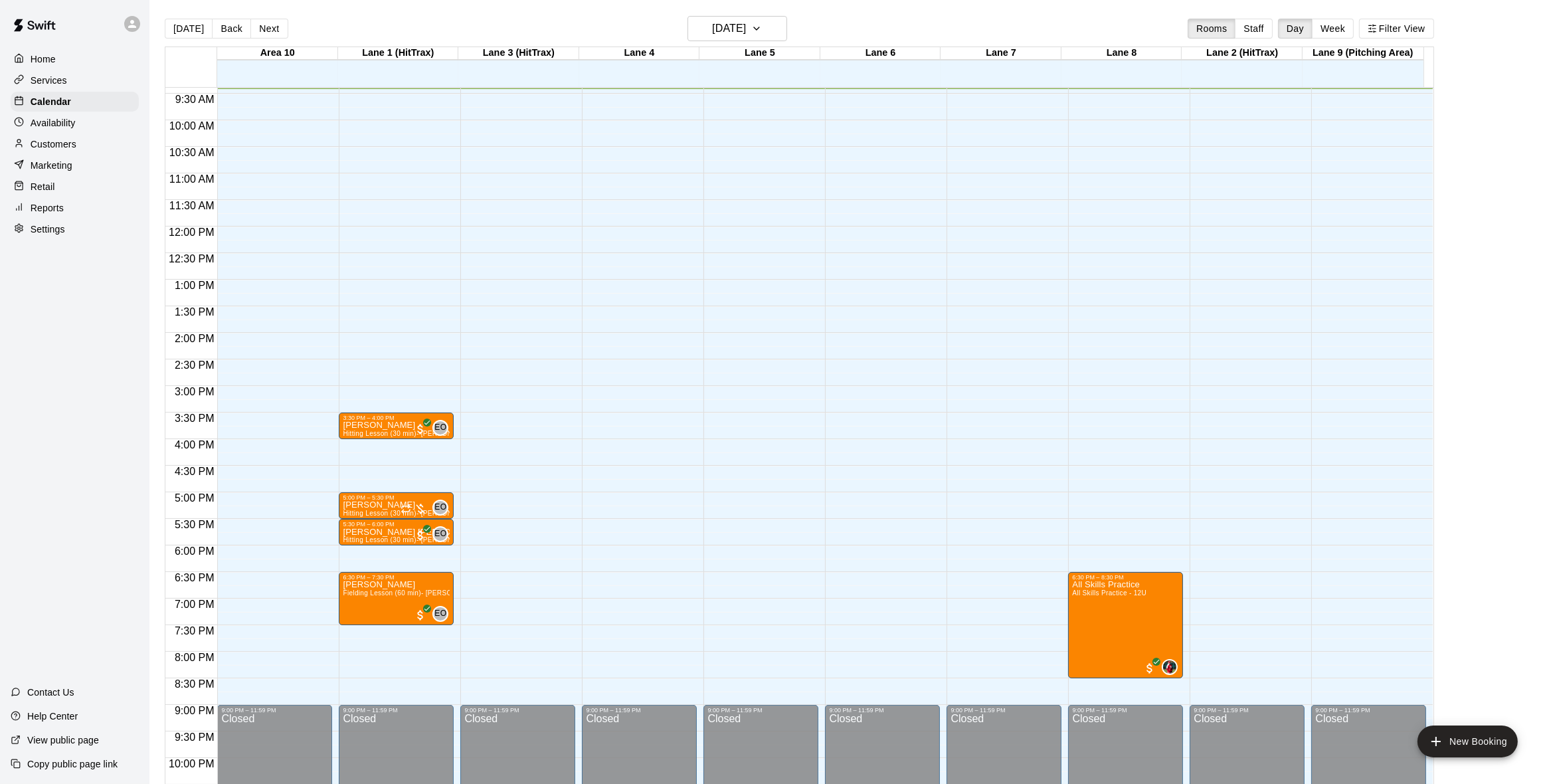
click at [54, 127] on p "Availability" at bounding box center [53, 122] width 45 height 13
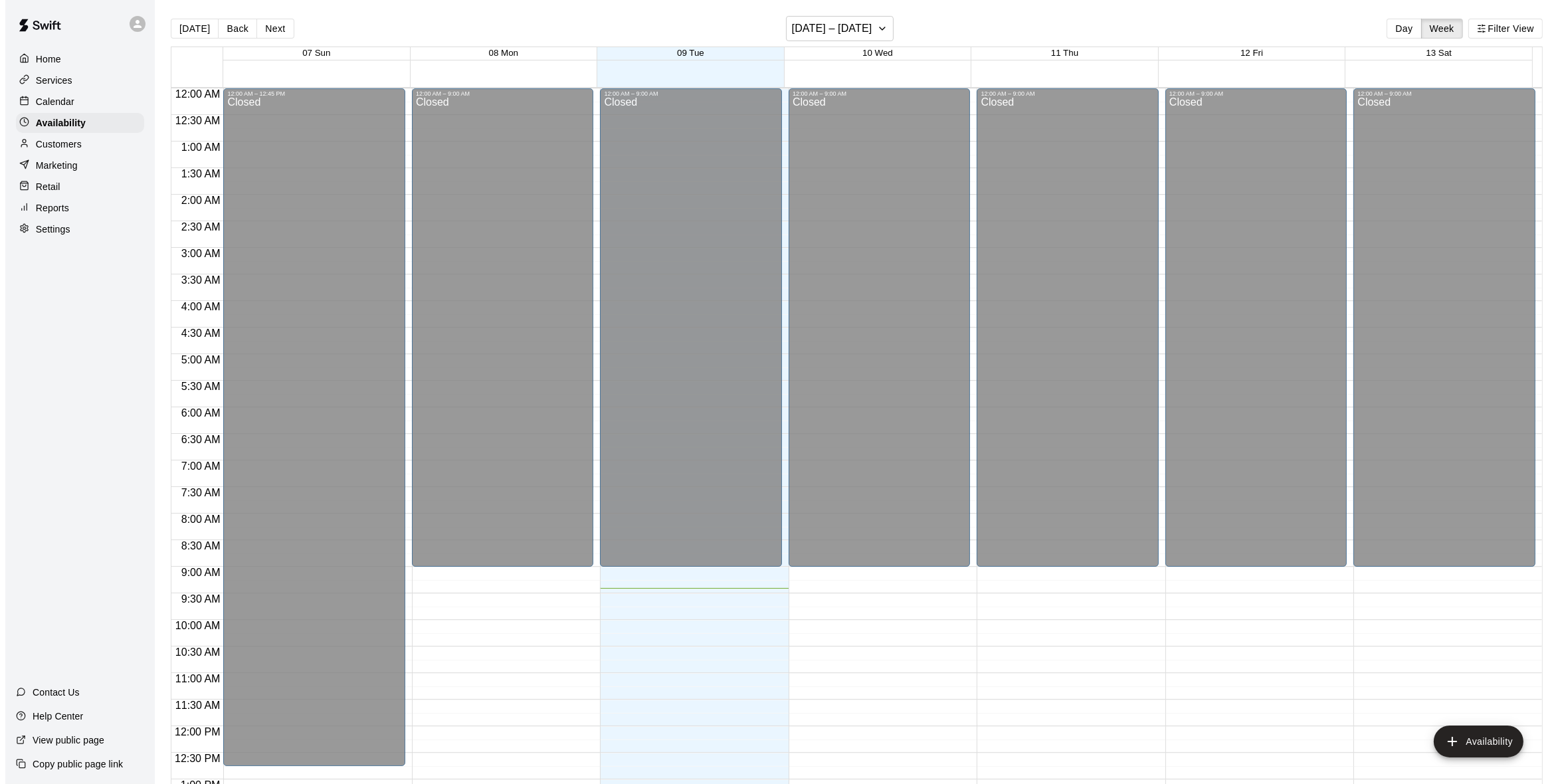
scroll to position [499, 0]
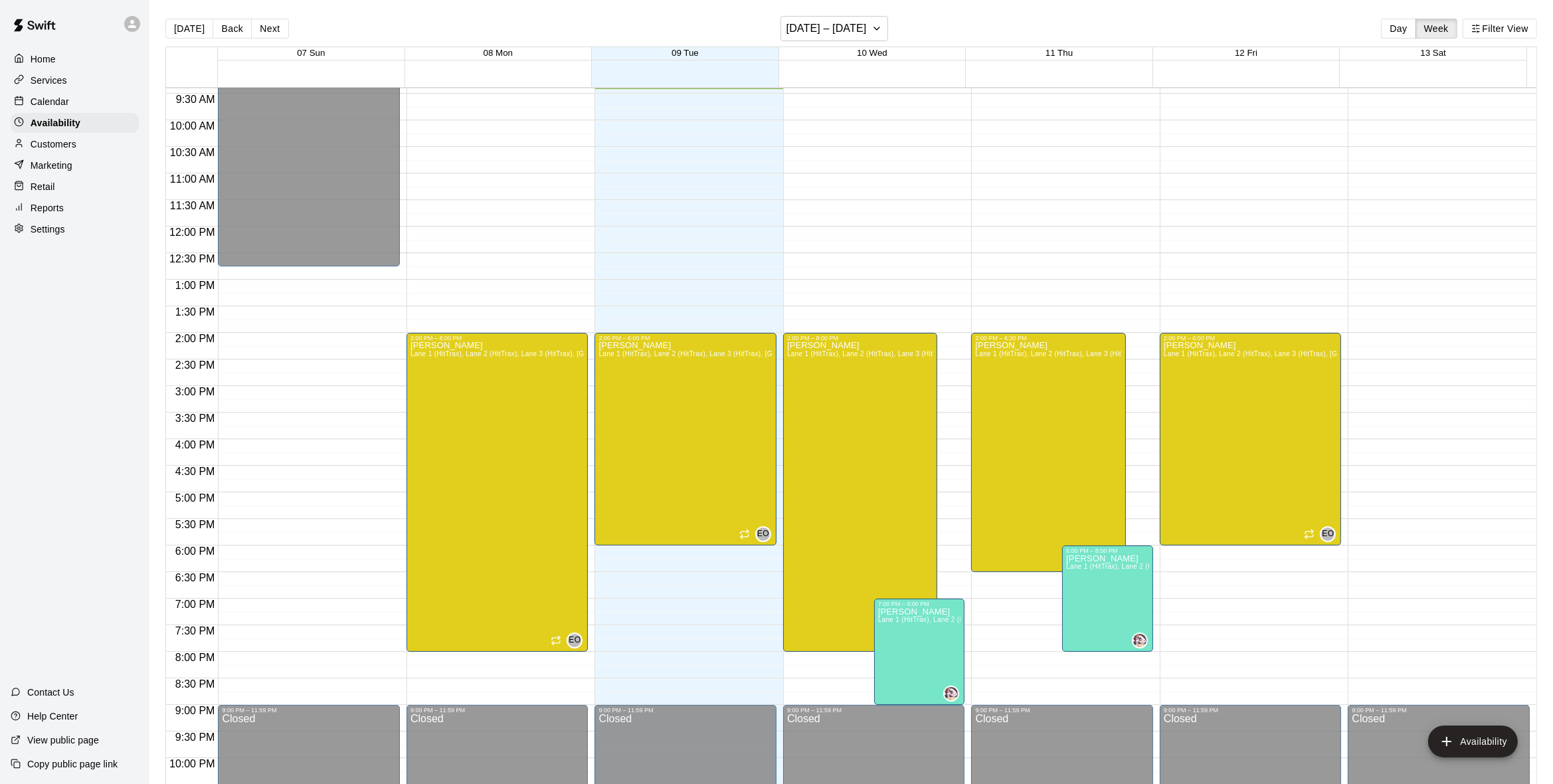
click at [54, 139] on div "Customers" at bounding box center [75, 144] width 129 height 20
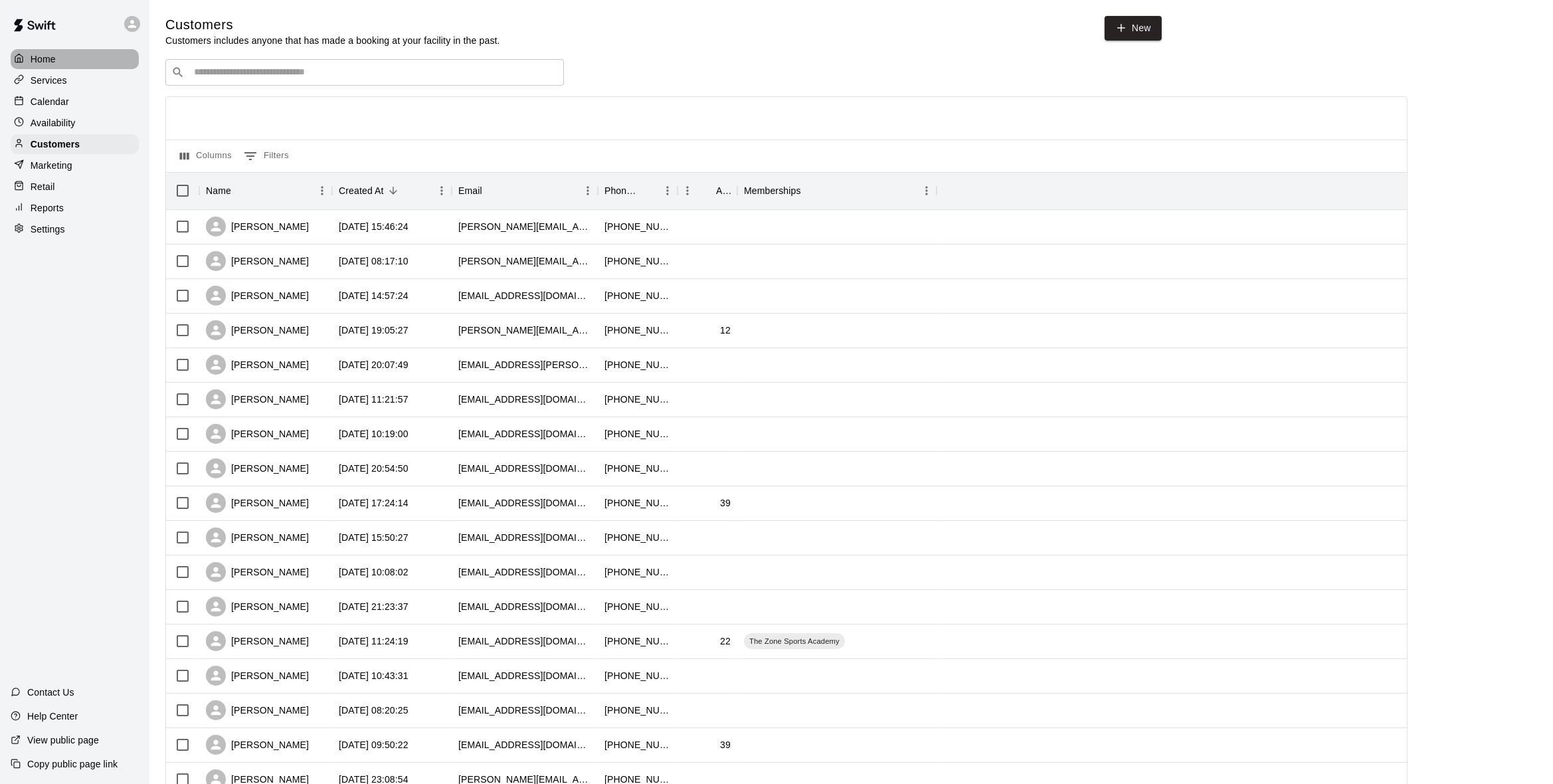
click at [57, 66] on div "Home" at bounding box center [75, 60] width 129 height 20
